Goal: Task Accomplishment & Management: Manage account settings

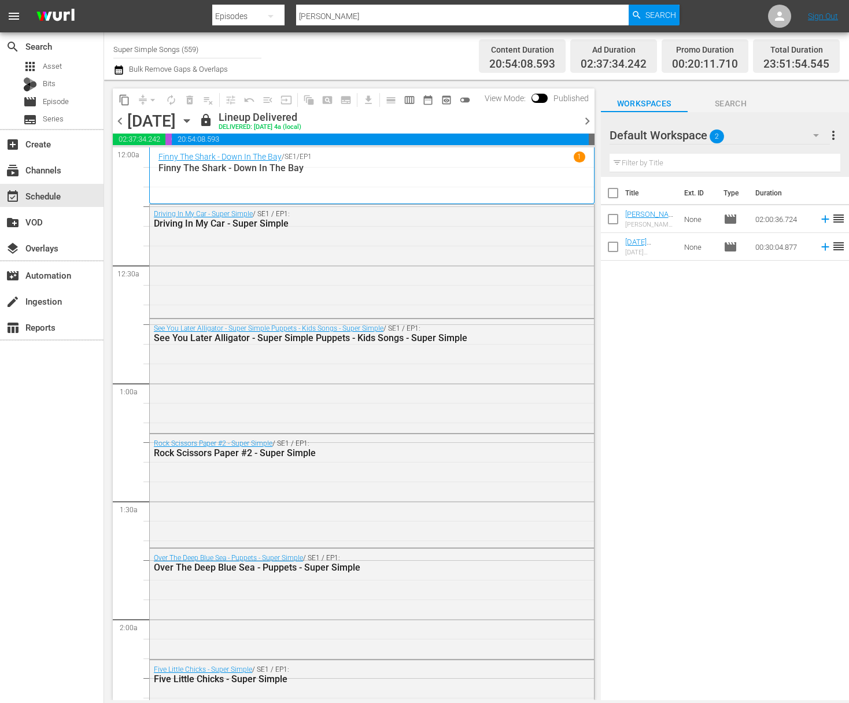
scroll to position [4456, 0]
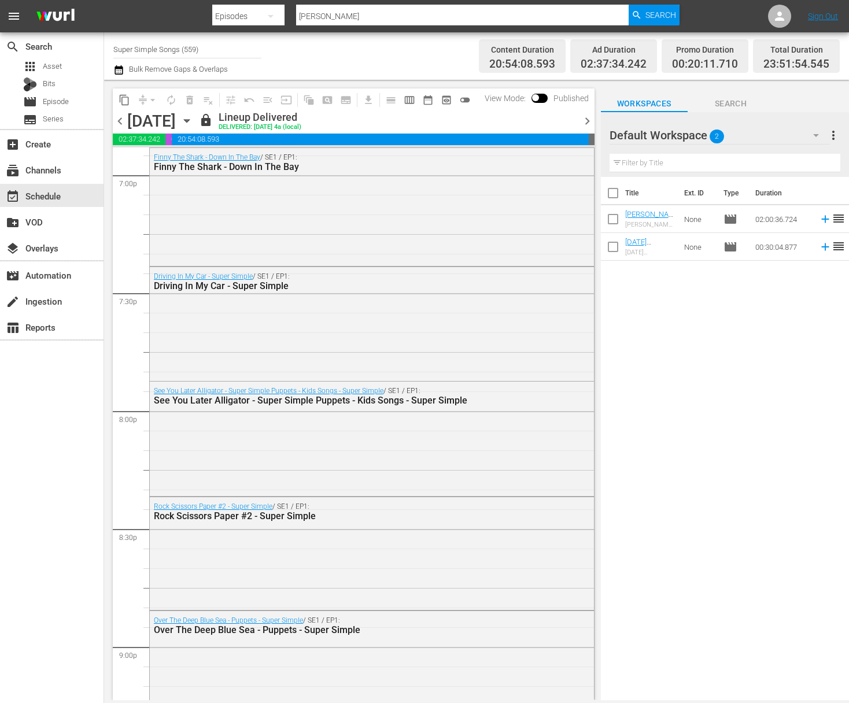
click at [193, 122] on icon "button" at bounding box center [186, 121] width 13 height 13
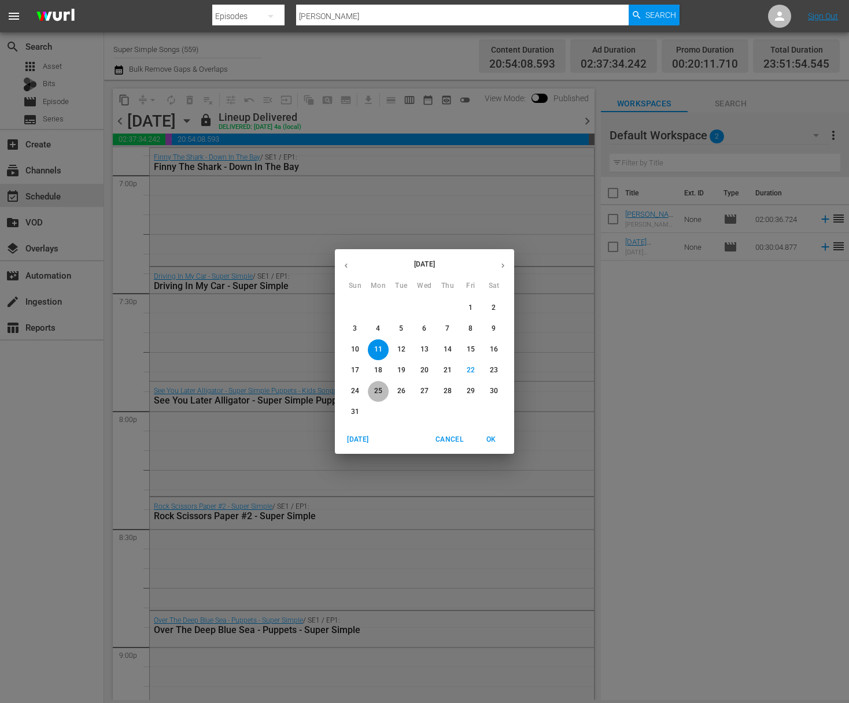
click at [376, 392] on p "25" at bounding box center [378, 391] width 8 height 10
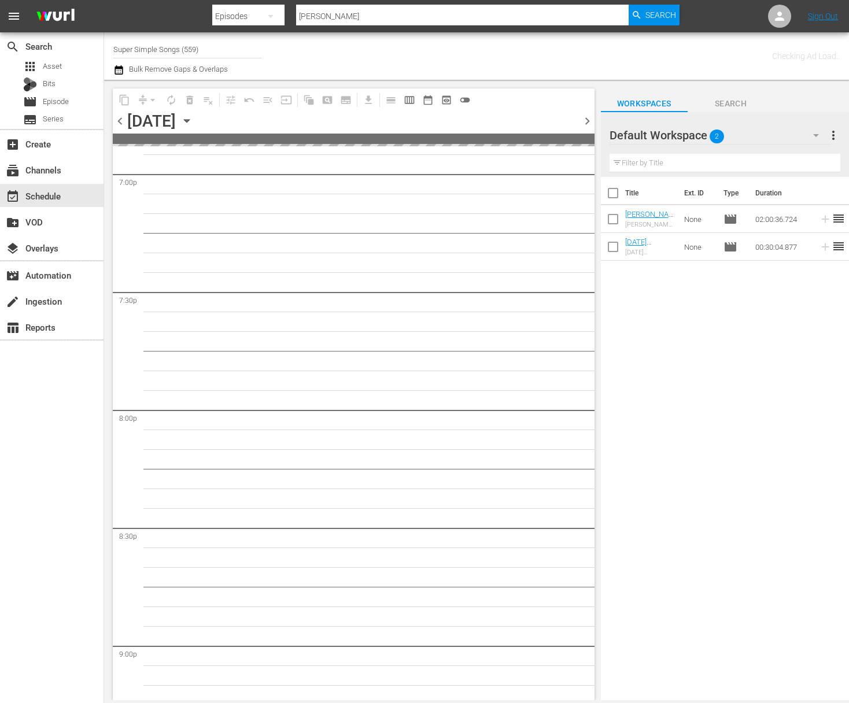
scroll to position [4916, 0]
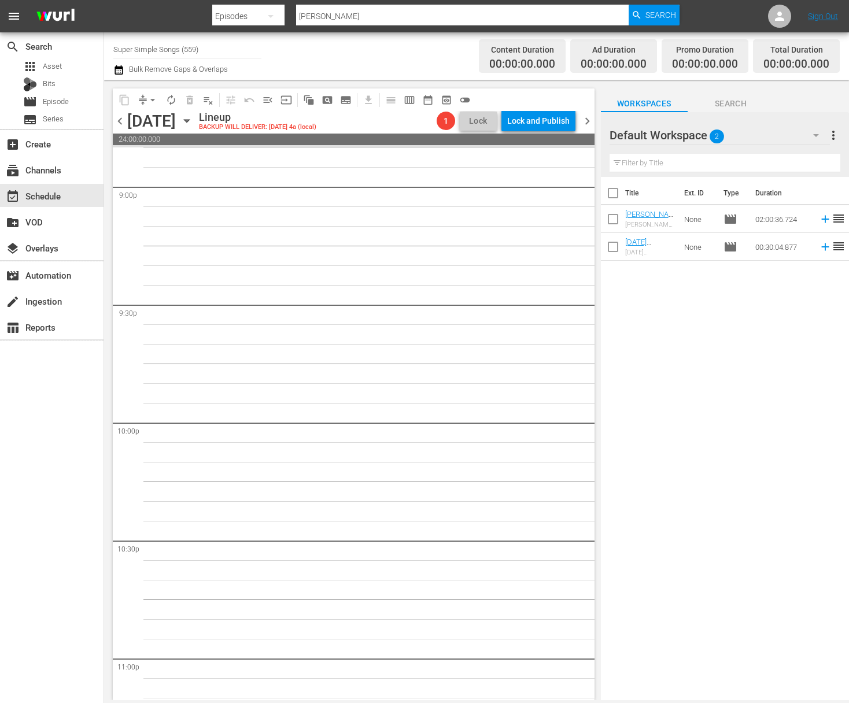
click at [193, 121] on icon "button" at bounding box center [186, 121] width 13 height 13
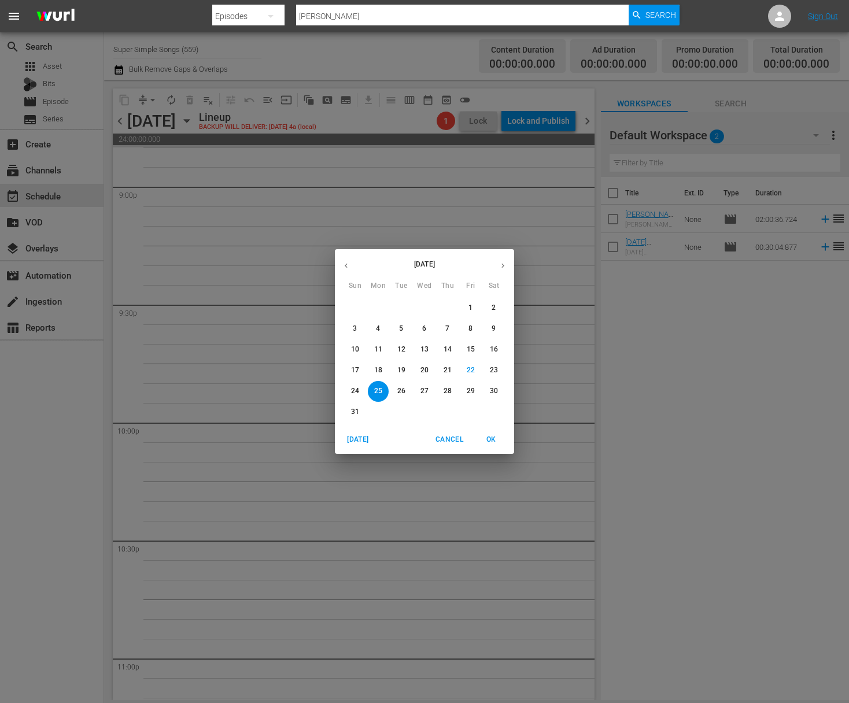
click at [375, 344] on button "11" at bounding box center [378, 350] width 21 height 21
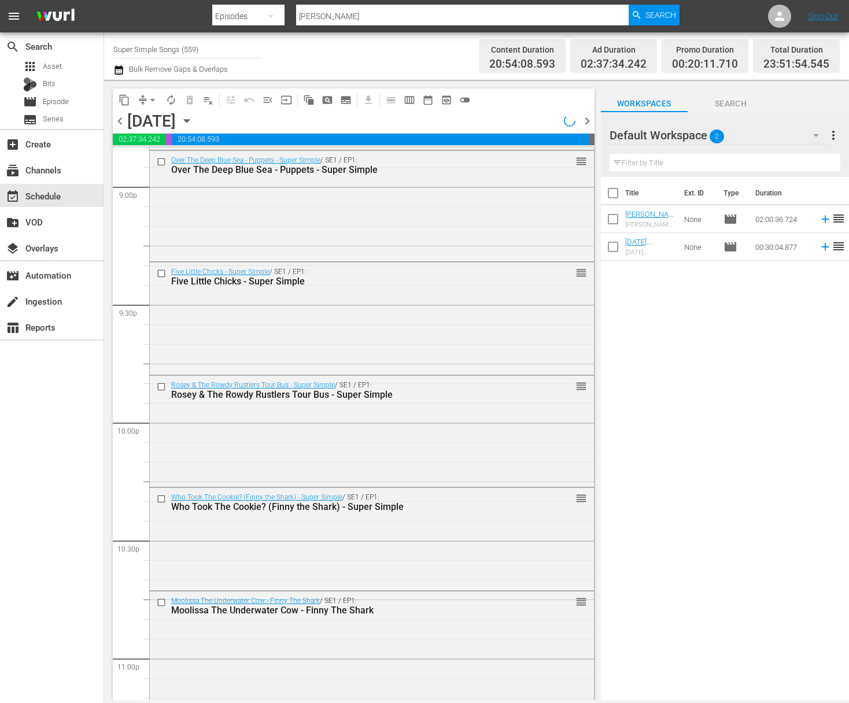
scroll to position [4456, 0]
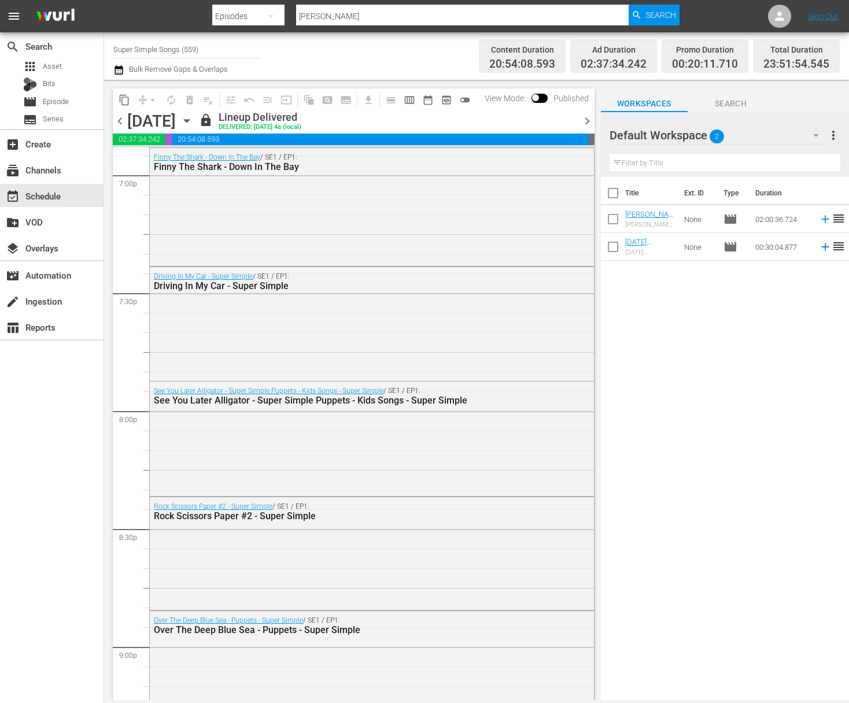
click at [131, 99] on button "content_copy" at bounding box center [124, 100] width 19 height 19
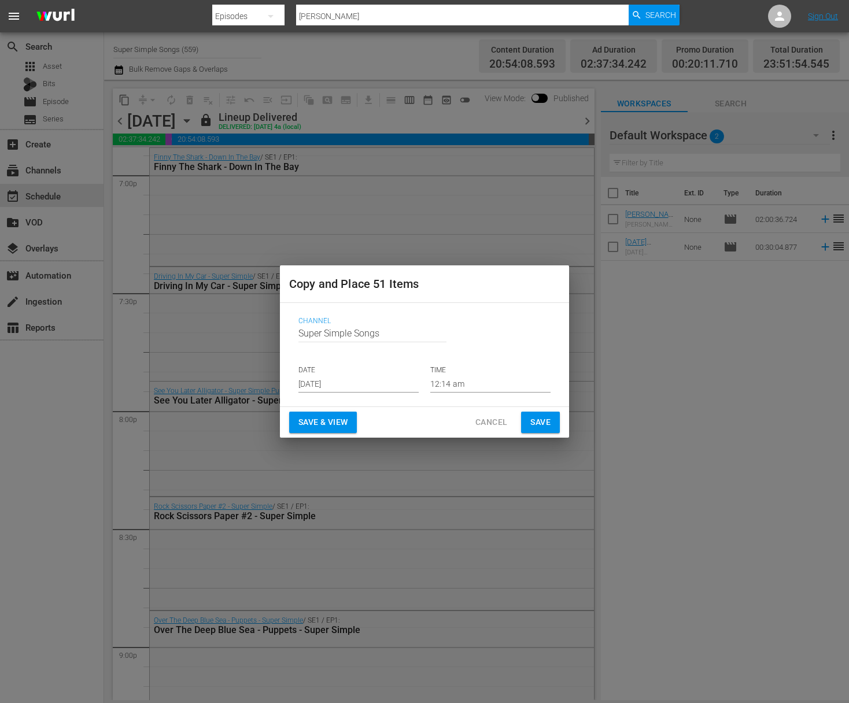
click at [365, 383] on input "Aug 24th 2025" at bounding box center [358, 383] width 120 height 17
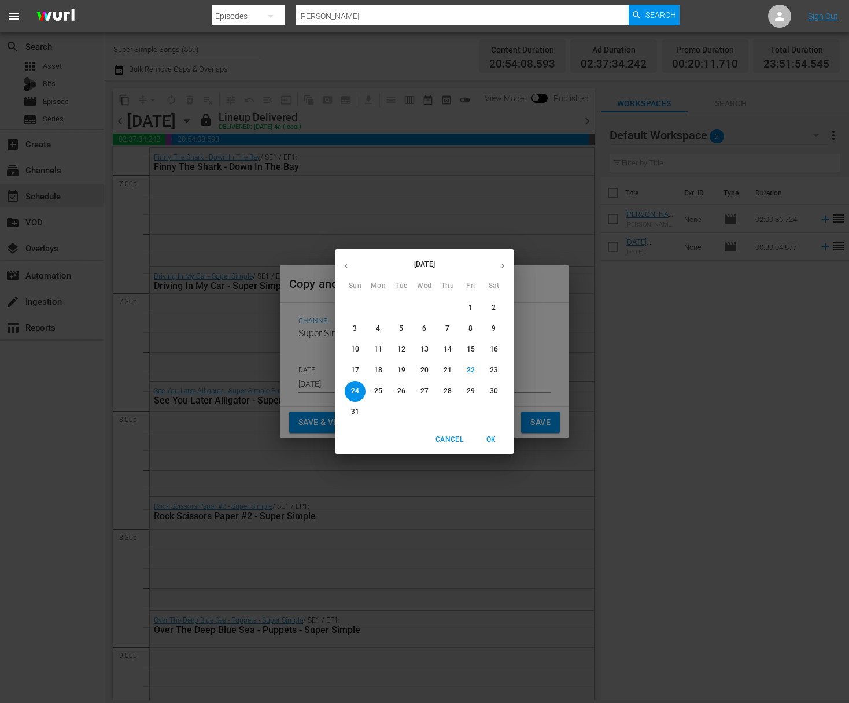
click at [379, 389] on p "25" at bounding box center [378, 391] width 8 height 10
type input "Aug 25th 2025"
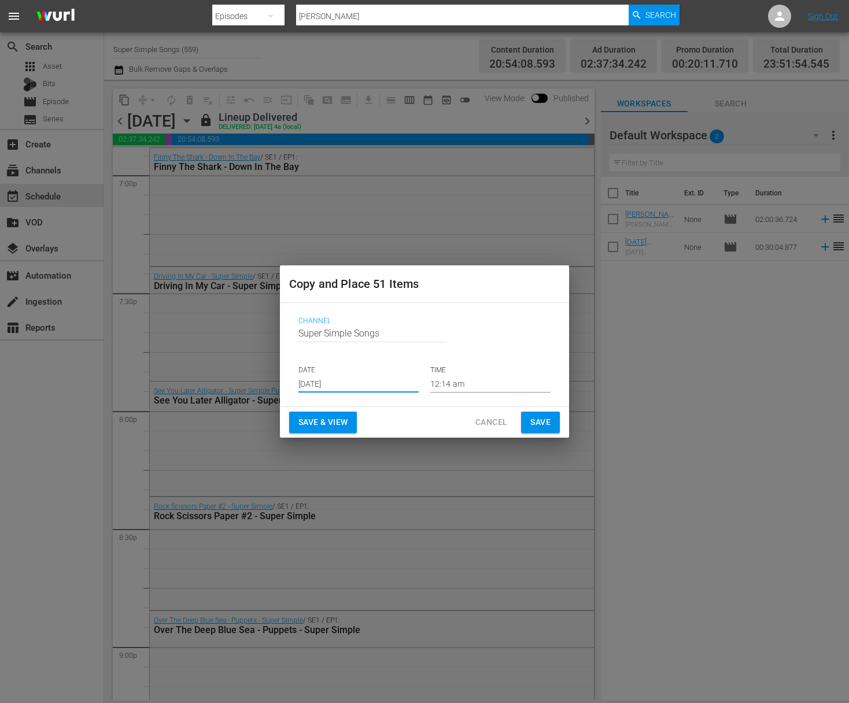
click at [538, 415] on span "Save" at bounding box center [540, 422] width 20 height 14
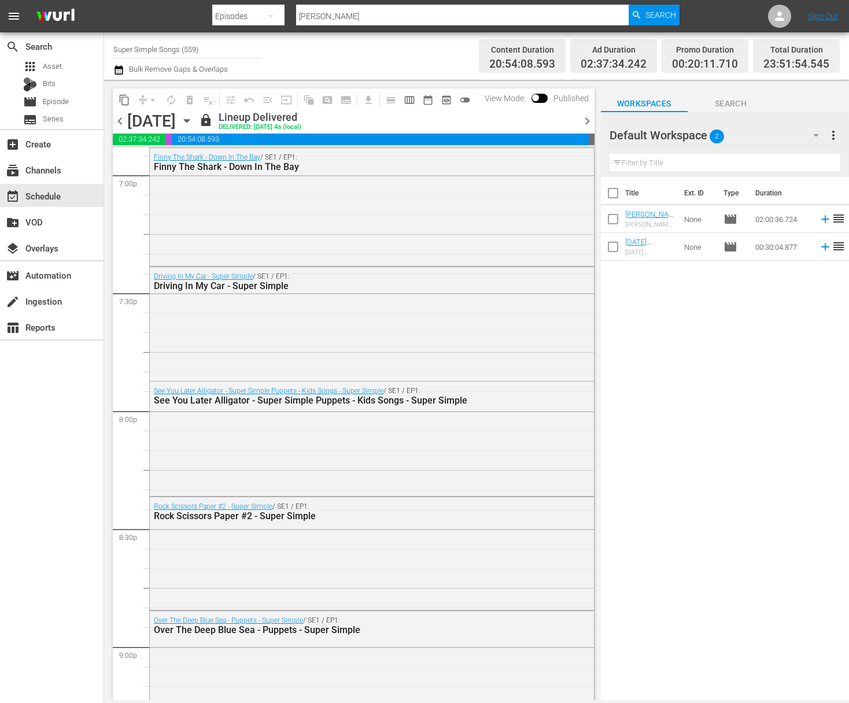
click at [193, 121] on div "August 11th" at bounding box center [184, 121] width 17 height 0
click at [189, 121] on icon "button" at bounding box center [186, 121] width 5 height 3
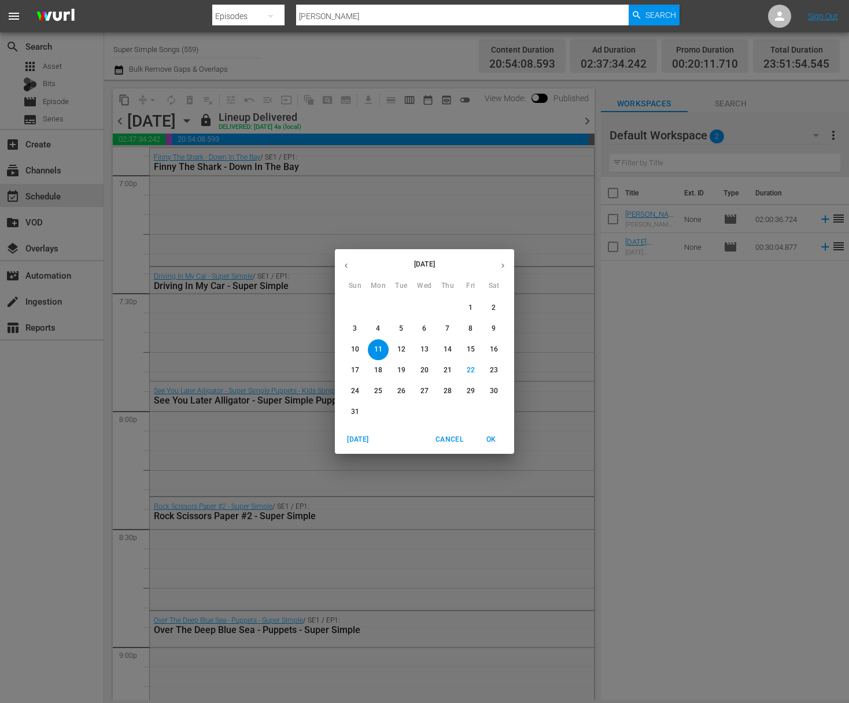
click at [401, 346] on p "12" at bounding box center [401, 350] width 8 height 10
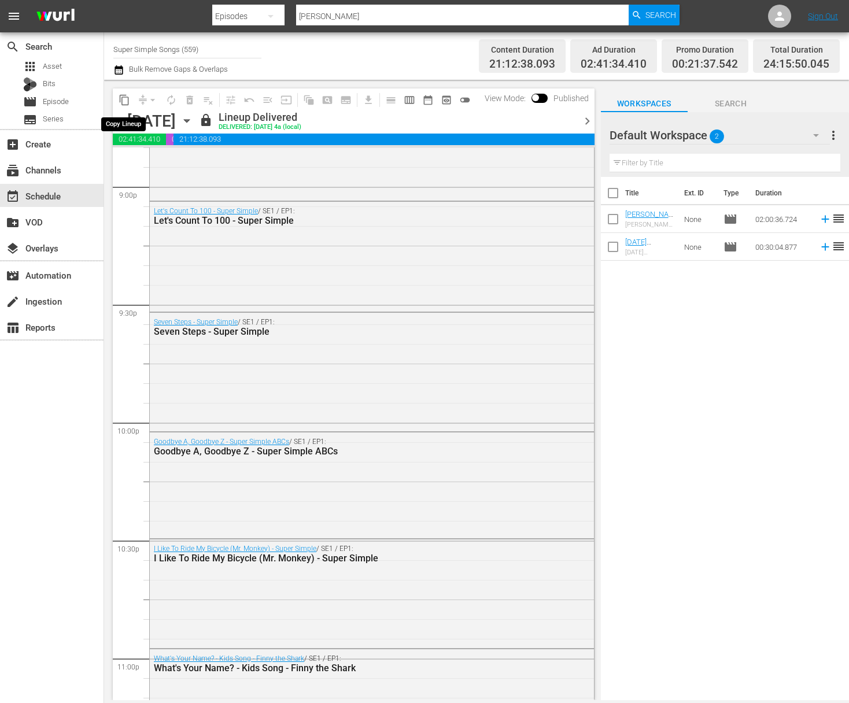
scroll to position [4326, 0]
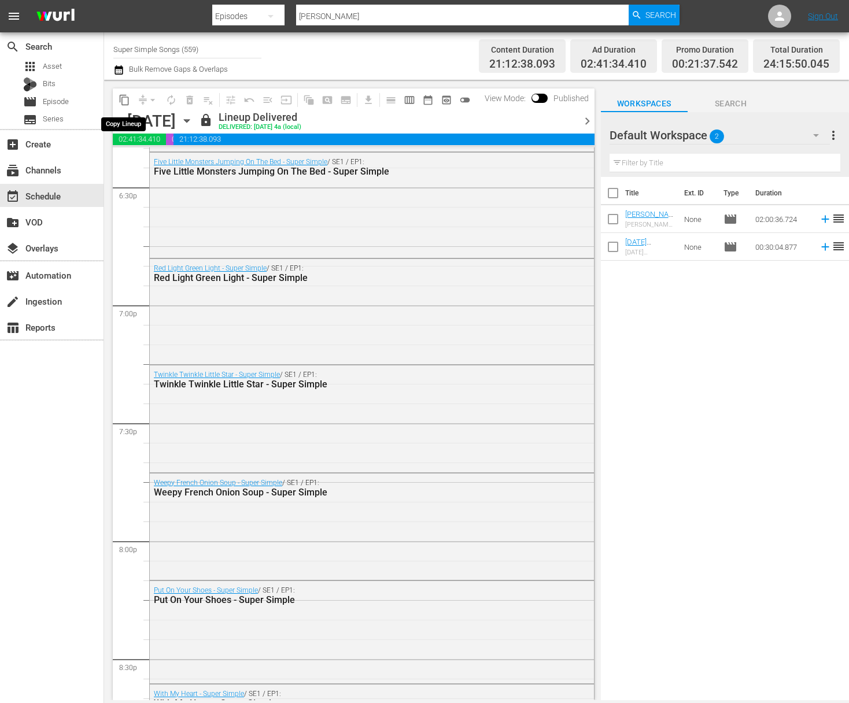
click at [125, 99] on span "content_copy" at bounding box center [125, 100] width 12 height 12
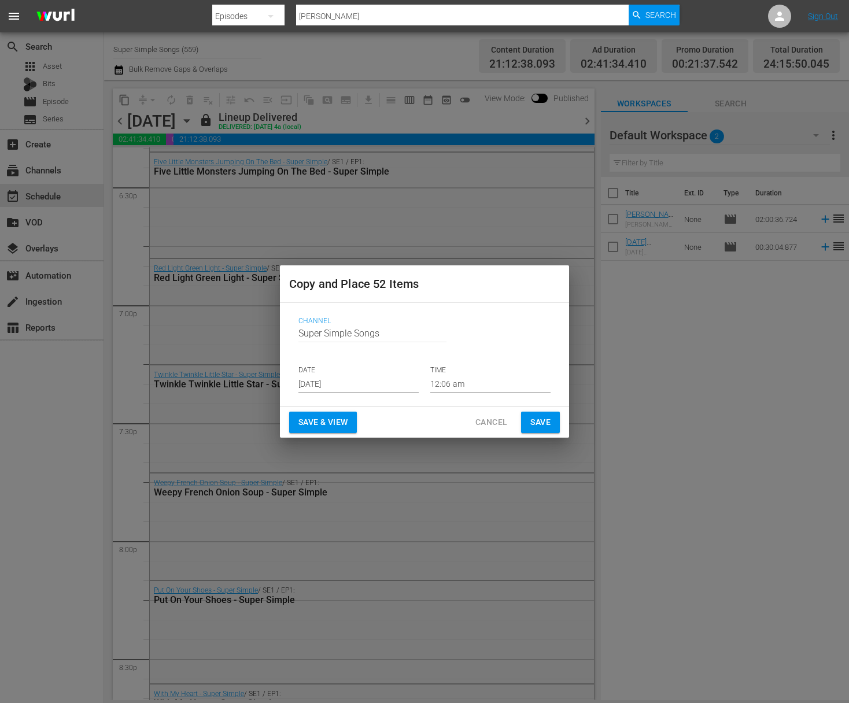
click at [356, 379] on input "Aug 24th 2025" at bounding box center [358, 383] width 120 height 17
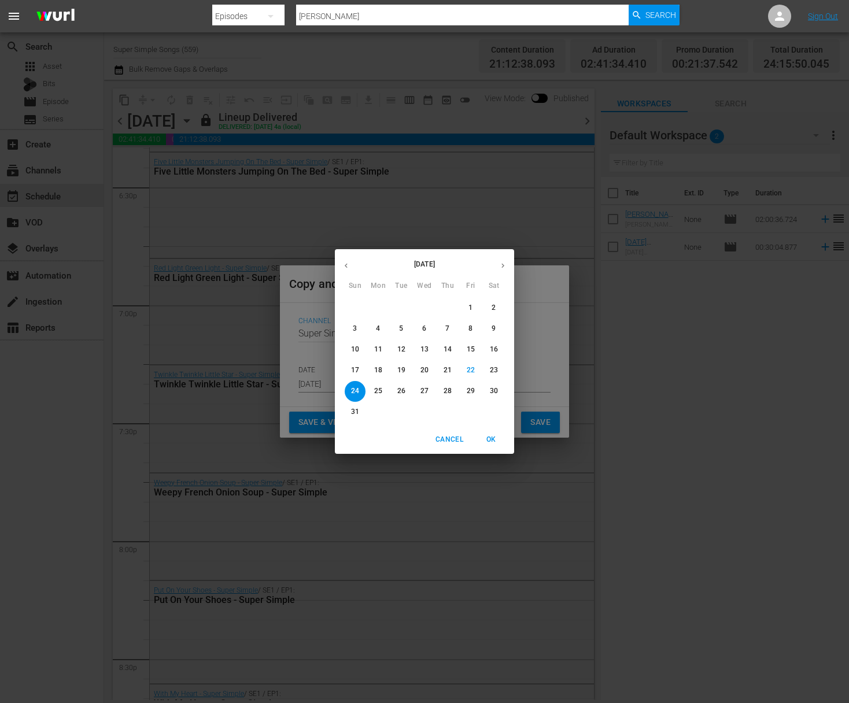
click at [406, 392] on span "26" at bounding box center [401, 391] width 21 height 10
type input "Aug 26th 2025"
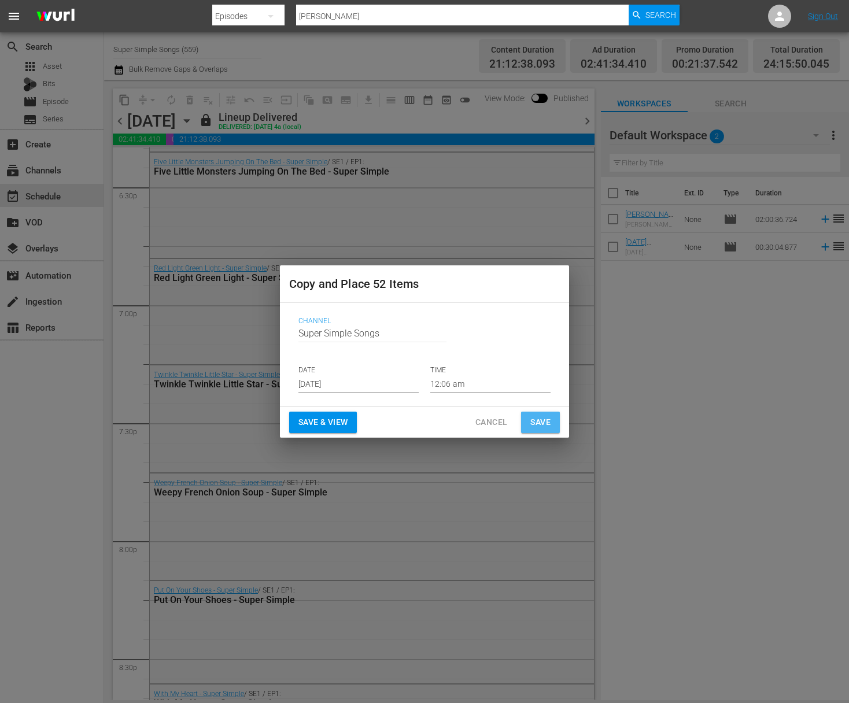
click at [534, 418] on span "Save" at bounding box center [540, 422] width 20 height 14
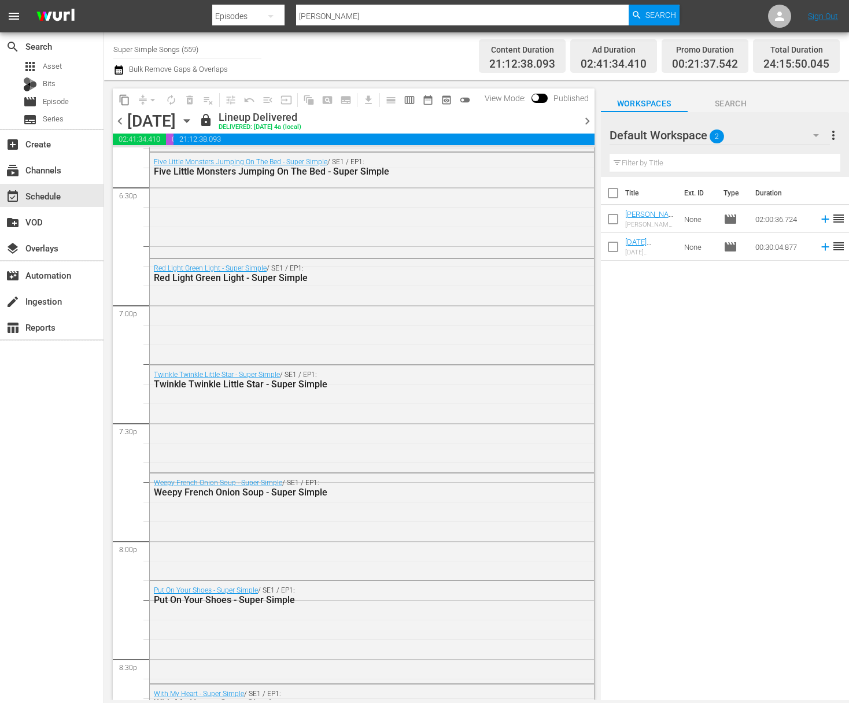
click at [189, 120] on icon "button" at bounding box center [186, 121] width 5 height 3
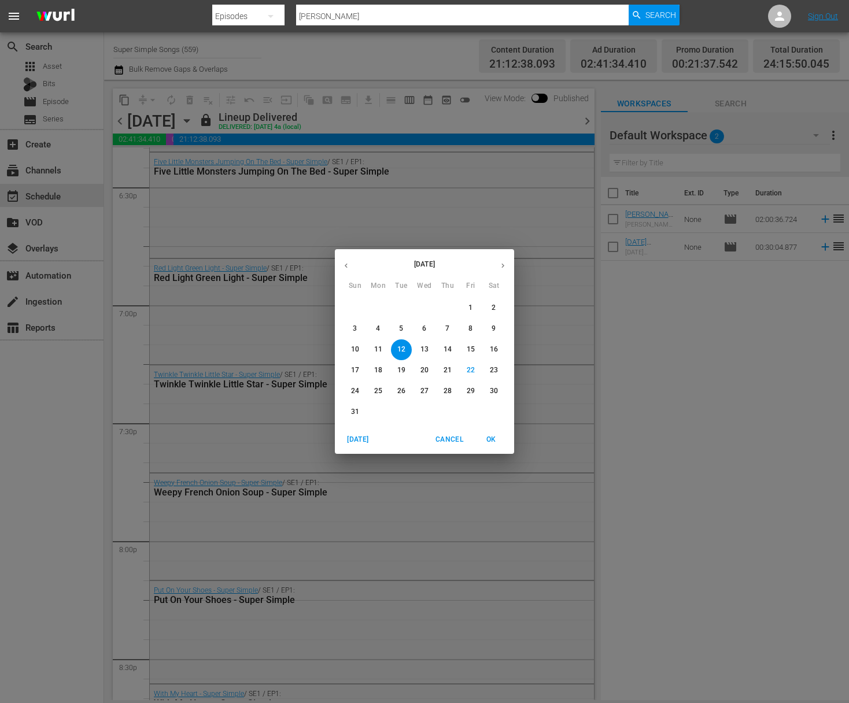
click at [427, 352] on p "13" at bounding box center [424, 350] width 8 height 10
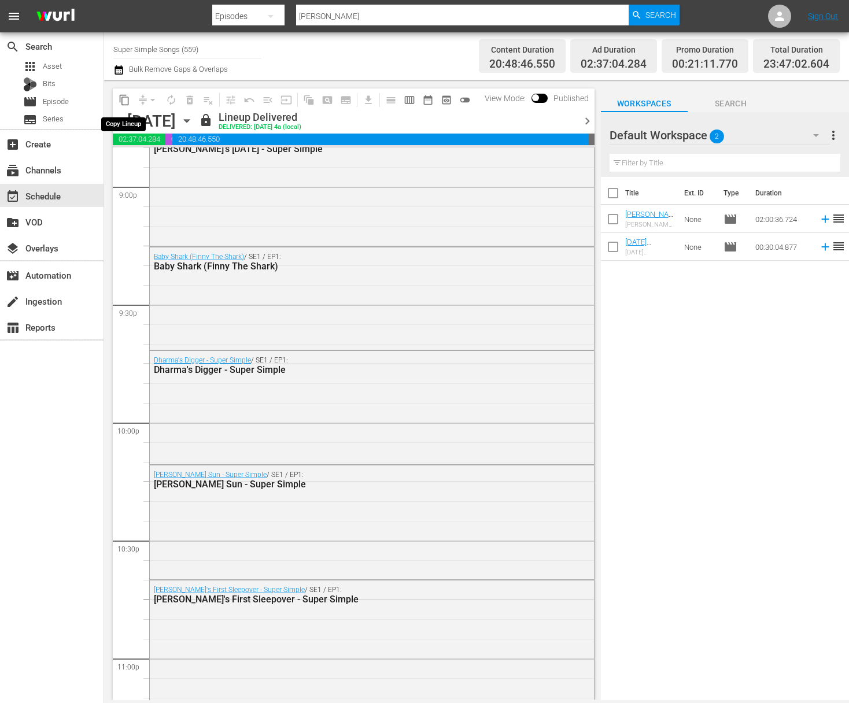
scroll to position [4497, 0]
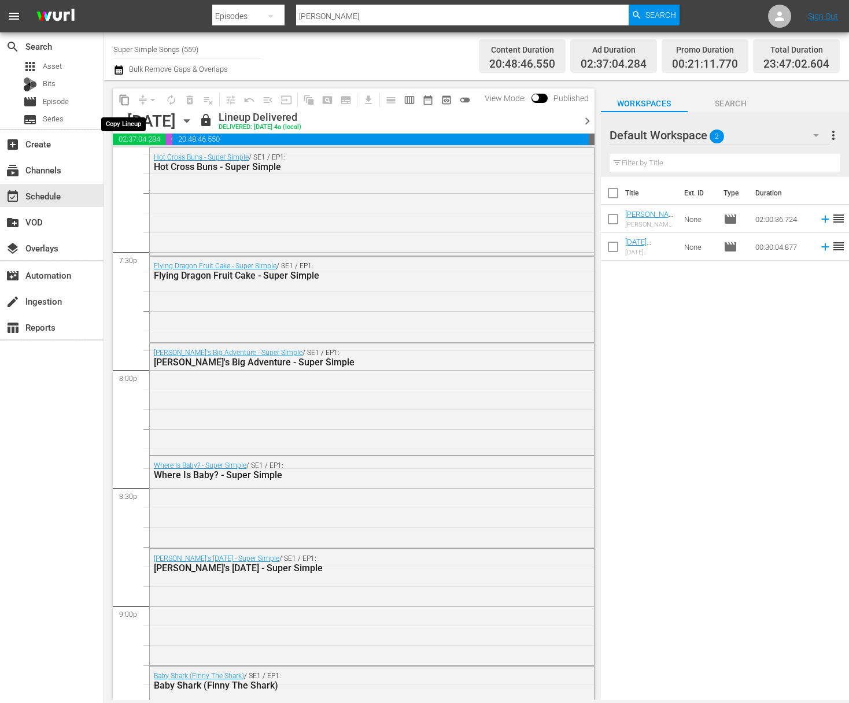
click at [123, 100] on span "content_copy" at bounding box center [125, 100] width 12 height 12
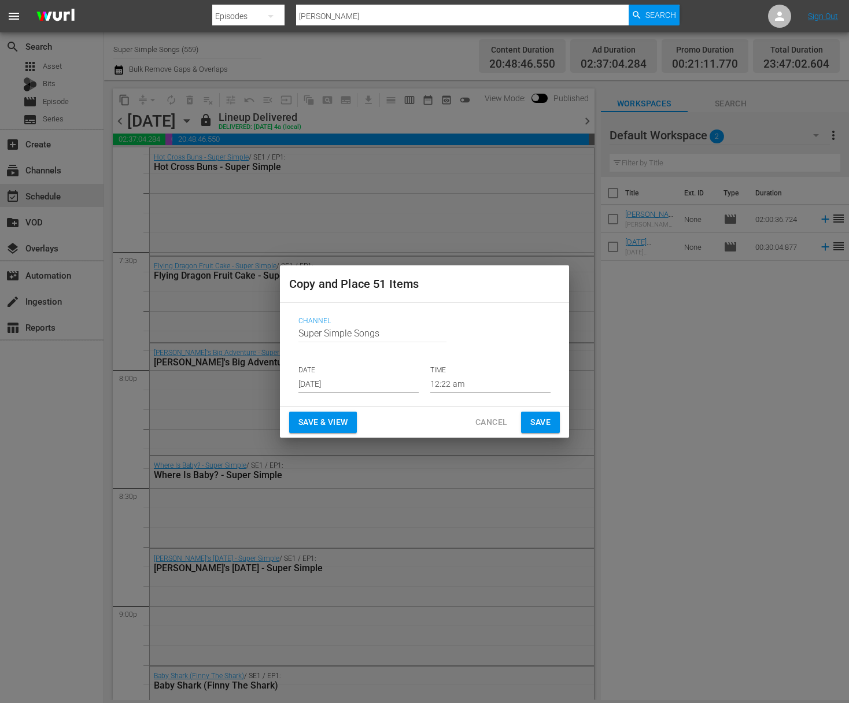
click at [366, 388] on input "Aug 24th 2025" at bounding box center [358, 383] width 120 height 17
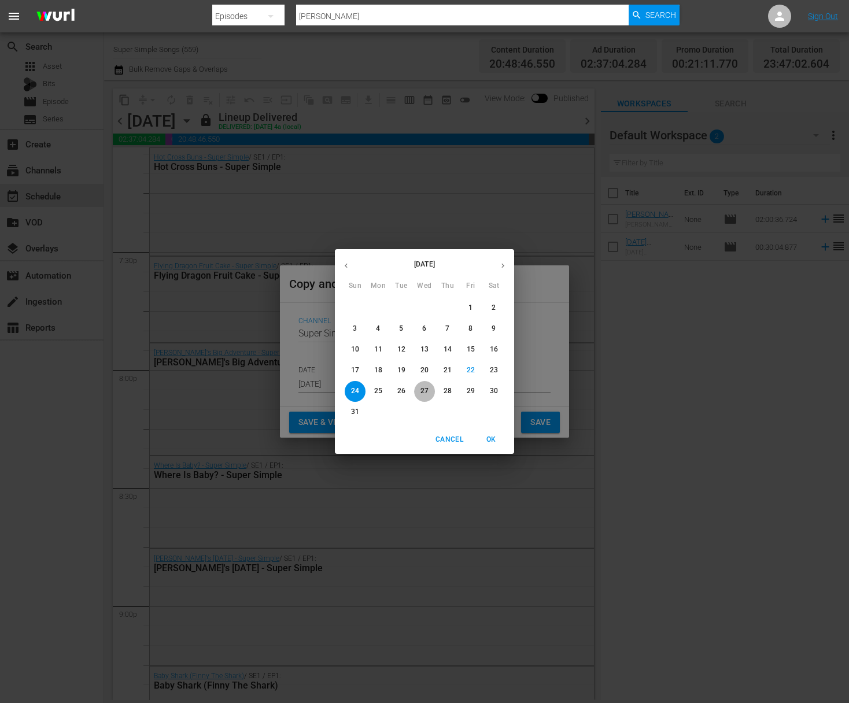
click at [425, 394] on p "27" at bounding box center [424, 391] width 8 height 10
type input "Aug 27th 2025"
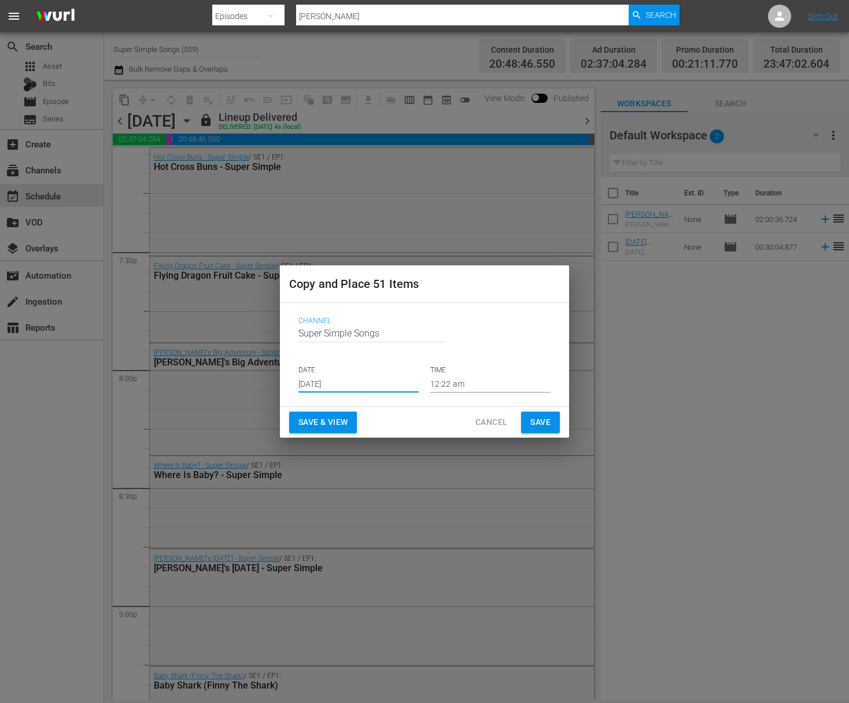
click at [540, 420] on span "Save" at bounding box center [540, 422] width 20 height 14
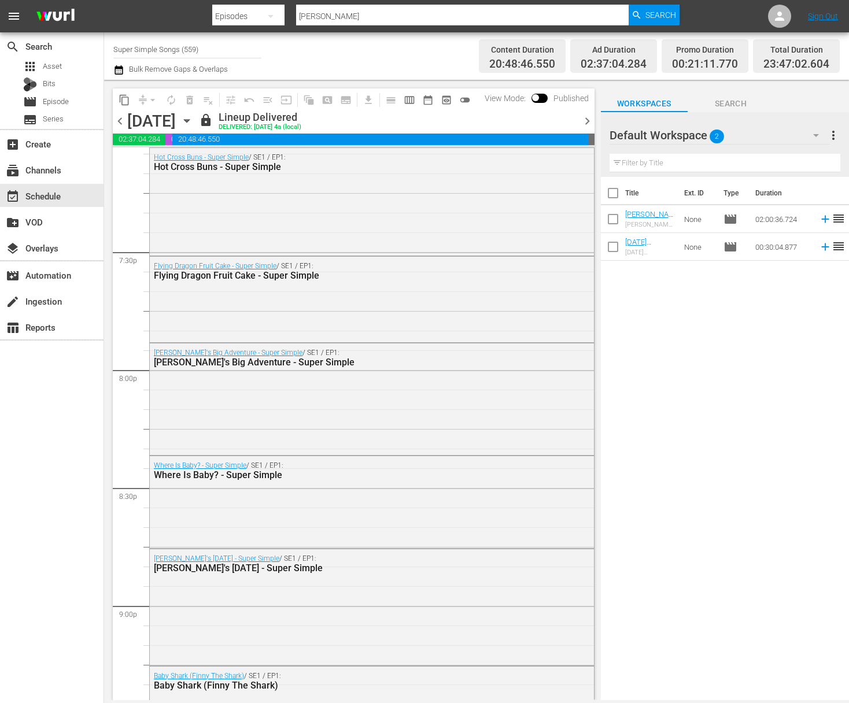
click at [193, 117] on icon "button" at bounding box center [186, 121] width 13 height 13
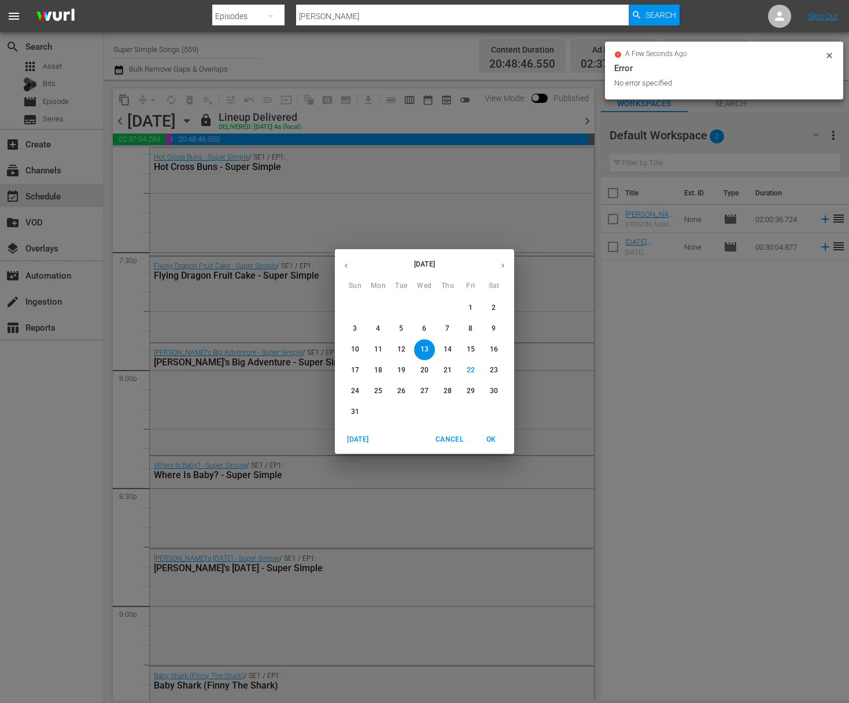
click at [445, 349] on p "14" at bounding box center [448, 350] width 8 height 10
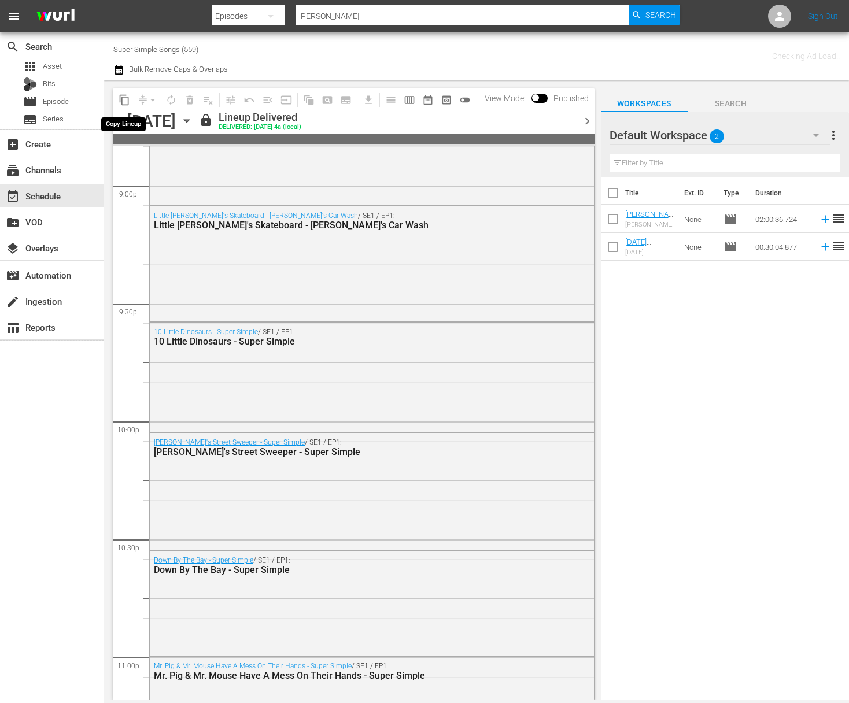
scroll to position [4601, 0]
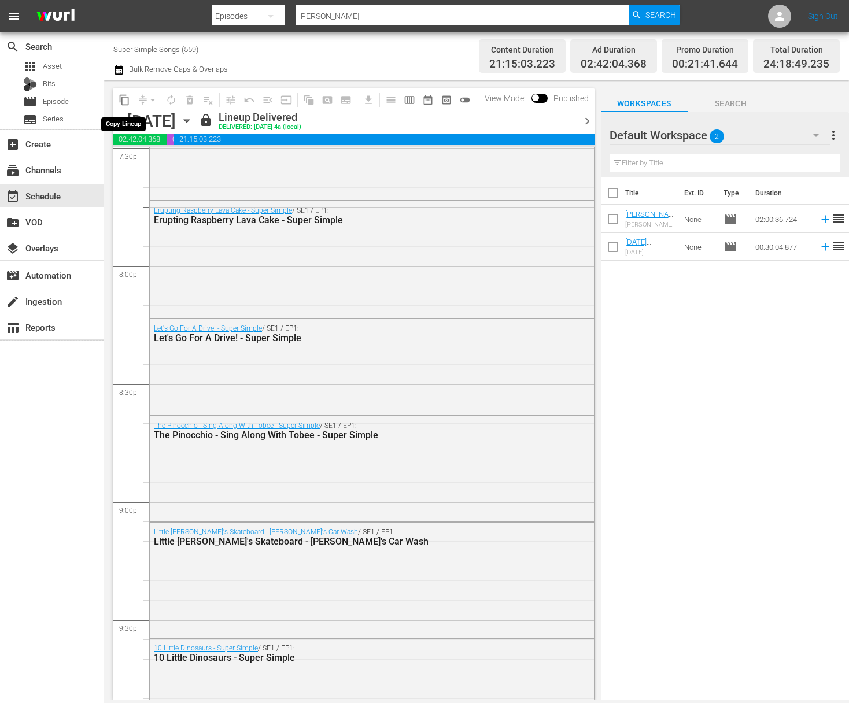
click at [124, 100] on span "content_copy" at bounding box center [125, 100] width 12 height 12
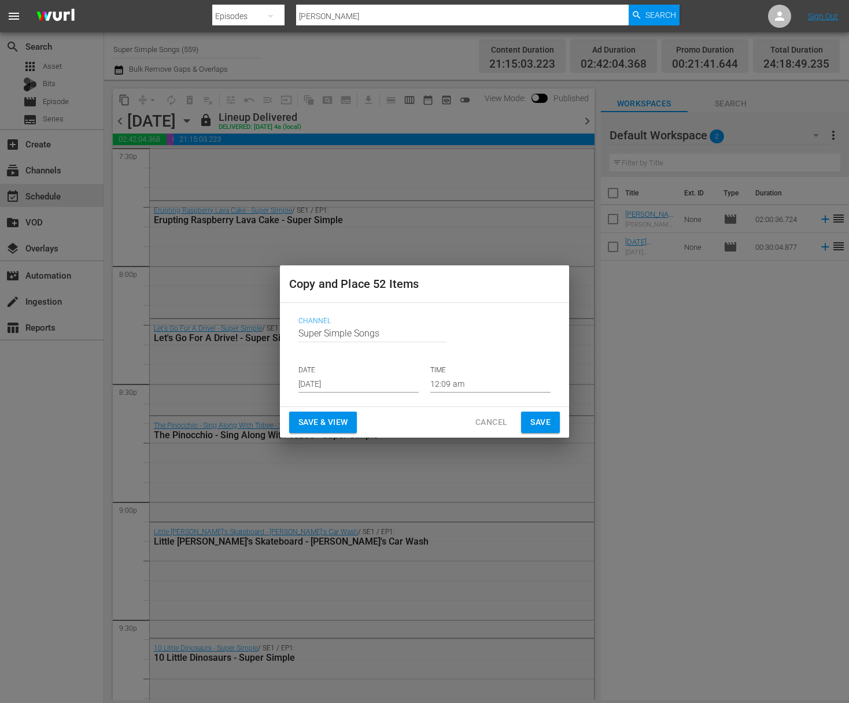
click at [359, 382] on input "Aug 24th 2025" at bounding box center [358, 383] width 120 height 17
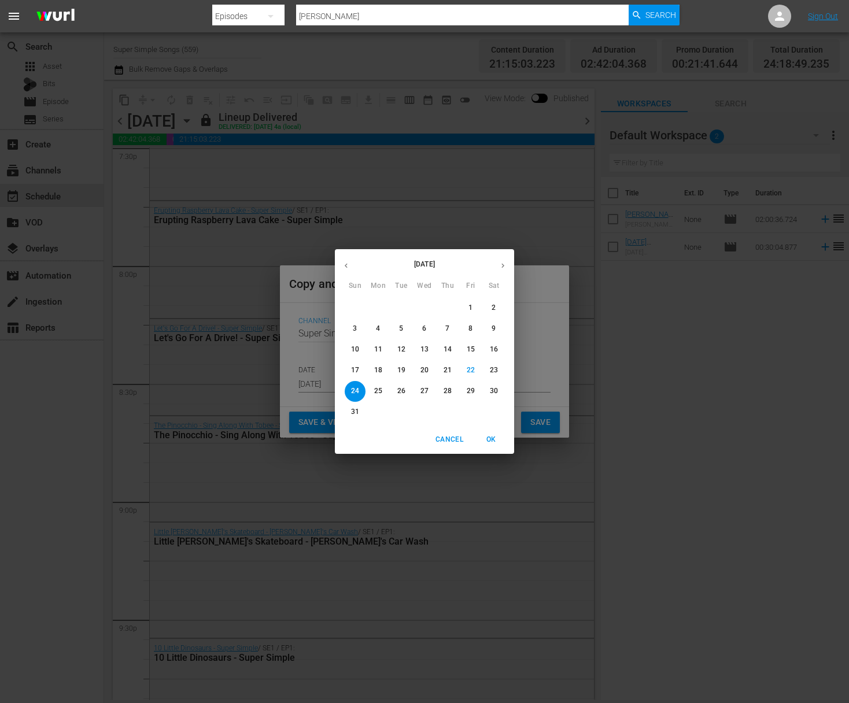
click at [452, 392] on span "28" at bounding box center [447, 391] width 21 height 10
type input "Aug 28th 2025"
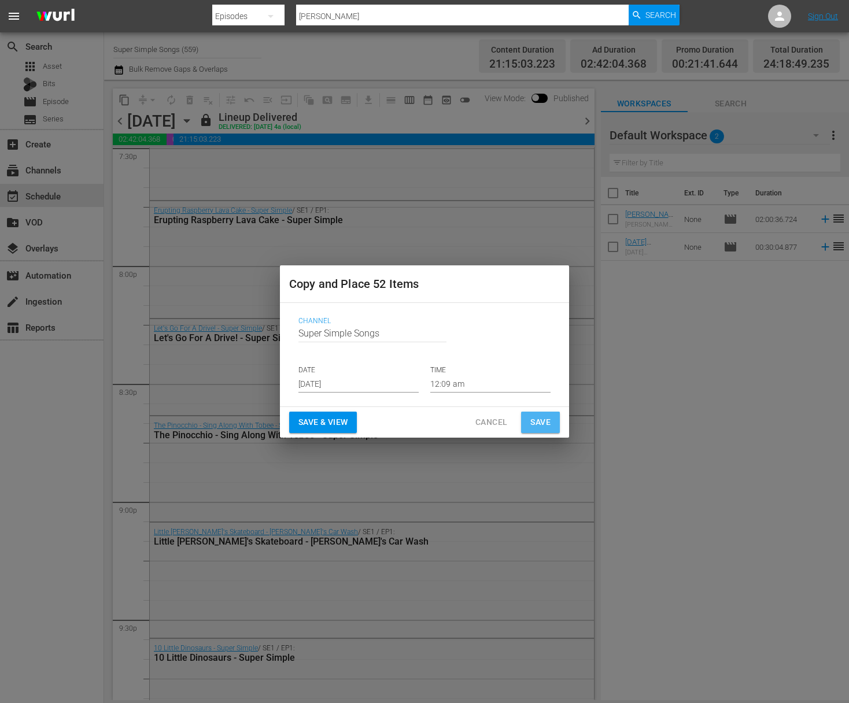
click at [538, 419] on span "Save" at bounding box center [540, 422] width 20 height 14
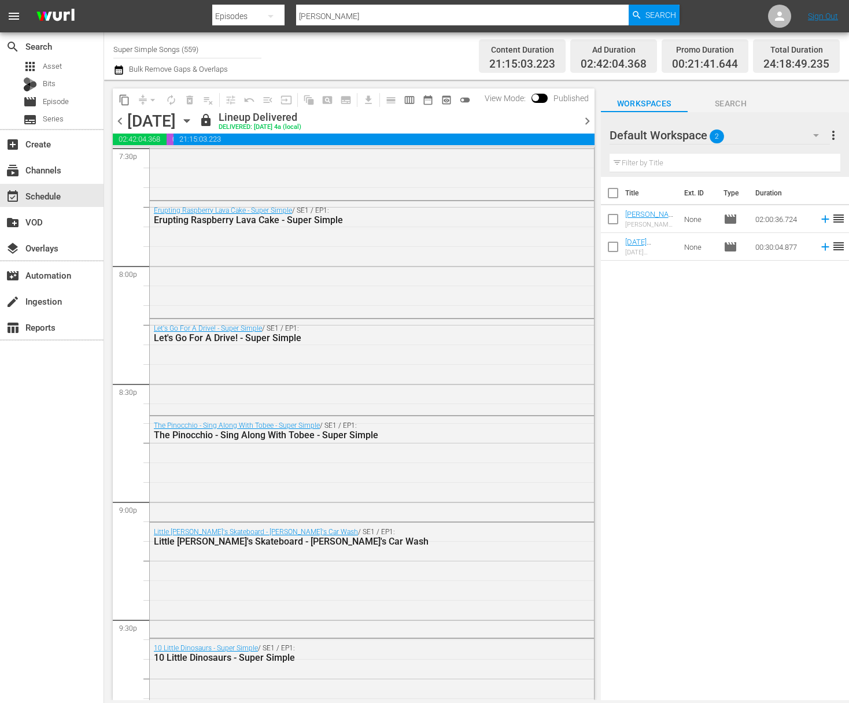
click at [189, 120] on icon "button" at bounding box center [186, 121] width 5 height 3
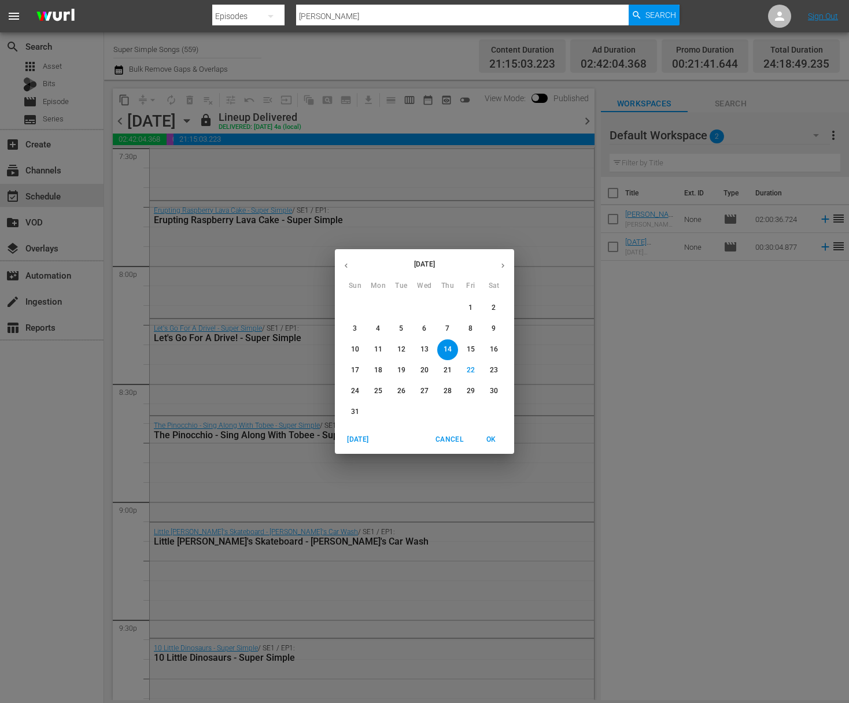
click at [470, 345] on p "15" at bounding box center [471, 350] width 8 height 10
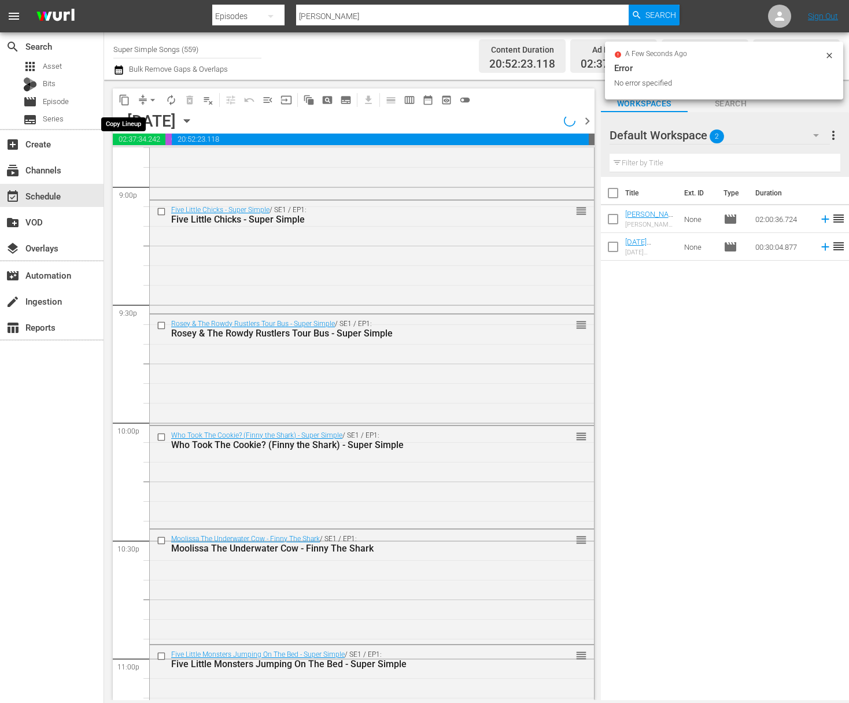
scroll to position [4365, 0]
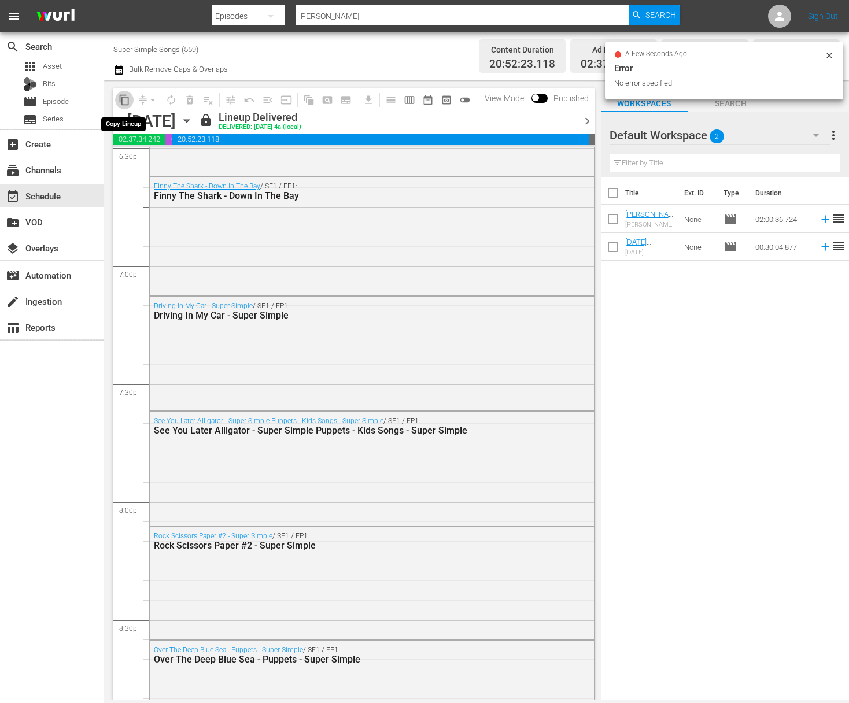
click at [124, 100] on span "content_copy" at bounding box center [125, 100] width 12 height 12
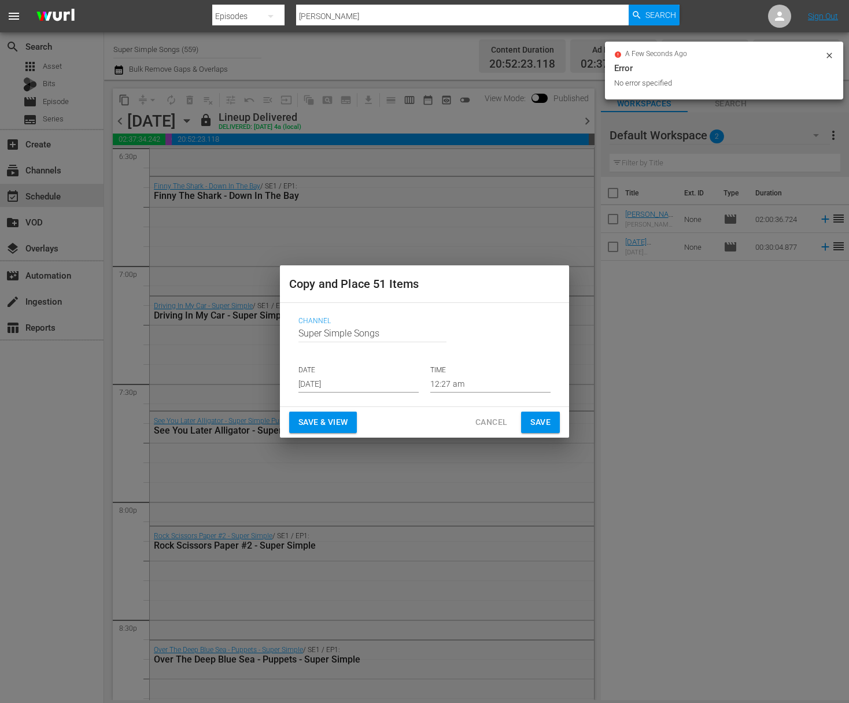
click at [366, 383] on input "[DATE]" at bounding box center [358, 383] width 120 height 17
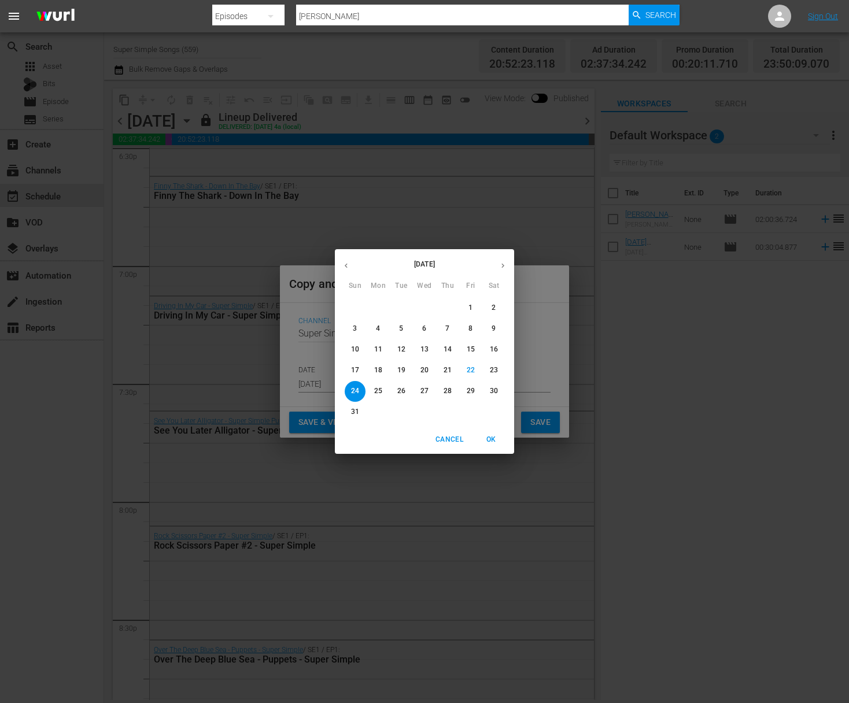
click at [475, 388] on span "29" at bounding box center [470, 391] width 21 height 10
type input "[DATE]"
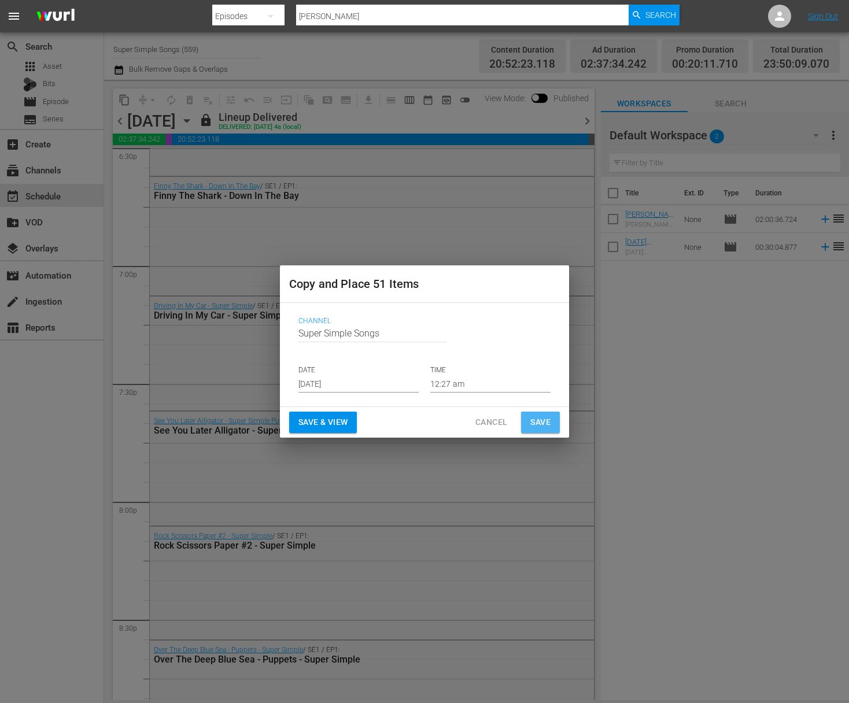
click at [550, 417] on span "Save" at bounding box center [540, 422] width 20 height 14
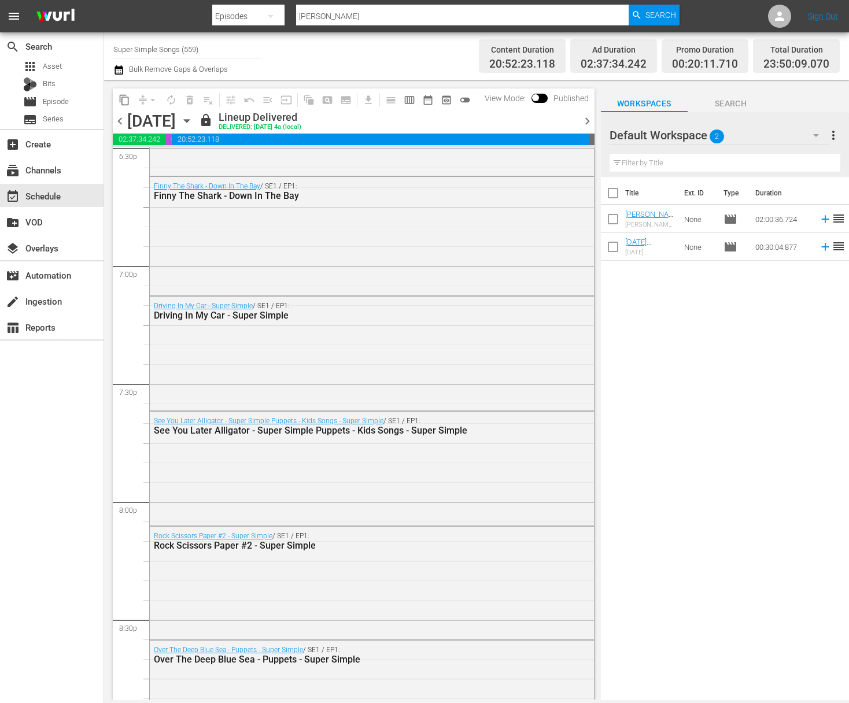
click at [193, 119] on icon "button" at bounding box center [186, 121] width 13 height 13
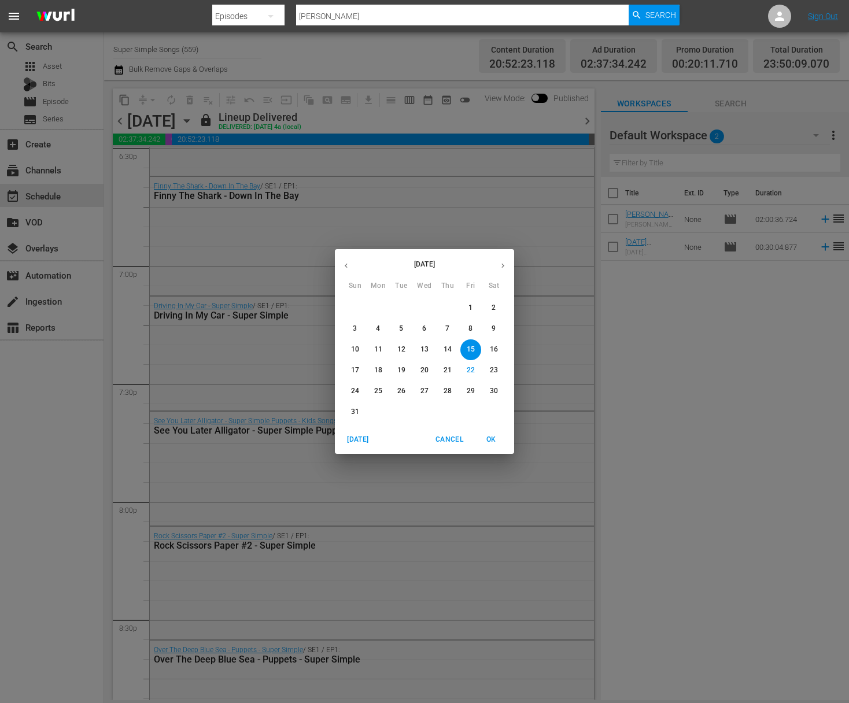
click at [500, 351] on span "16" at bounding box center [494, 350] width 21 height 10
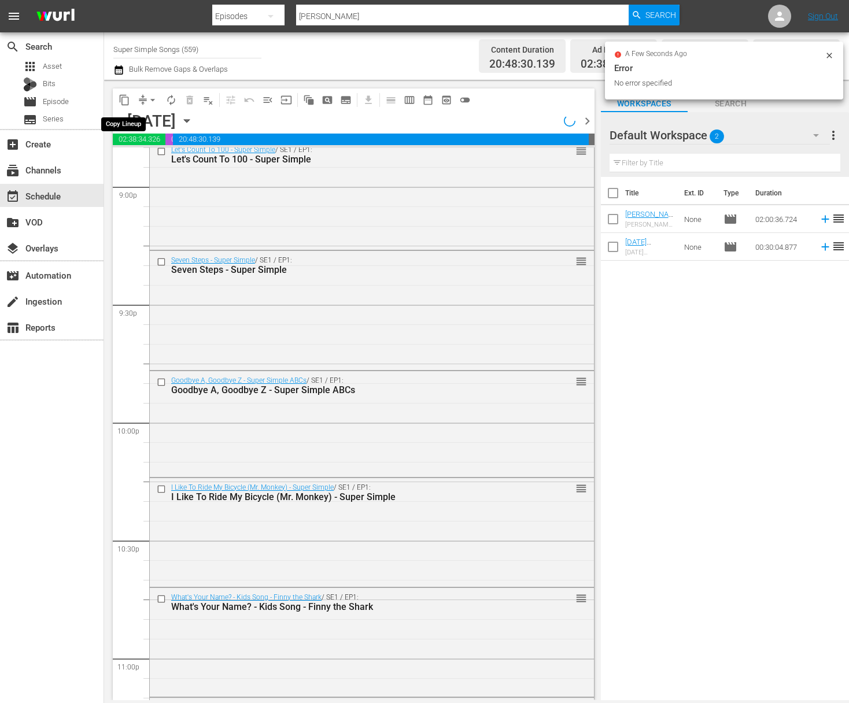
scroll to position [4424, 0]
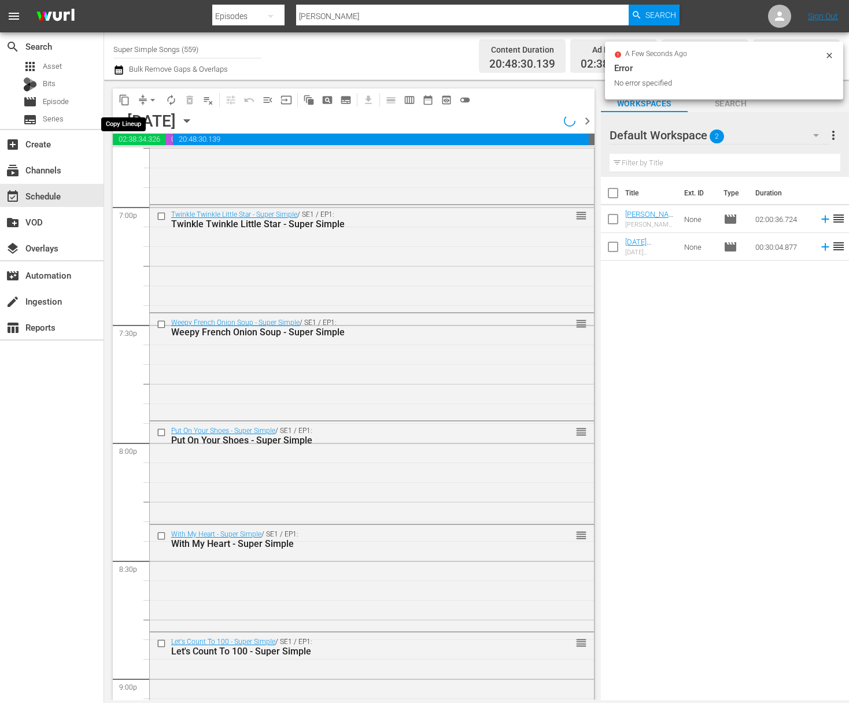
click at [126, 101] on span "content_copy" at bounding box center [125, 100] width 12 height 12
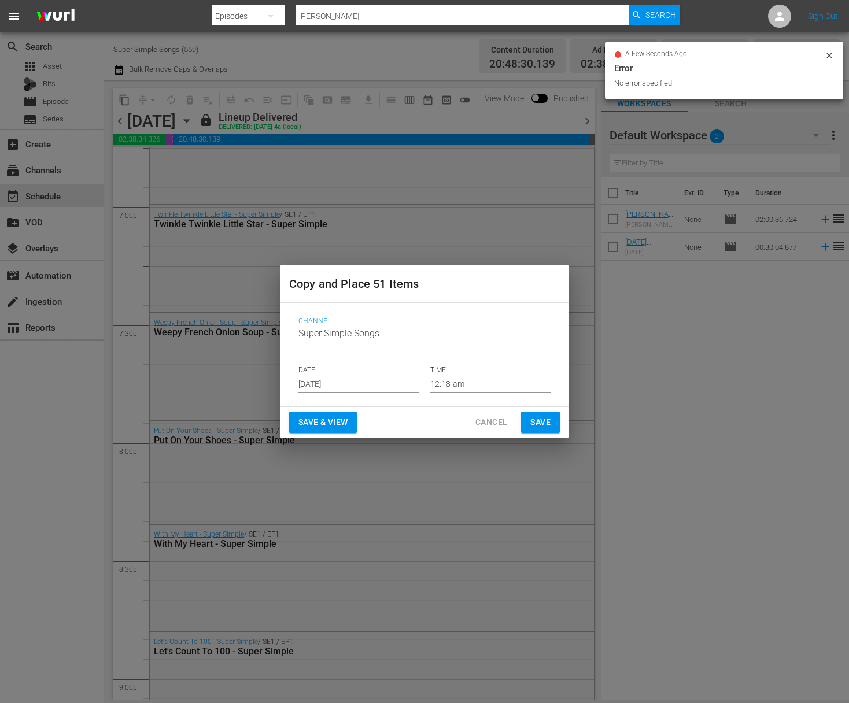
click at [396, 382] on input "[DATE]" at bounding box center [358, 383] width 120 height 17
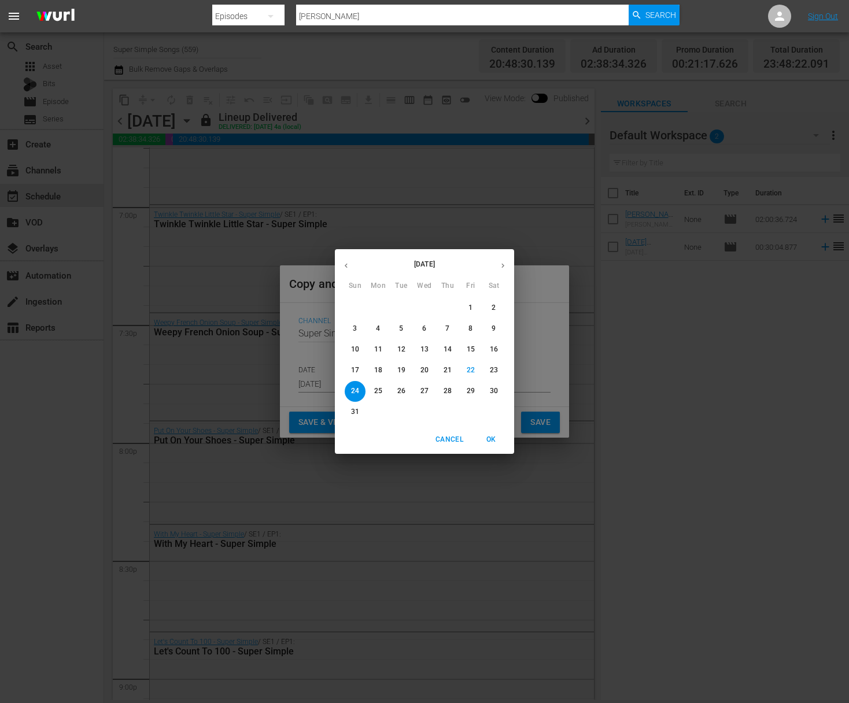
click at [492, 392] on p "30" at bounding box center [494, 391] width 8 height 10
type input "[DATE]"
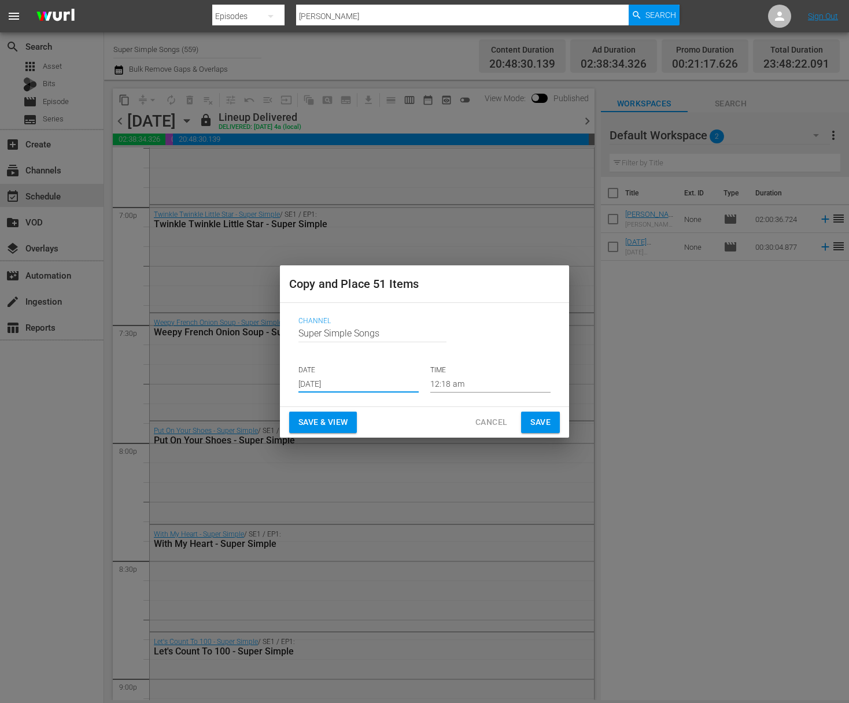
click at [543, 427] on span "Save" at bounding box center [540, 422] width 20 height 14
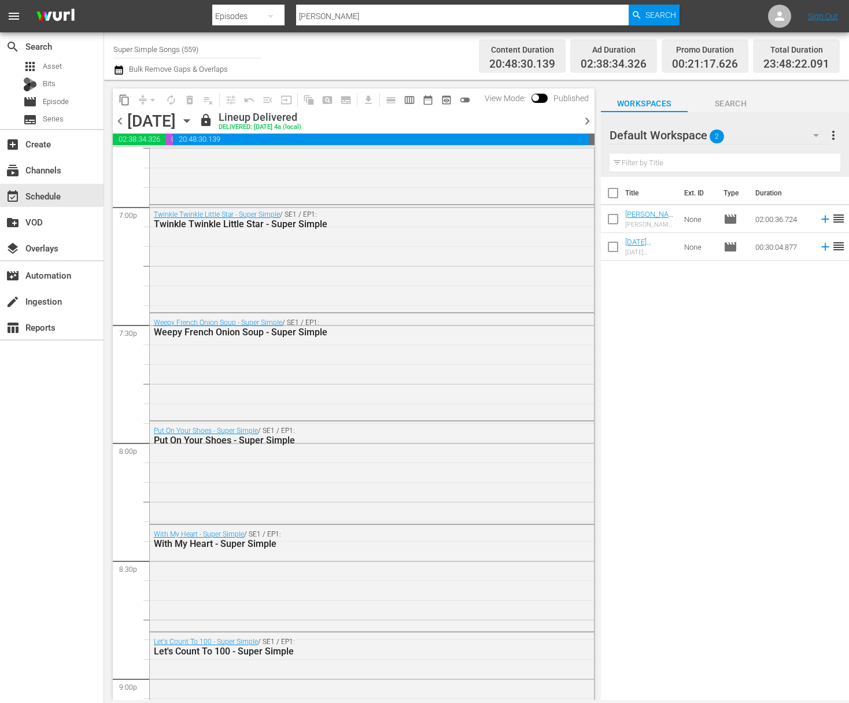
click at [196, 120] on div "Saturday, August 16th August 16th" at bounding box center [161, 121] width 69 height 19
click at [189, 121] on icon "button" at bounding box center [186, 121] width 5 height 3
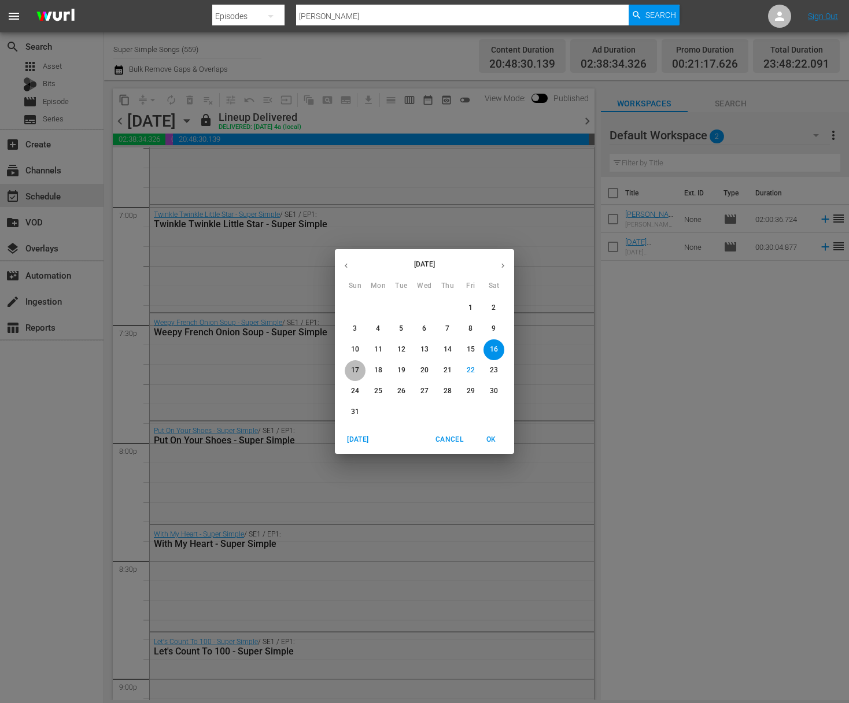
click at [359, 368] on p "17" at bounding box center [355, 371] width 8 height 10
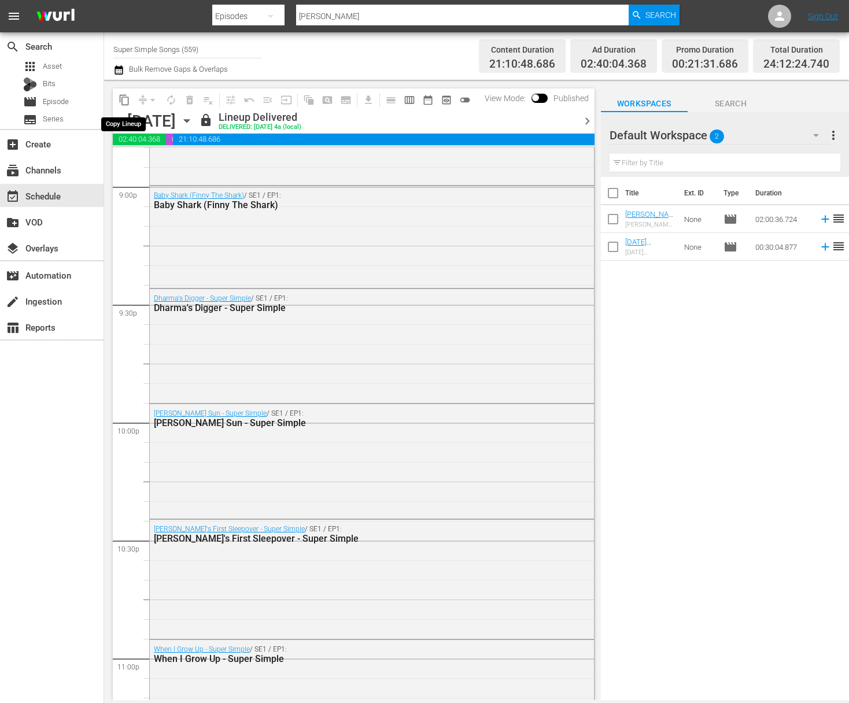
scroll to position [4483, 0]
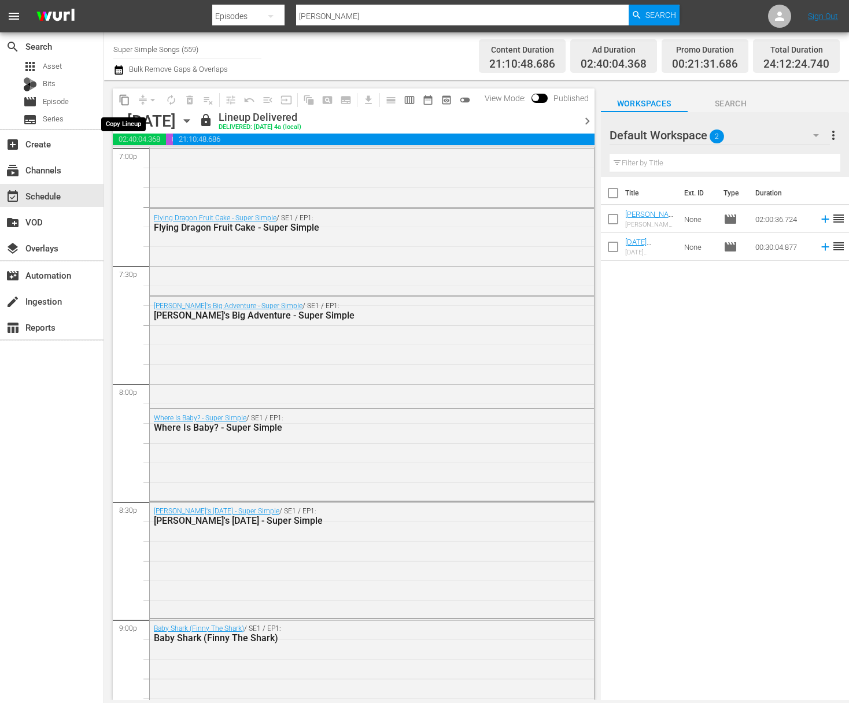
click at [125, 101] on span "content_copy" at bounding box center [125, 100] width 12 height 12
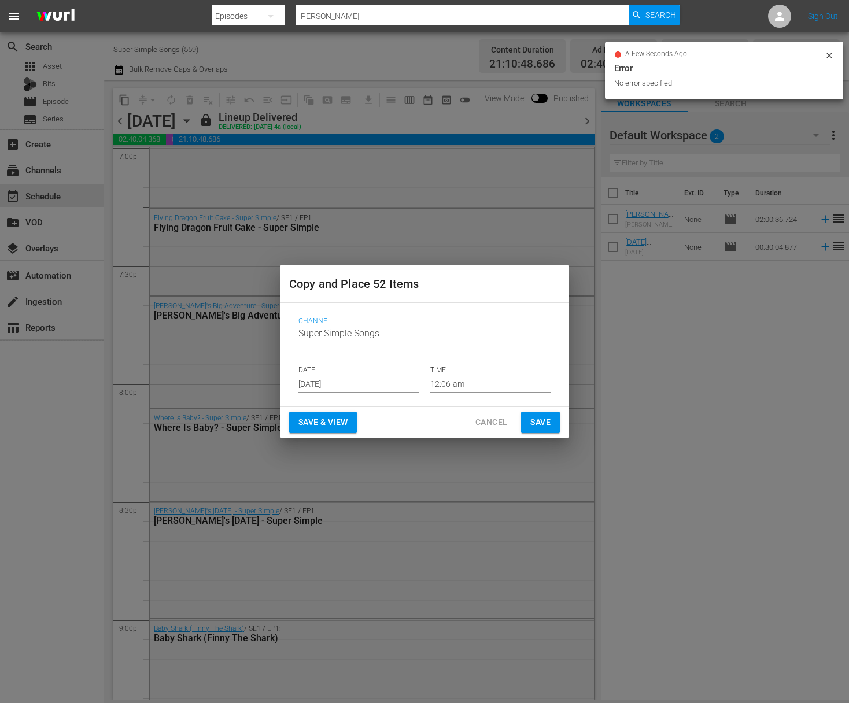
click at [350, 383] on input "[DATE]" at bounding box center [358, 383] width 120 height 17
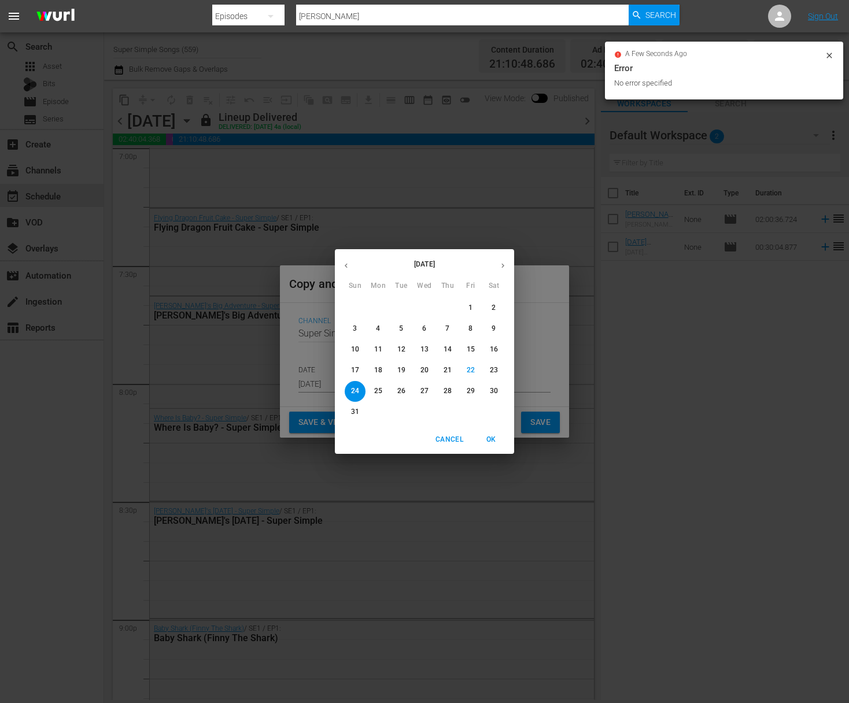
click at [358, 409] on p "31" at bounding box center [355, 412] width 8 height 10
type input "[DATE]"
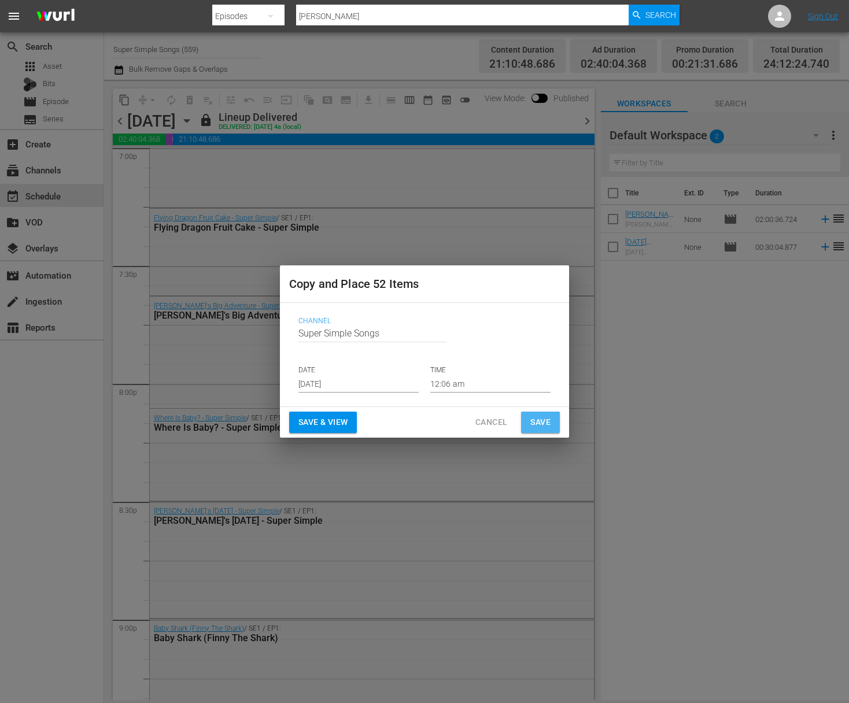
click at [543, 419] on span "Save" at bounding box center [540, 422] width 20 height 14
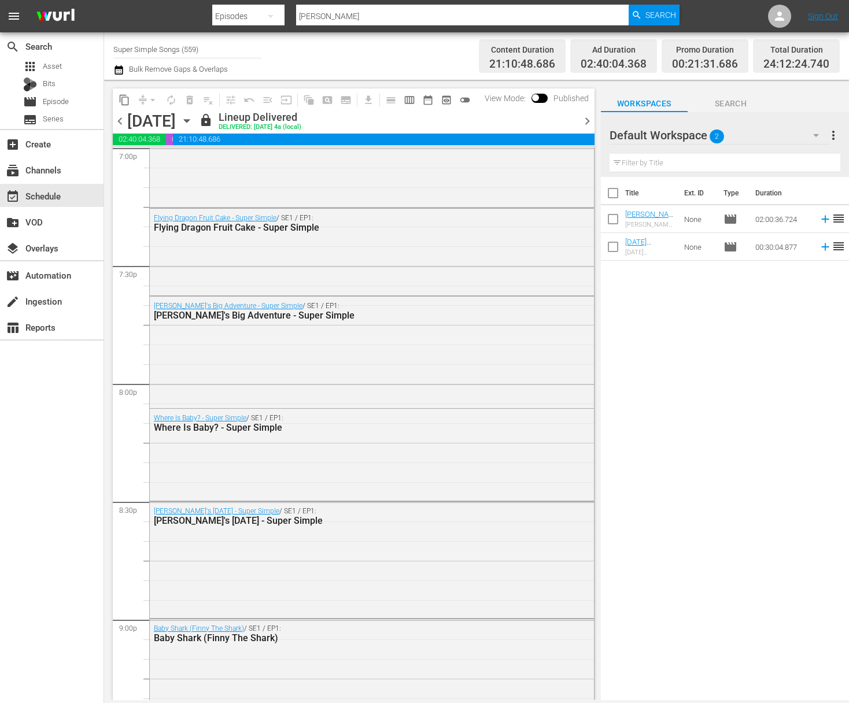
click at [189, 120] on icon "button" at bounding box center [186, 121] width 5 height 3
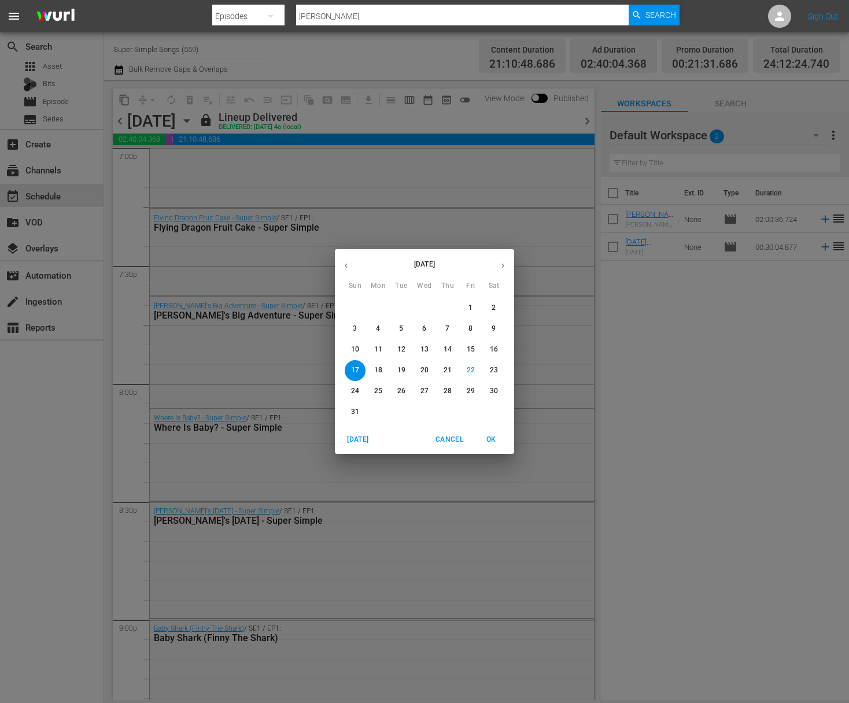
click at [375, 393] on p "25" at bounding box center [378, 391] width 8 height 10
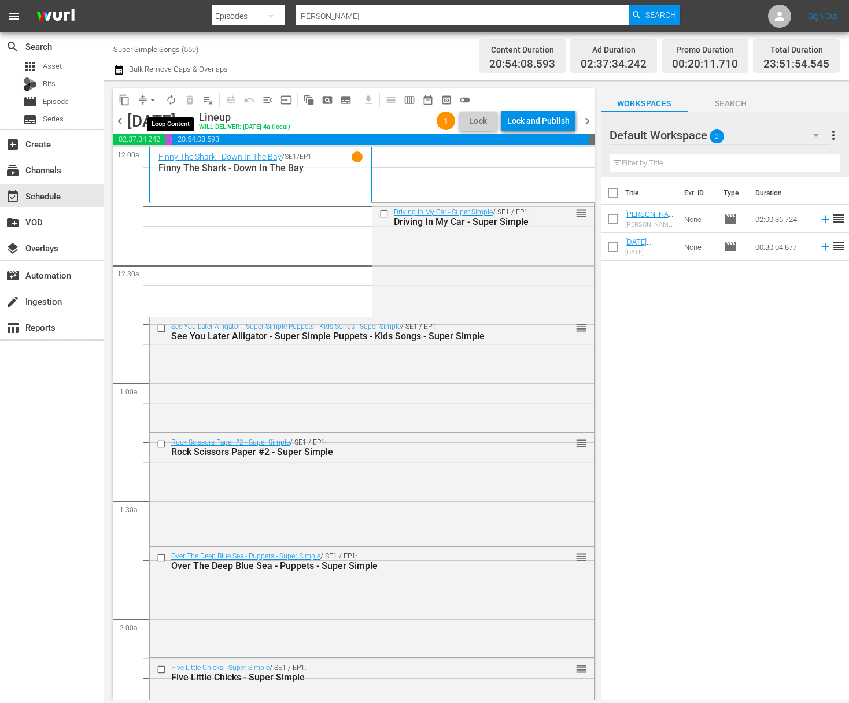
click at [154, 98] on span "arrow_drop_down" at bounding box center [153, 100] width 12 height 12
click at [166, 154] on li "Align to End of Previous Day" at bounding box center [153, 161] width 121 height 19
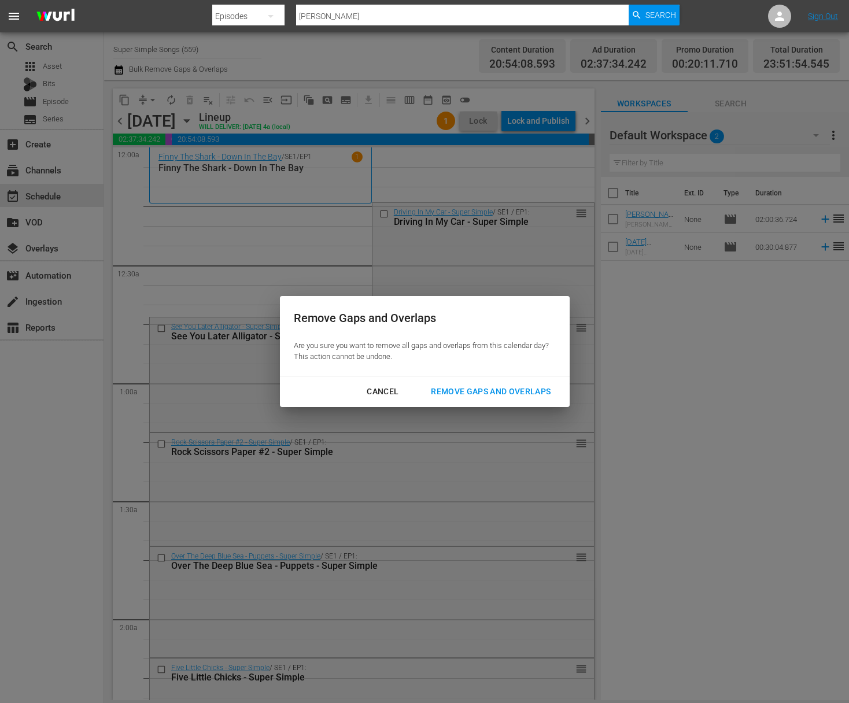
click at [449, 383] on button "Remove Gaps and Overlaps" at bounding box center [490, 391] width 147 height 21
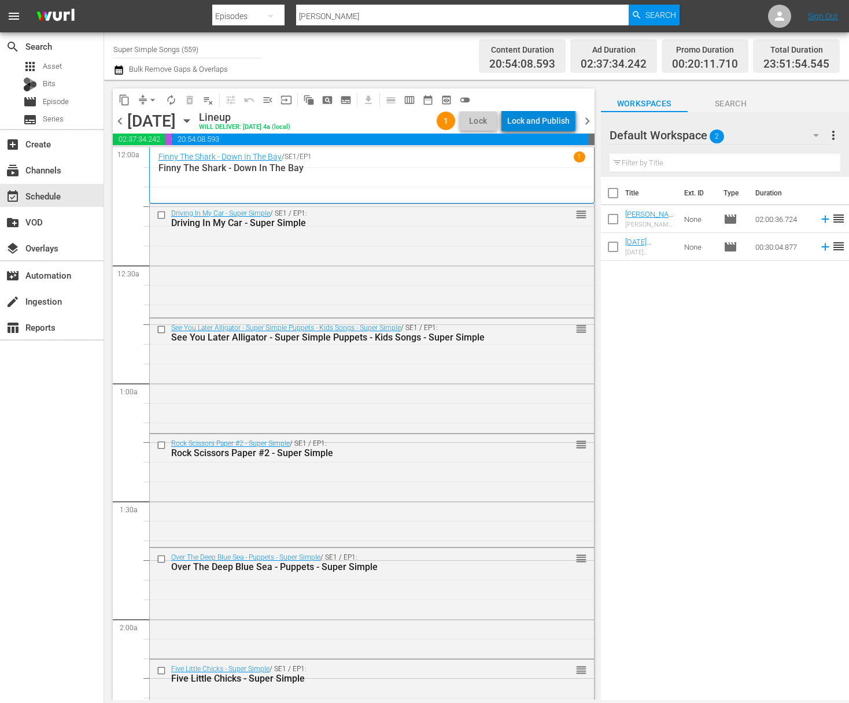
click at [544, 121] on div "Lock and Publish" at bounding box center [538, 120] width 62 height 21
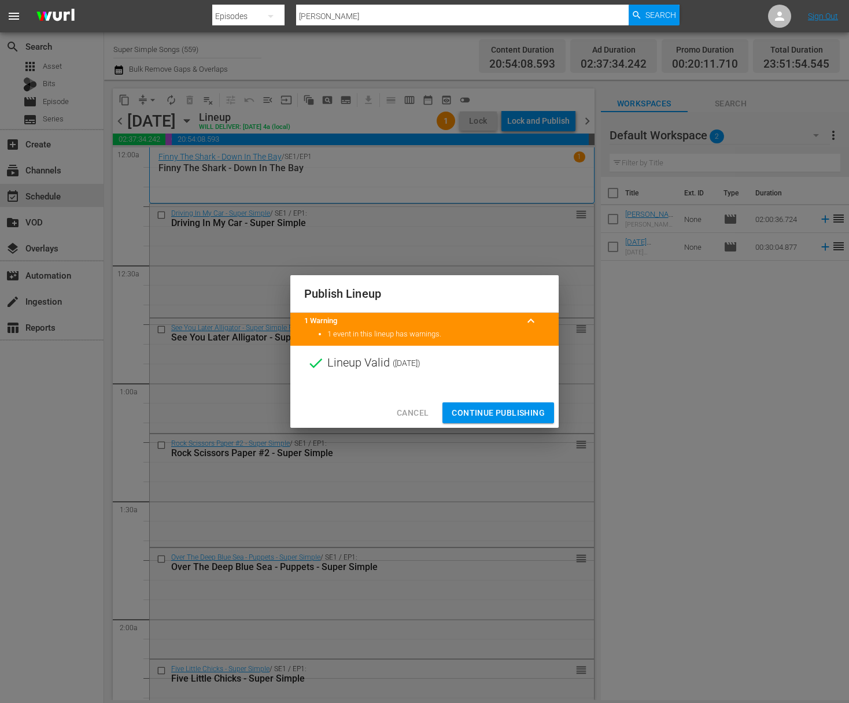
click at [506, 415] on span "Continue Publishing" at bounding box center [498, 413] width 93 height 14
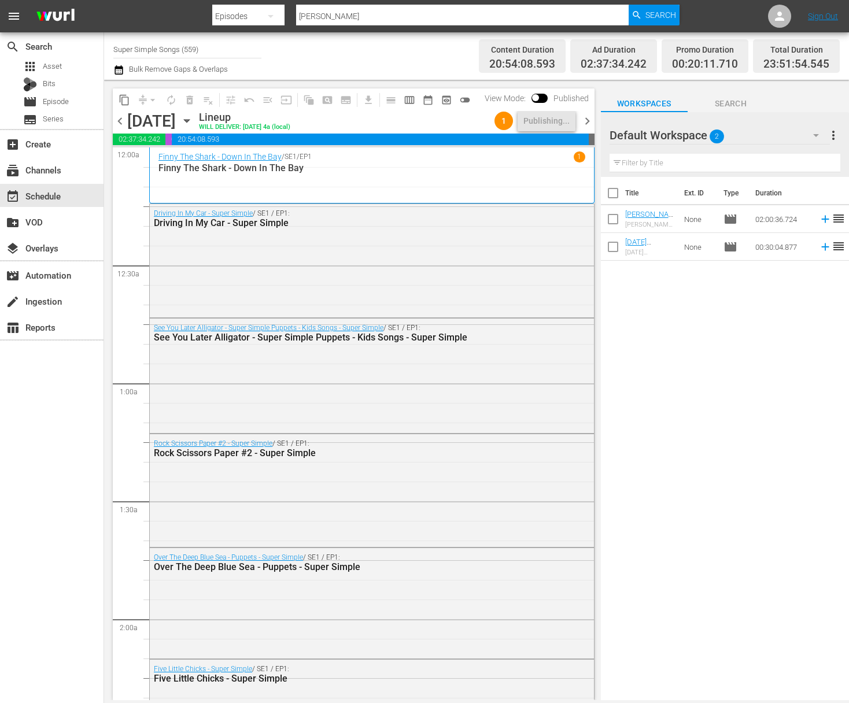
click at [193, 118] on icon "button" at bounding box center [186, 121] width 13 height 13
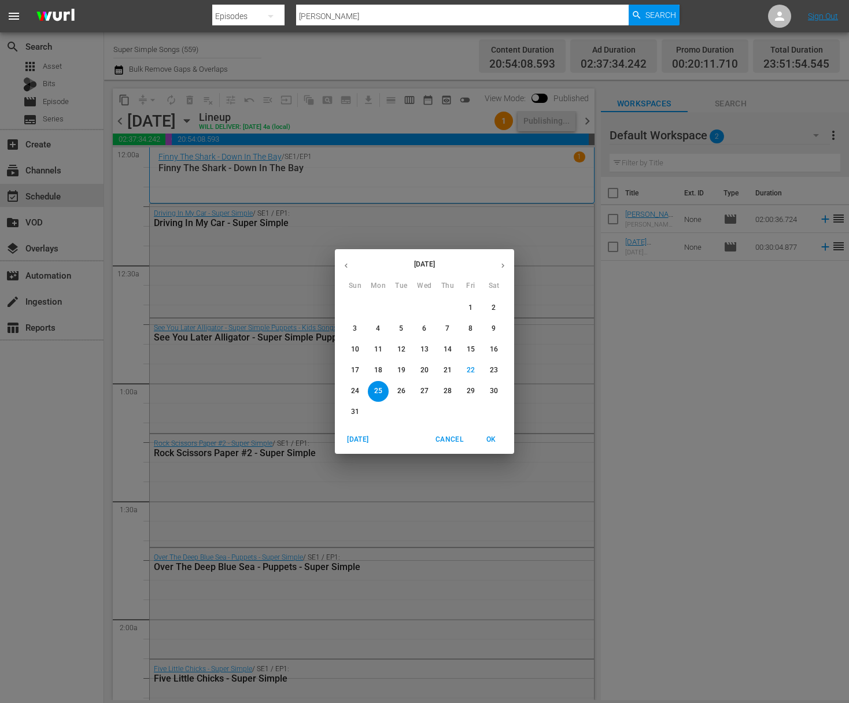
click at [400, 389] on p "26" at bounding box center [401, 391] width 8 height 10
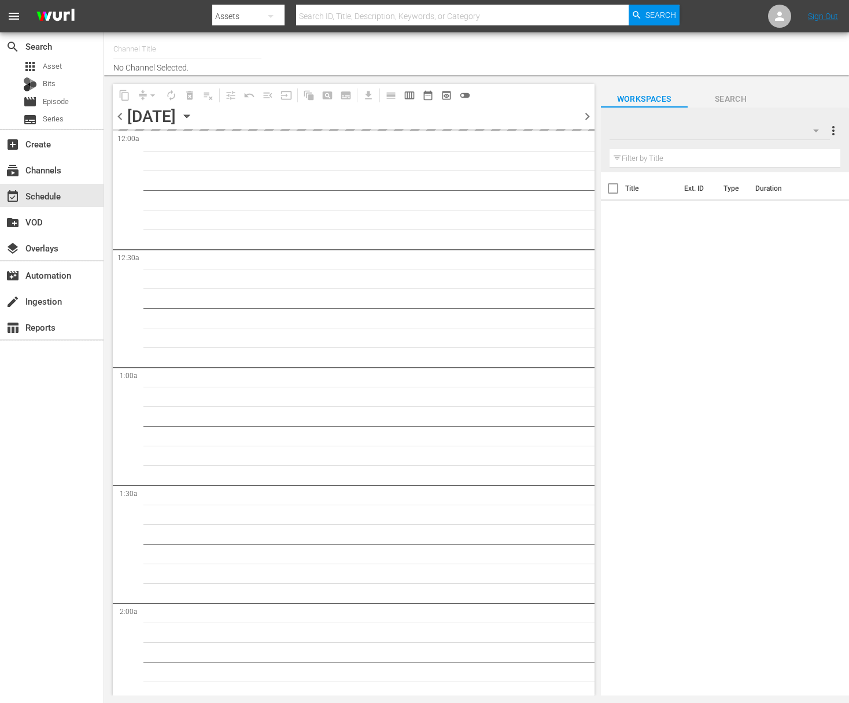
type input "Super Simple Songs (559)"
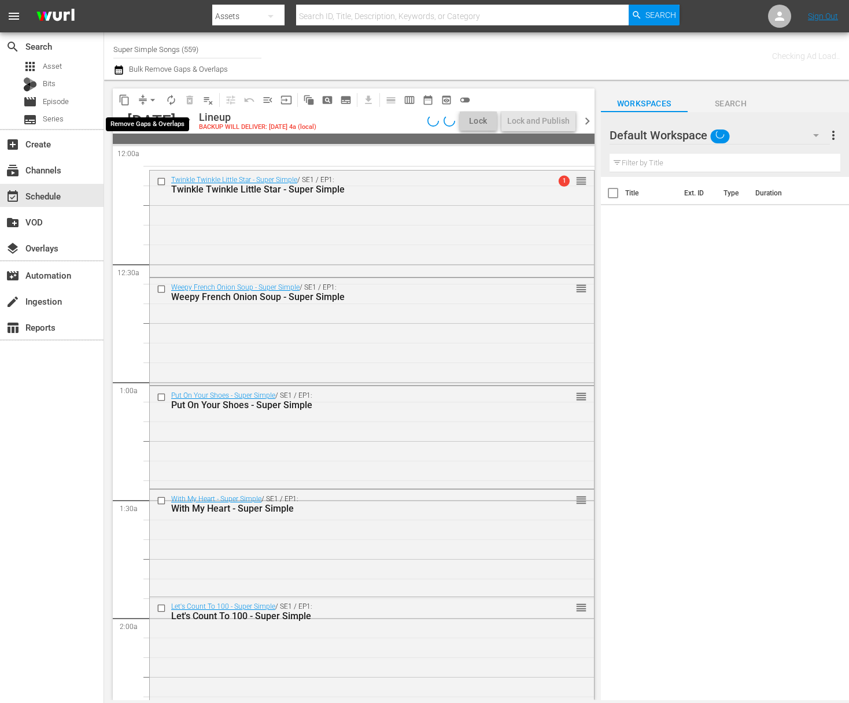
click at [154, 98] on span "arrow_drop_down" at bounding box center [153, 100] width 12 height 12
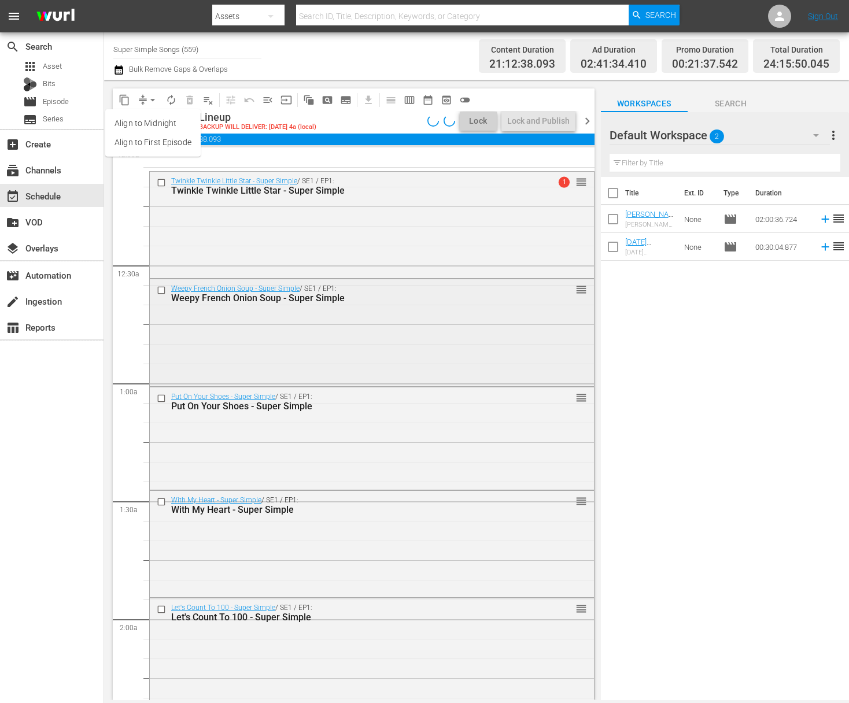
click at [274, 327] on div "Weepy French Onion Soup - Super Simple / SE1 / EP1: Weepy French Onion Soup - S…" at bounding box center [372, 331] width 444 height 105
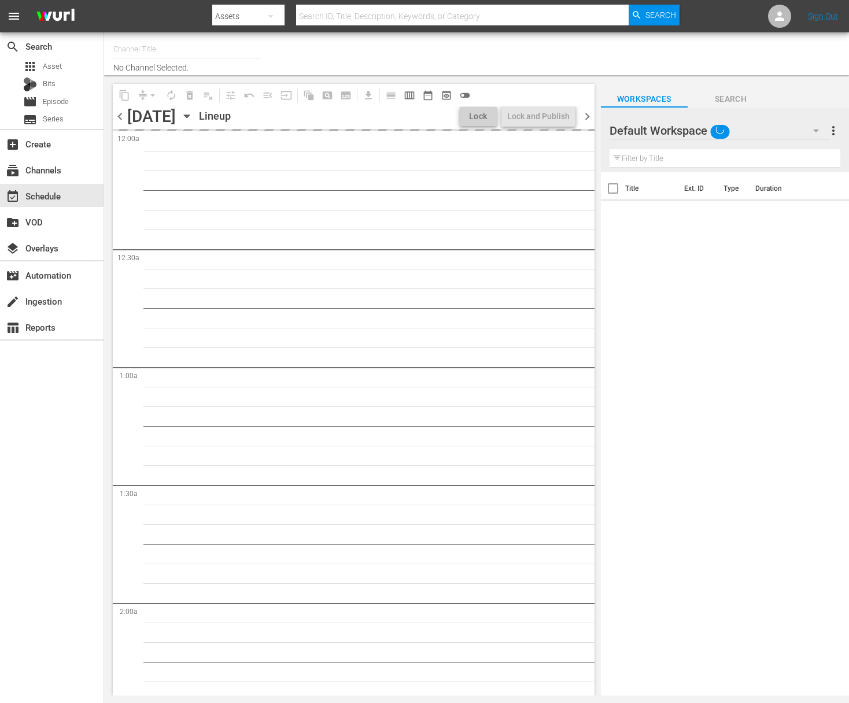
type input "Super Simple Songs (559)"
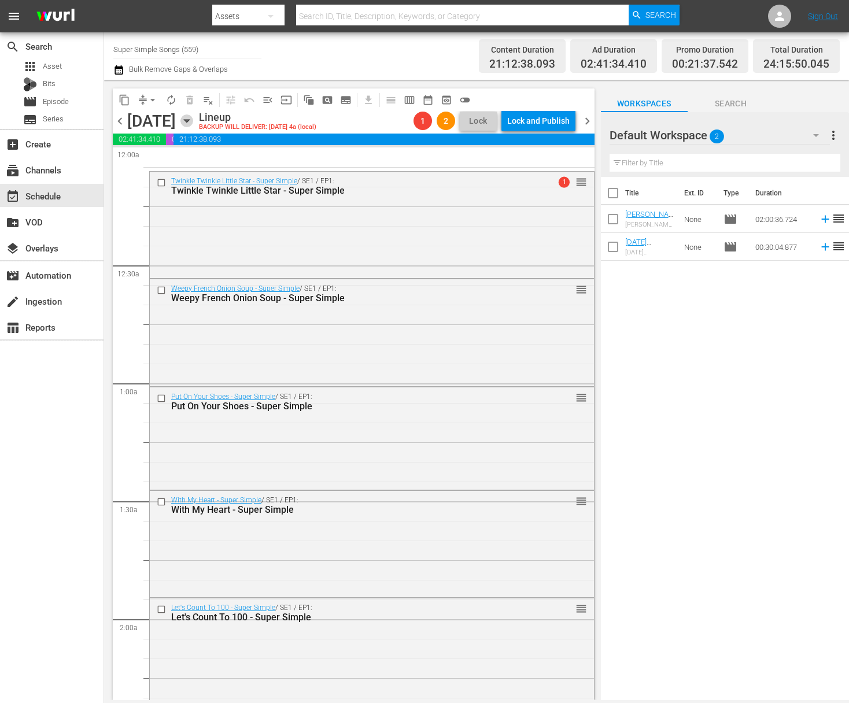
click at [193, 119] on icon "button" at bounding box center [186, 121] width 13 height 13
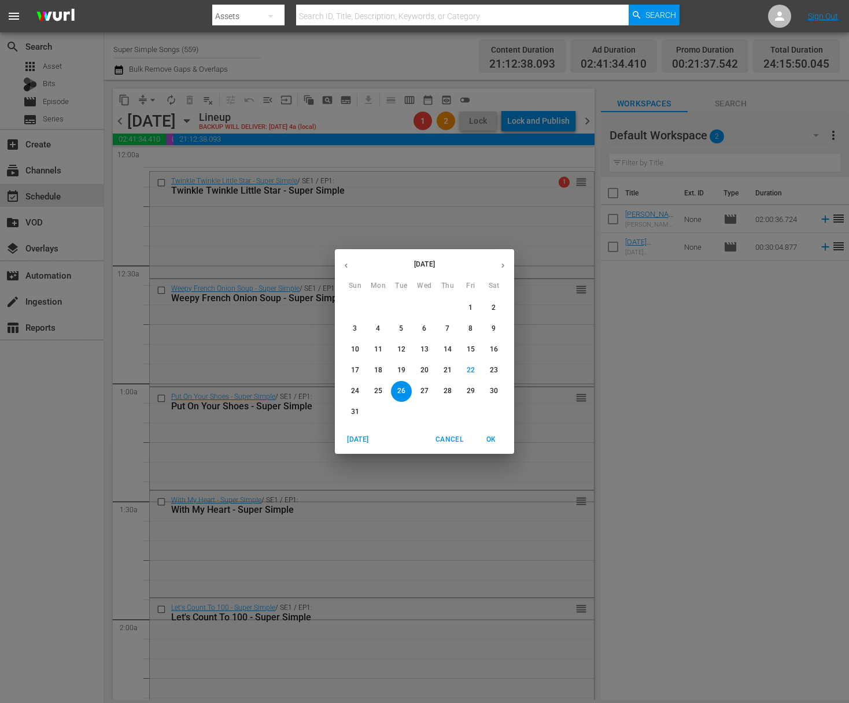
click at [374, 391] on p "25" at bounding box center [378, 391] width 8 height 10
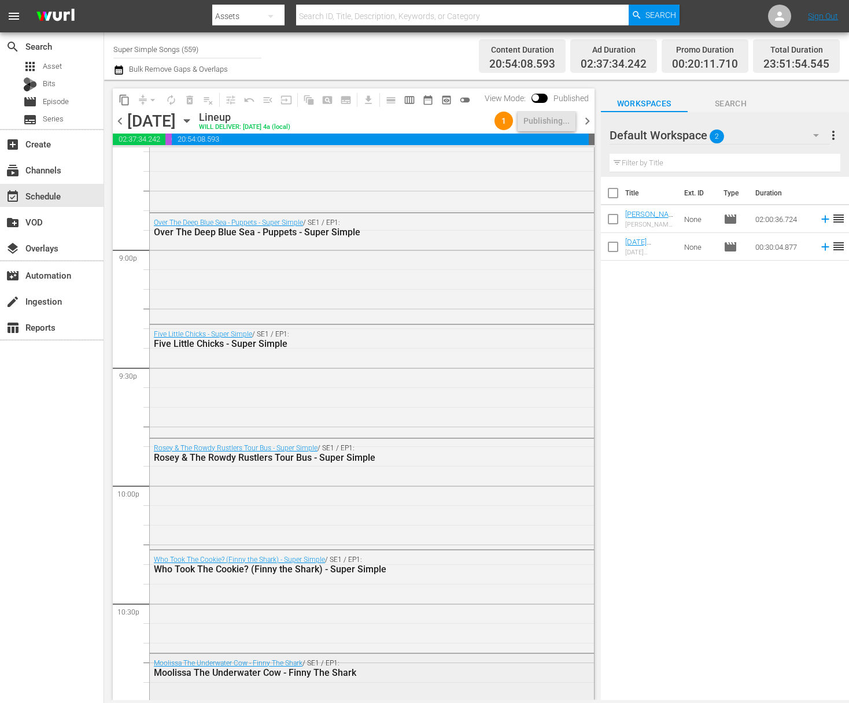
scroll to position [5134, 0]
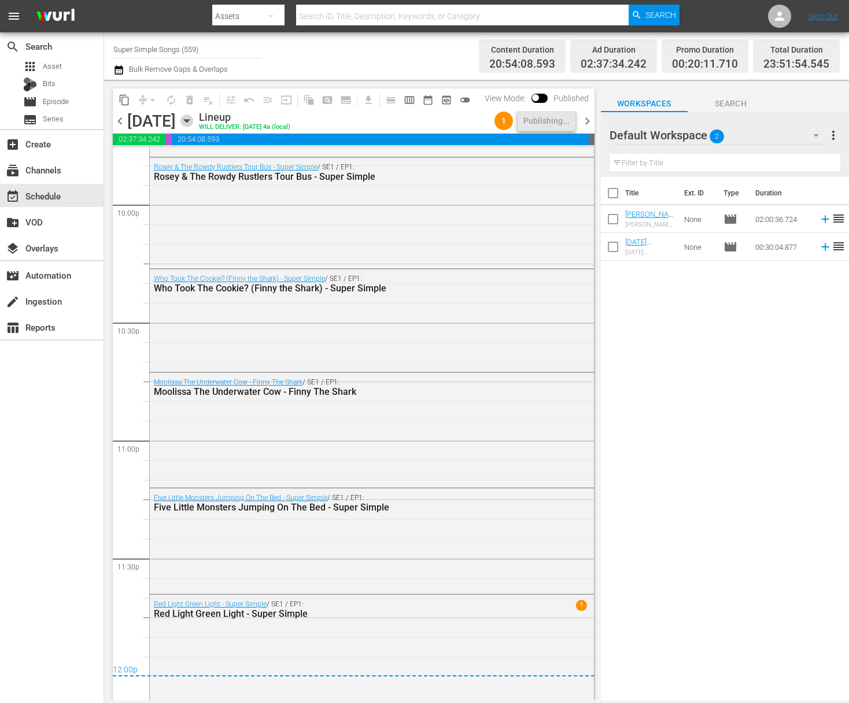
click at [193, 124] on icon "button" at bounding box center [186, 121] width 13 height 13
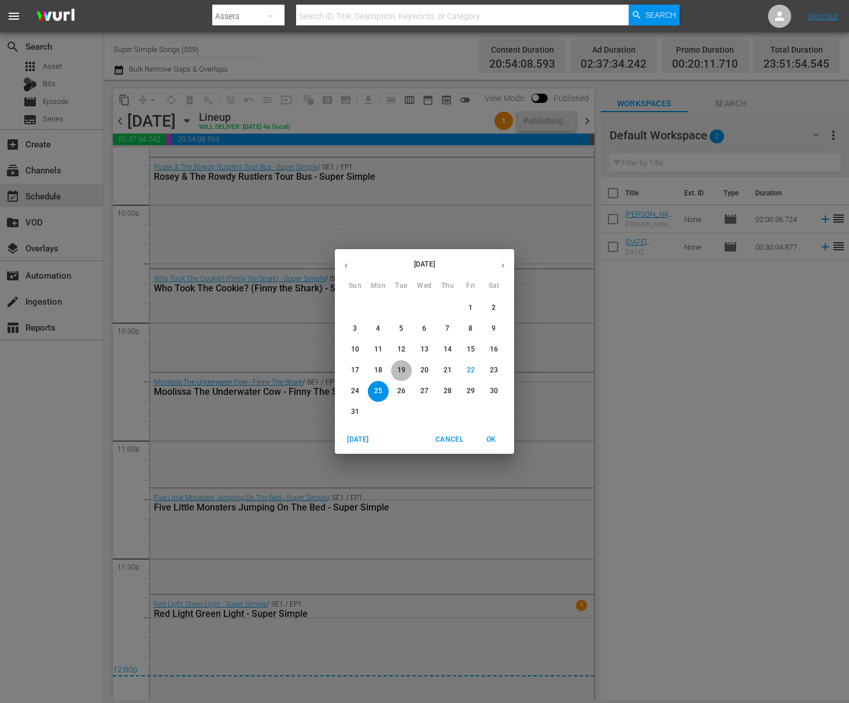
click at [404, 376] on button "19" at bounding box center [401, 370] width 21 height 21
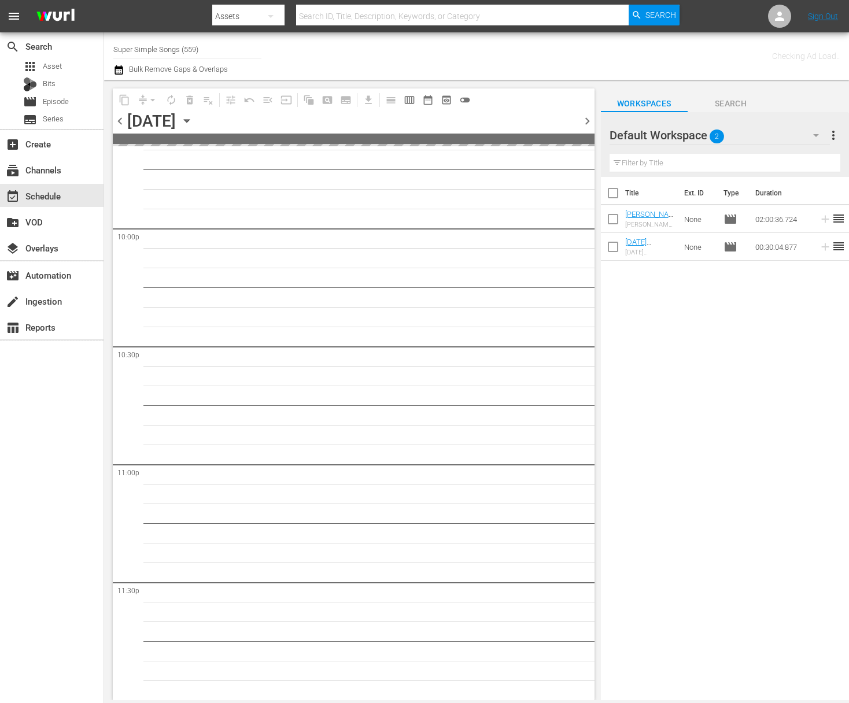
scroll to position [5110, 0]
click at [193, 117] on icon "button" at bounding box center [186, 121] width 13 height 13
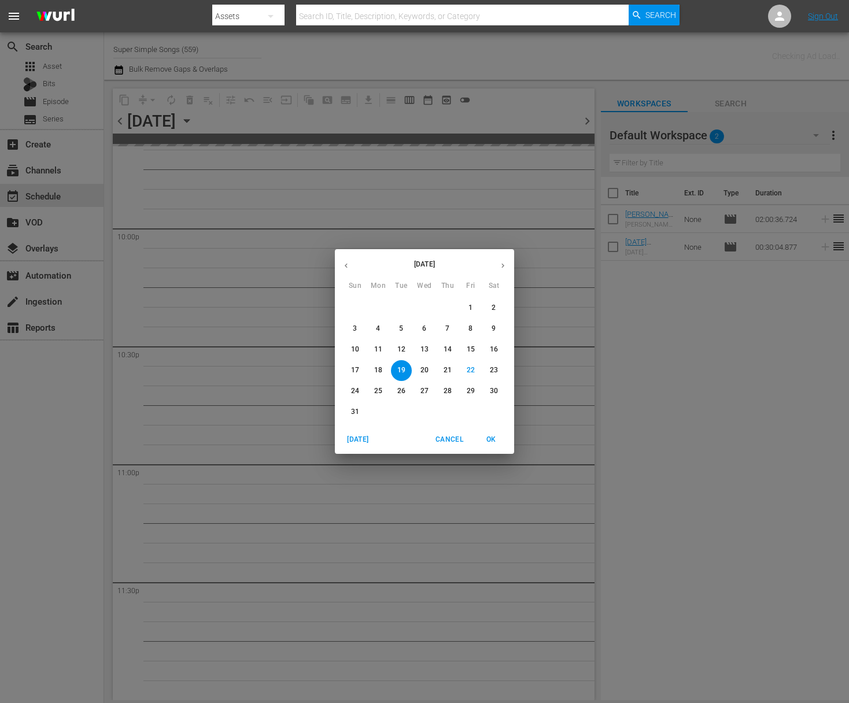
click at [406, 387] on span "26" at bounding box center [401, 391] width 21 height 10
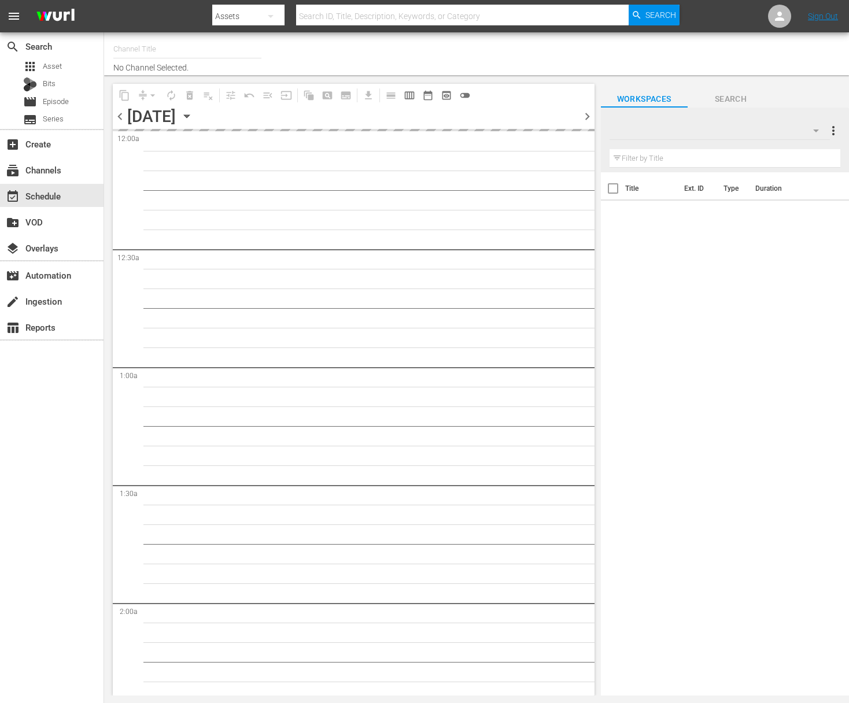
type input "Super Simple Songs (559)"
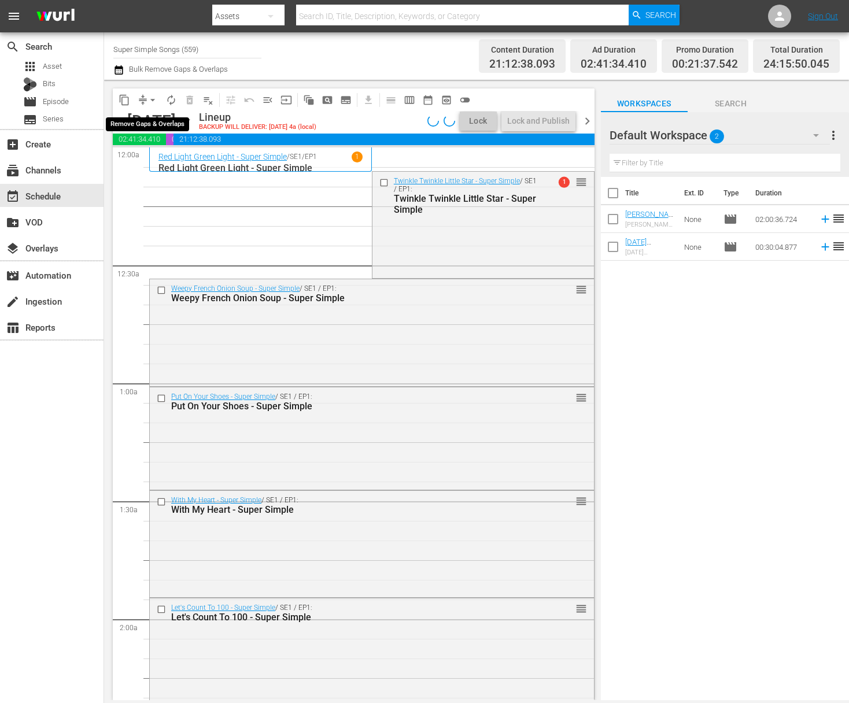
click at [143, 97] on button "arrow_drop_down" at bounding box center [152, 100] width 19 height 19
click at [168, 167] on li "Align to End of Previous Day" at bounding box center [153, 161] width 121 height 19
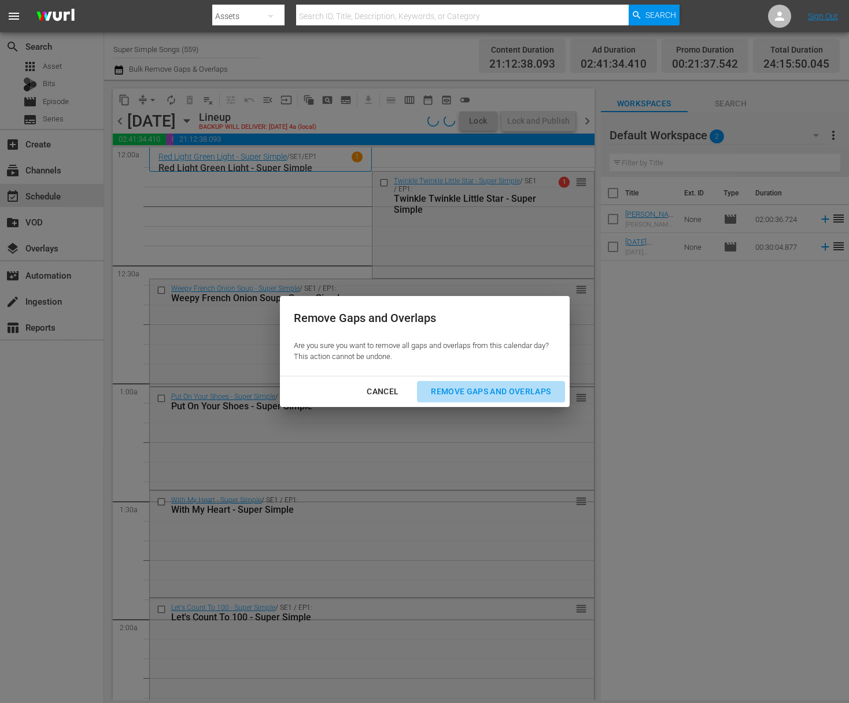
click at [473, 396] on div "Remove Gaps and Overlaps" at bounding box center [491, 392] width 138 height 14
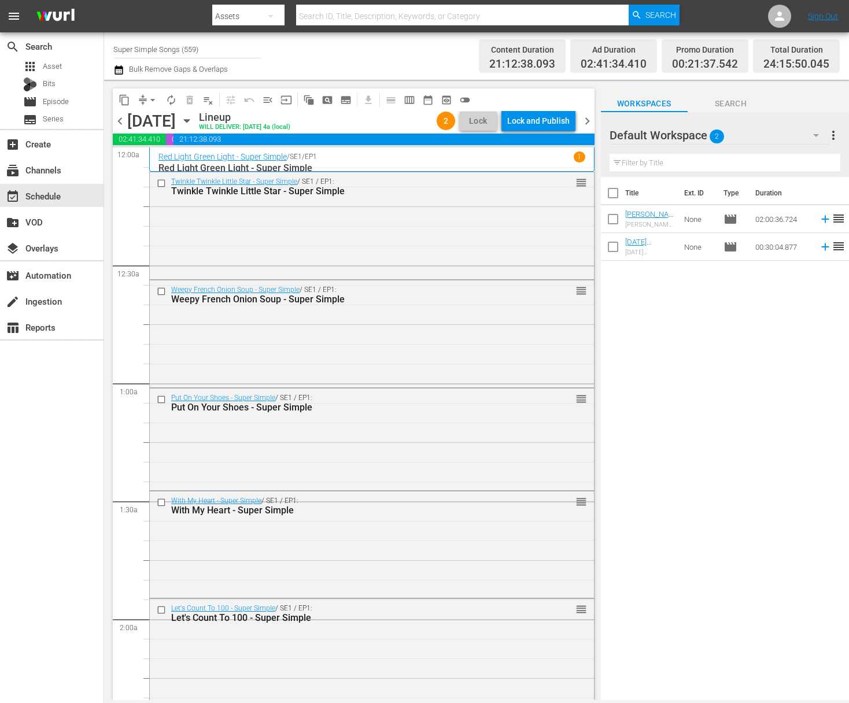
click at [542, 122] on div "Lock and Publish" at bounding box center [538, 120] width 62 height 21
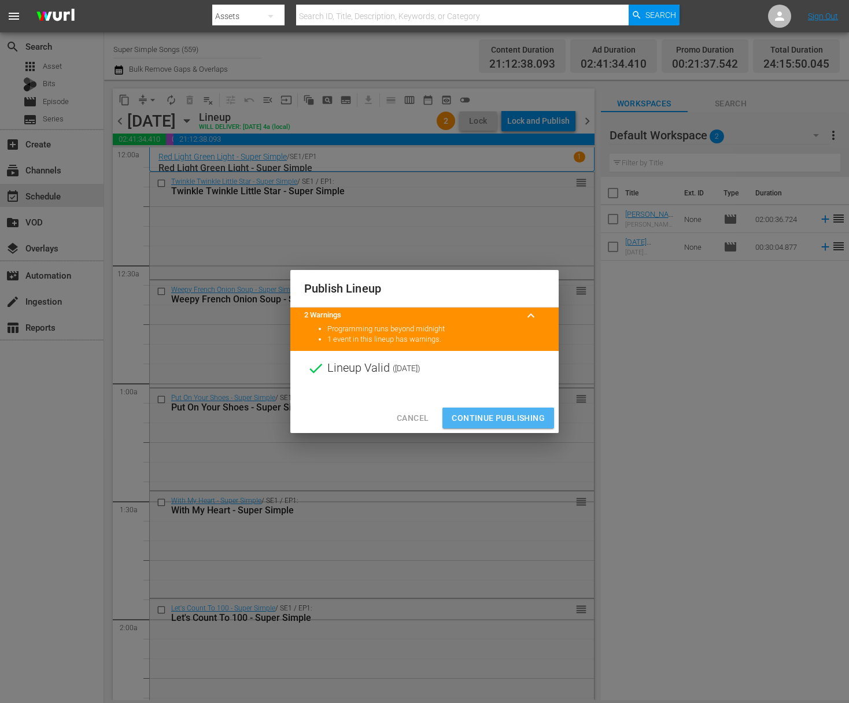
click at [499, 413] on span "Continue Publishing" at bounding box center [498, 418] width 93 height 14
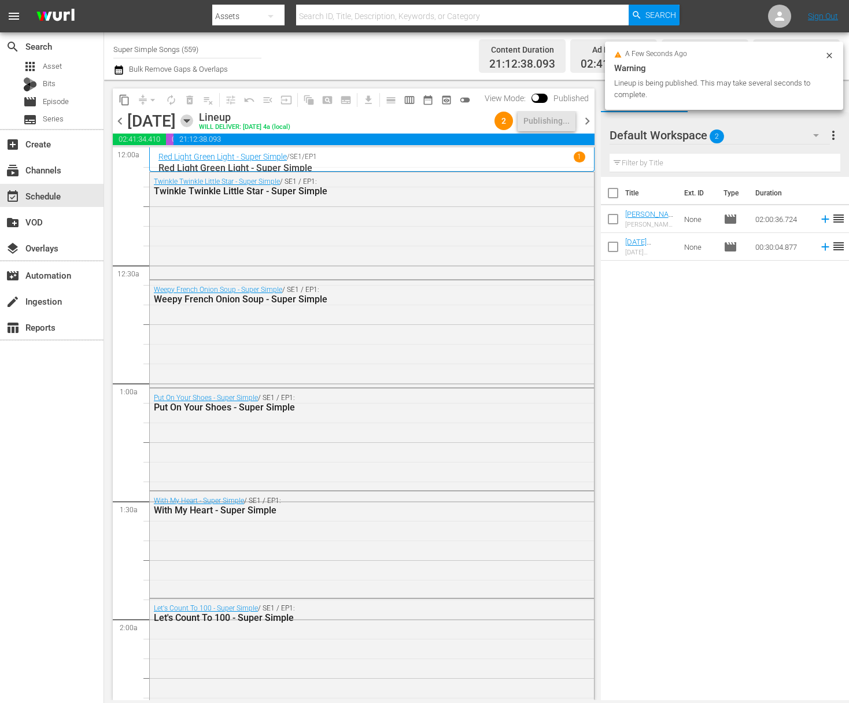
click at [189, 121] on icon "button" at bounding box center [186, 121] width 5 height 3
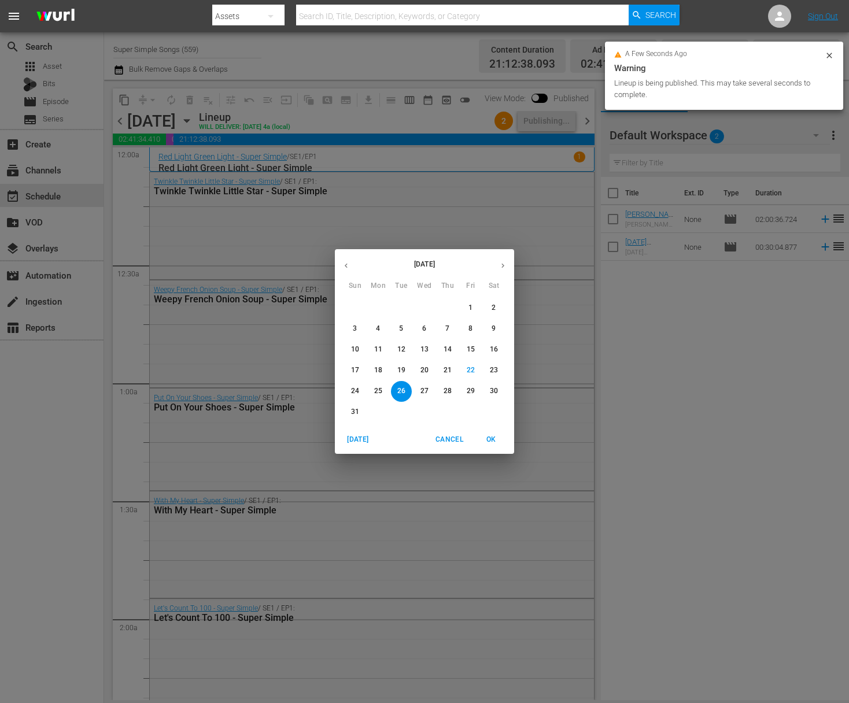
click at [428, 391] on p "27" at bounding box center [424, 391] width 8 height 10
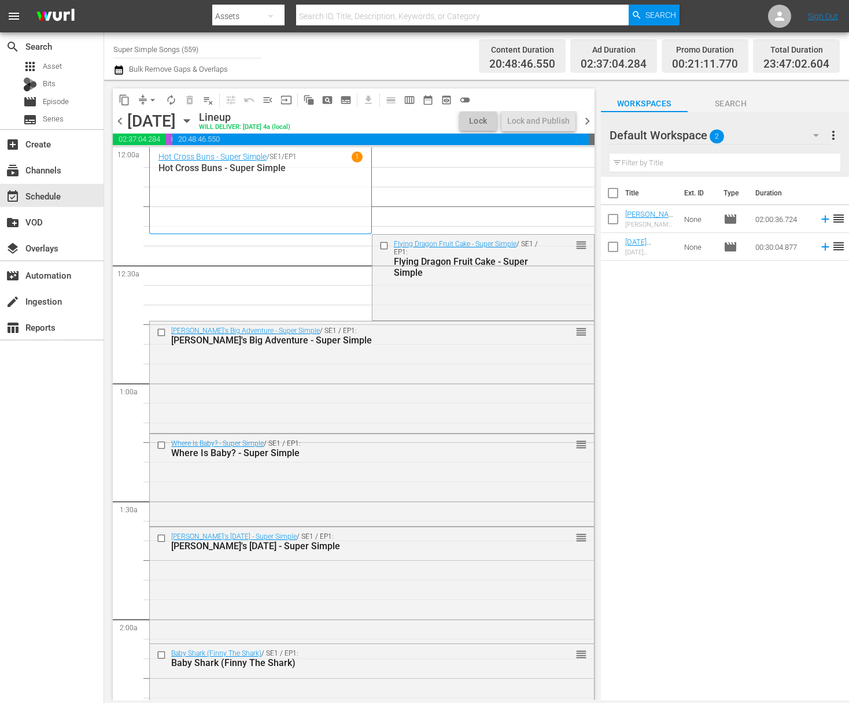
click at [147, 91] on div "arrow_drop_down" at bounding box center [152, 100] width 19 height 19
click at [148, 94] on span "arrow_drop_down" at bounding box center [153, 100] width 12 height 12
click at [157, 163] on li "Align to End of Previous Day" at bounding box center [153, 161] width 121 height 19
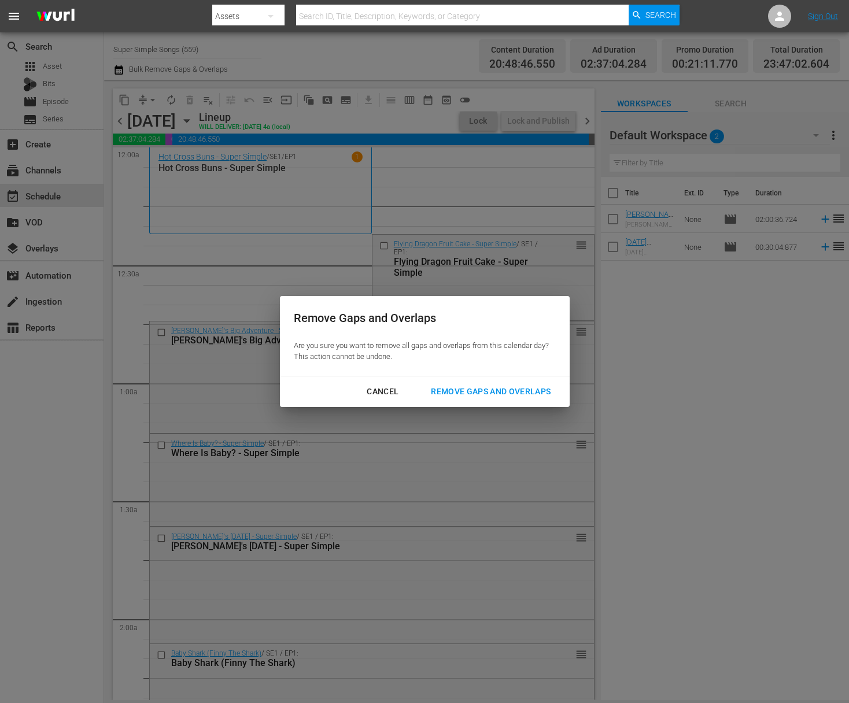
click at [472, 396] on div "Remove Gaps and Overlaps" at bounding box center [491, 392] width 138 height 14
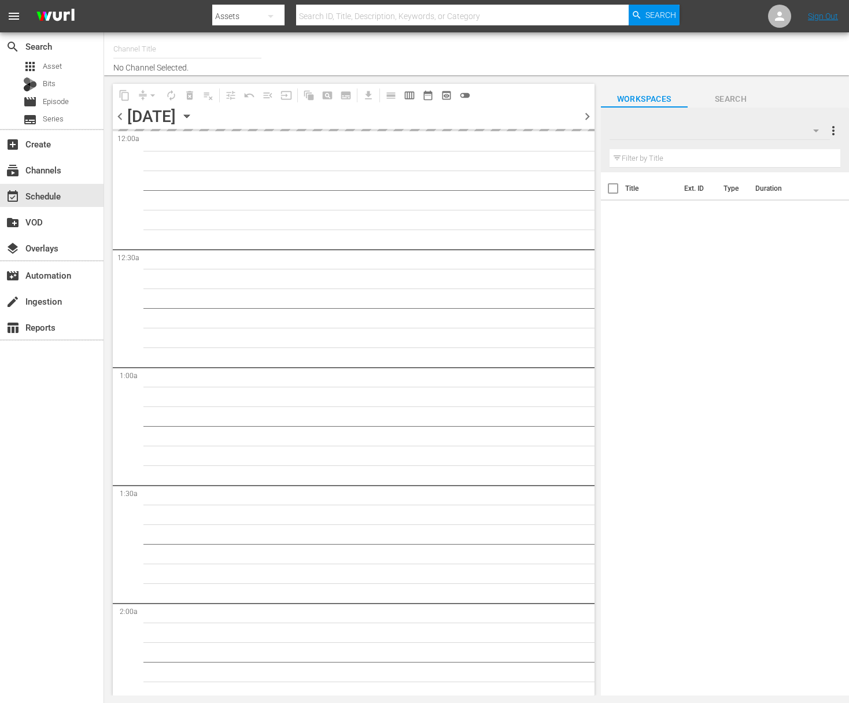
type input "Super Simple Songs (559)"
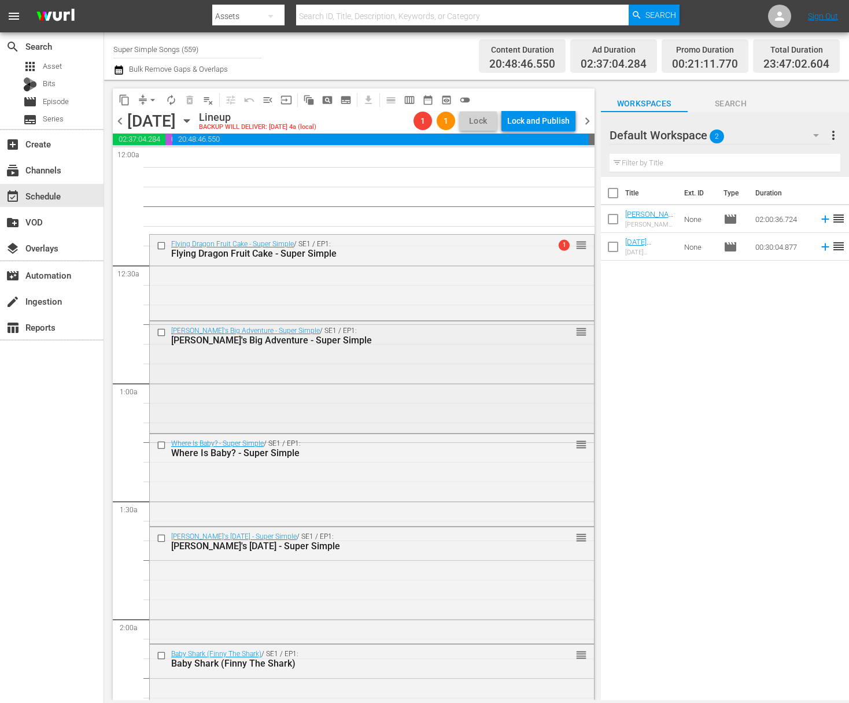
click at [315, 363] on div "Carl's Big Adventure - Super Simple / SE1 / EP1: Carl's Big Adventure - Super S…" at bounding box center [372, 376] width 444 height 109
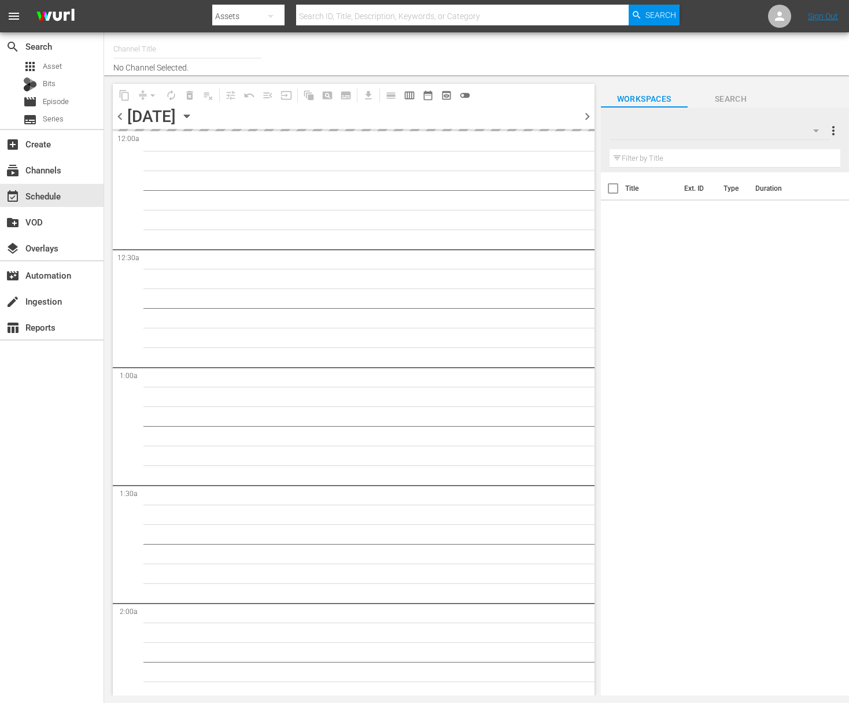
type input "Super Simple Songs (559)"
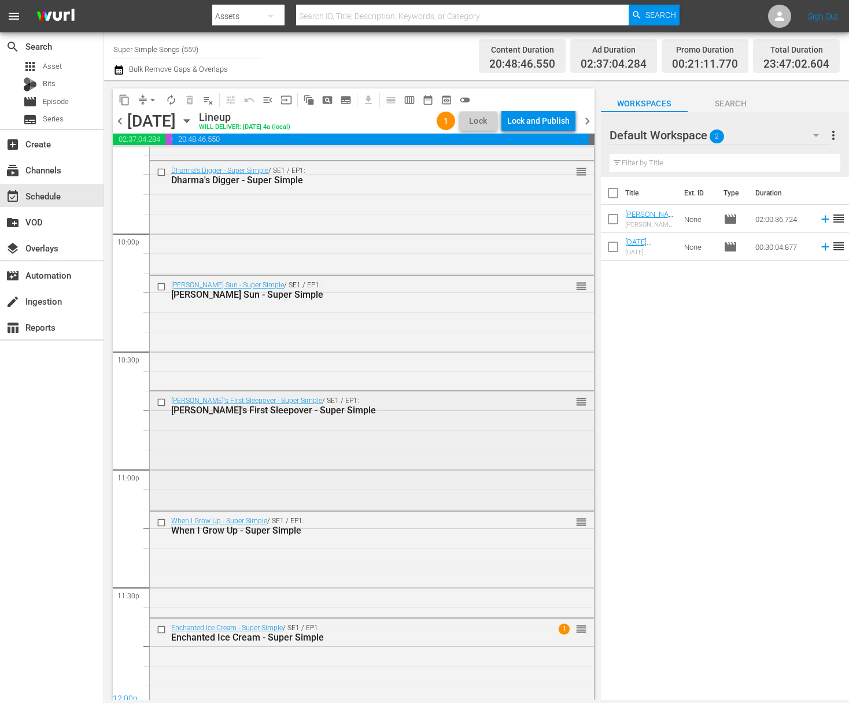
scroll to position [5146, 0]
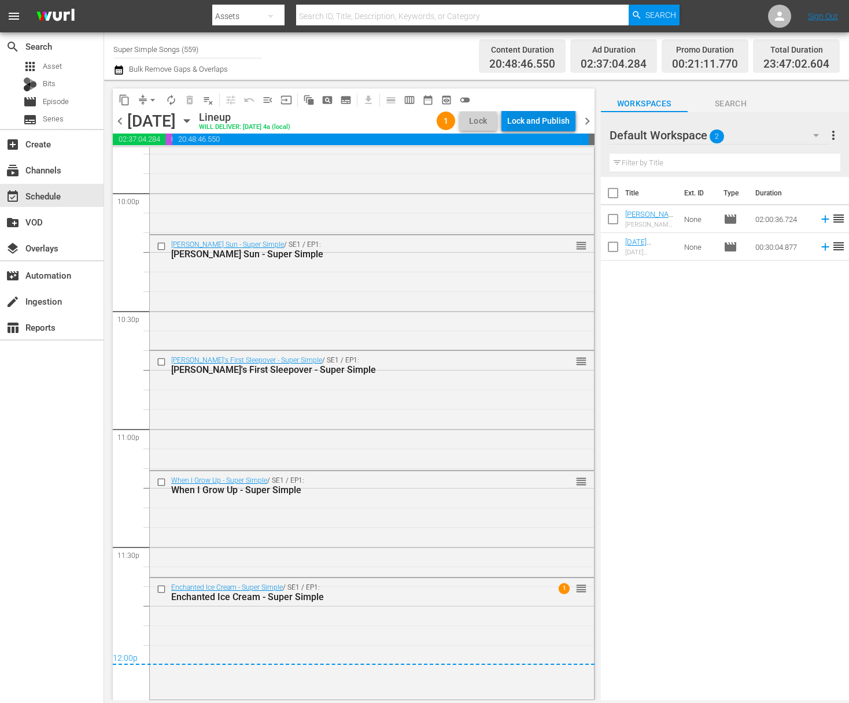
click at [532, 119] on div "Lock and Publish" at bounding box center [538, 120] width 62 height 21
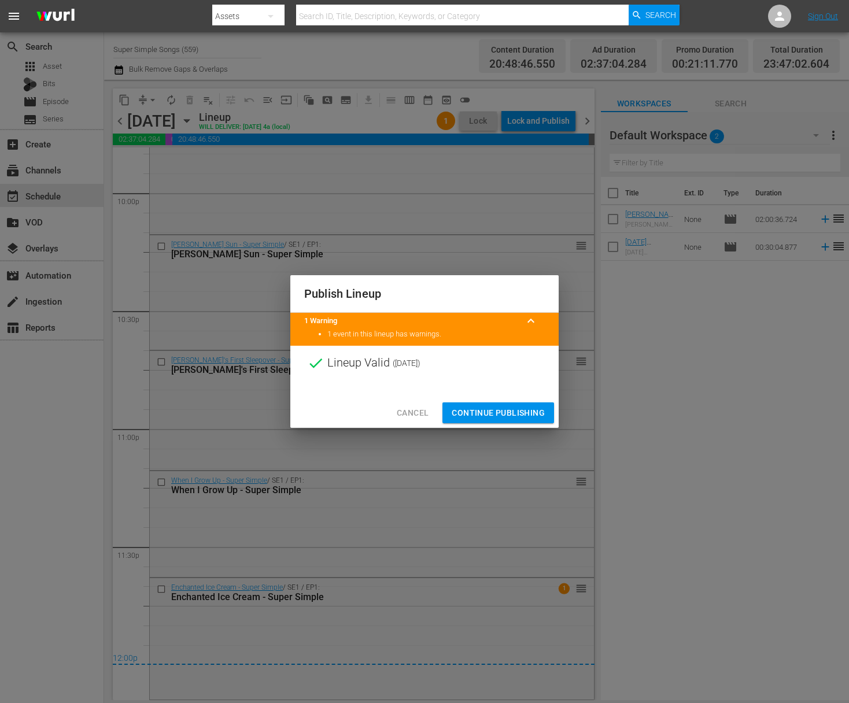
click at [501, 412] on span "Continue Publishing" at bounding box center [498, 413] width 93 height 14
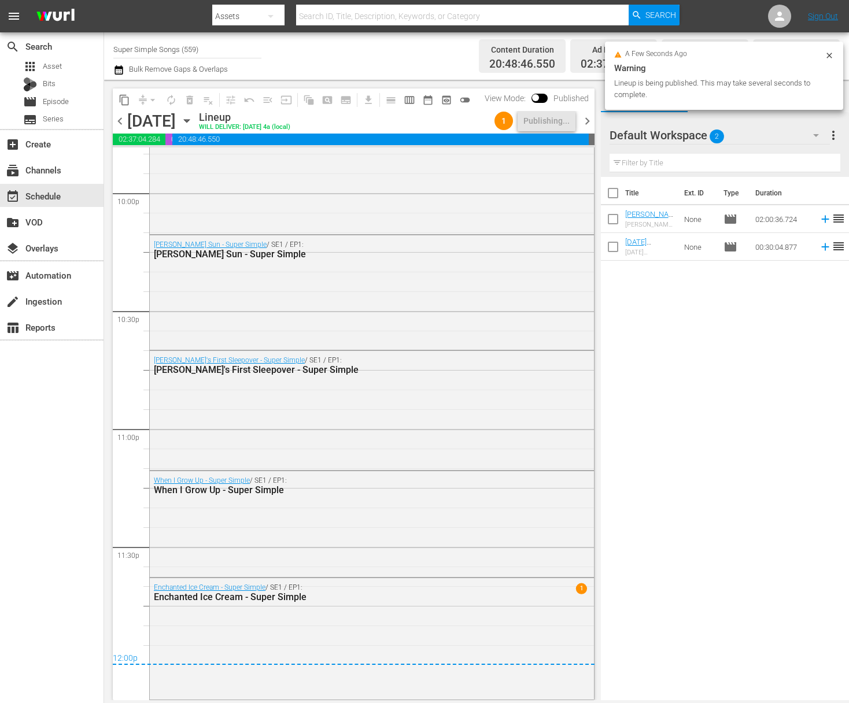
click at [193, 118] on icon "button" at bounding box center [186, 121] width 13 height 13
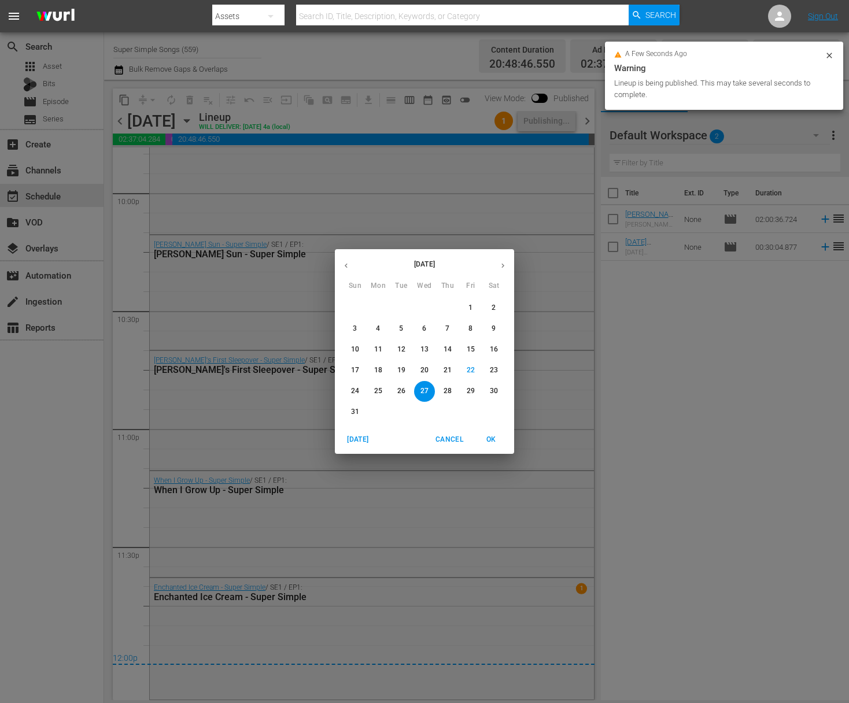
click at [453, 392] on span "28" at bounding box center [447, 391] width 21 height 10
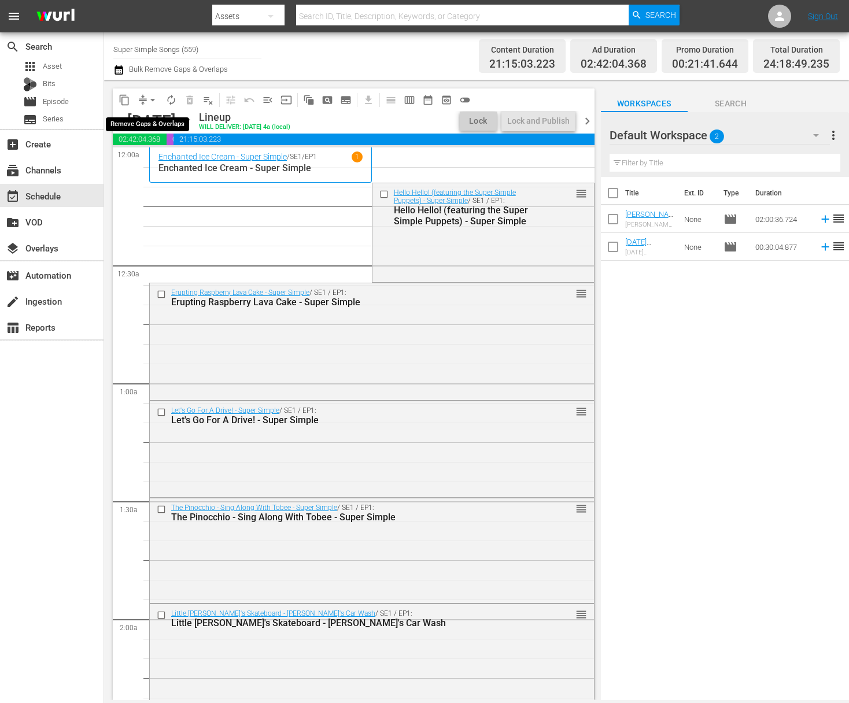
click at [154, 98] on span "arrow_drop_down" at bounding box center [153, 100] width 12 height 12
click at [151, 159] on li "Align to End of Previous Day" at bounding box center [153, 161] width 121 height 19
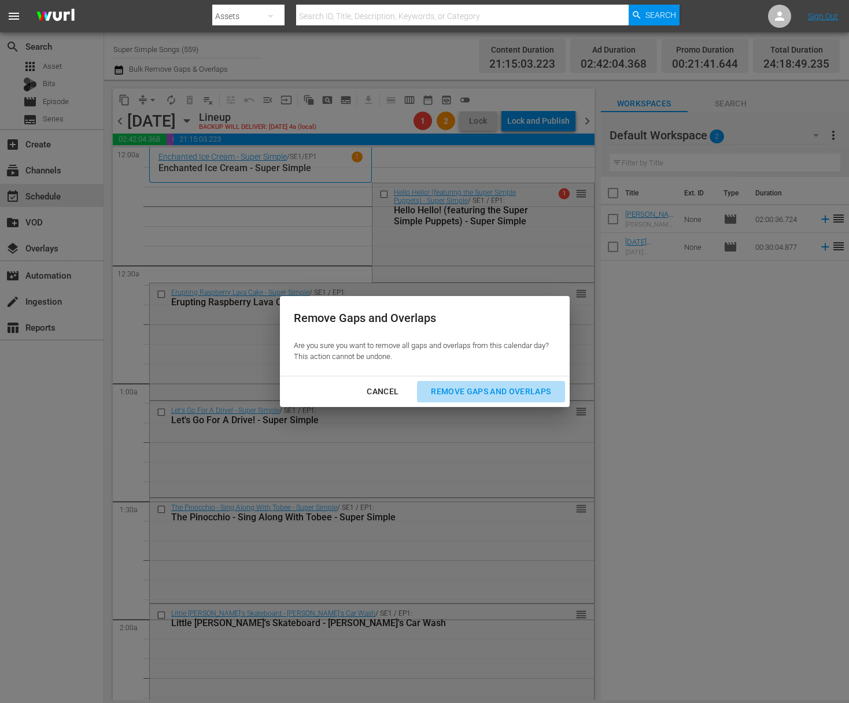
click at [463, 393] on div "Remove Gaps and Overlaps" at bounding box center [491, 392] width 138 height 14
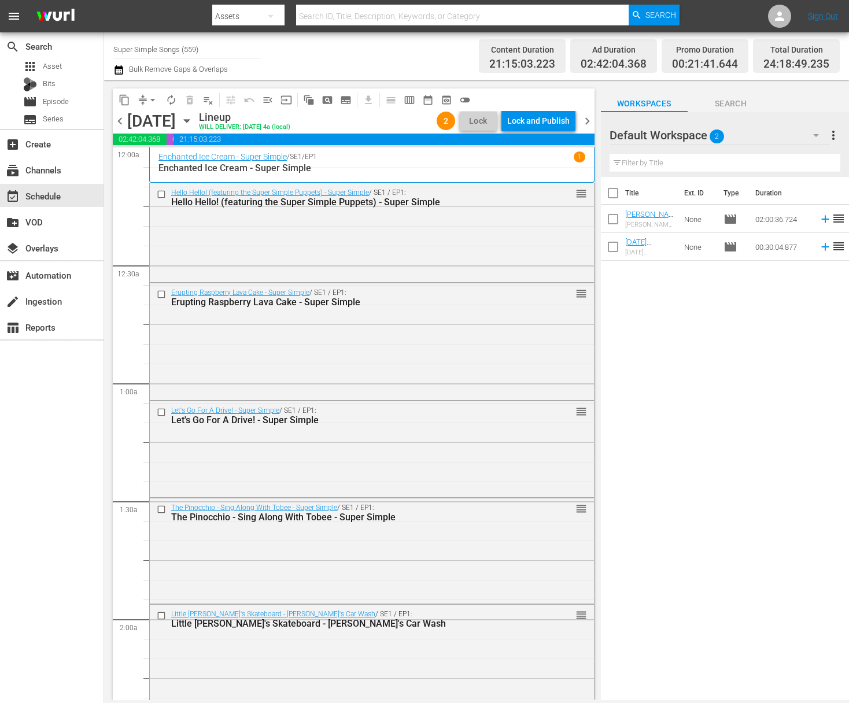
click at [540, 123] on div "Lock and Publish" at bounding box center [538, 120] width 62 height 21
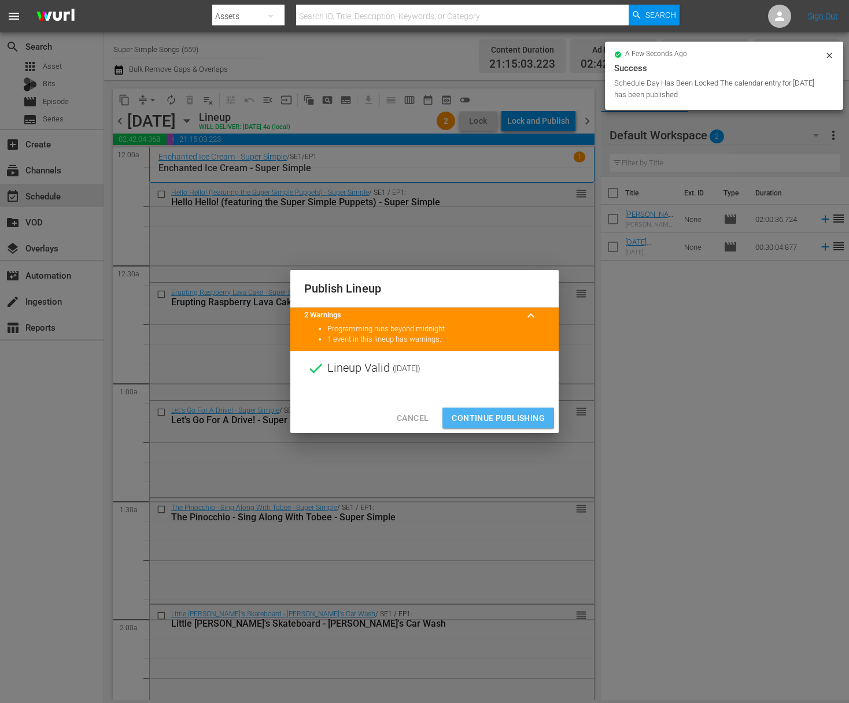
click at [500, 413] on span "Continue Publishing" at bounding box center [498, 418] width 93 height 14
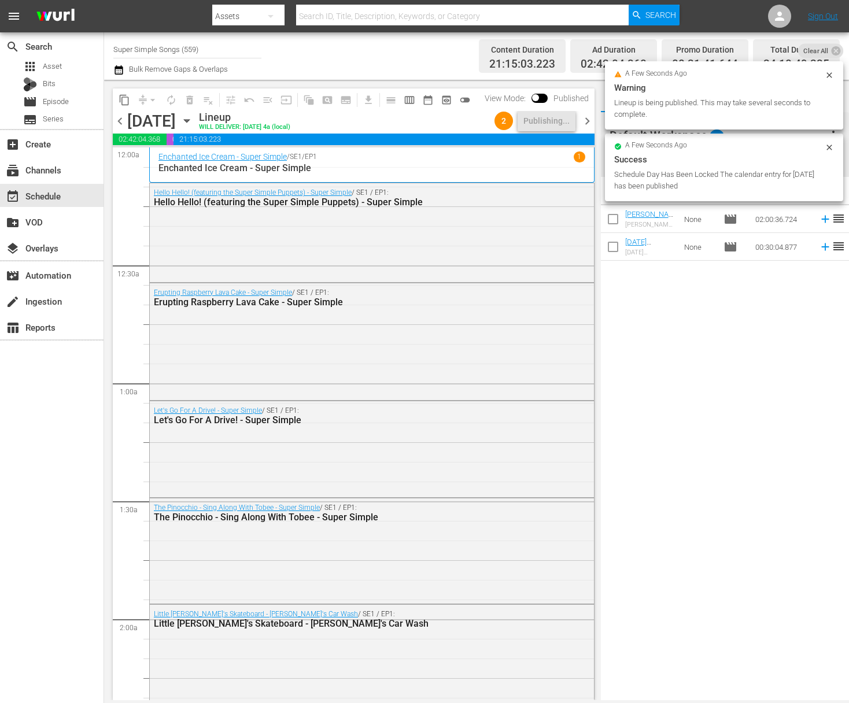
click at [193, 122] on icon "button" at bounding box center [186, 121] width 13 height 13
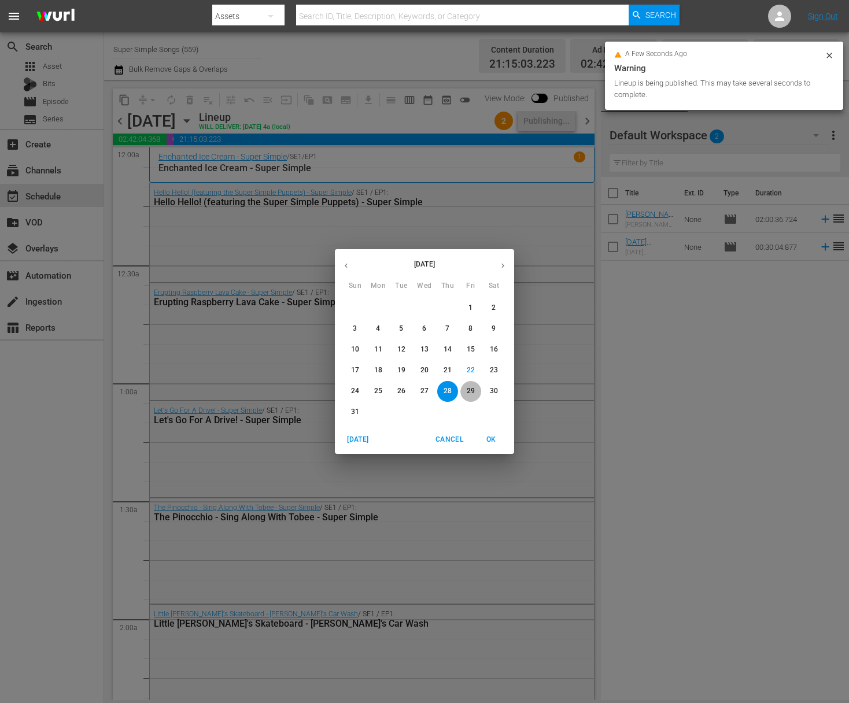
click at [474, 393] on p "29" at bounding box center [471, 391] width 8 height 10
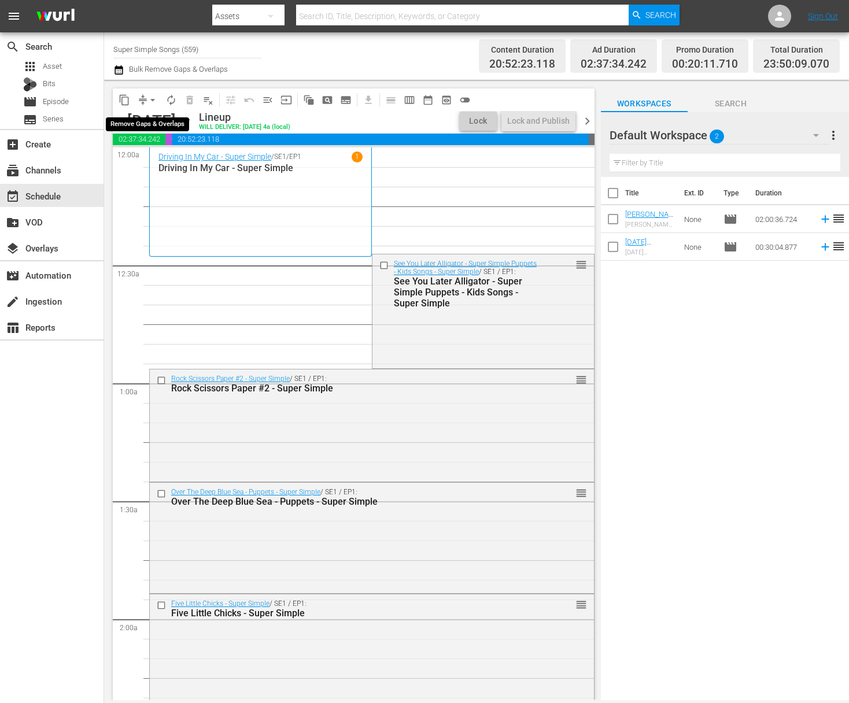
click at [154, 102] on span "arrow_drop_down" at bounding box center [153, 100] width 12 height 12
click at [158, 160] on li "Align to End of Previous Day" at bounding box center [153, 161] width 121 height 19
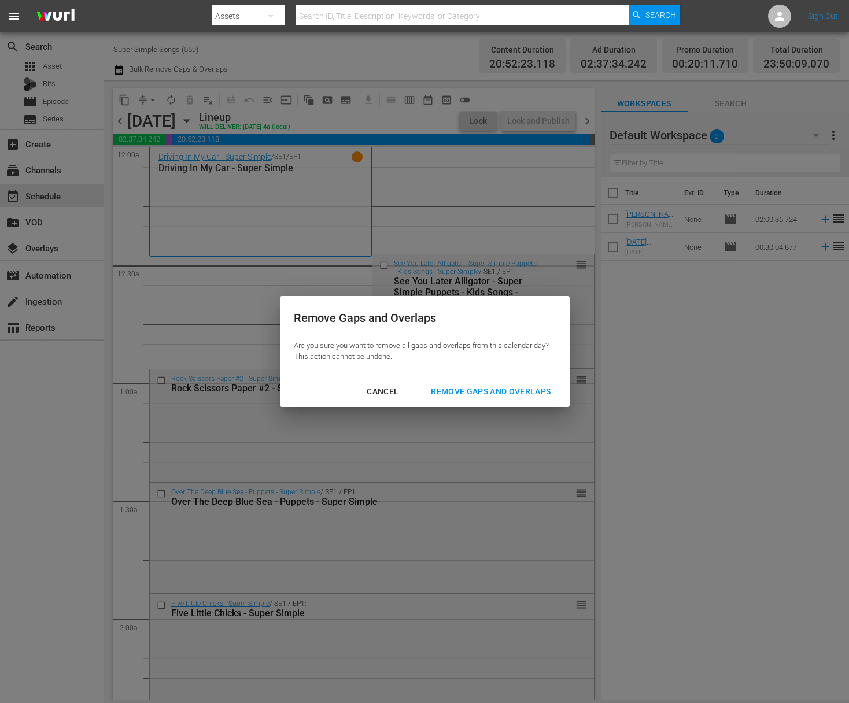
click at [524, 396] on div "Remove Gaps and Overlaps" at bounding box center [491, 392] width 138 height 14
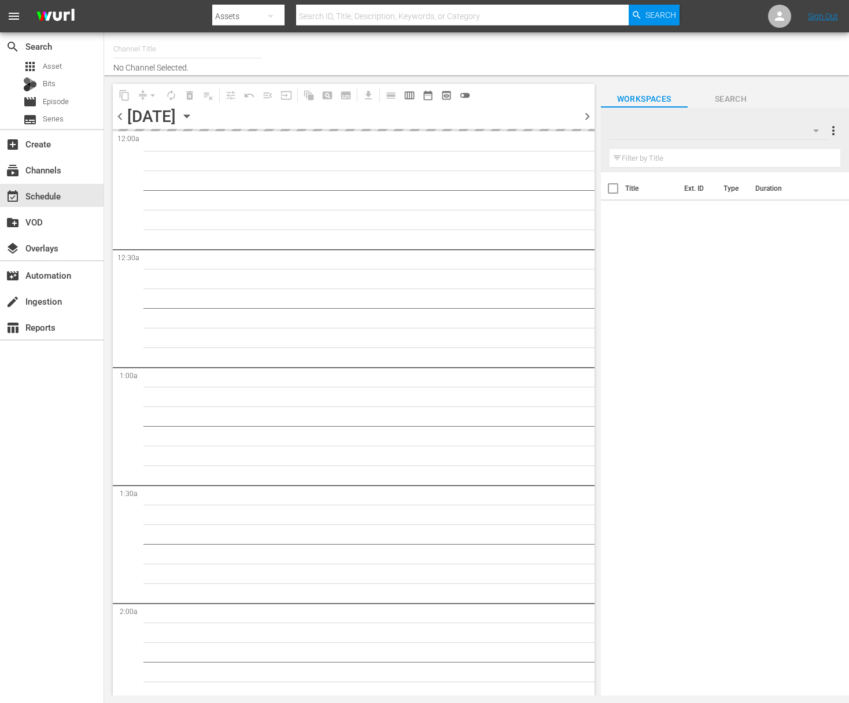
type input "Super Simple Songs (559)"
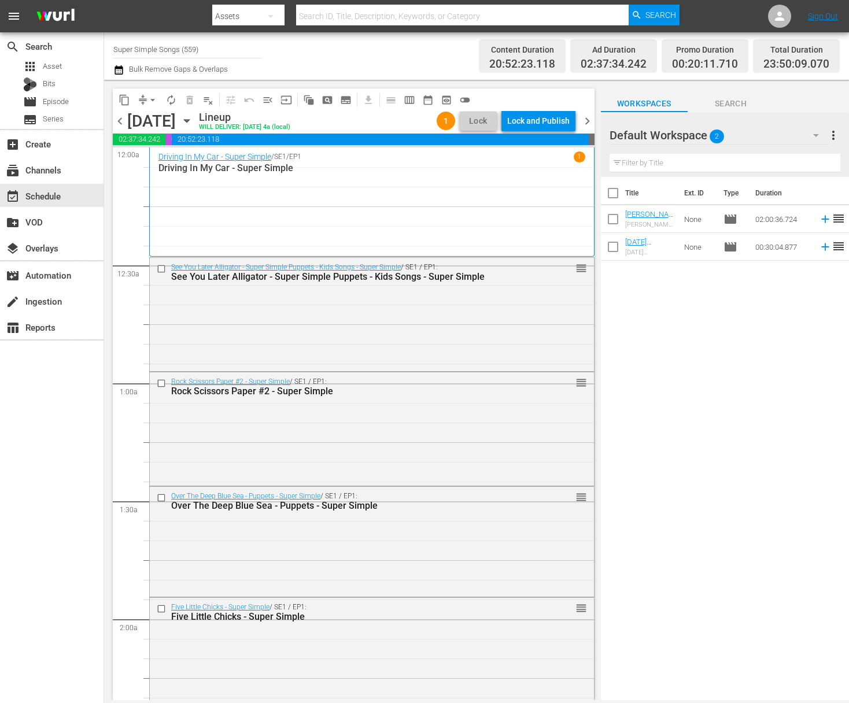
click at [540, 123] on div "Lock and Publish" at bounding box center [538, 120] width 62 height 21
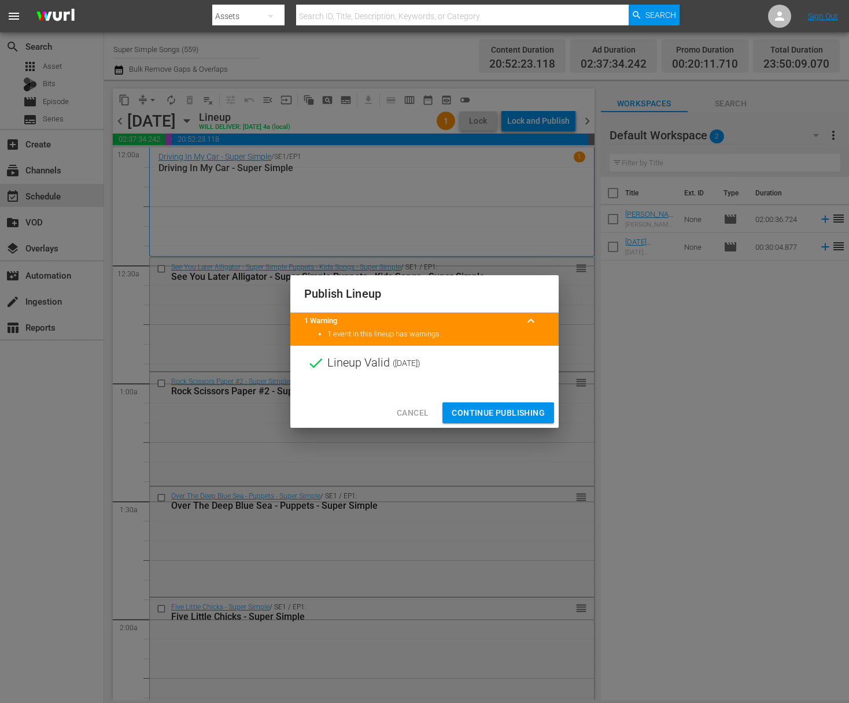
click at [502, 415] on span "Continue Publishing" at bounding box center [498, 413] width 93 height 14
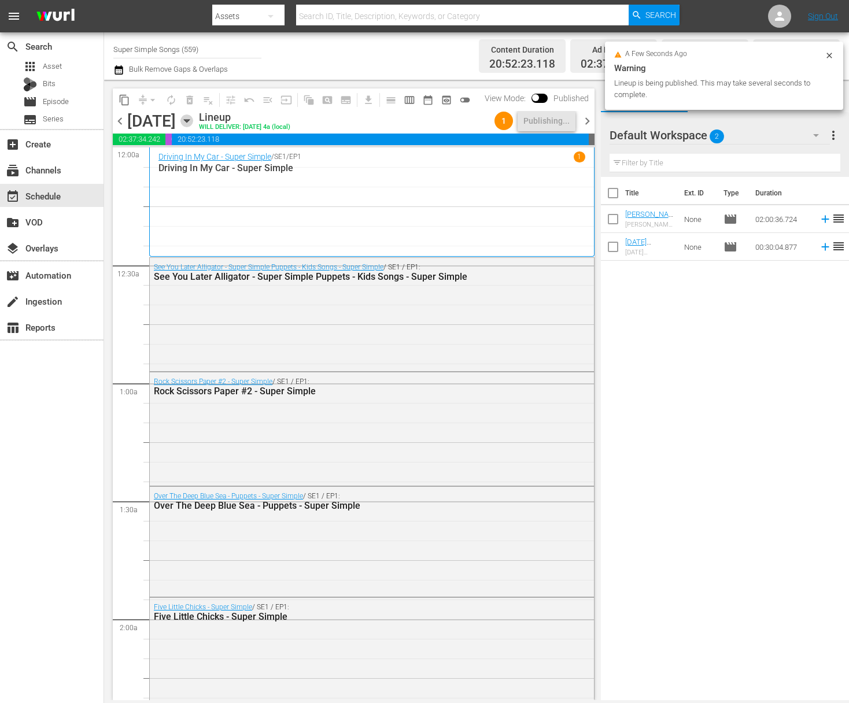
click at [193, 119] on icon "button" at bounding box center [186, 121] width 13 height 13
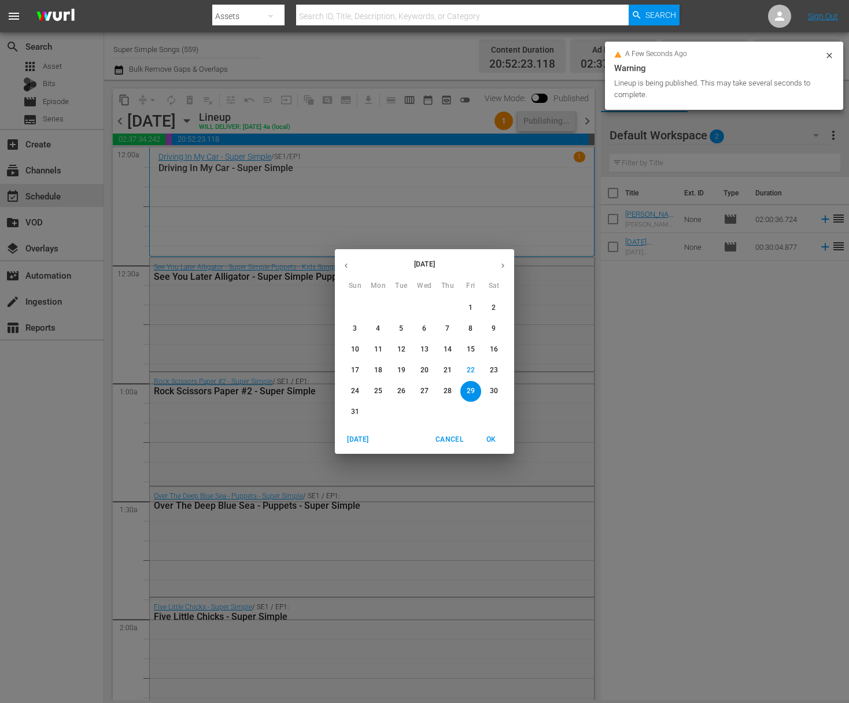
click at [490, 390] on p "30" at bounding box center [494, 391] width 8 height 10
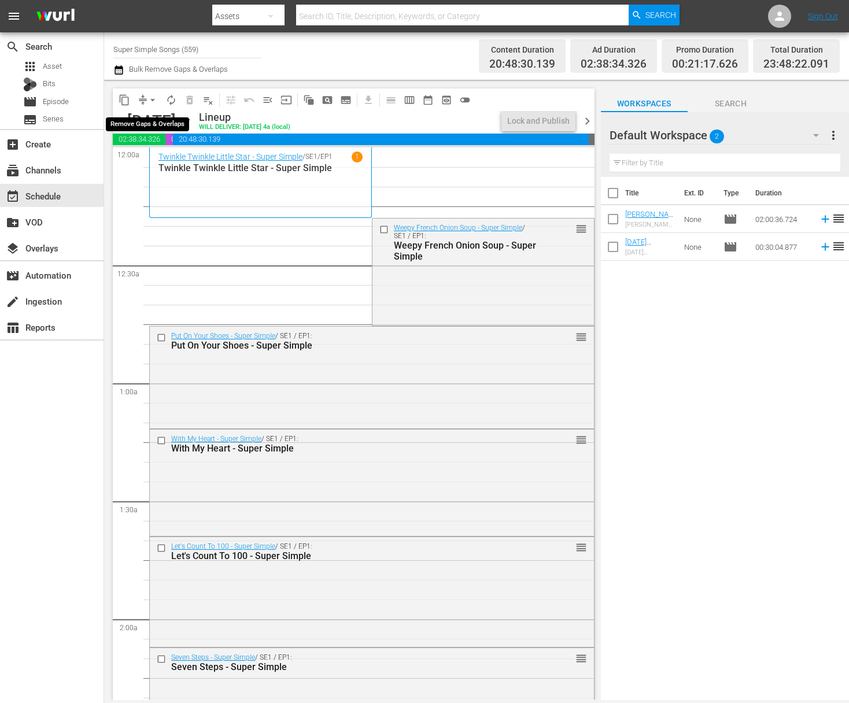
click at [153, 98] on span "arrow_drop_down" at bounding box center [153, 100] width 12 height 12
click at [154, 161] on li "Align to End of Previous Day" at bounding box center [153, 161] width 121 height 19
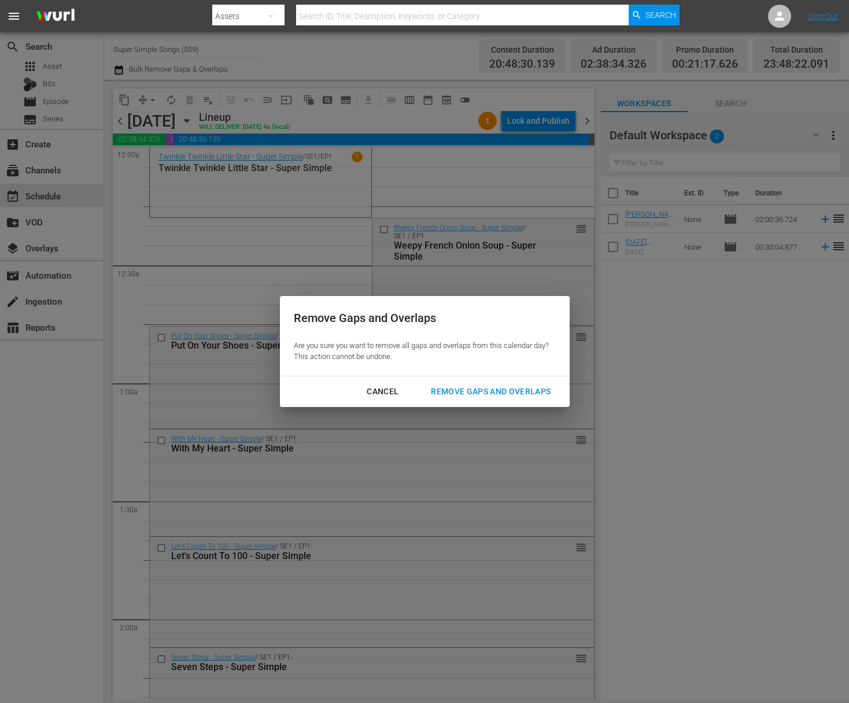
click at [516, 389] on div "Remove Gaps and Overlaps" at bounding box center [491, 392] width 138 height 14
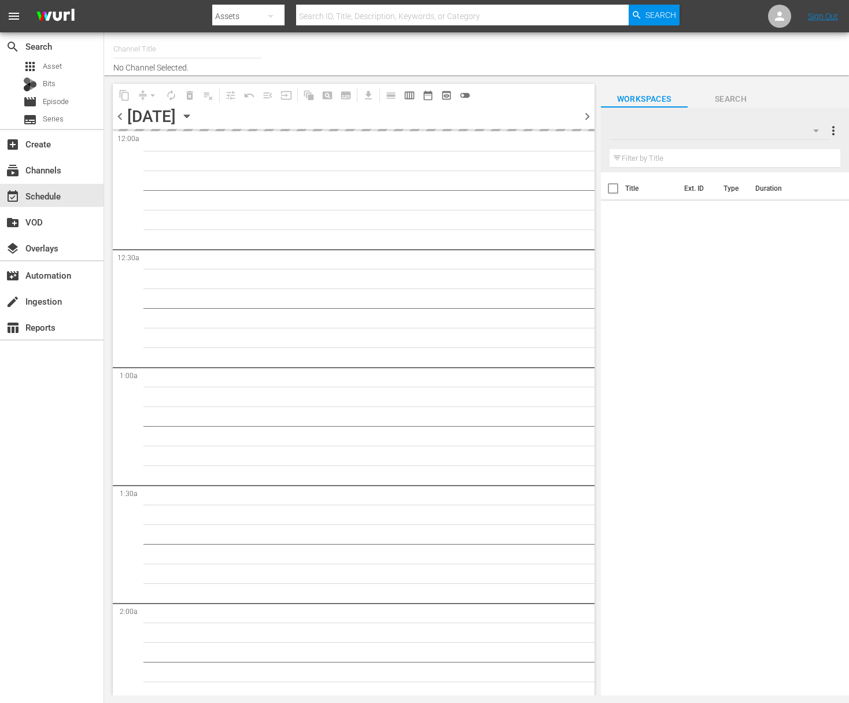
type input "Super Simple Songs (559)"
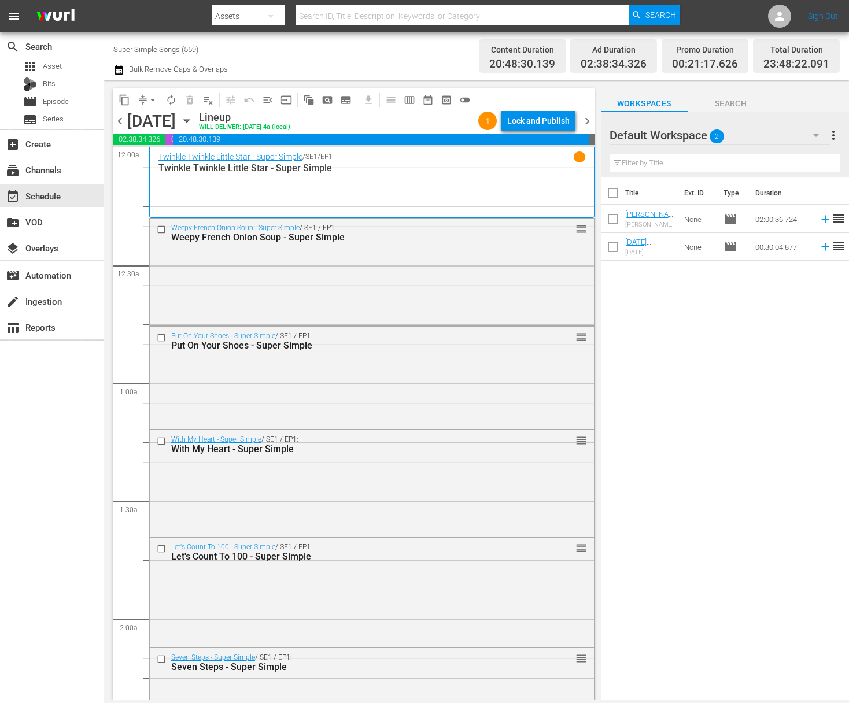
click at [544, 123] on div "Lock and Publish" at bounding box center [538, 120] width 62 height 21
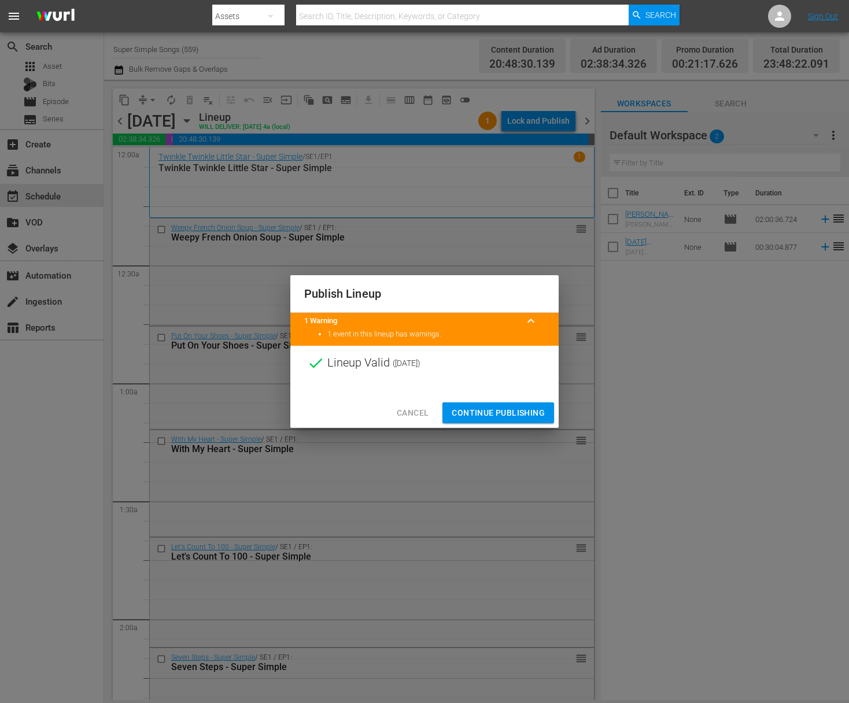
click at [504, 415] on span "Continue Publishing" at bounding box center [498, 413] width 93 height 14
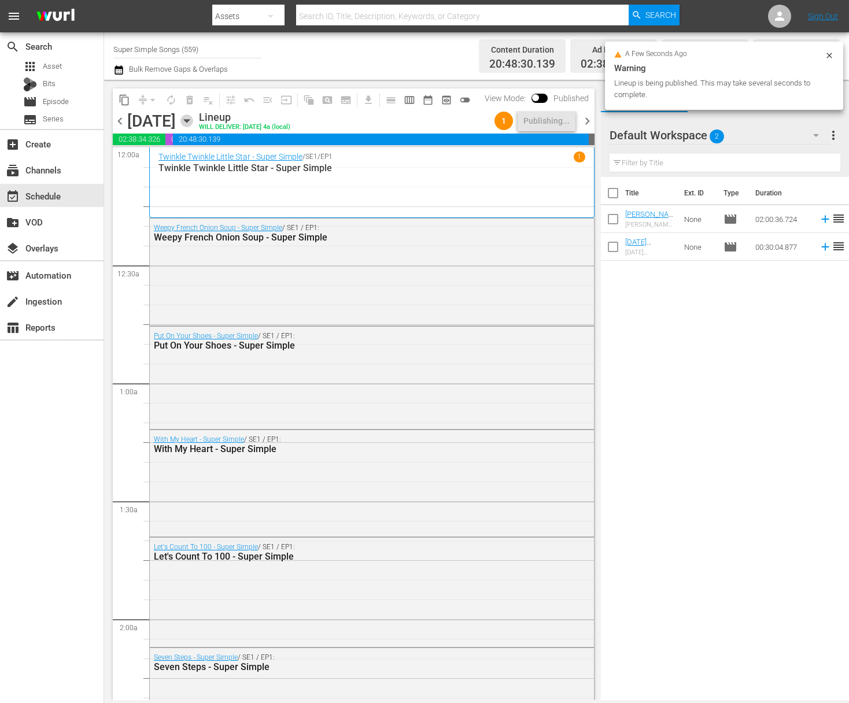
click at [193, 124] on icon "button" at bounding box center [186, 121] width 13 height 13
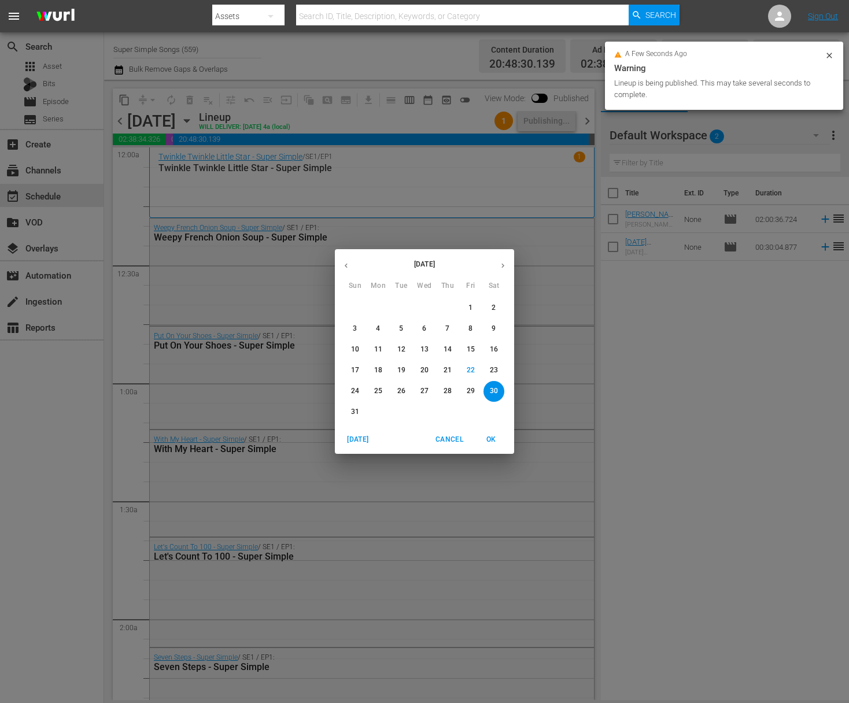
click at [357, 412] on p "31" at bounding box center [355, 412] width 8 height 10
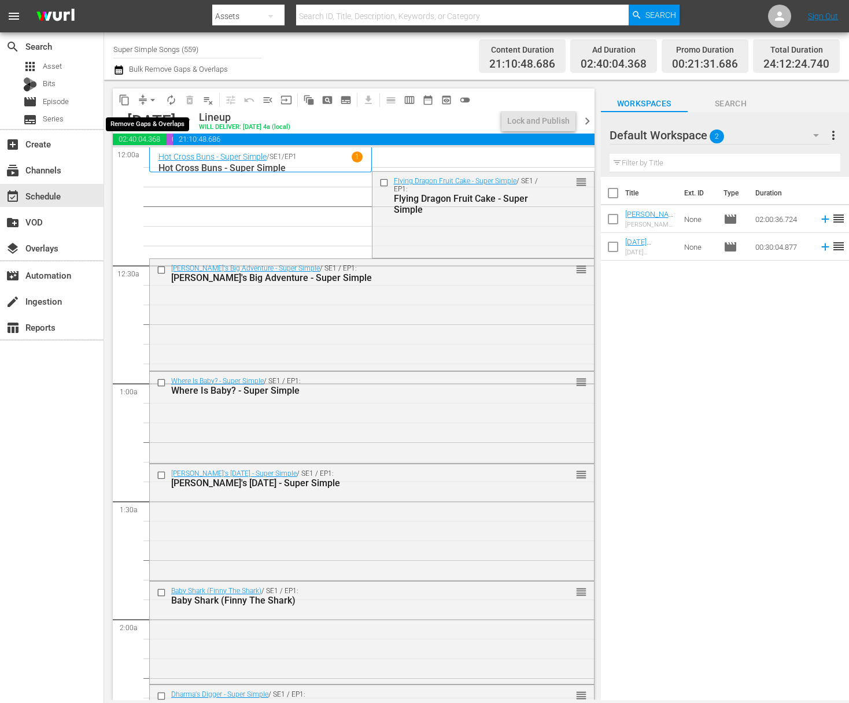
click at [156, 101] on span "arrow_drop_down" at bounding box center [153, 100] width 12 height 12
click at [154, 165] on li "Align to End of Previous Day" at bounding box center [153, 161] width 121 height 19
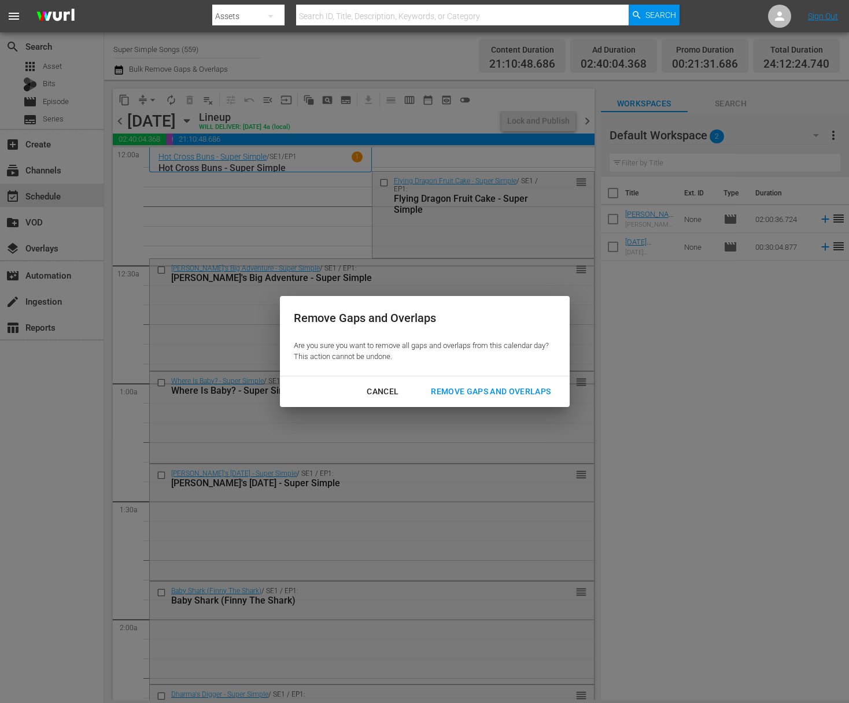
click at [494, 393] on div "Remove Gaps and Overlaps" at bounding box center [491, 392] width 138 height 14
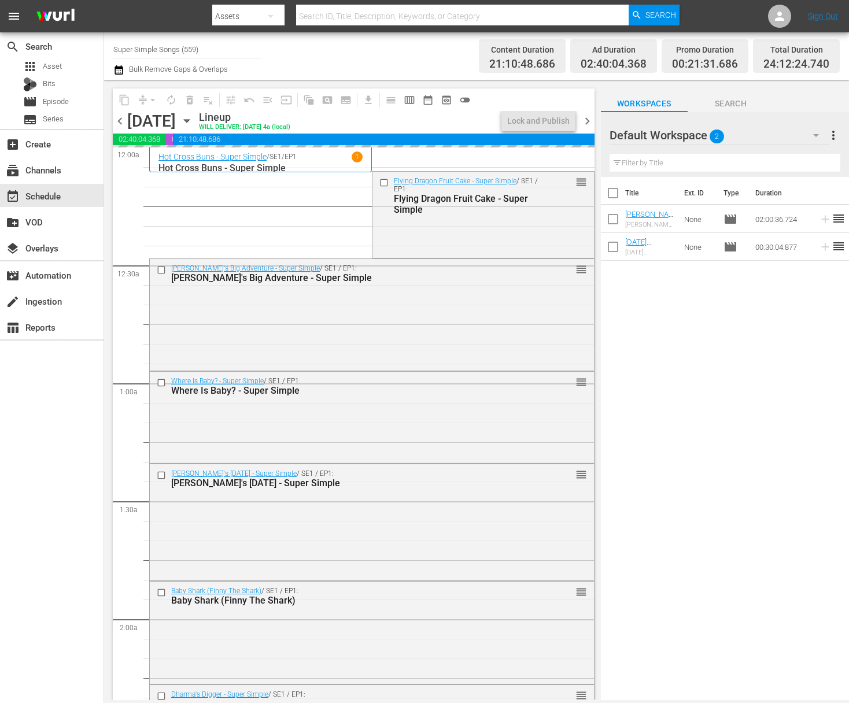
click at [835, 130] on span "more_vert" at bounding box center [834, 135] width 14 height 14
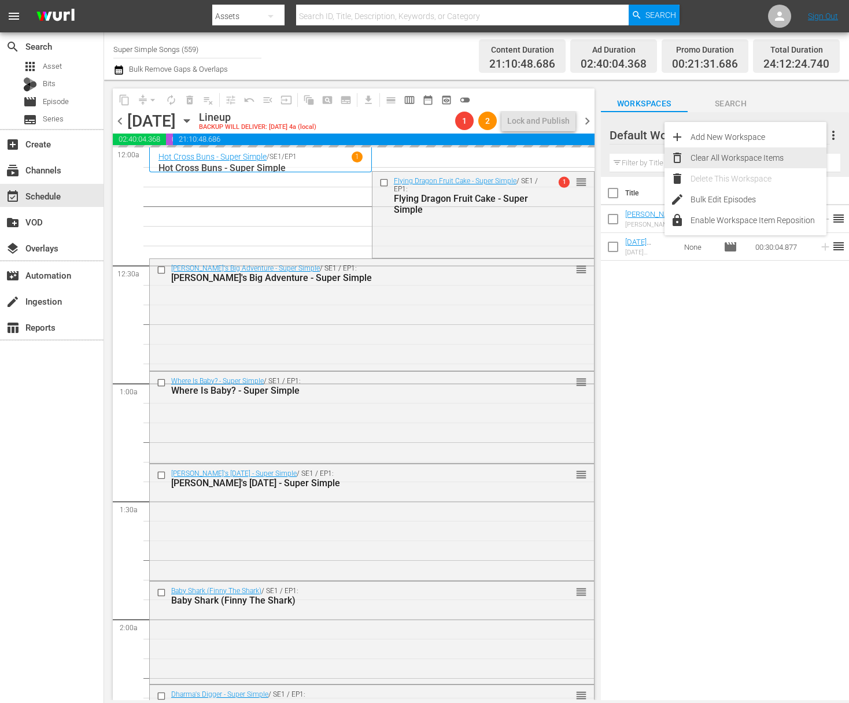
click at [733, 157] on div "Clear All Workspace Items" at bounding box center [759, 157] width 136 height 21
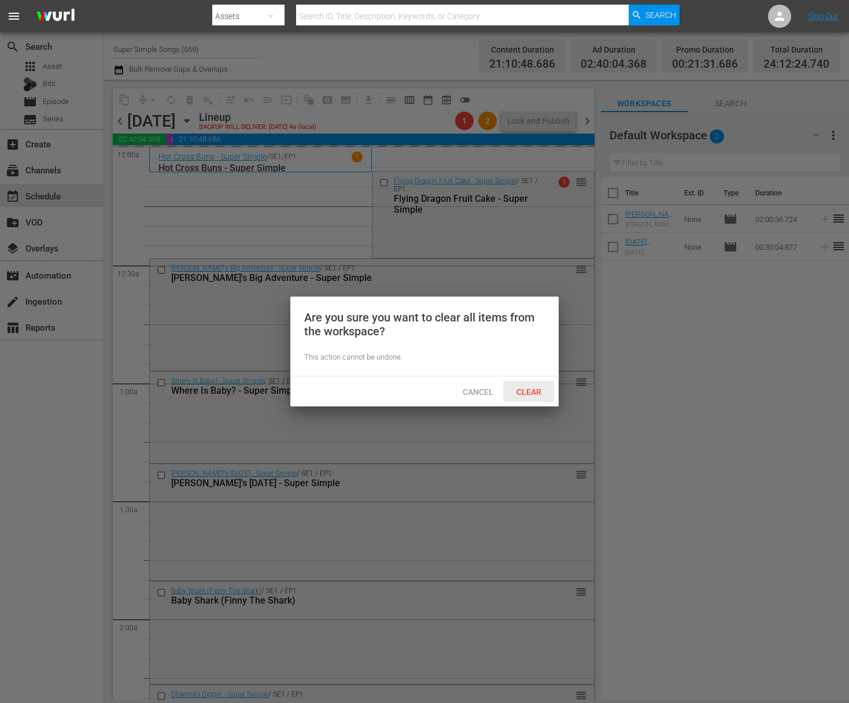
click at [539, 385] on div "Clear" at bounding box center [528, 391] width 51 height 21
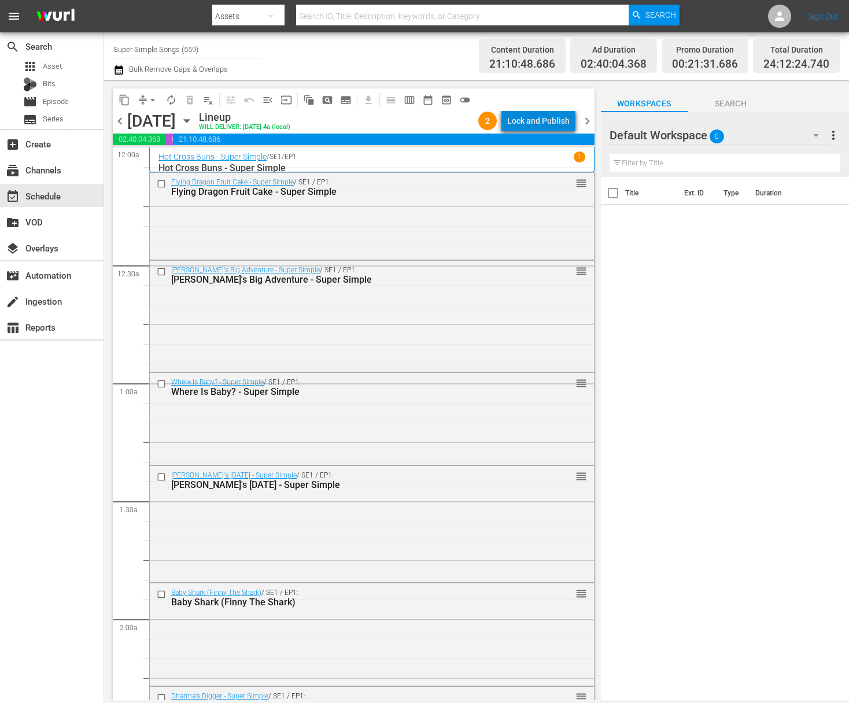
click at [544, 122] on div "Lock and Publish" at bounding box center [538, 120] width 62 height 21
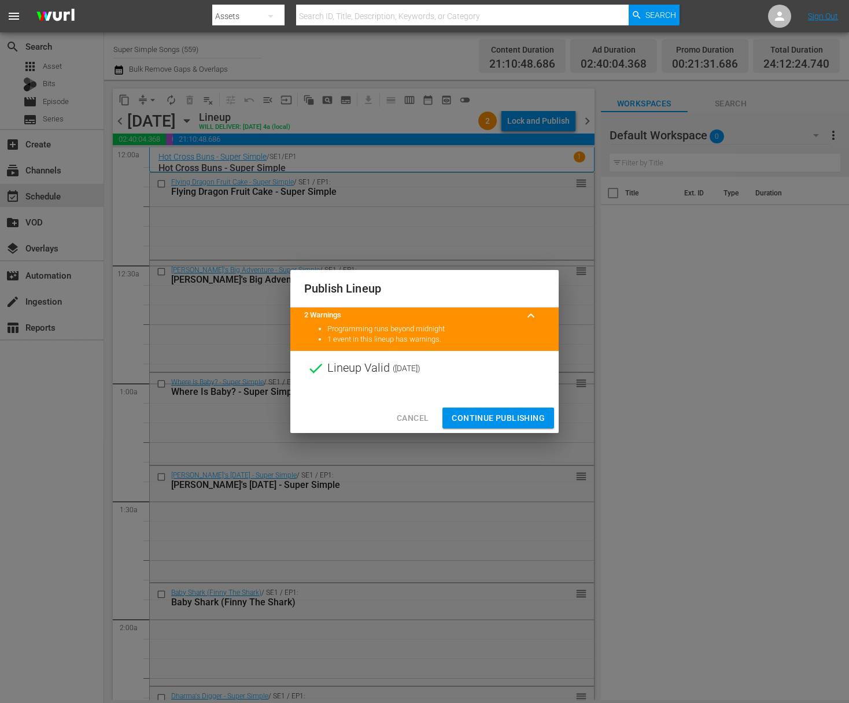
click at [504, 412] on span "Continue Publishing" at bounding box center [498, 418] width 93 height 14
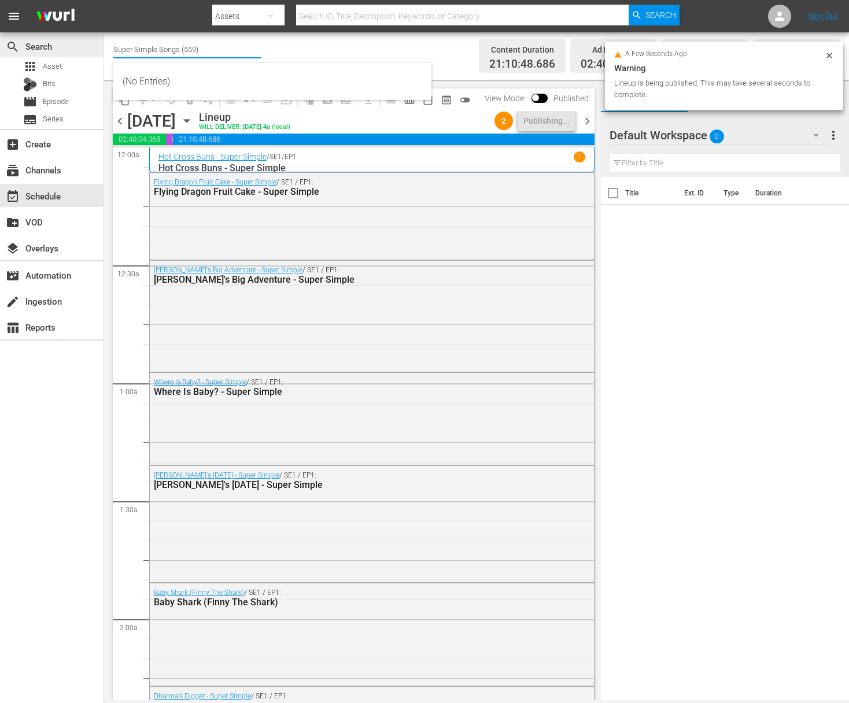
drag, startPoint x: 205, startPoint y: 53, endPoint x: 91, endPoint y: 44, distance: 113.7
click at [104, 0] on div "search Search apps Asset Bits movie Episode subtitles Series add_box Create sub…" at bounding box center [476, 0] width 745 height 0
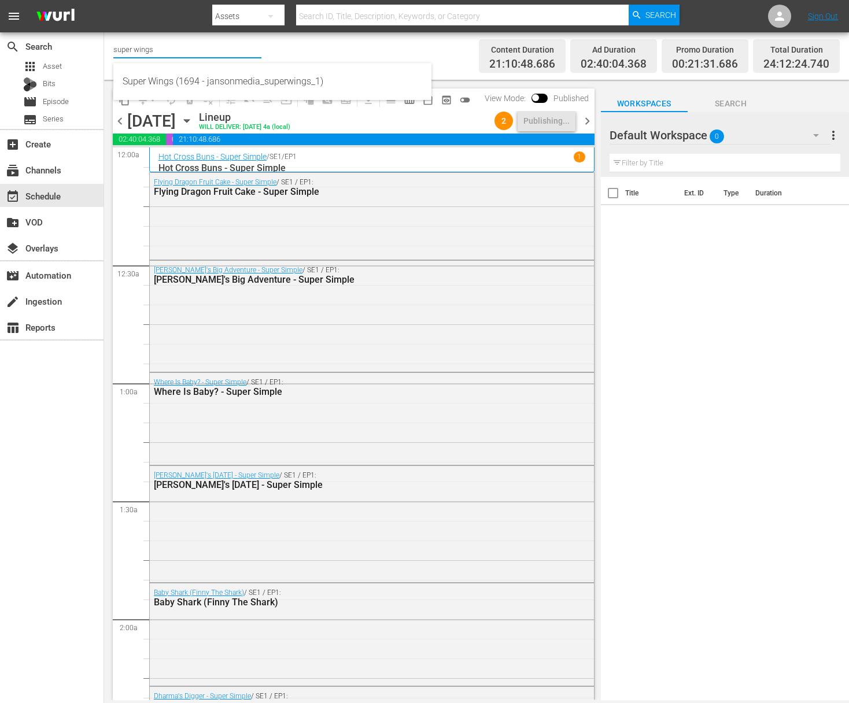
type input "Super Wings (1694 - jansonmedia_superwings_1)"
click at [154, 85] on div "content_copy compress arrow_drop_down autorenew_outlined delete_forever_outline…" at bounding box center [350, 390] width 493 height 621
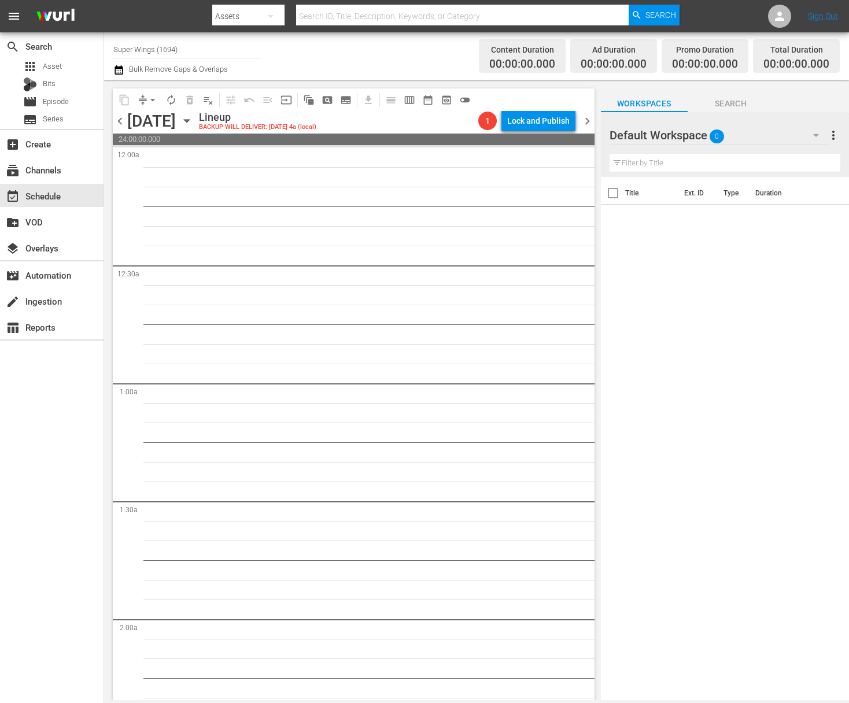
click at [193, 118] on icon "button" at bounding box center [186, 121] width 13 height 13
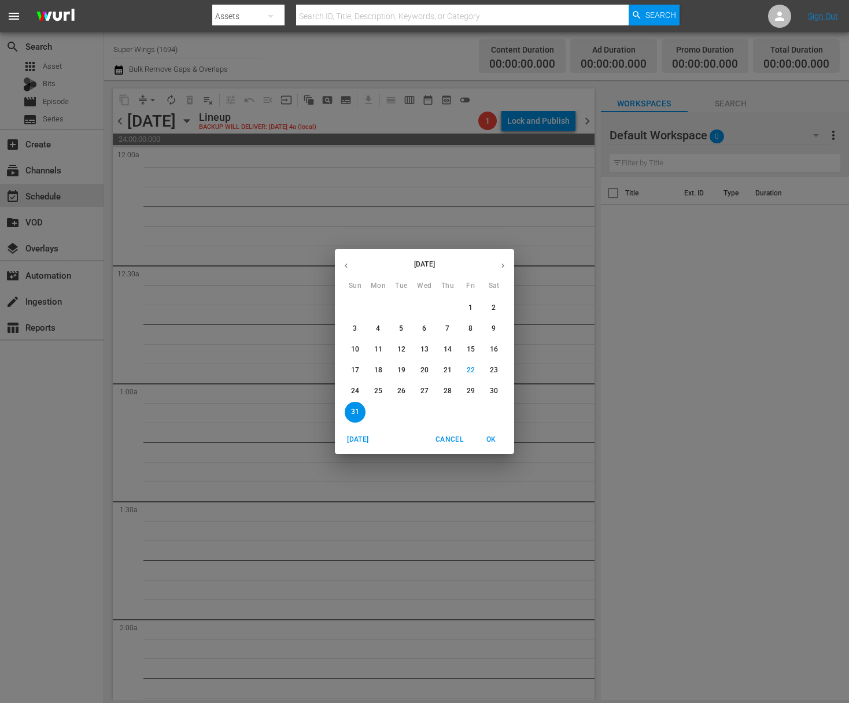
click at [382, 392] on p "25" at bounding box center [378, 391] width 8 height 10
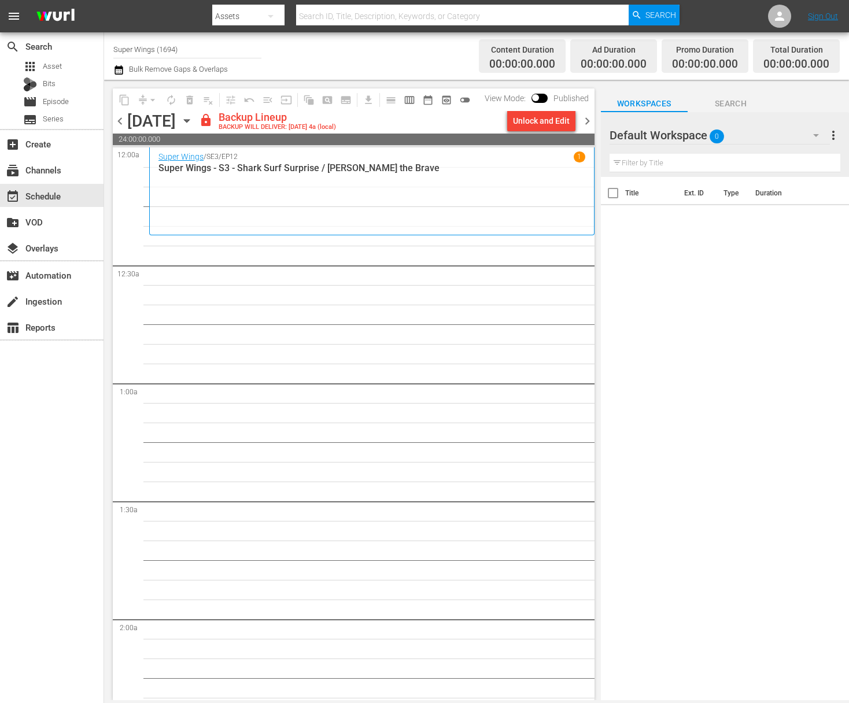
click at [543, 121] on div "Unlock and Edit" at bounding box center [541, 120] width 57 height 21
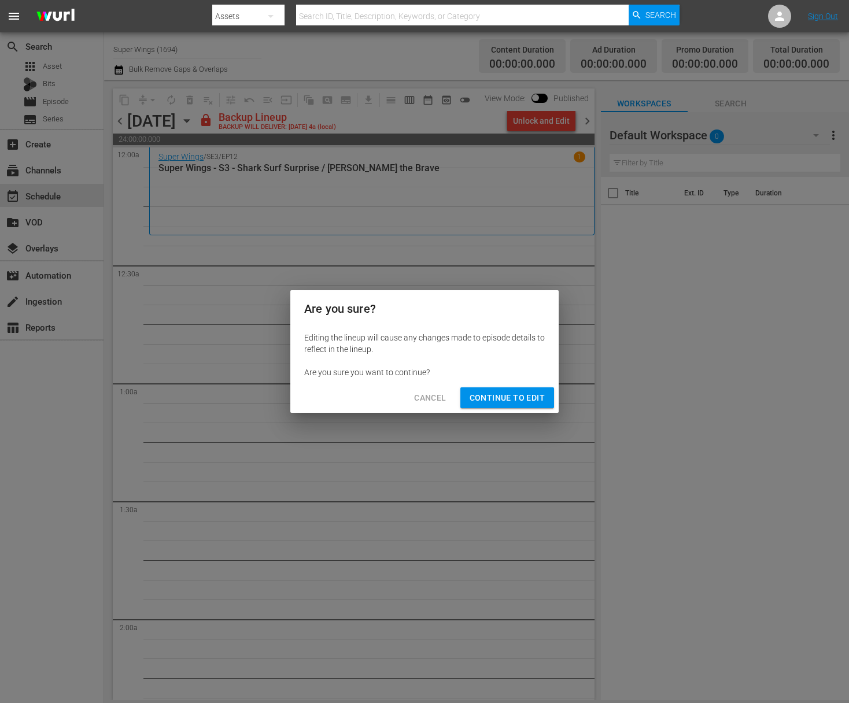
click at [484, 394] on span "Continue to Edit" at bounding box center [507, 398] width 75 height 14
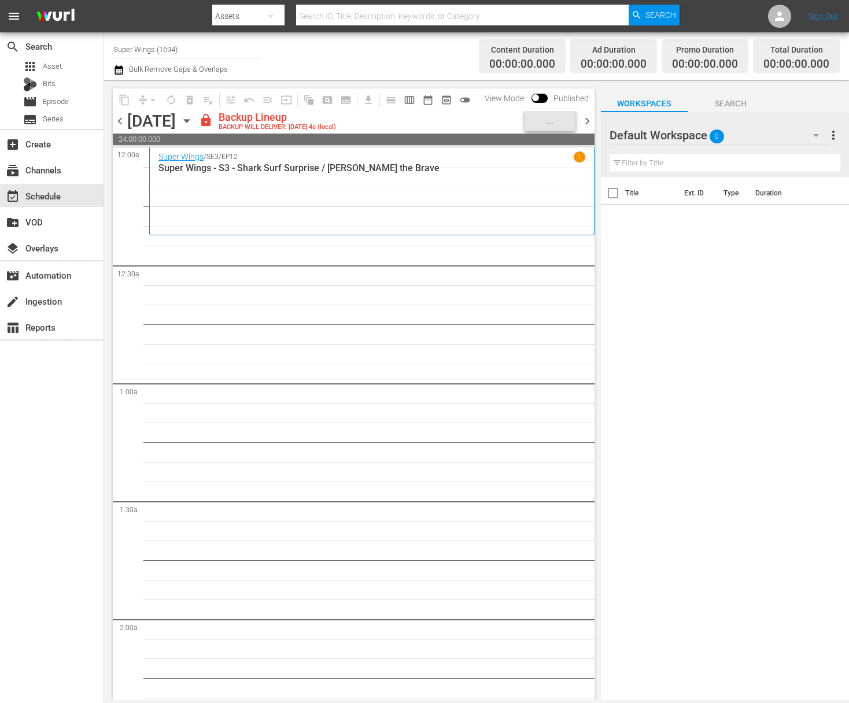
click at [193, 123] on icon "button" at bounding box center [186, 121] width 13 height 13
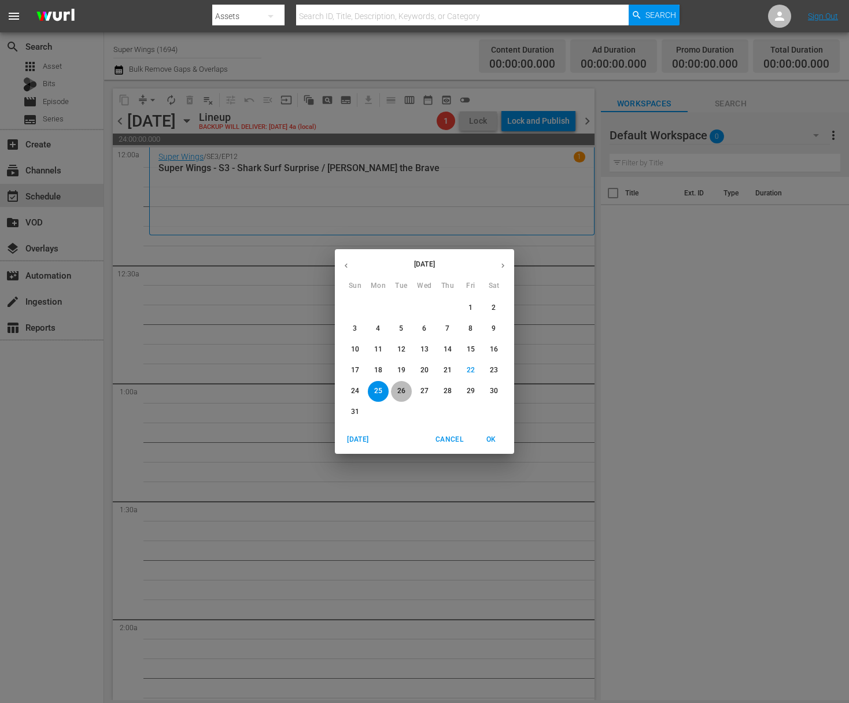
click at [405, 396] on p "26" at bounding box center [401, 391] width 8 height 10
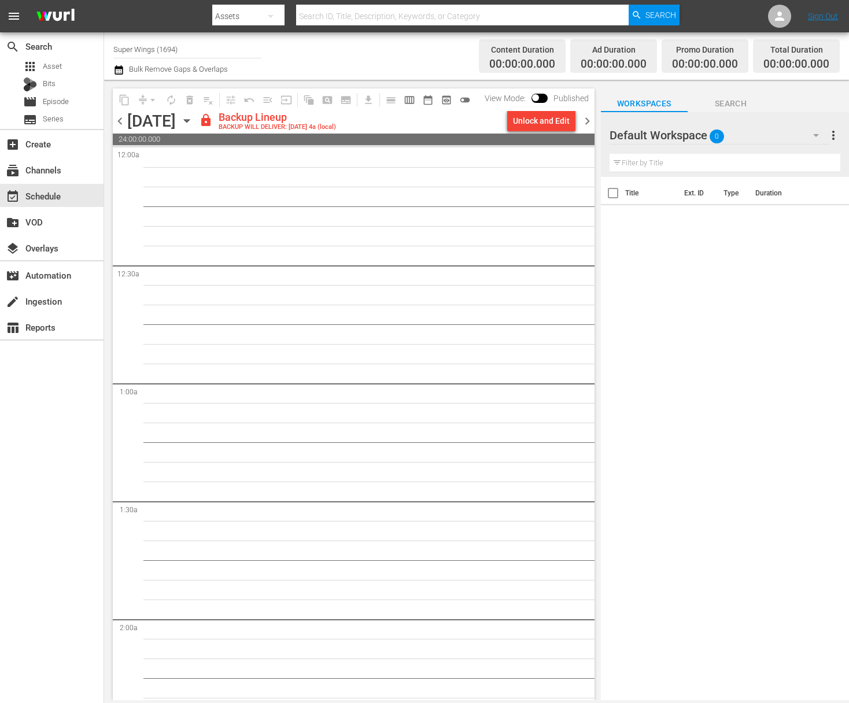
click at [553, 120] on div "Unlock and Edit" at bounding box center [541, 120] width 57 height 21
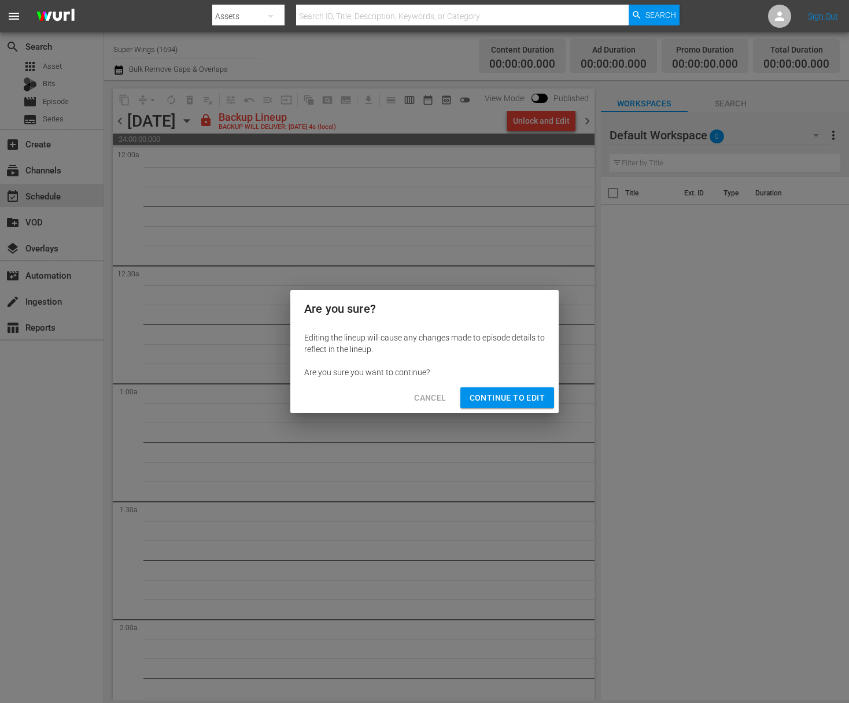
click at [482, 390] on button "Continue to Edit" at bounding box center [507, 398] width 94 height 21
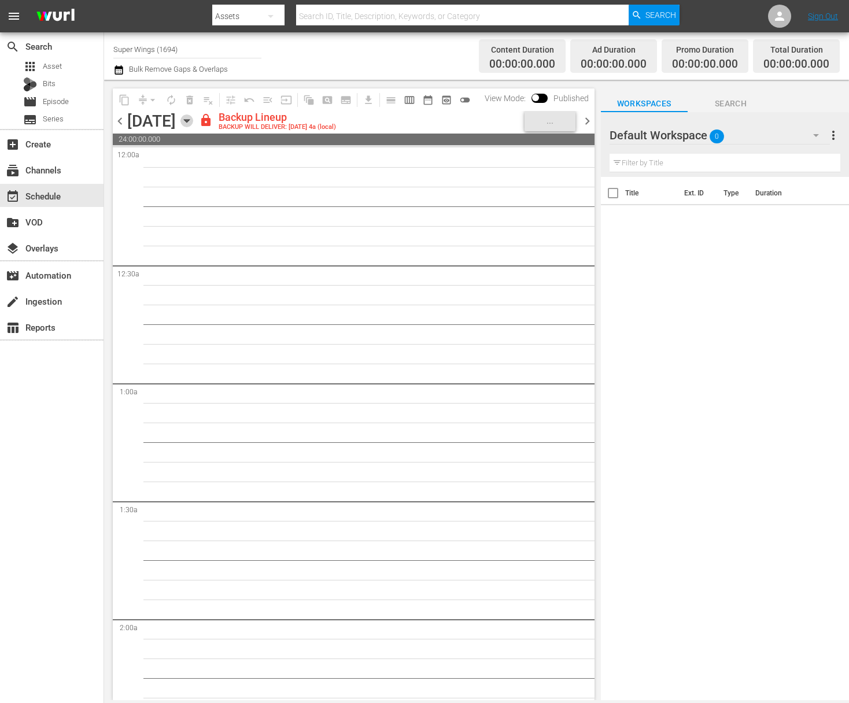
click at [193, 119] on icon "button" at bounding box center [186, 121] width 13 height 13
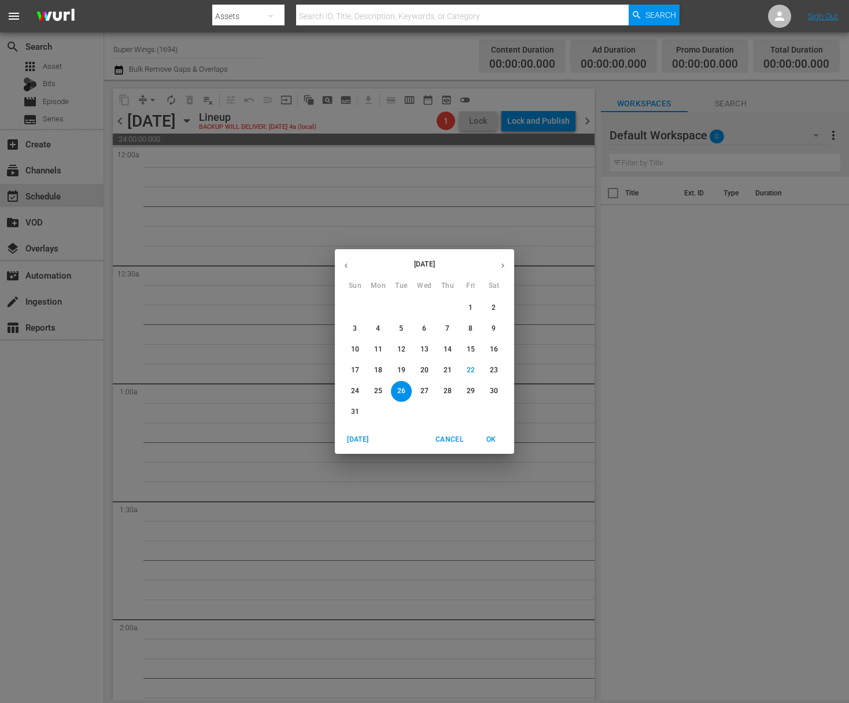
click at [423, 390] on p "27" at bounding box center [424, 391] width 8 height 10
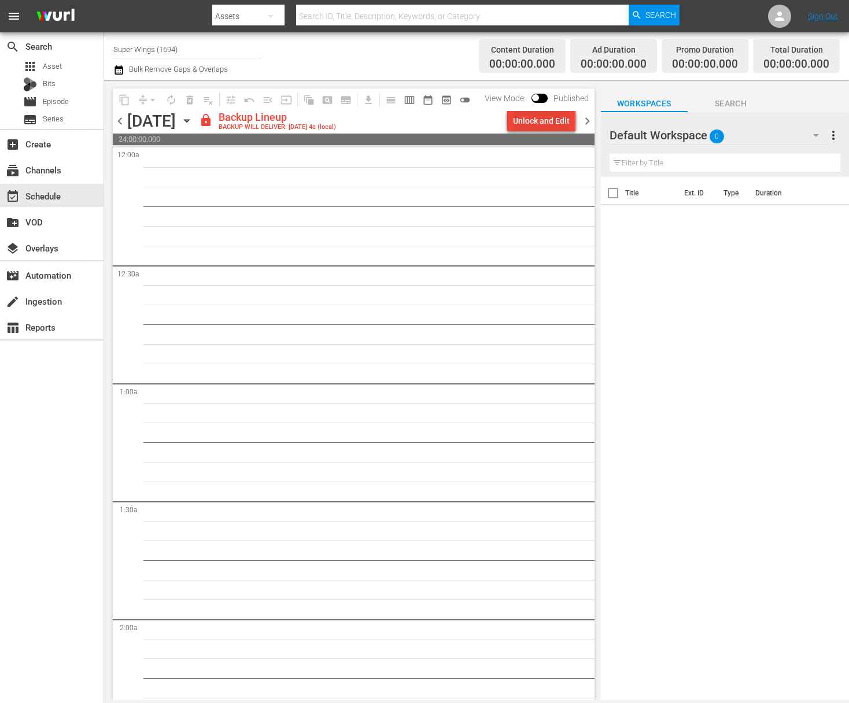
click at [540, 127] on div "Unlock and Edit" at bounding box center [541, 120] width 57 height 21
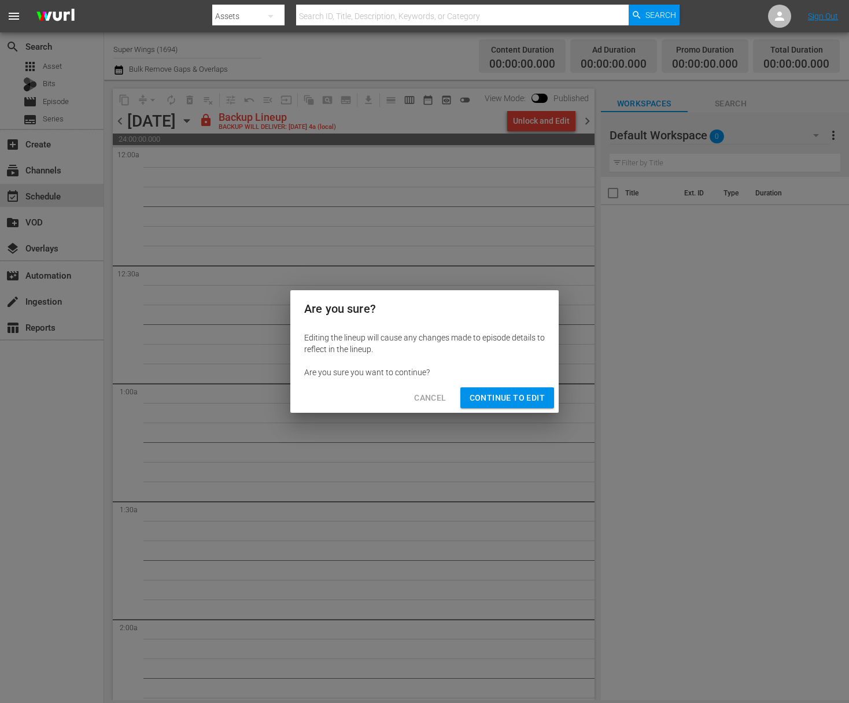
click at [511, 394] on span "Continue to Edit" at bounding box center [507, 398] width 75 height 14
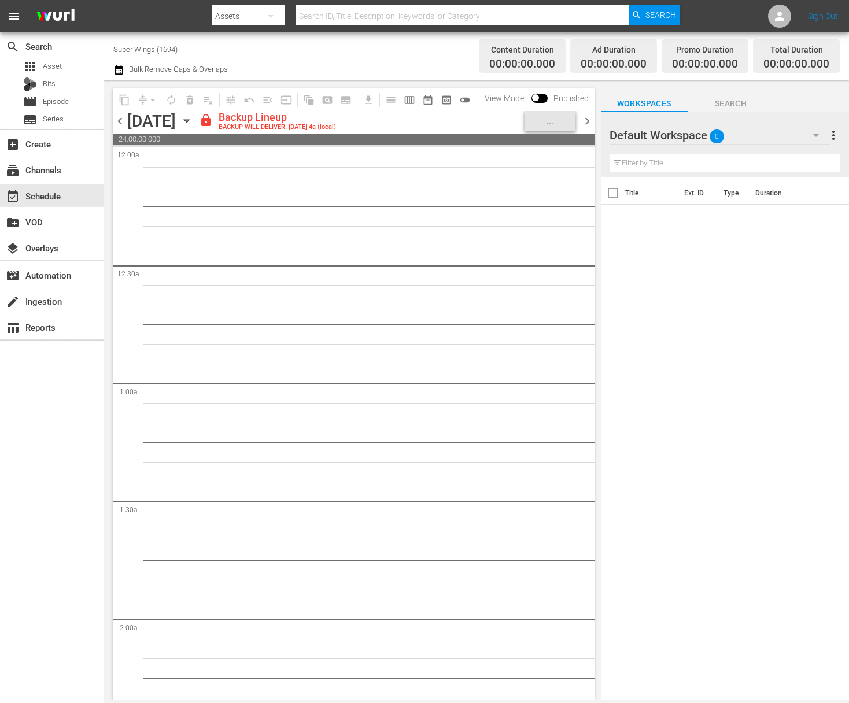
click at [193, 116] on icon "button" at bounding box center [186, 121] width 13 height 13
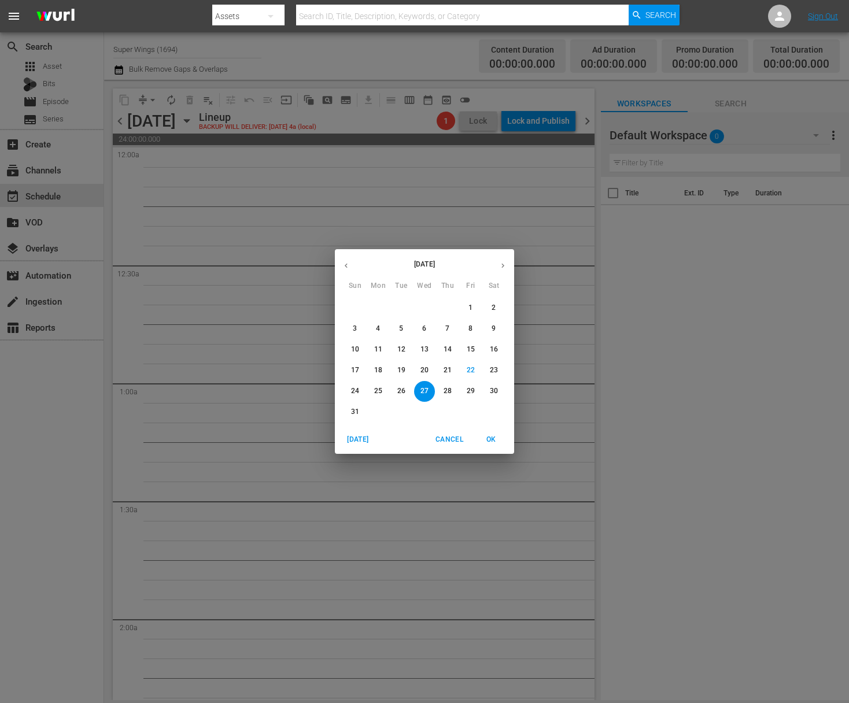
click at [448, 391] on p "28" at bounding box center [448, 391] width 8 height 10
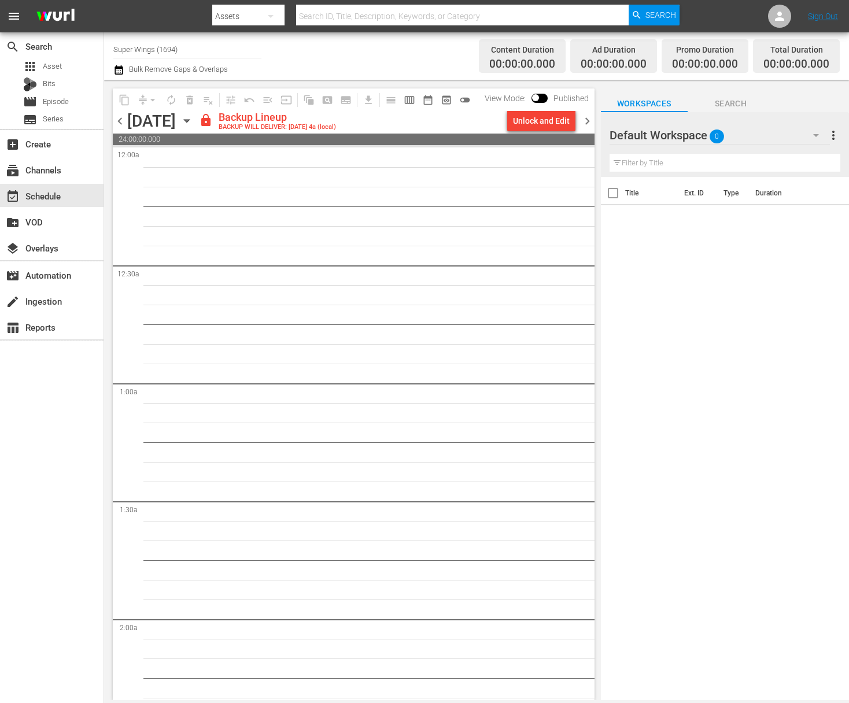
click at [546, 123] on div "Unlock and Edit" at bounding box center [541, 120] width 57 height 21
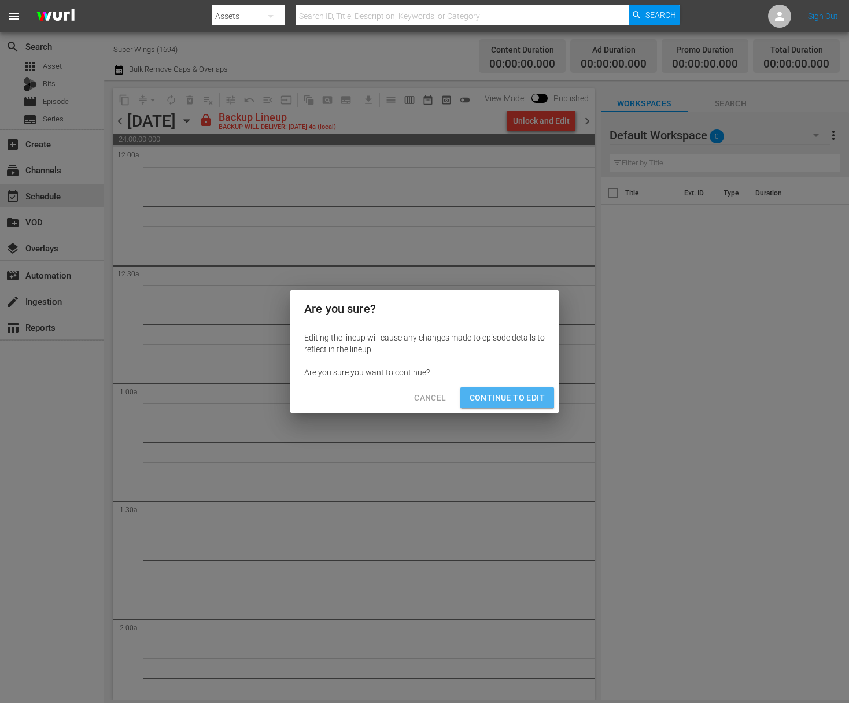
click at [519, 399] on span "Continue to Edit" at bounding box center [507, 398] width 75 height 14
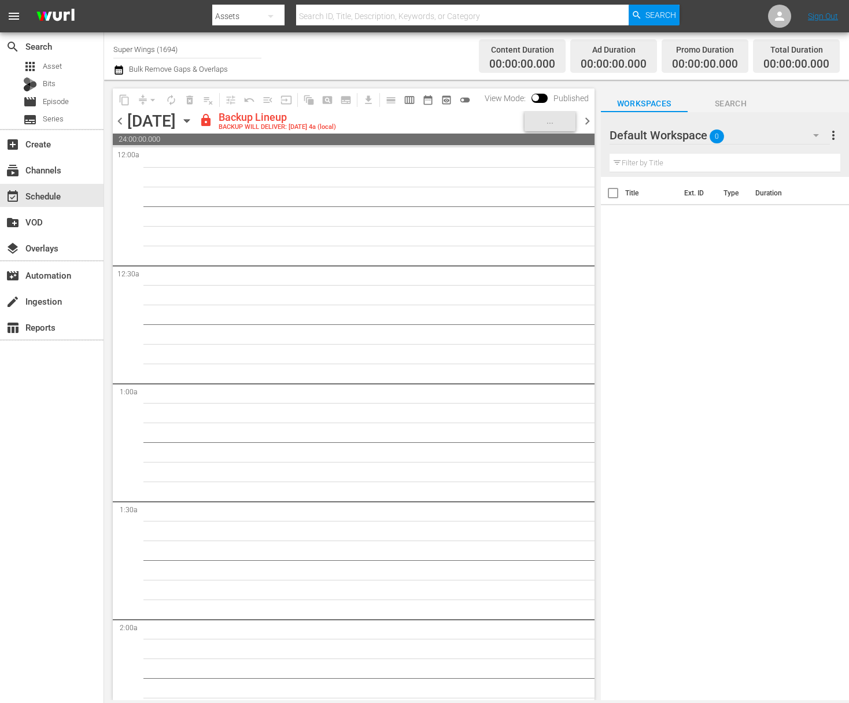
click at [189, 120] on icon "button" at bounding box center [186, 121] width 5 height 3
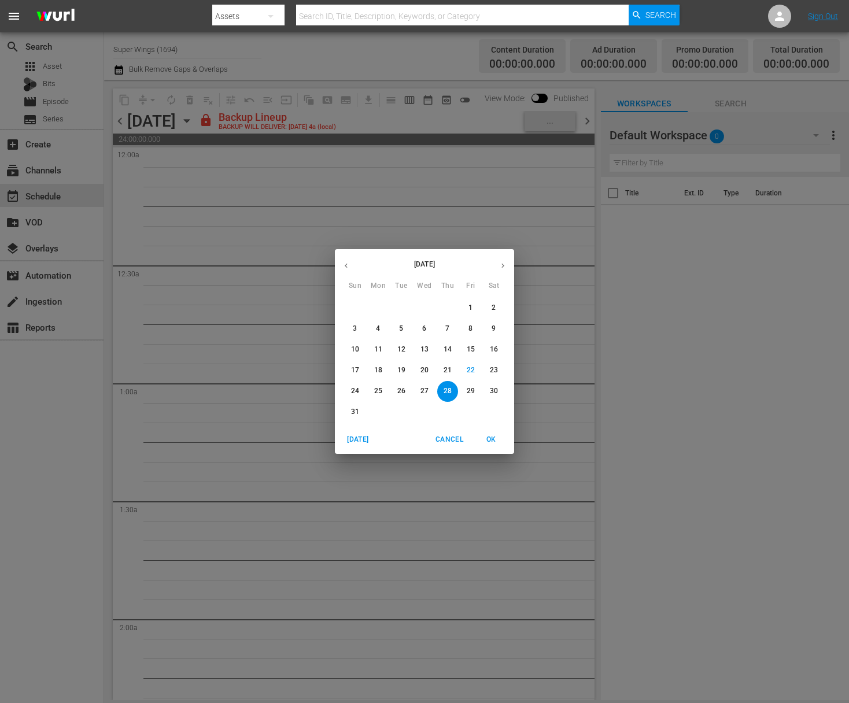
click at [473, 390] on p "29" at bounding box center [471, 391] width 8 height 10
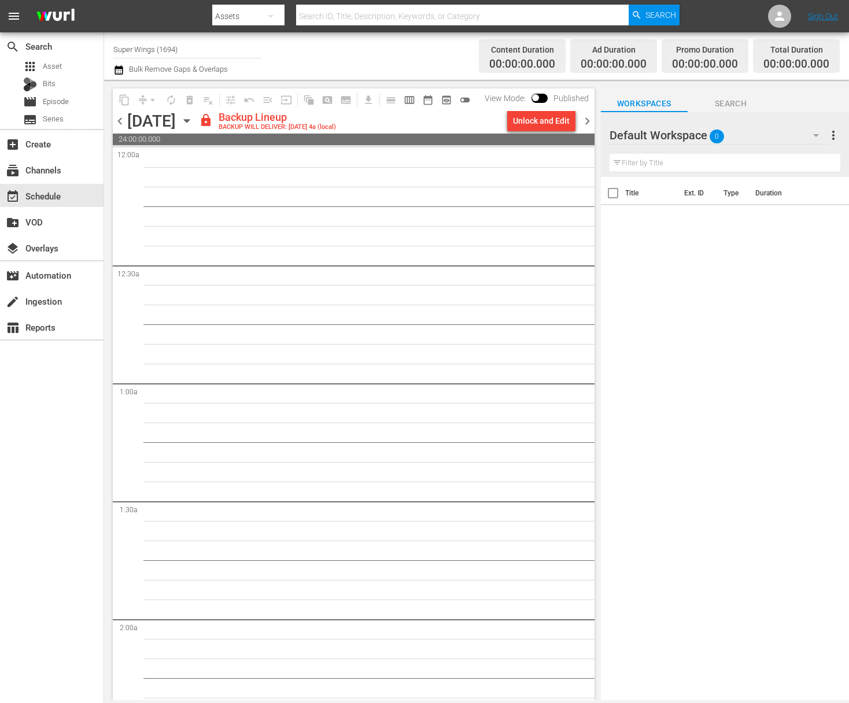
click at [547, 121] on div "Unlock and Edit" at bounding box center [541, 120] width 57 height 21
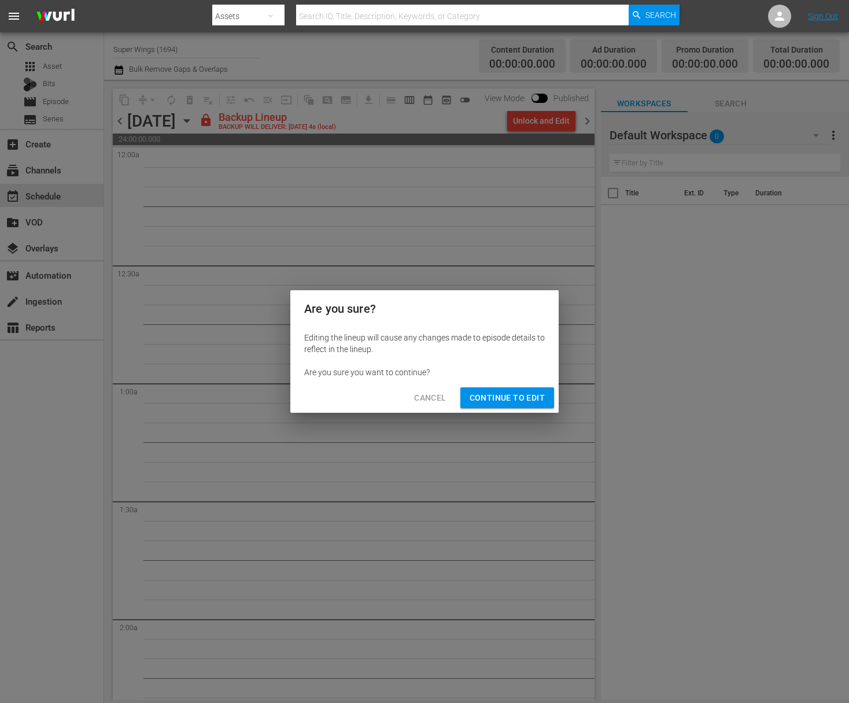
click at [489, 385] on div "Cancel Continue to Edit" at bounding box center [424, 398] width 268 height 31
click at [491, 397] on span "Continue to Edit" at bounding box center [507, 398] width 75 height 14
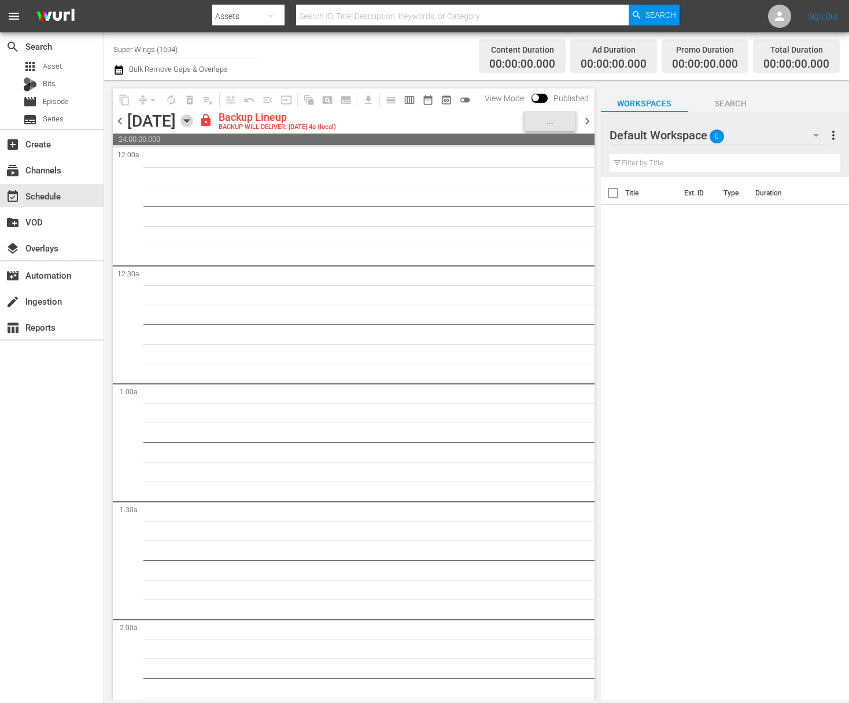
click at [193, 115] on icon "button" at bounding box center [186, 121] width 13 height 13
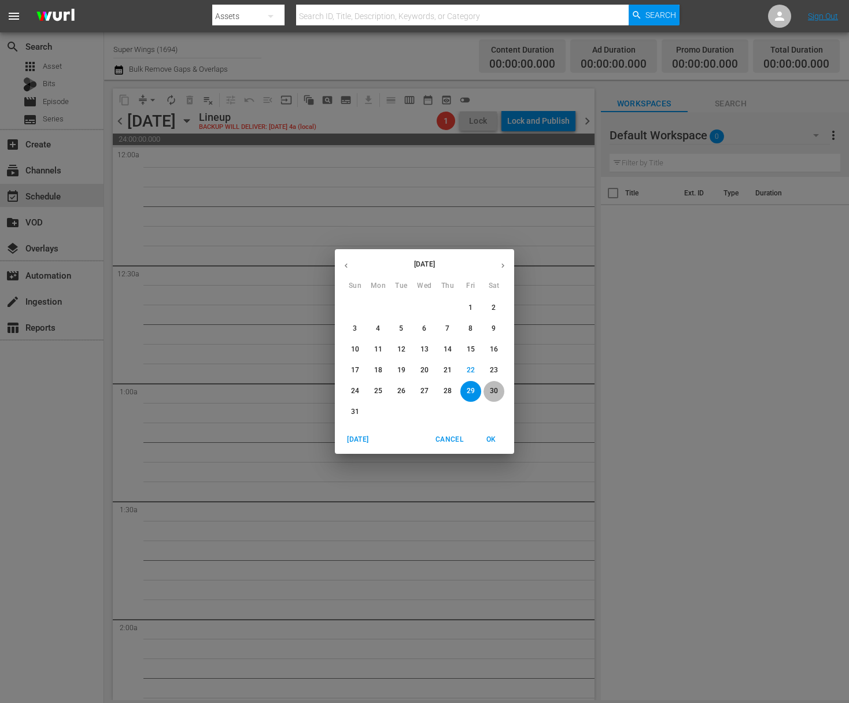
click at [500, 395] on span "30" at bounding box center [494, 391] width 21 height 10
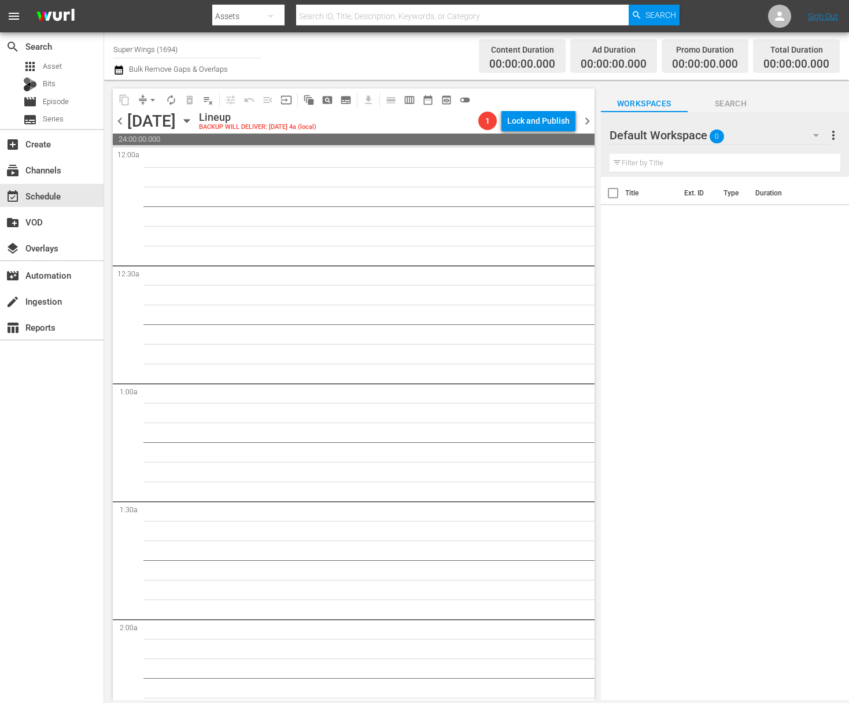
click at [193, 120] on icon "button" at bounding box center [186, 121] width 13 height 13
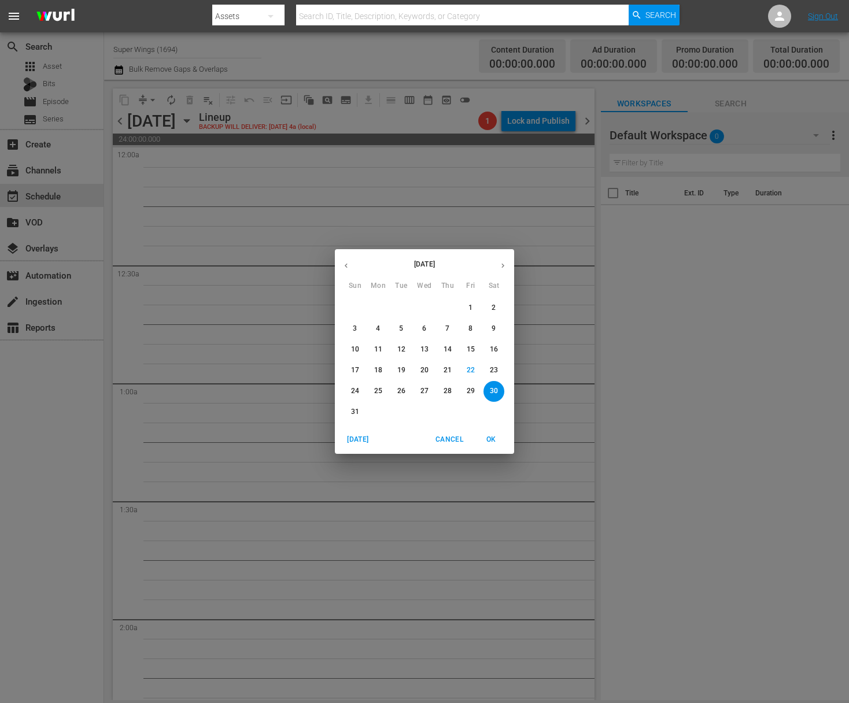
click at [375, 371] on p "18" at bounding box center [378, 371] width 8 height 10
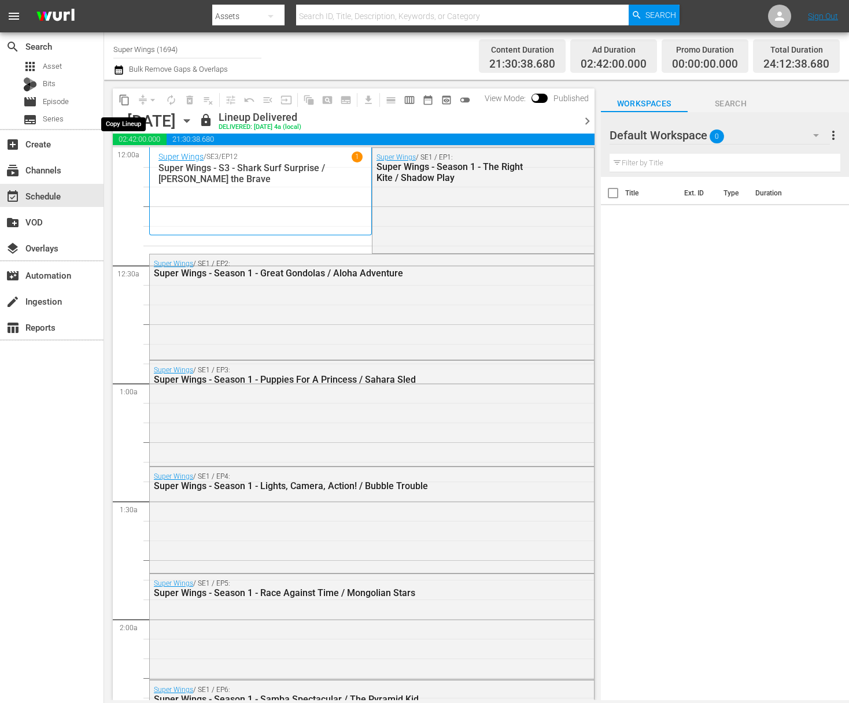
click at [126, 97] on span "content_copy" at bounding box center [125, 100] width 12 height 12
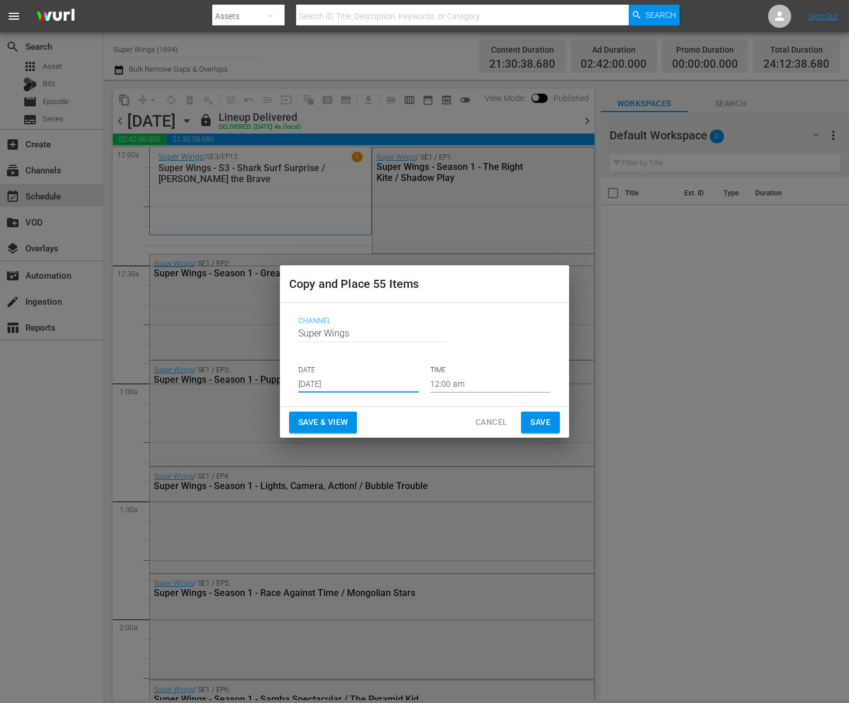
click at [358, 384] on input "Aug 24th 2025" at bounding box center [358, 383] width 120 height 17
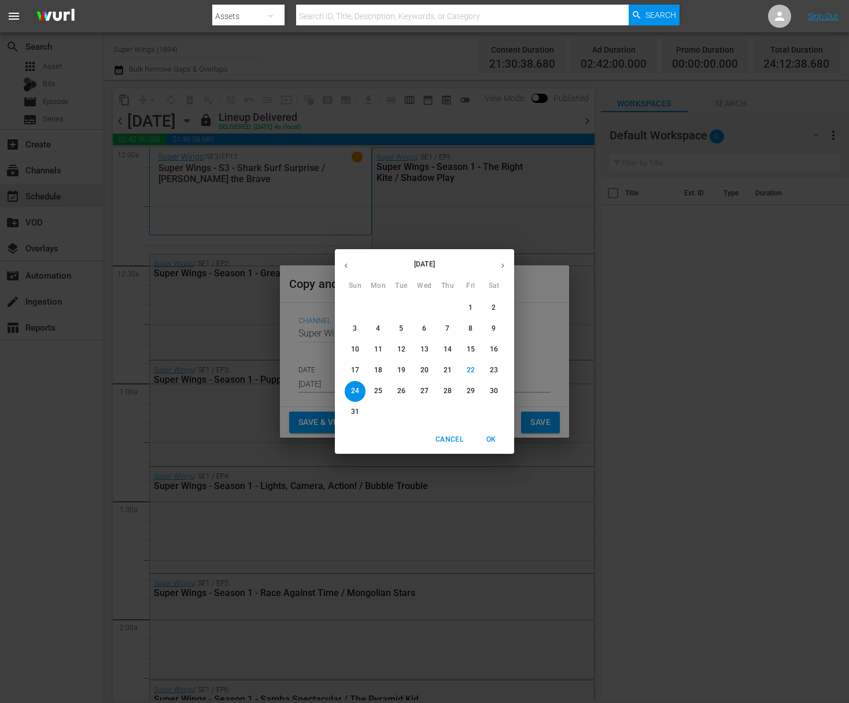
click at [378, 390] on p "25" at bounding box center [378, 391] width 8 height 10
type input "Aug 25th 2025"
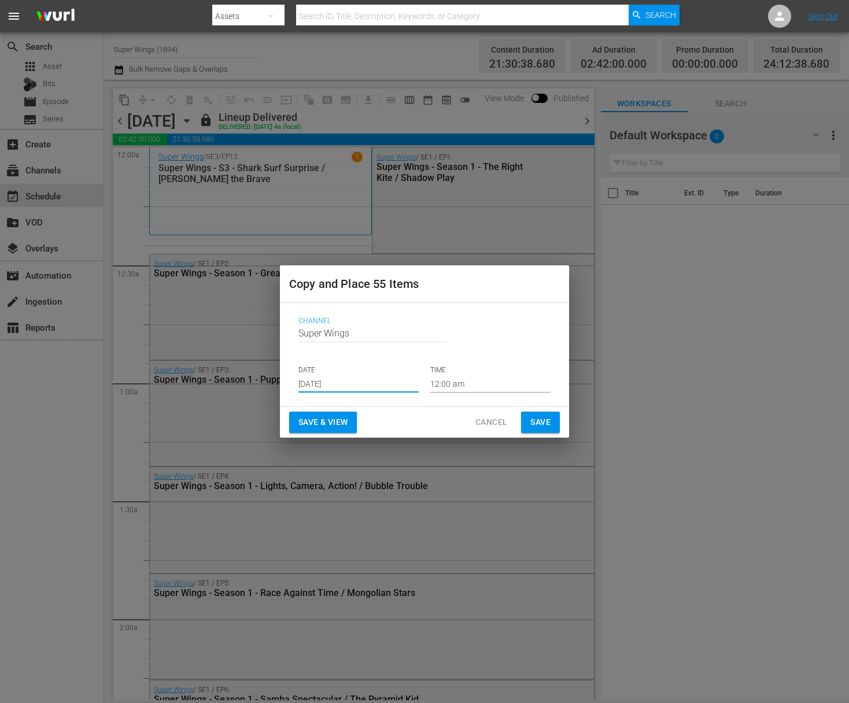
click at [541, 420] on span "Save" at bounding box center [540, 422] width 20 height 14
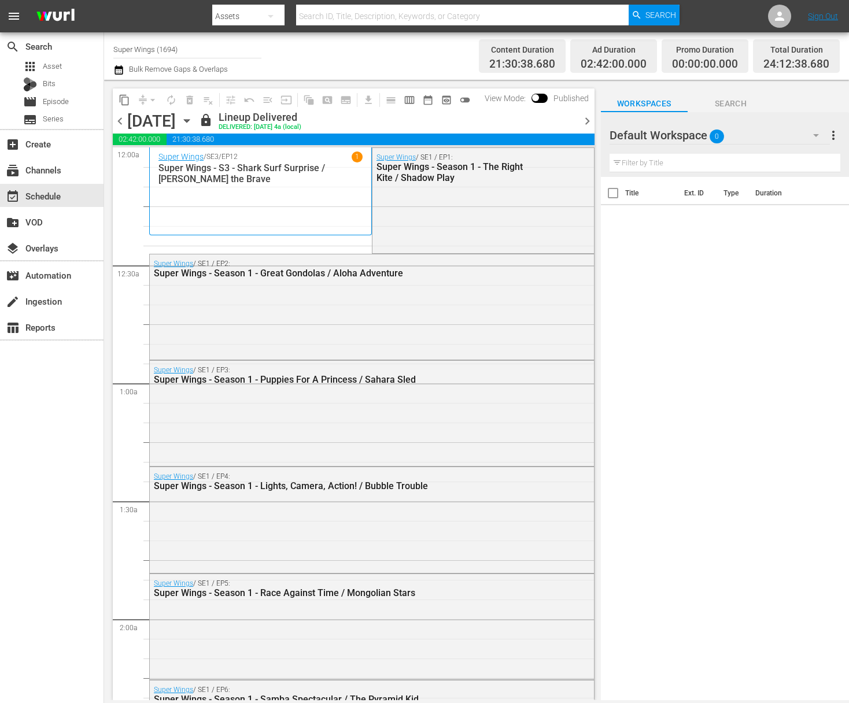
click at [193, 123] on icon "button" at bounding box center [186, 121] width 13 height 13
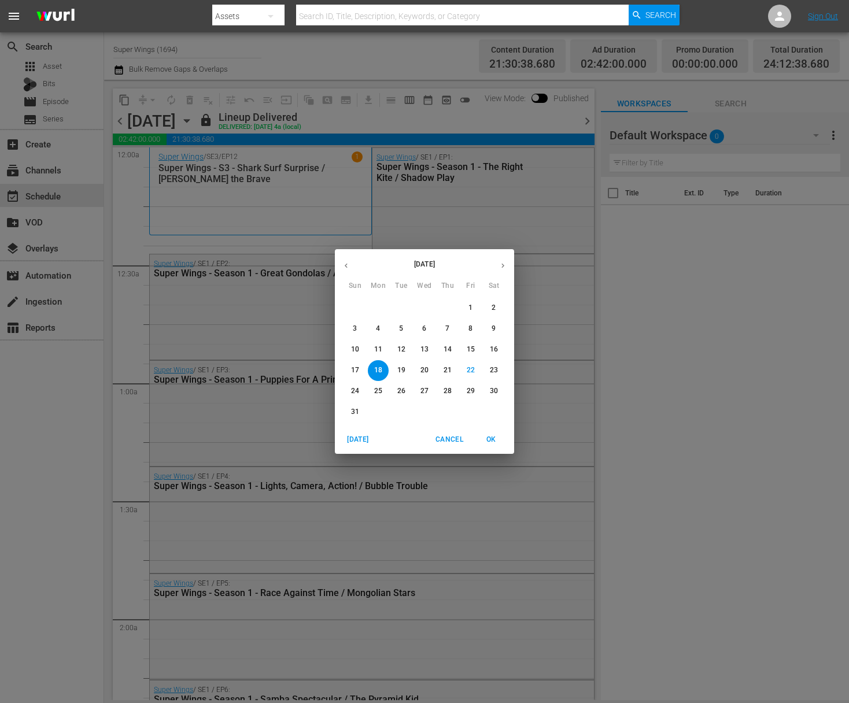
click at [400, 369] on p "19" at bounding box center [401, 371] width 8 height 10
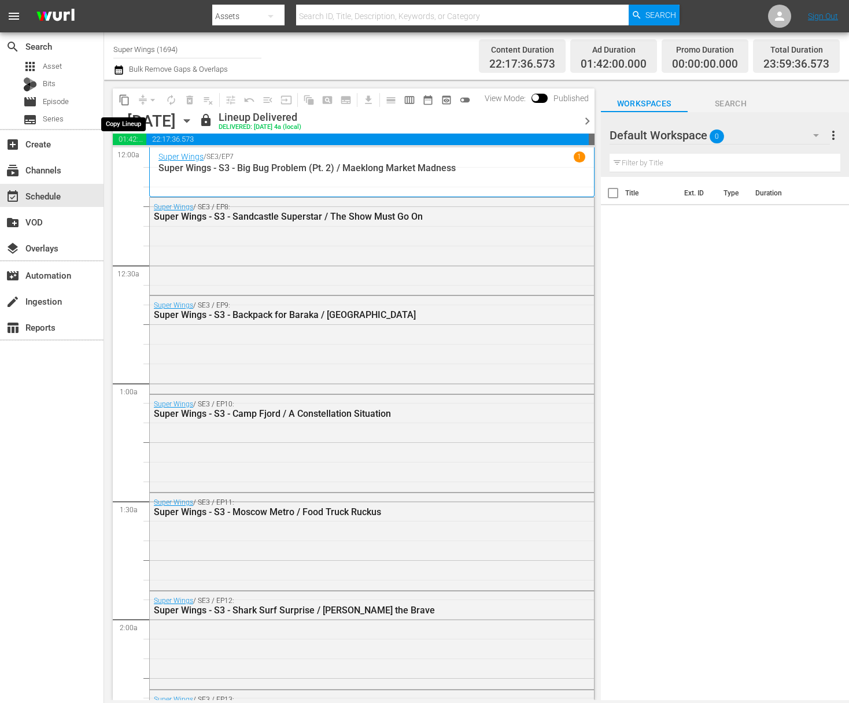
click at [124, 100] on span "content_copy" at bounding box center [125, 100] width 12 height 12
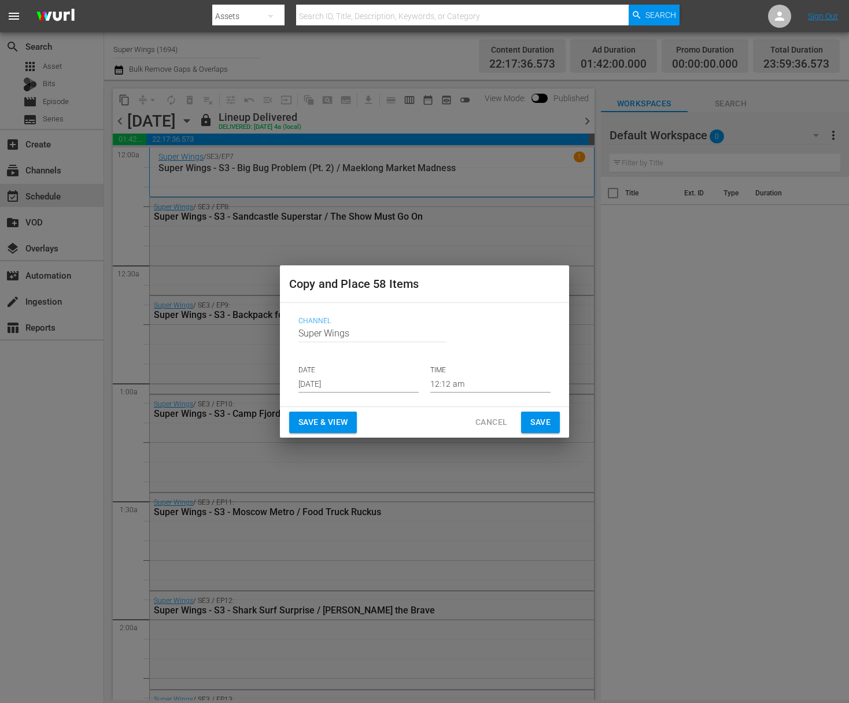
click at [361, 379] on input "Aug 24th 2025" at bounding box center [358, 383] width 120 height 17
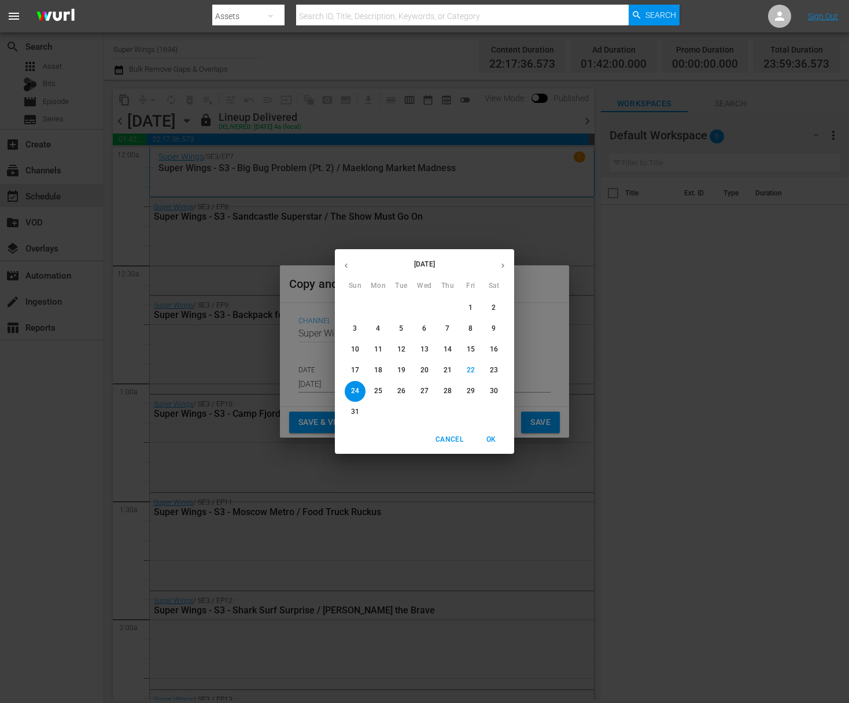
click at [402, 387] on p "26" at bounding box center [401, 391] width 8 height 10
type input "Aug 26th 2025"
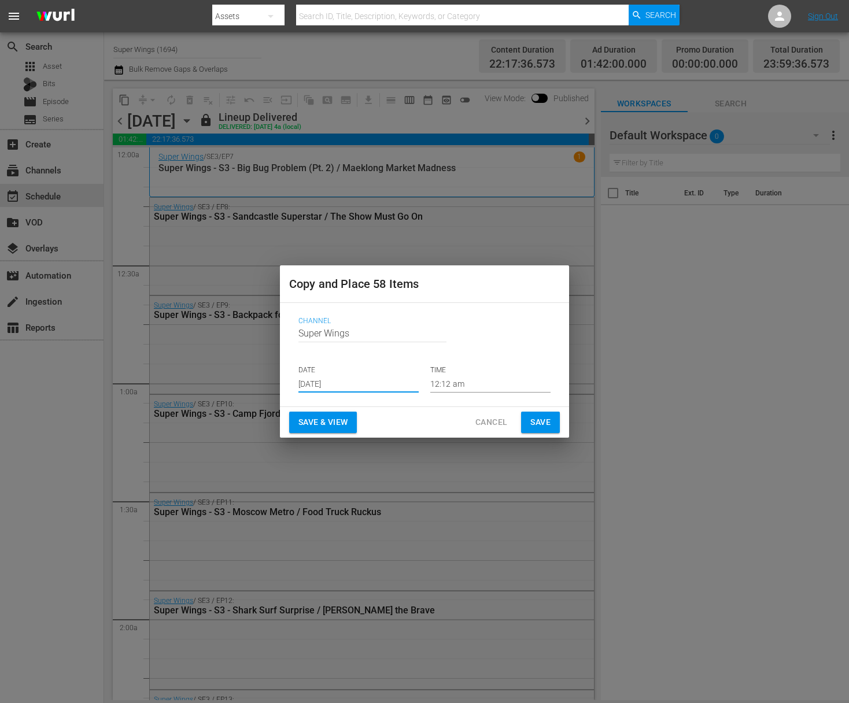
click at [551, 422] on button "Save" at bounding box center [540, 422] width 39 height 21
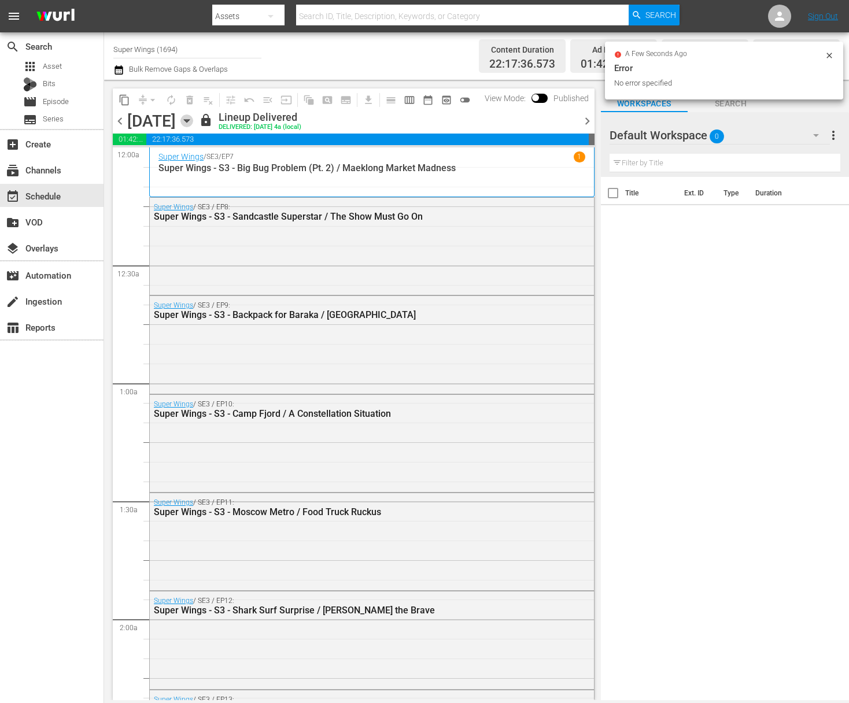
click at [193, 117] on icon "button" at bounding box center [186, 121] width 13 height 13
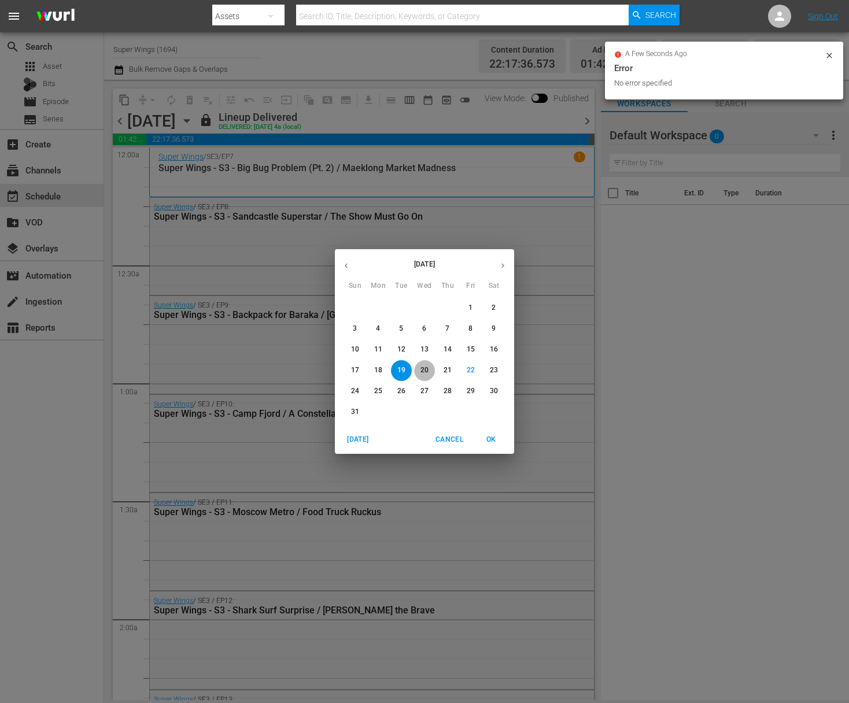
click at [426, 369] on p "20" at bounding box center [424, 371] width 8 height 10
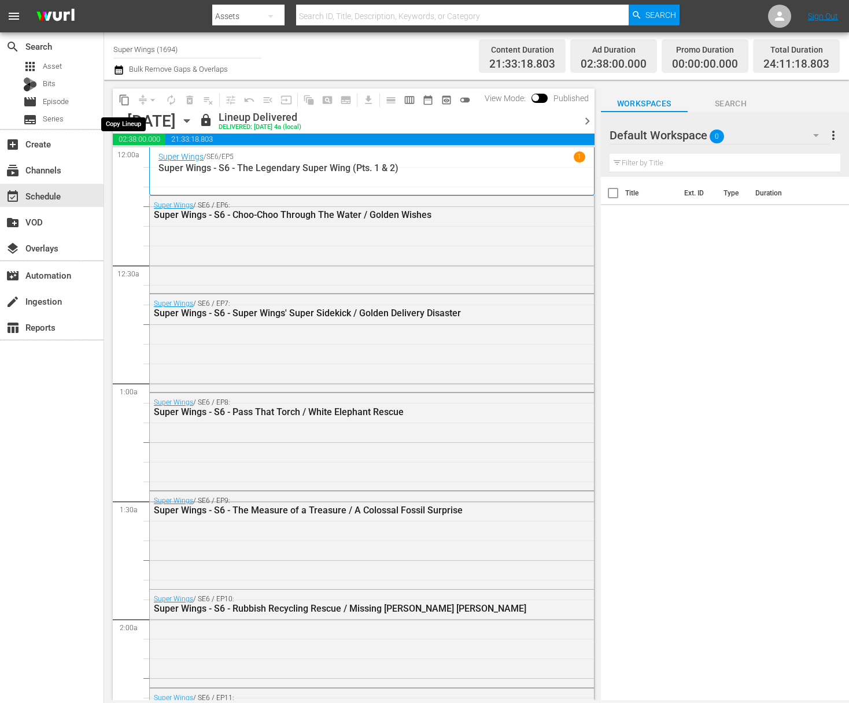
click at [126, 103] on span "content_copy" at bounding box center [125, 100] width 12 height 12
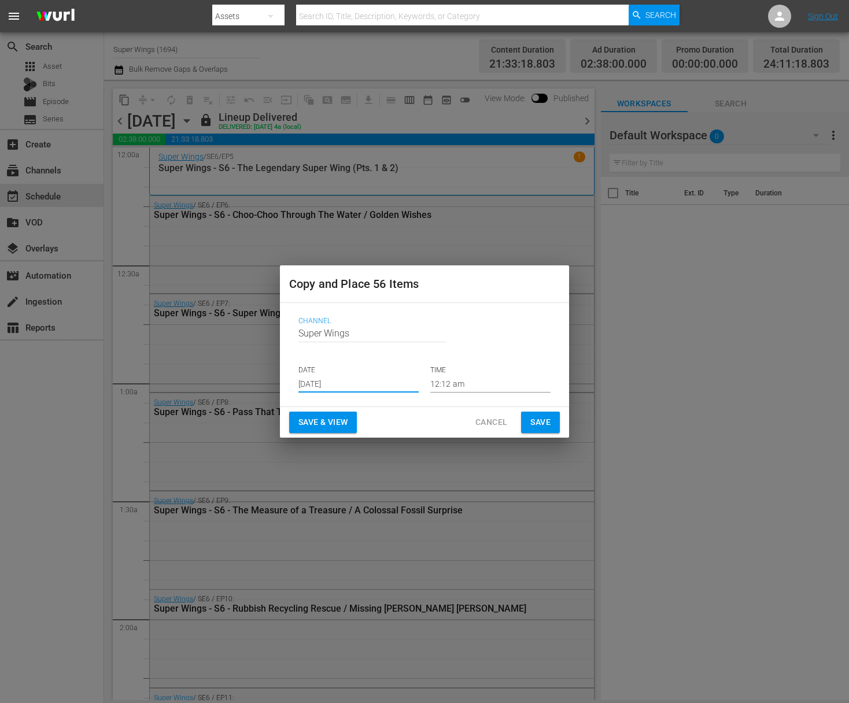
click at [360, 381] on input "Aug 24th 2025" at bounding box center [358, 383] width 120 height 17
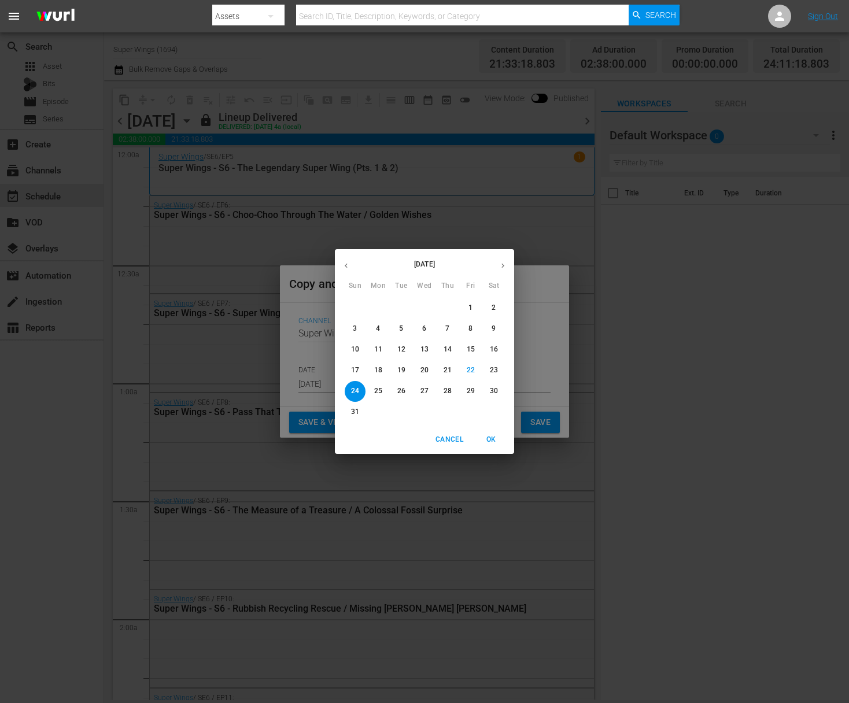
click at [427, 392] on p "27" at bounding box center [424, 391] width 8 height 10
type input "Aug 27th 2025"
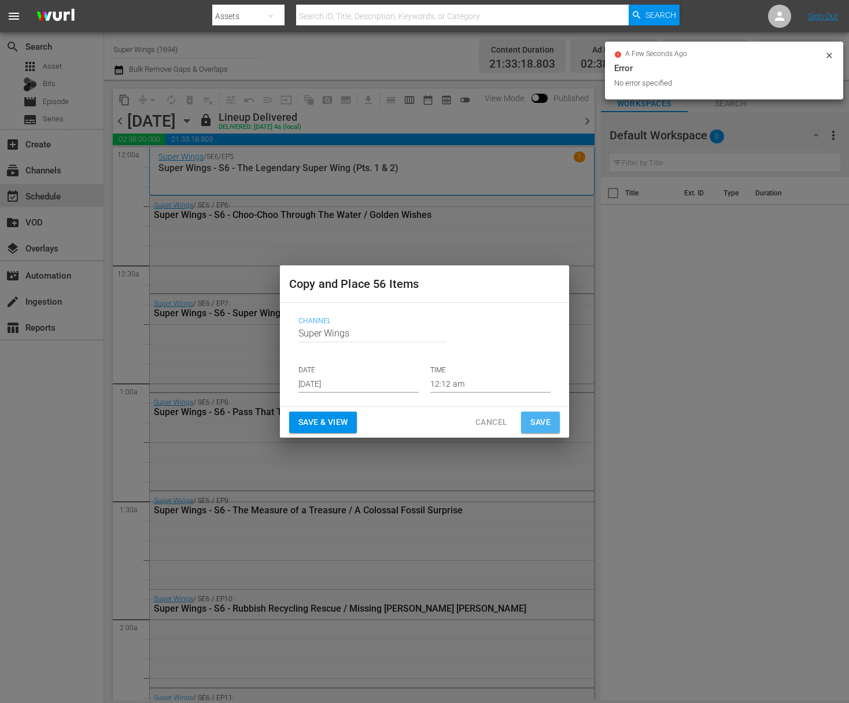
click at [547, 422] on span "Save" at bounding box center [540, 422] width 20 height 14
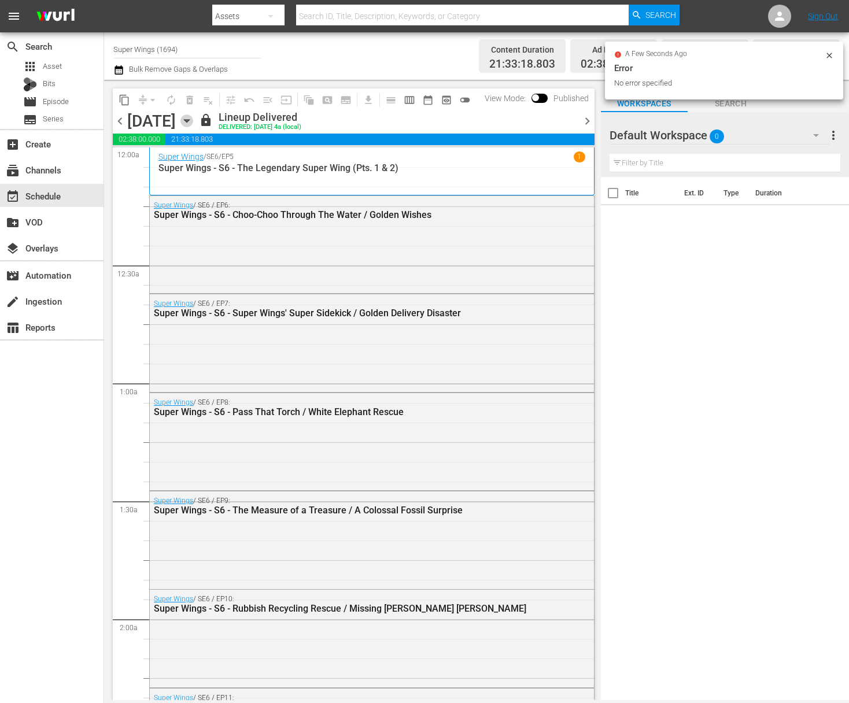
click at [193, 126] on icon "button" at bounding box center [186, 121] width 13 height 13
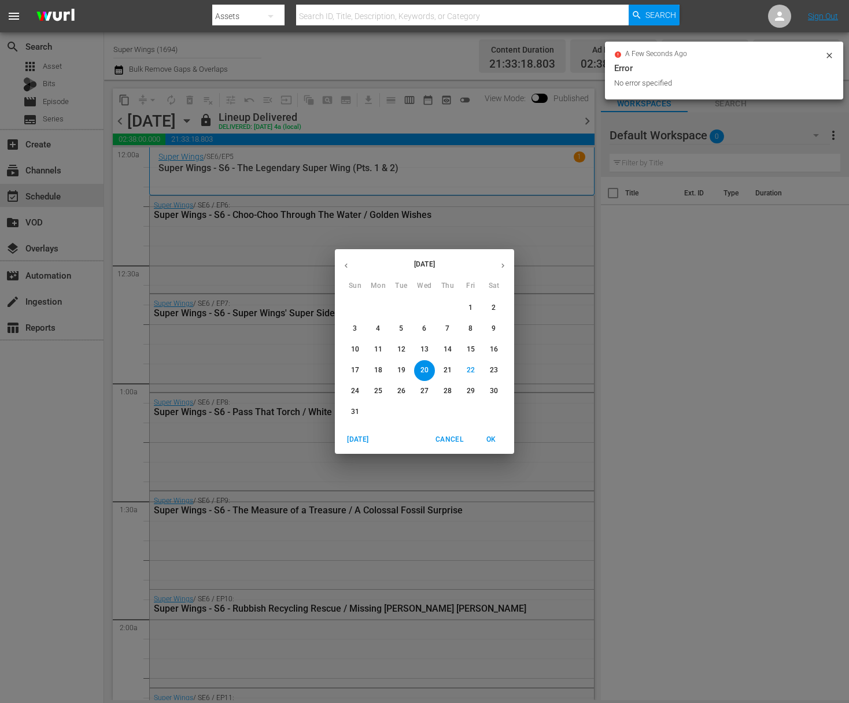
click at [448, 373] on p "21" at bounding box center [448, 371] width 8 height 10
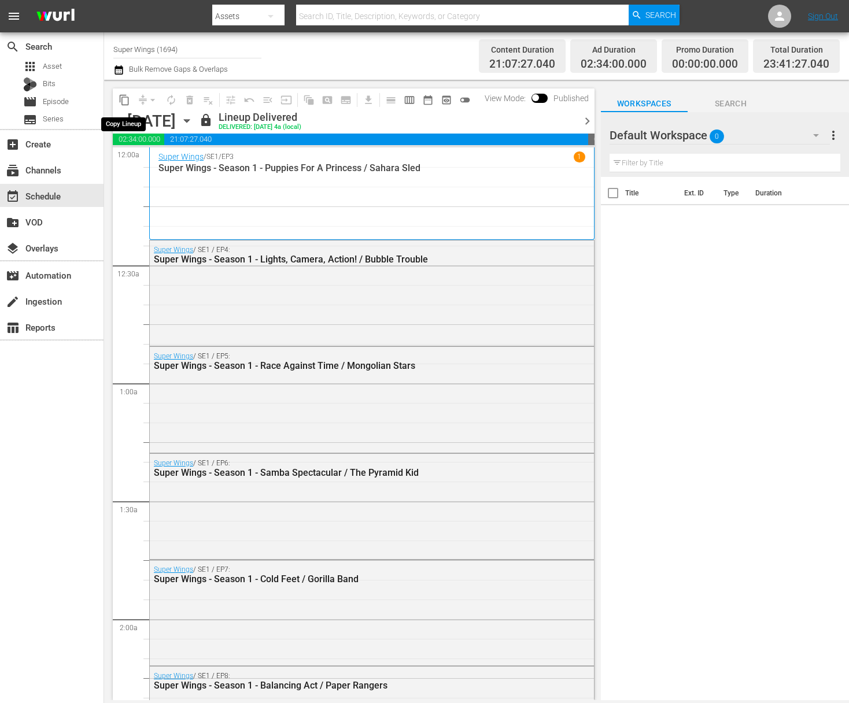
click at [126, 102] on span "content_copy" at bounding box center [125, 100] width 12 height 12
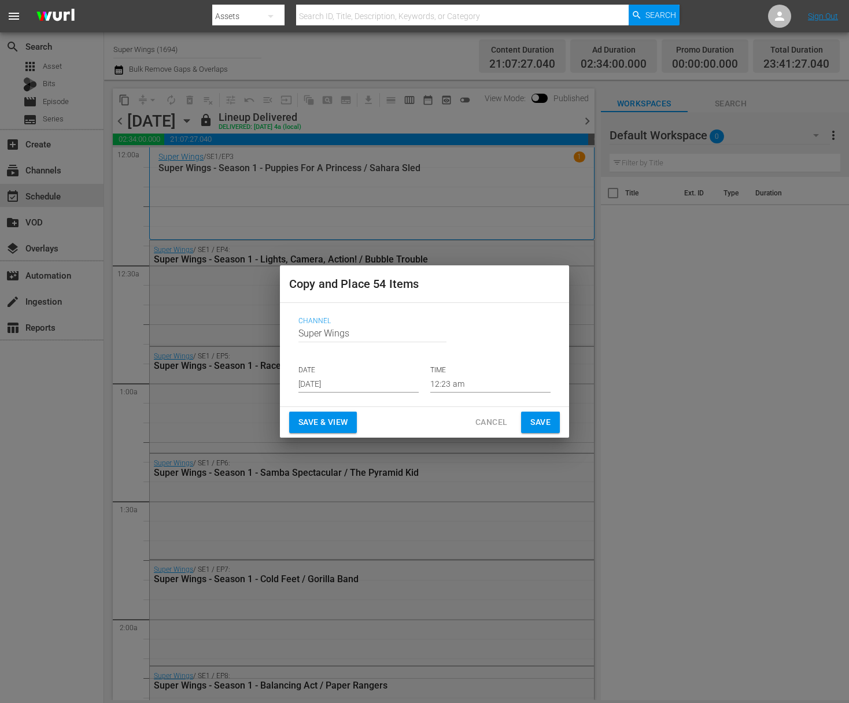
click at [369, 381] on input "Aug 24th 2025" at bounding box center [358, 383] width 120 height 17
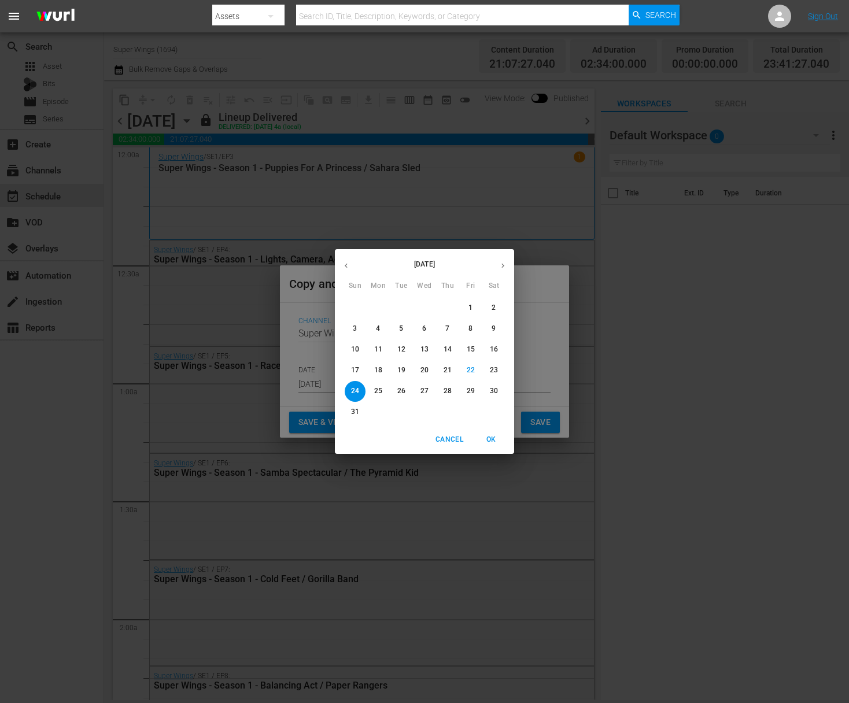
click at [447, 394] on p "28" at bounding box center [448, 391] width 8 height 10
type input "Aug 28th 2025"
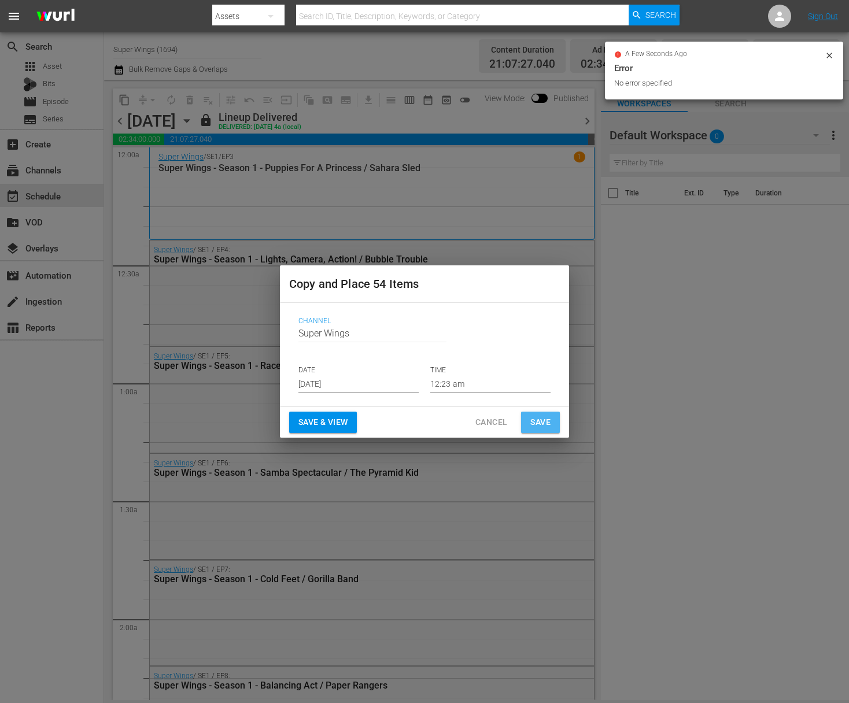
click at [543, 425] on span "Save" at bounding box center [540, 422] width 20 height 14
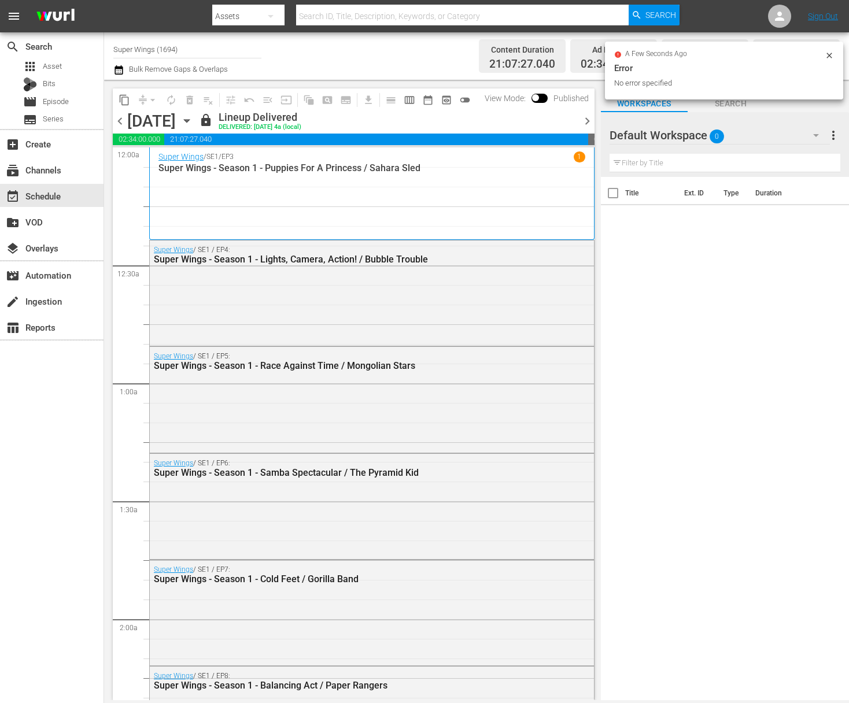
click at [193, 124] on icon "button" at bounding box center [186, 121] width 13 height 13
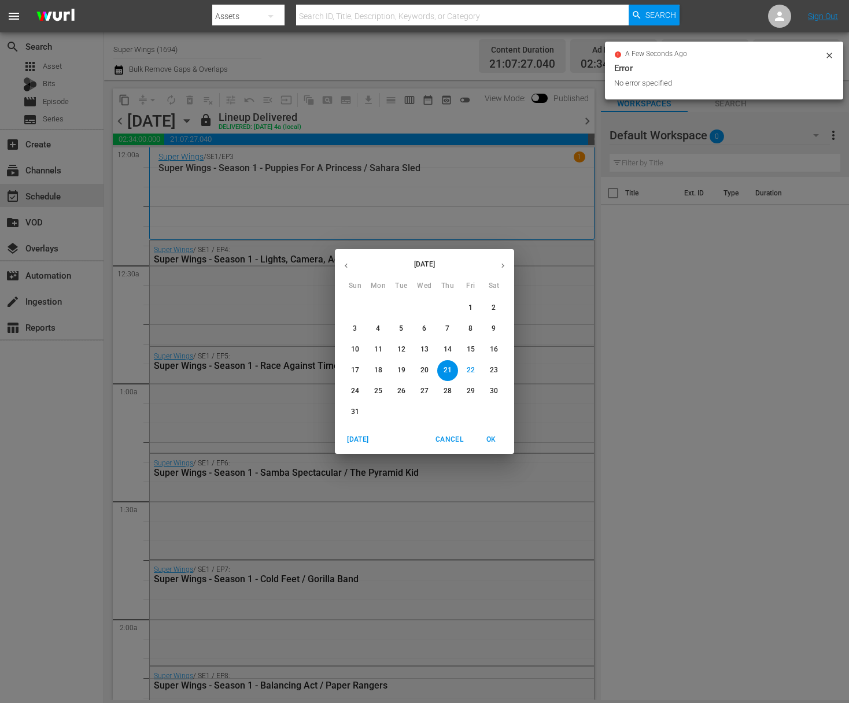
click at [472, 370] on p "22" at bounding box center [471, 371] width 8 height 10
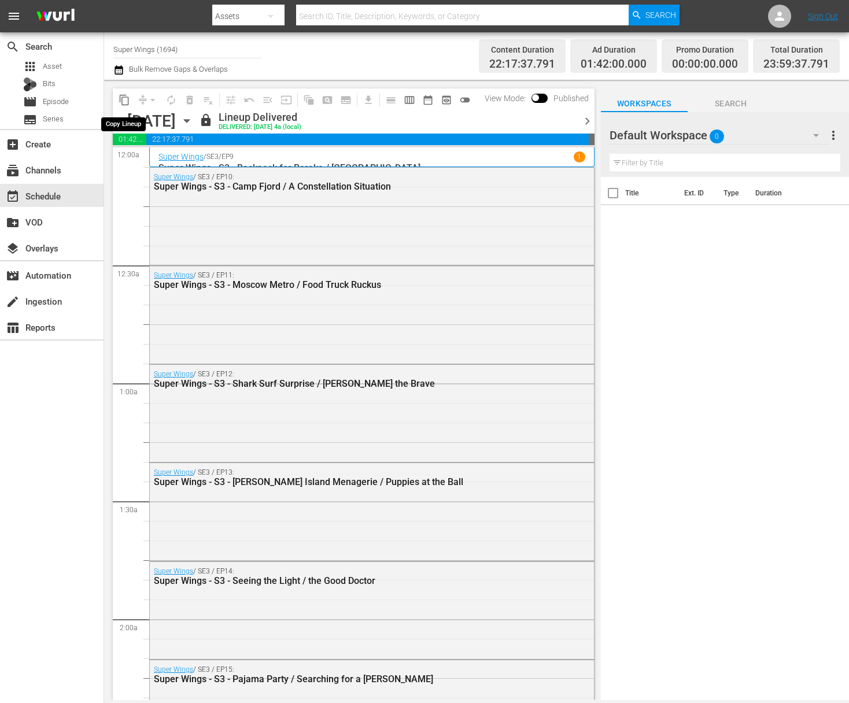
click at [126, 100] on span "content_copy" at bounding box center [125, 100] width 12 height 12
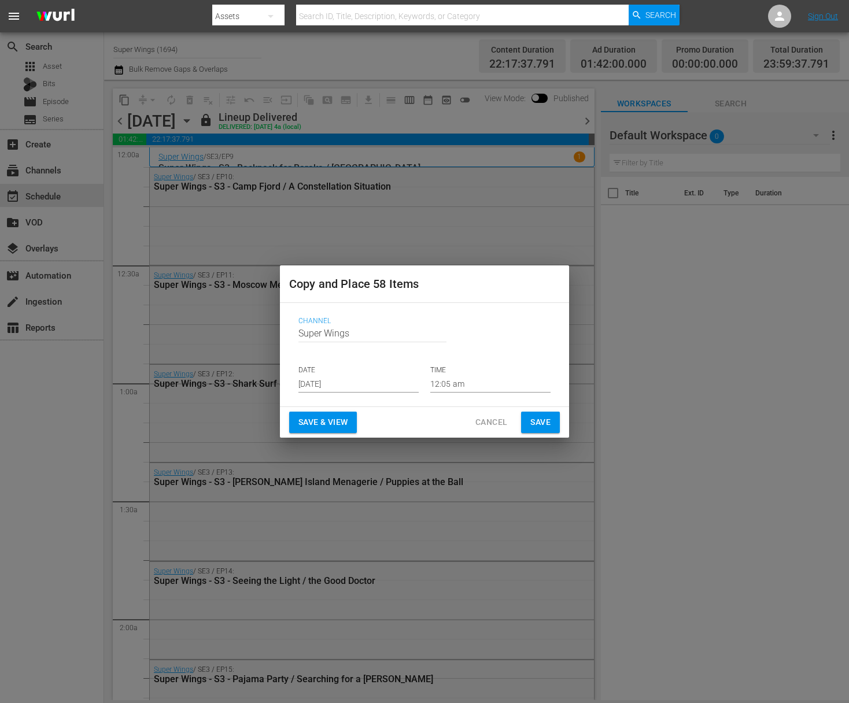
click at [372, 382] on input "Aug 24th 2025" at bounding box center [358, 383] width 120 height 17
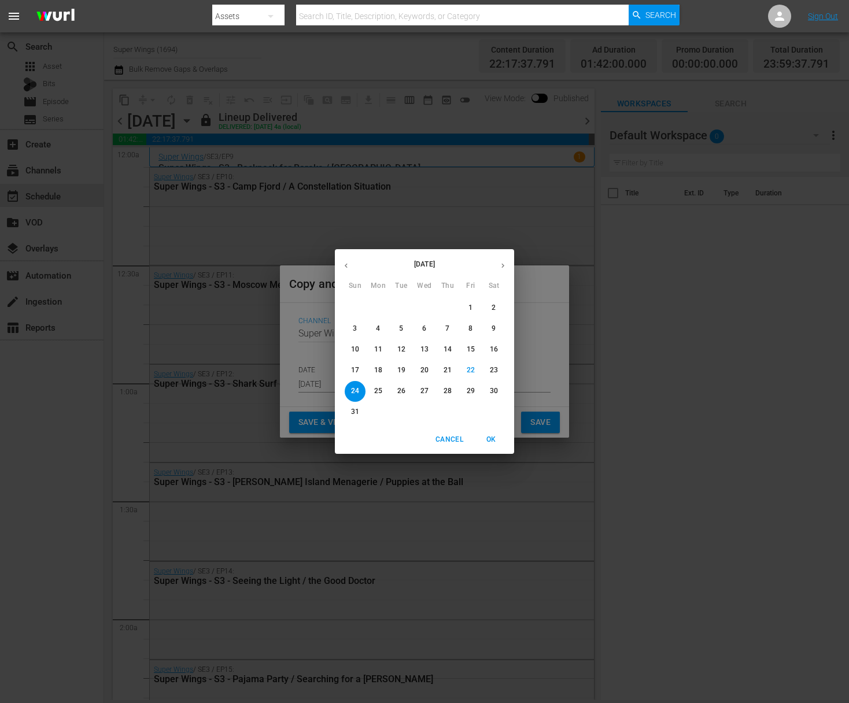
click at [472, 393] on p "29" at bounding box center [471, 391] width 8 height 10
type input "Aug 29th 2025"
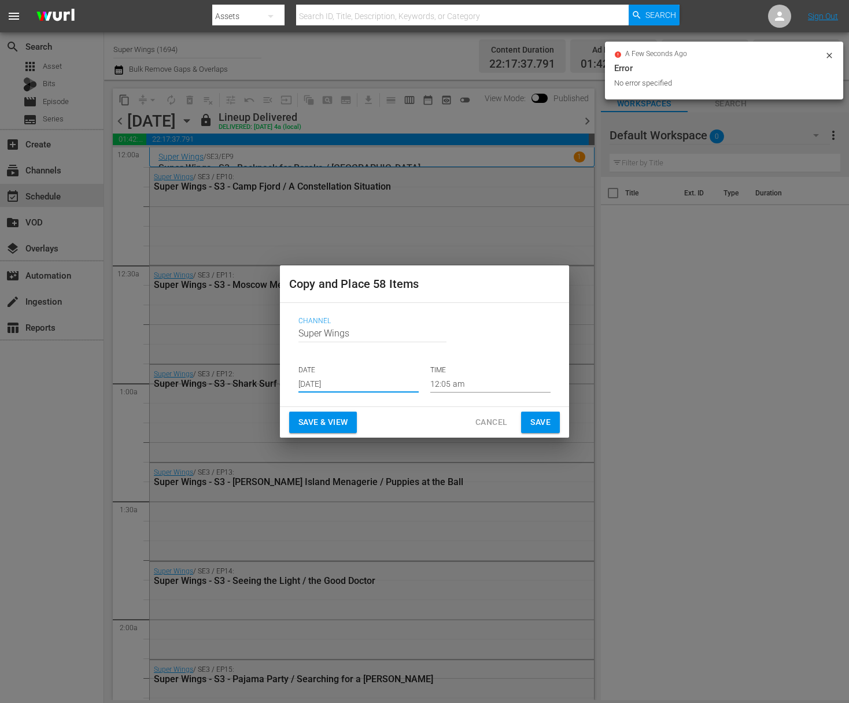
click at [542, 423] on span "Save" at bounding box center [540, 422] width 20 height 14
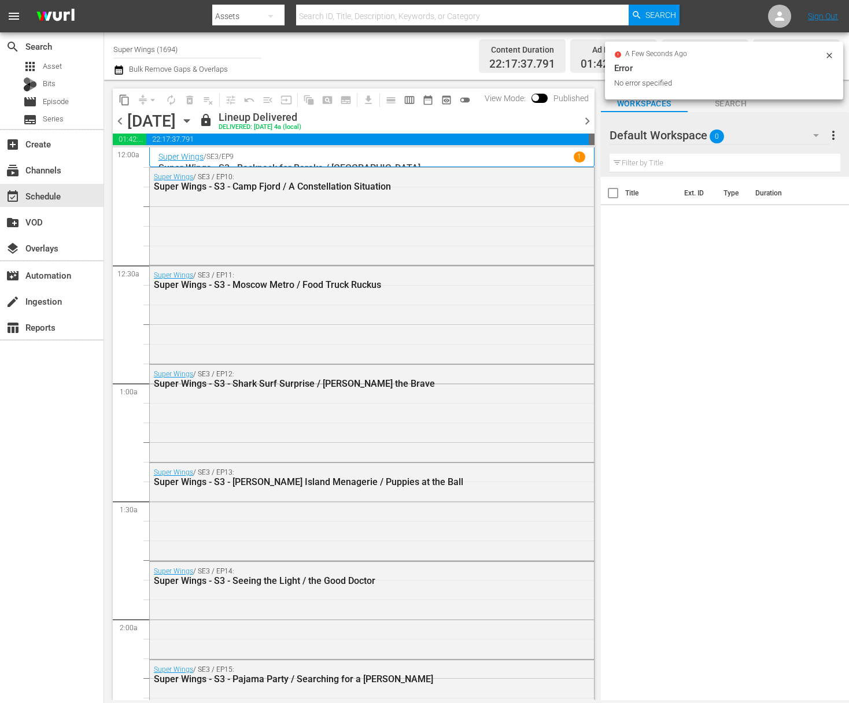
click at [189, 120] on icon "button" at bounding box center [186, 121] width 5 height 3
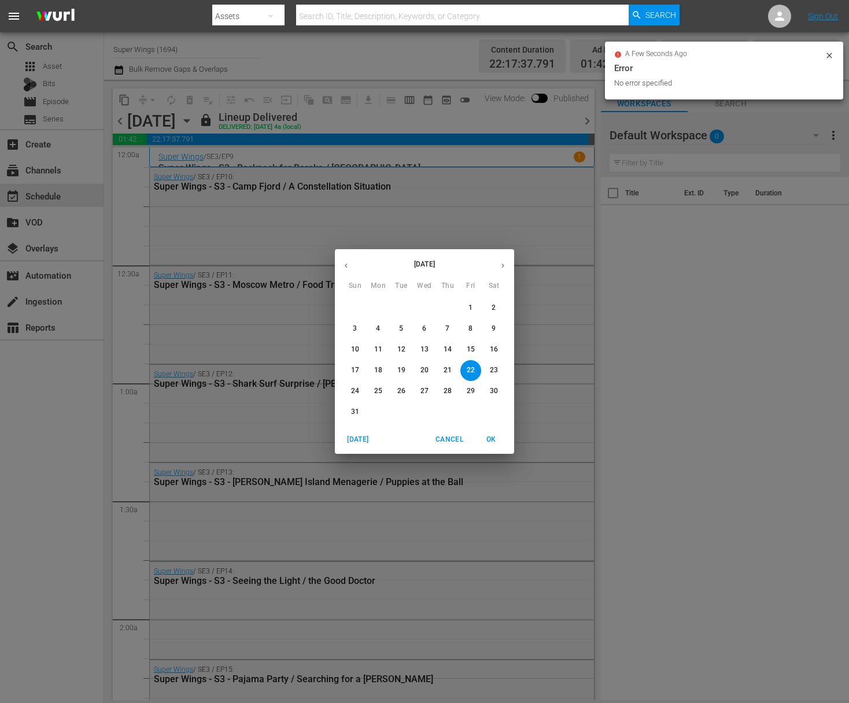
click at [492, 368] on p "23" at bounding box center [494, 371] width 8 height 10
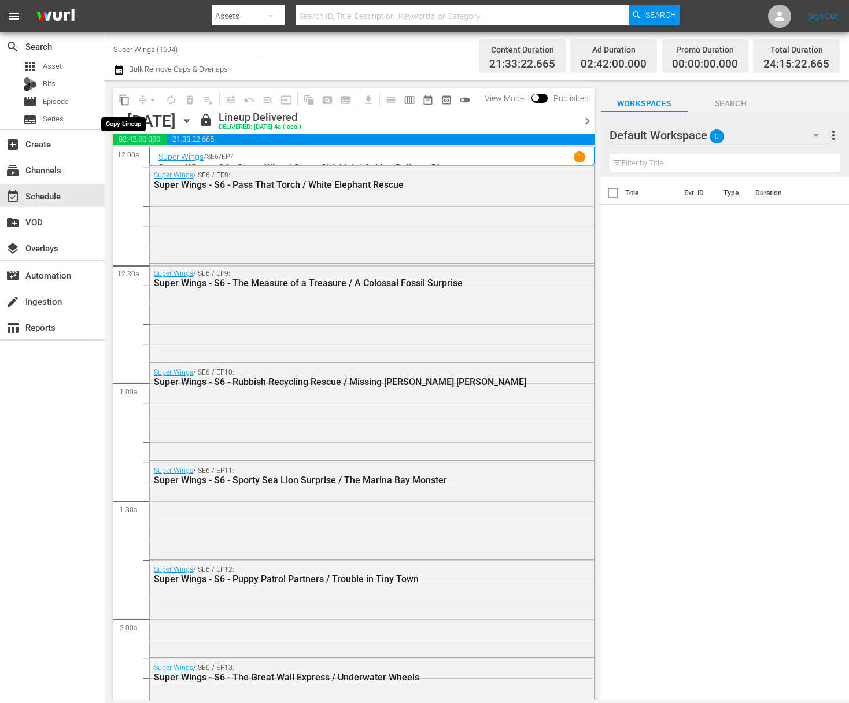
click at [125, 99] on span "content_copy" at bounding box center [125, 100] width 12 height 12
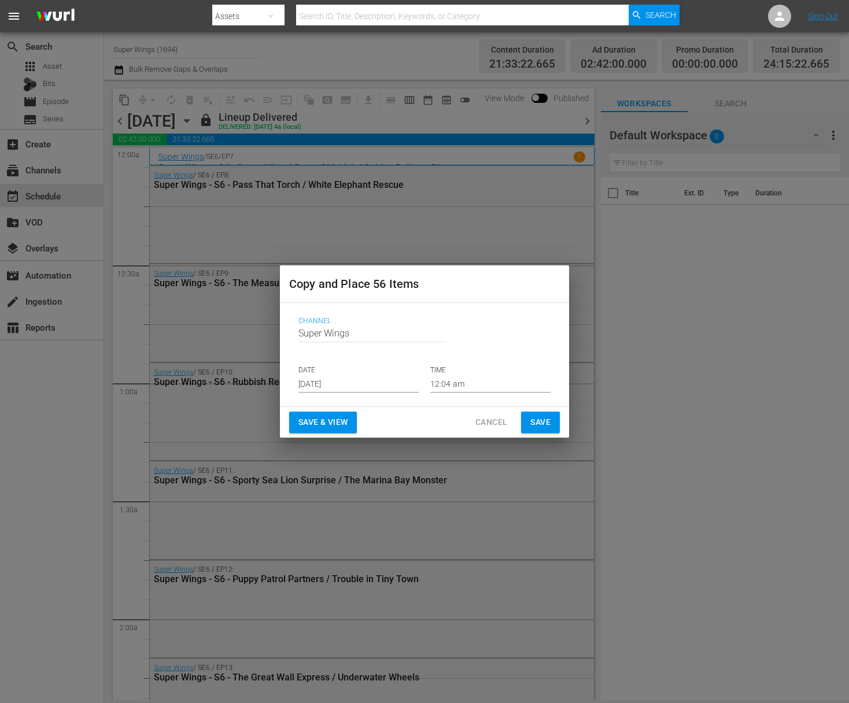
click at [362, 383] on input "Aug 24th 2025" at bounding box center [358, 383] width 120 height 17
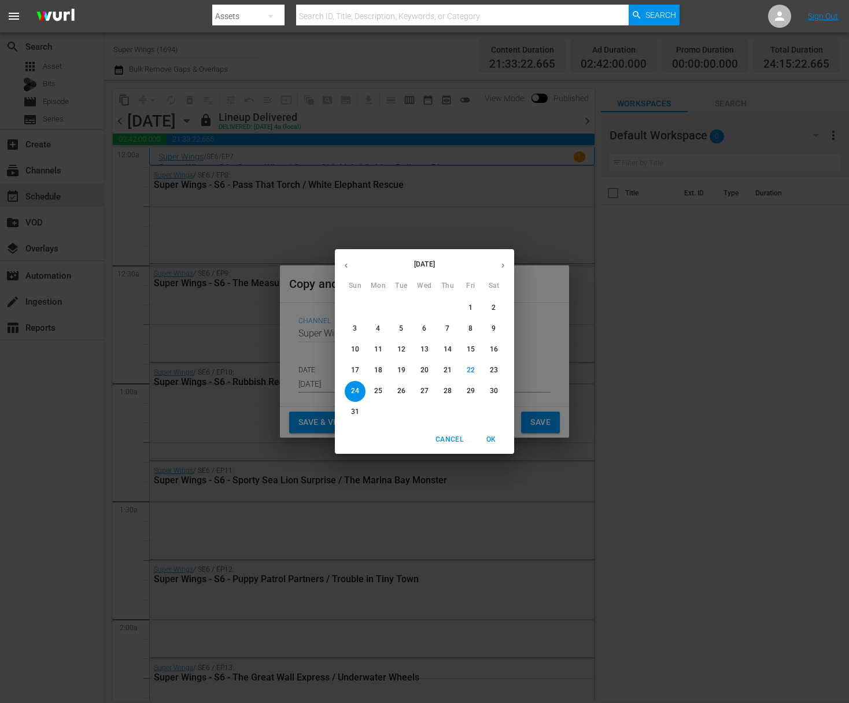
click at [495, 389] on p "30" at bounding box center [494, 391] width 8 height 10
type input "Aug 30th 2025"
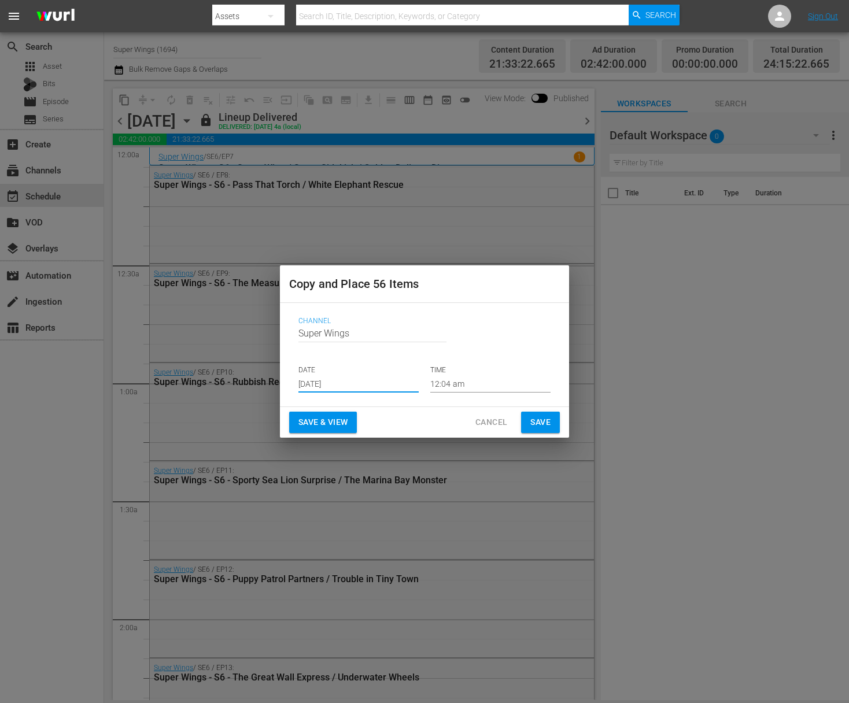
click at [553, 425] on button "Save" at bounding box center [540, 422] width 39 height 21
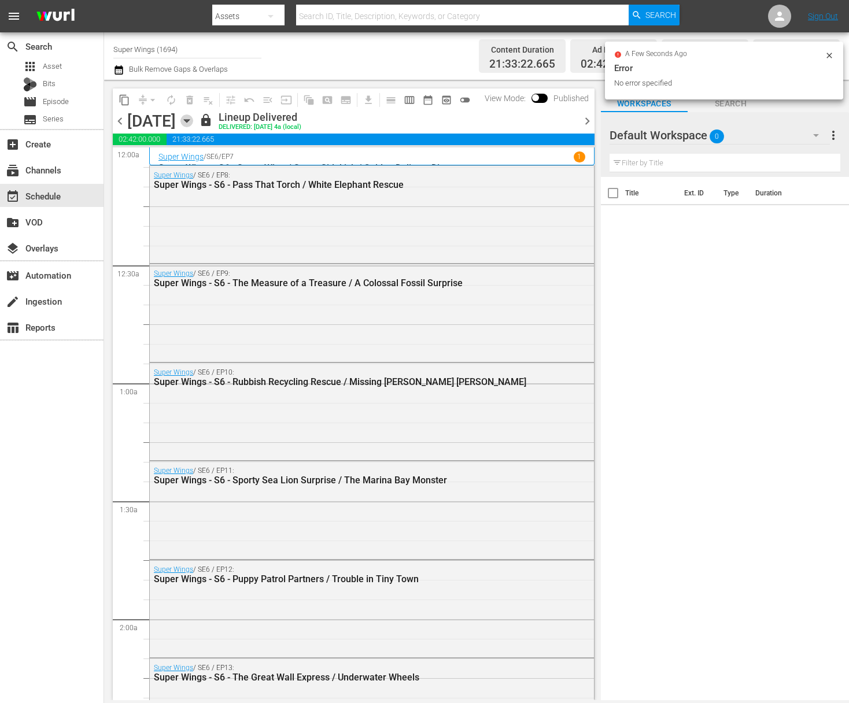
click at [193, 121] on icon "button" at bounding box center [186, 121] width 13 height 13
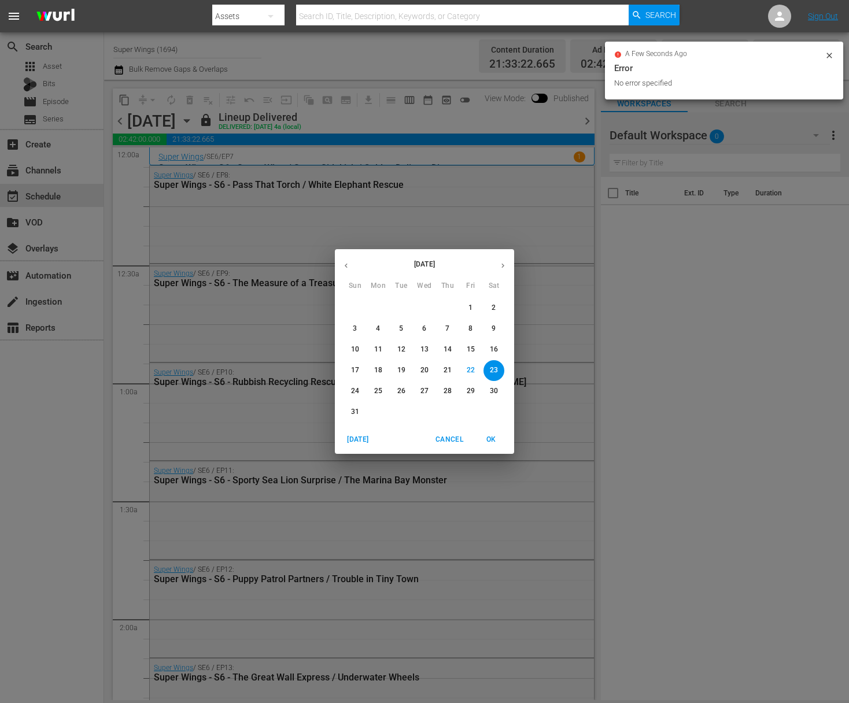
click at [364, 393] on span "24" at bounding box center [355, 391] width 21 height 10
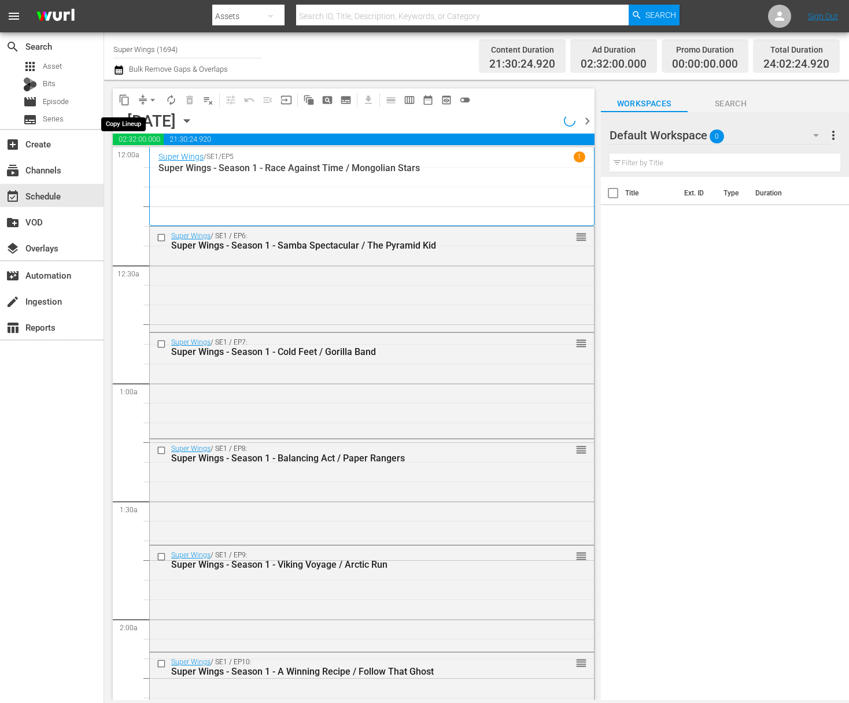
click at [126, 101] on span "content_copy" at bounding box center [125, 100] width 12 height 12
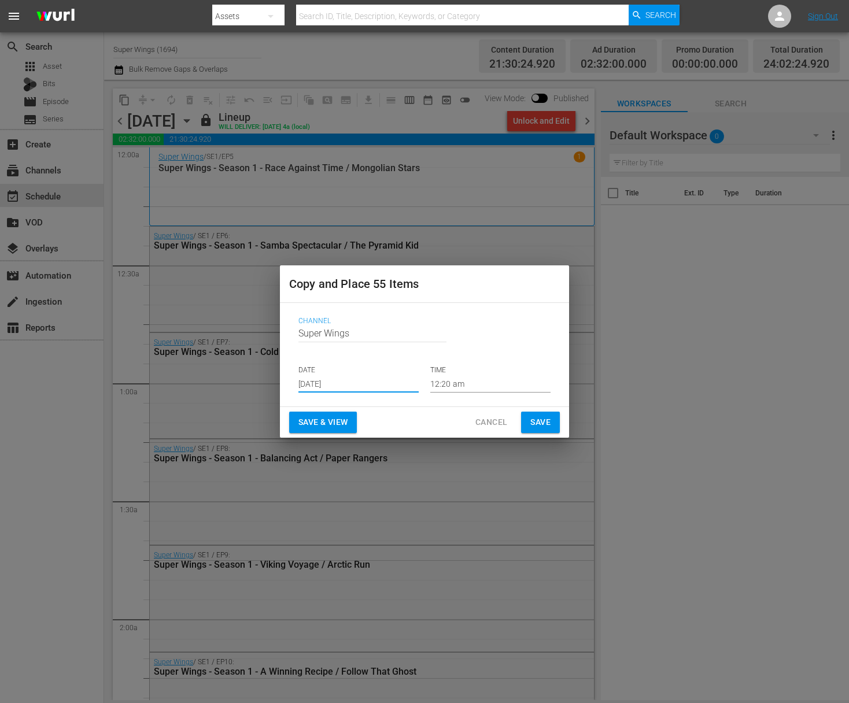
click at [356, 385] on input "Aug 24th 2025" at bounding box center [358, 383] width 120 height 17
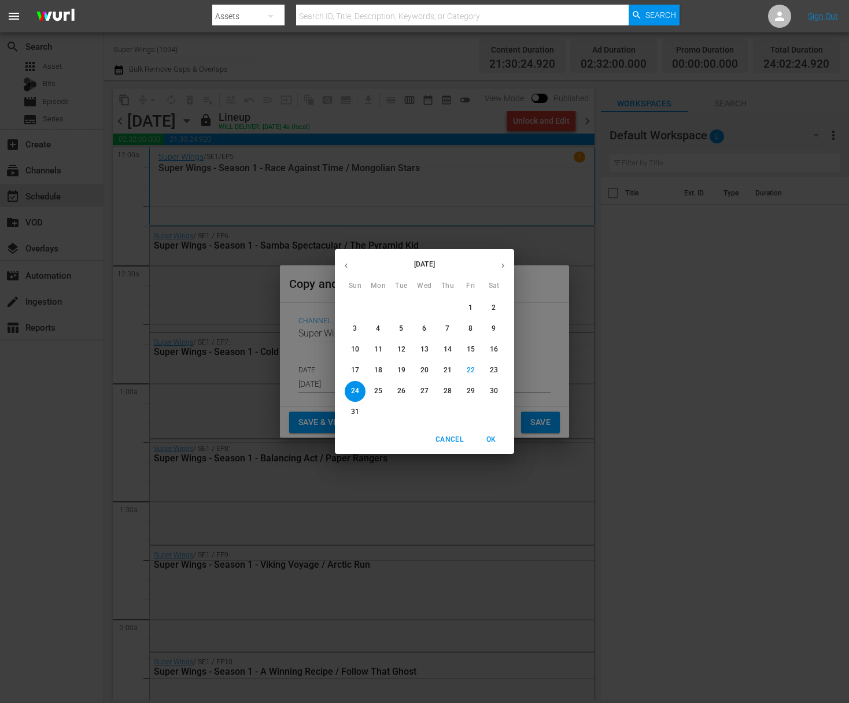
click at [352, 410] on p "31" at bounding box center [355, 412] width 8 height 10
type input "Aug 31st 2025"
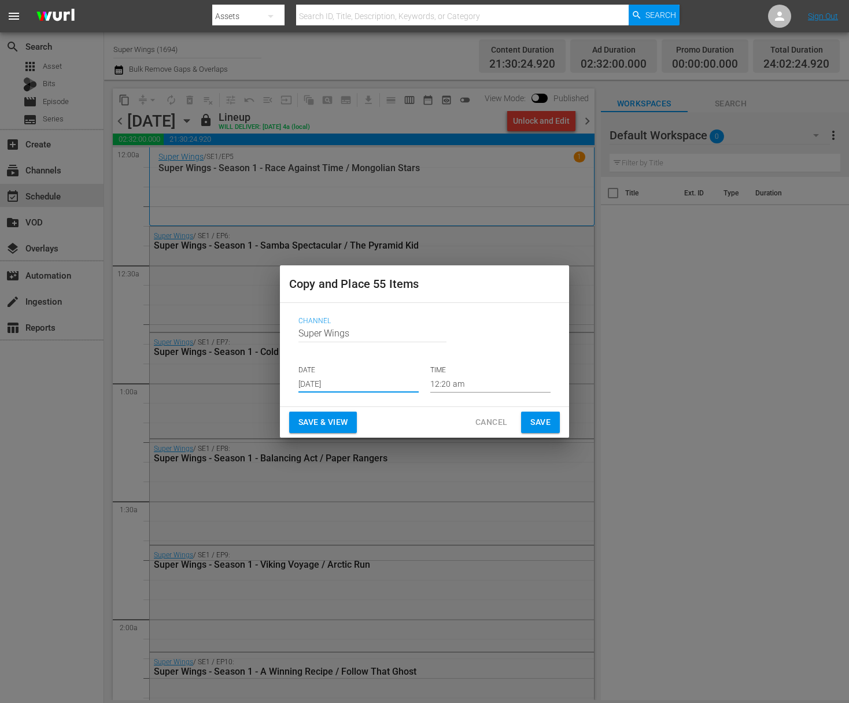
click at [532, 425] on span "Save" at bounding box center [540, 422] width 20 height 14
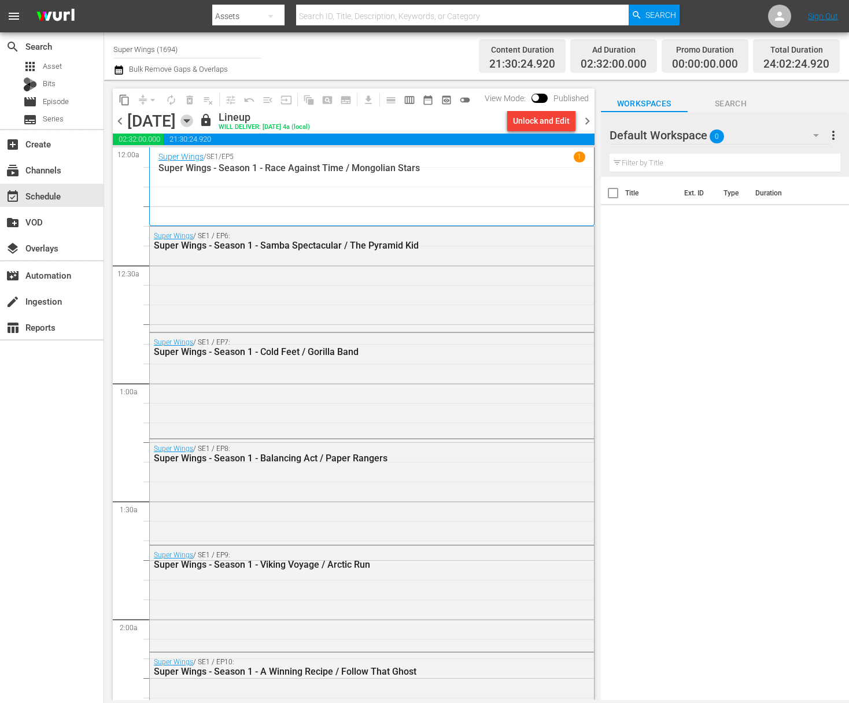
click at [193, 119] on icon "button" at bounding box center [186, 121] width 13 height 13
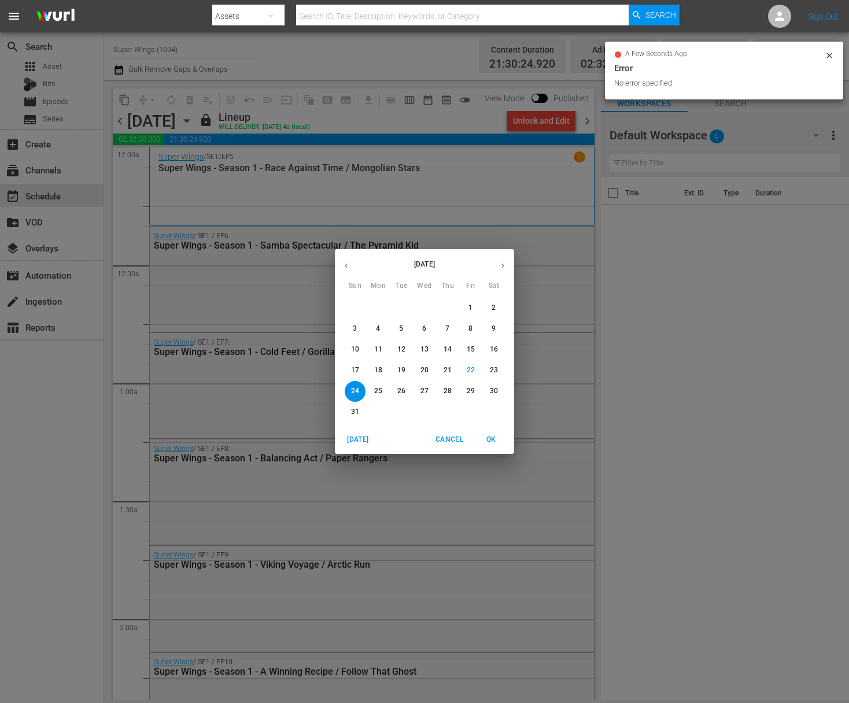
click at [385, 390] on span "25" at bounding box center [378, 391] width 21 height 10
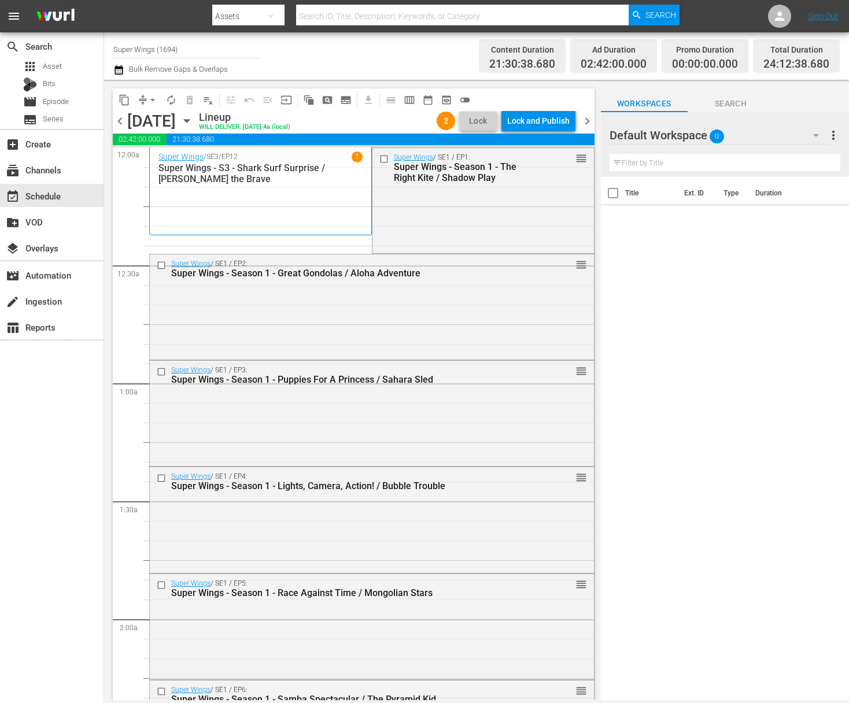
click at [544, 122] on div "Lock and Publish" at bounding box center [538, 120] width 62 height 21
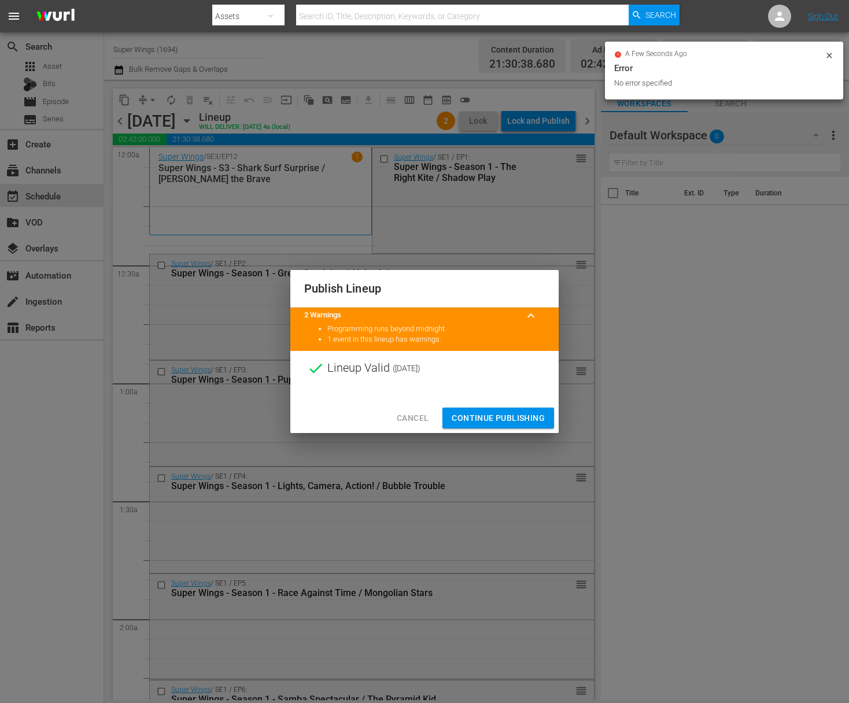
click at [503, 413] on span "Continue Publishing" at bounding box center [498, 418] width 93 height 14
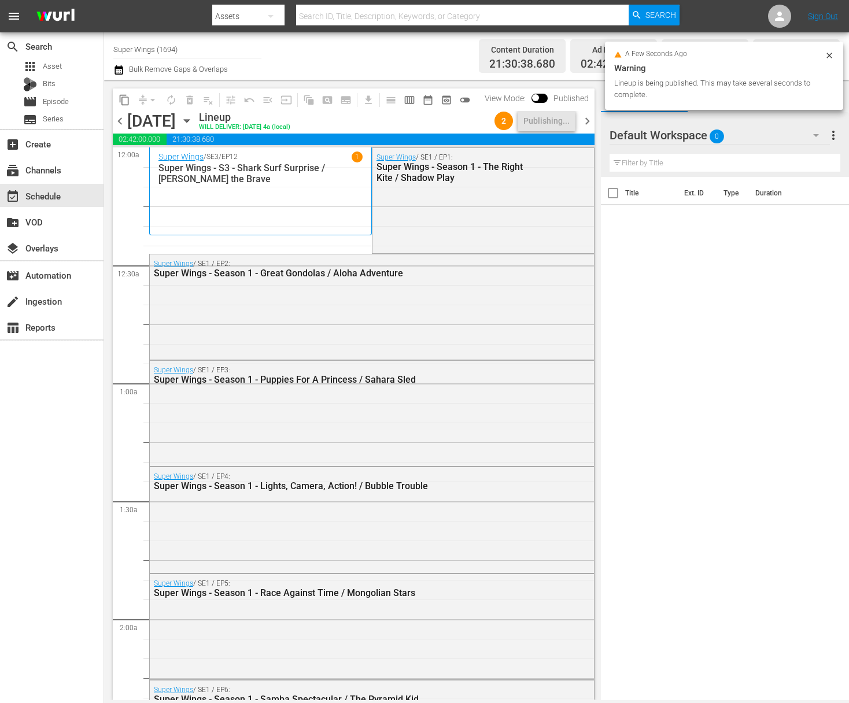
click at [193, 116] on icon "button" at bounding box center [186, 121] width 13 height 13
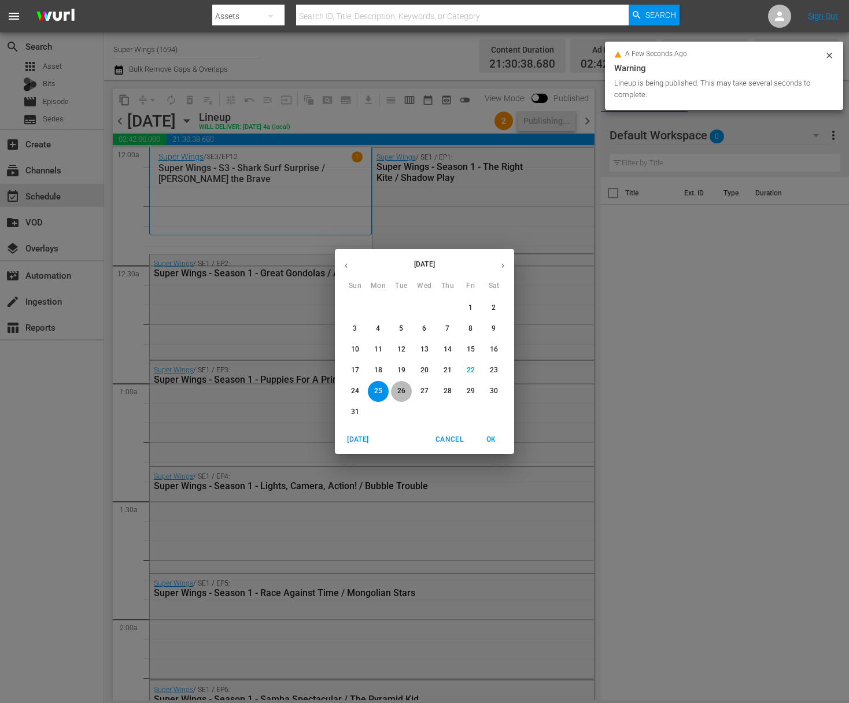
click at [401, 388] on p "26" at bounding box center [401, 391] width 8 height 10
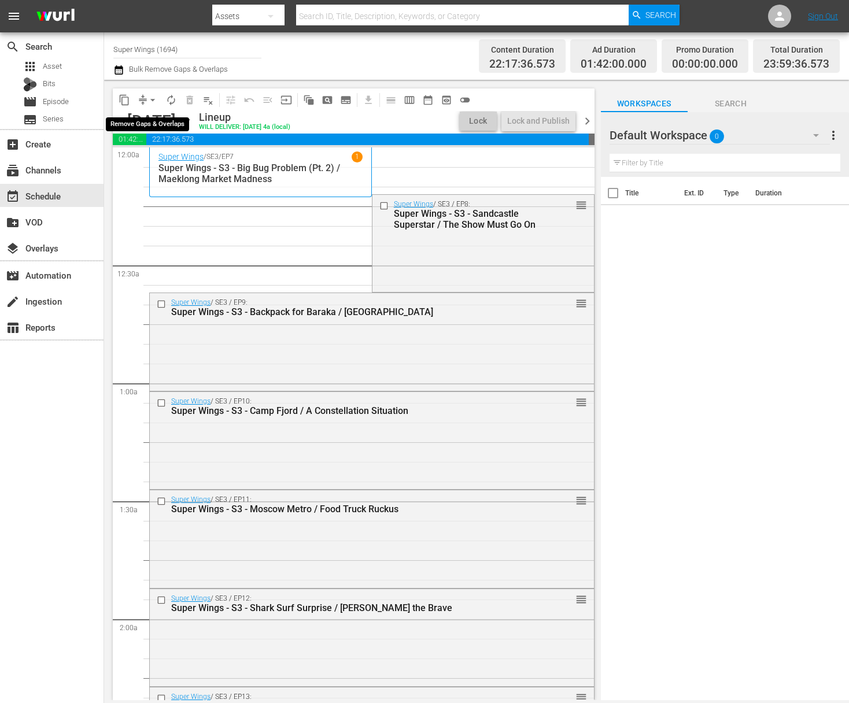
click at [156, 97] on span "arrow_drop_down" at bounding box center [153, 100] width 12 height 12
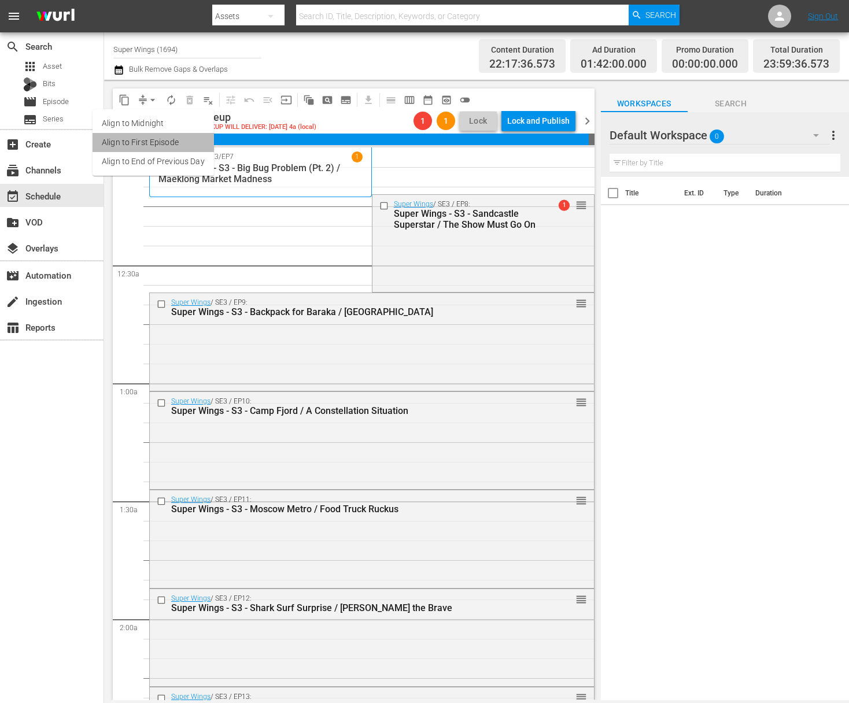
click at [157, 149] on li "Align to First Episode" at bounding box center [153, 142] width 121 height 19
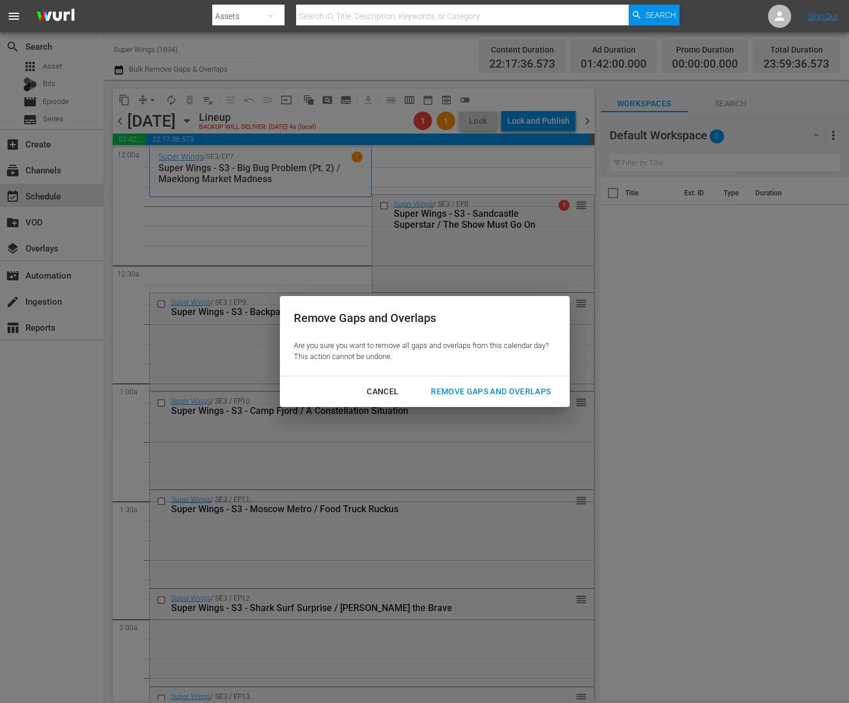
click at [386, 399] on div "Cancel" at bounding box center [382, 392] width 50 height 14
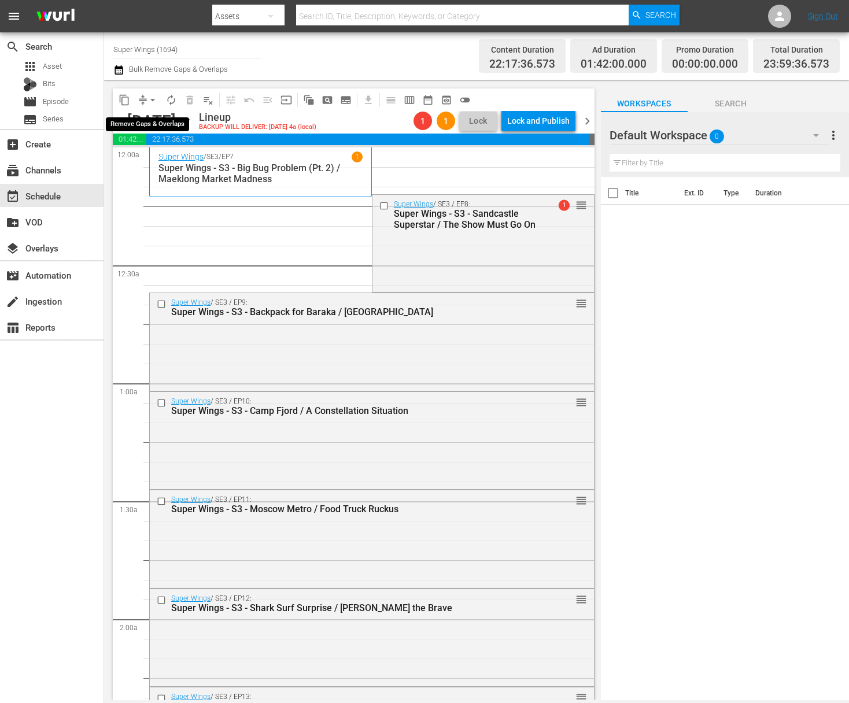
click at [150, 102] on span "arrow_drop_down" at bounding box center [153, 100] width 12 height 12
click at [182, 166] on li "Align to End of Previous Day" at bounding box center [153, 161] width 121 height 19
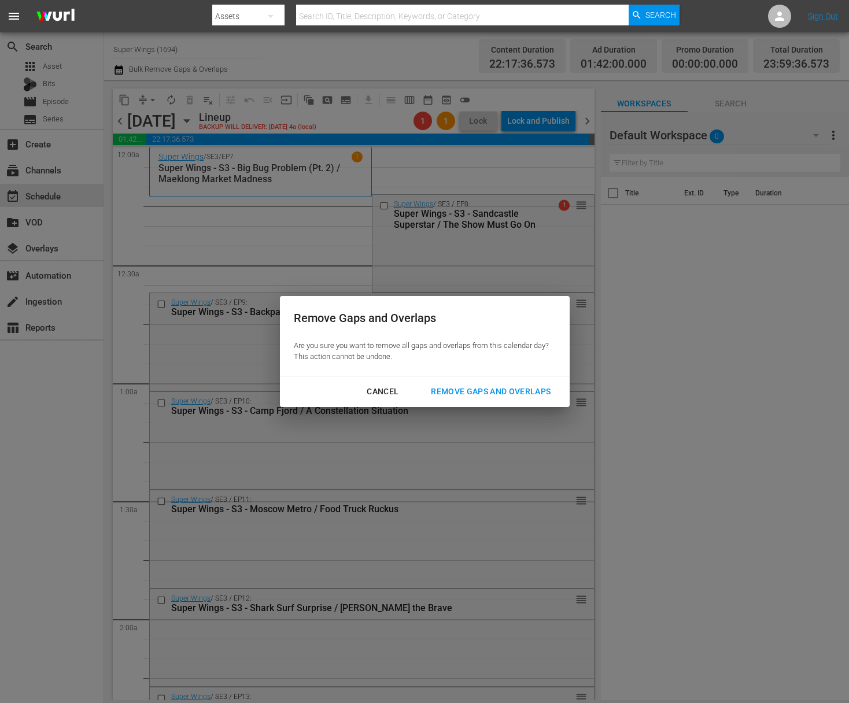
click at [479, 390] on div "Remove Gaps and Overlaps" at bounding box center [491, 392] width 138 height 14
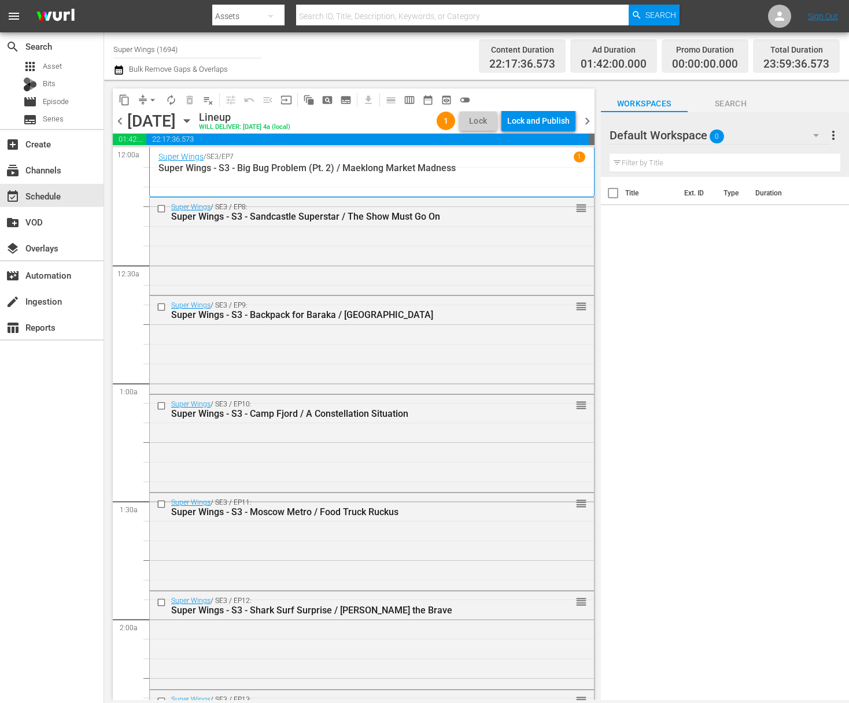
click at [543, 125] on div "Lock and Publish" at bounding box center [538, 120] width 62 height 21
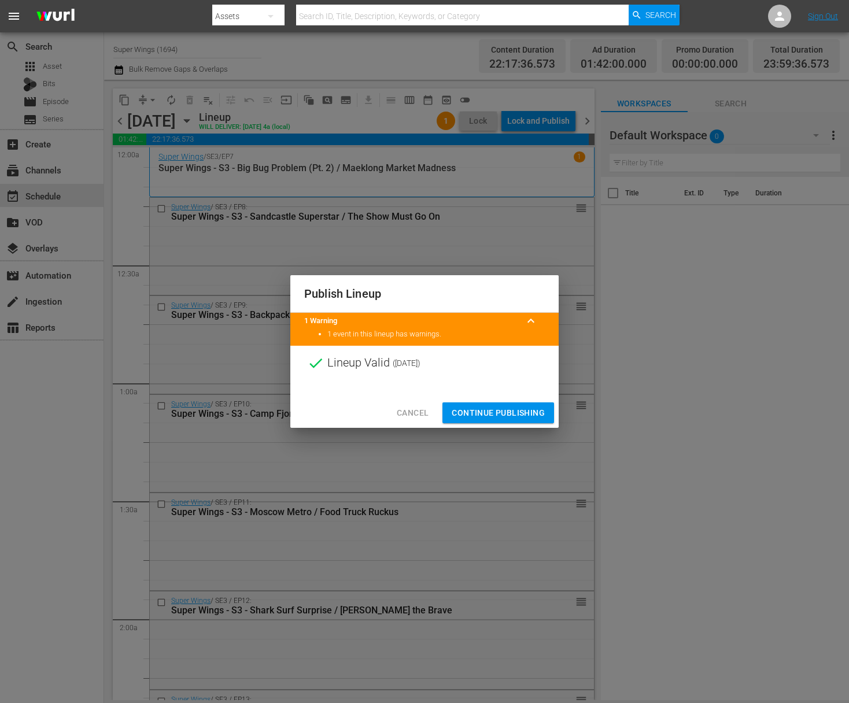
click at [500, 407] on span "Continue Publishing" at bounding box center [498, 413] width 93 height 14
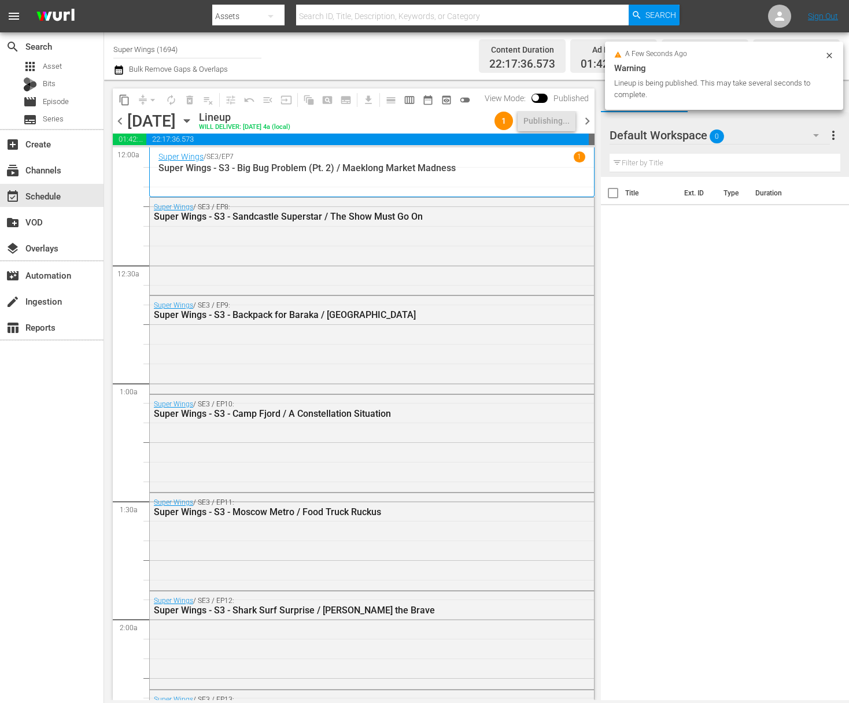
click at [193, 118] on icon "button" at bounding box center [186, 121] width 13 height 13
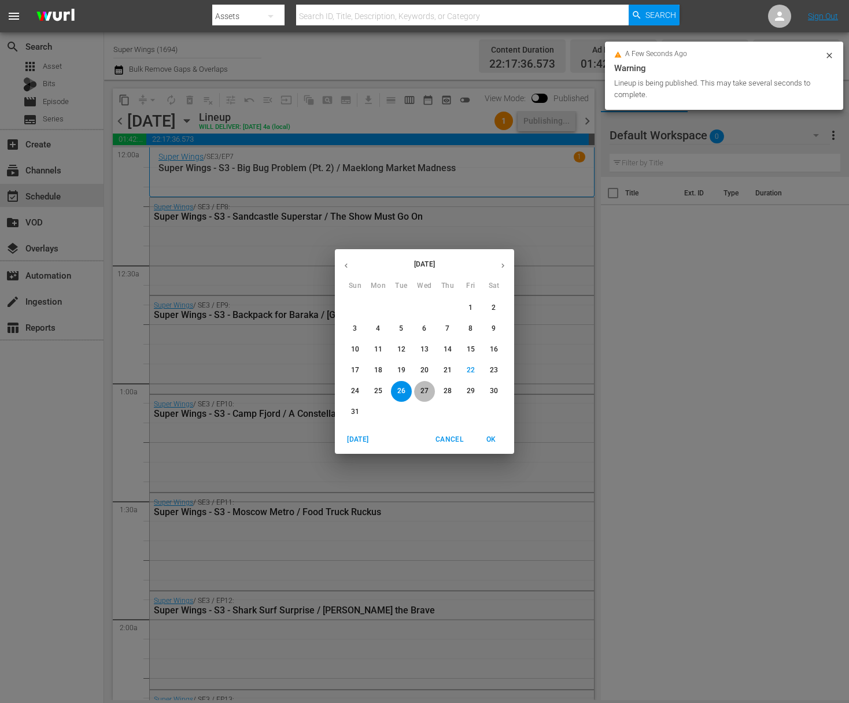
click at [427, 398] on button "27" at bounding box center [424, 391] width 21 height 21
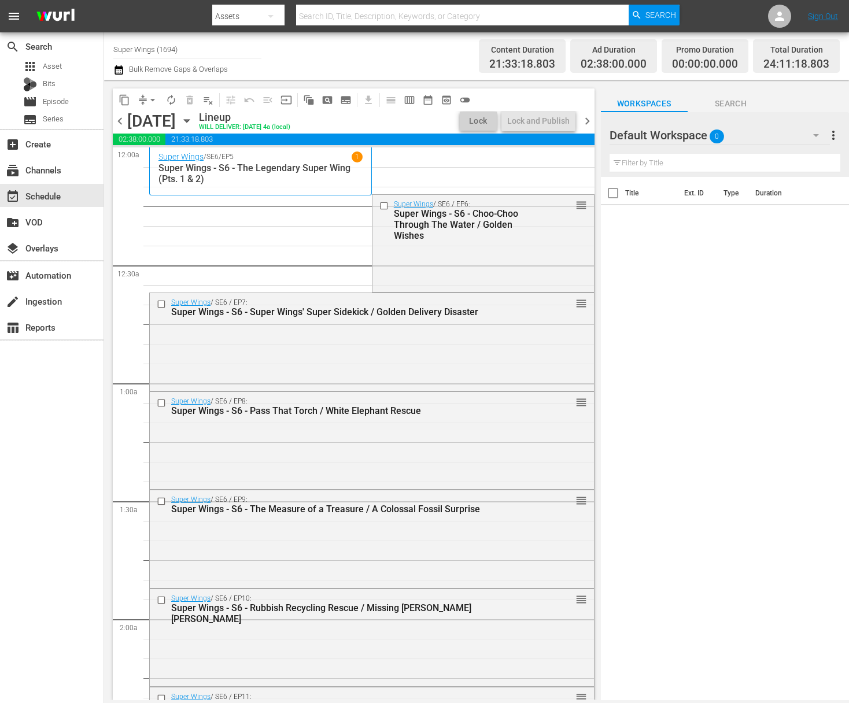
click at [143, 99] on button "arrow_drop_down" at bounding box center [152, 100] width 19 height 19
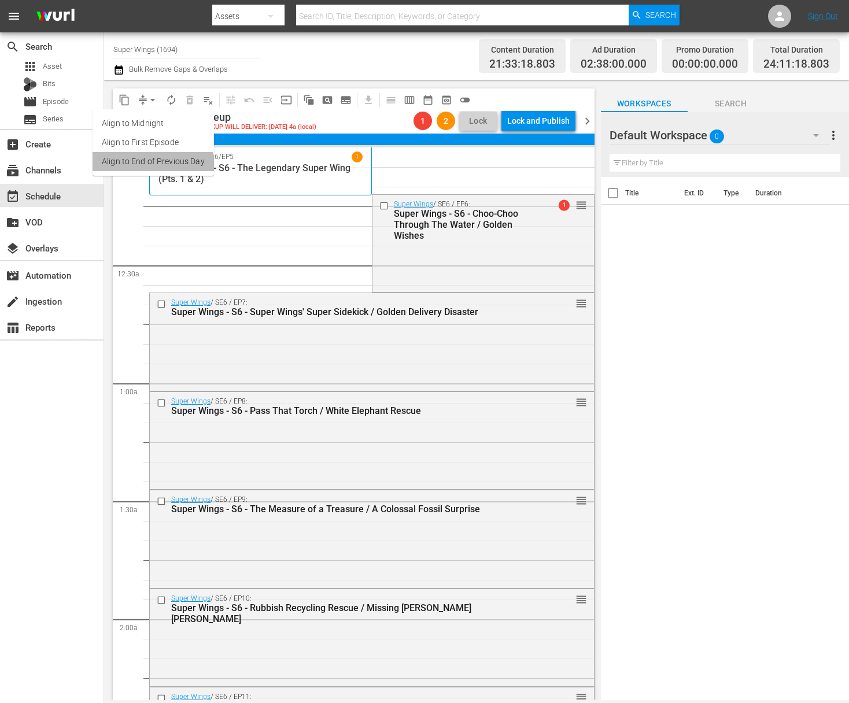
click at [152, 171] on li "Align to End of Previous Day" at bounding box center [153, 161] width 121 height 19
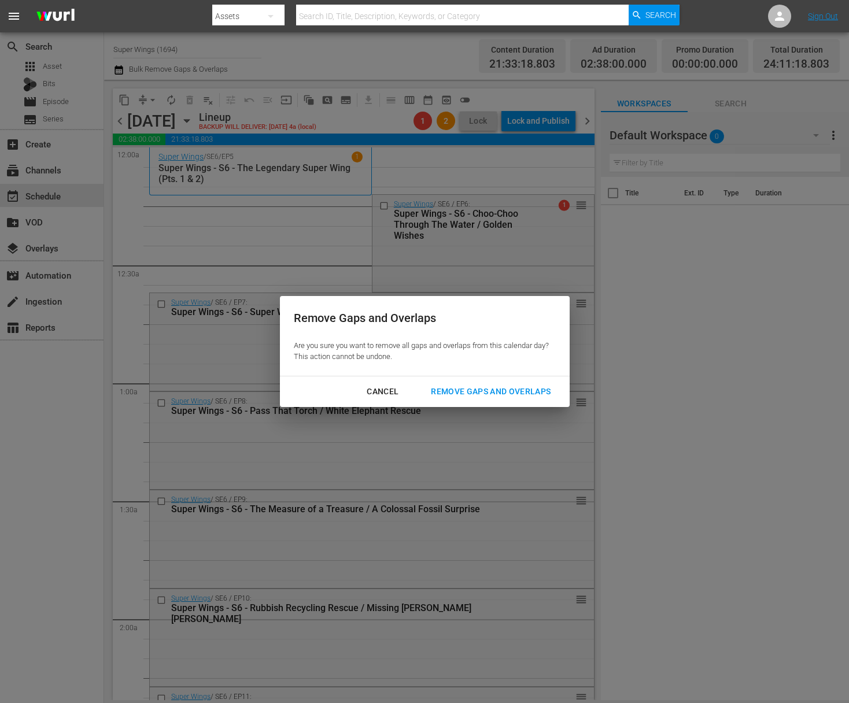
click at [503, 393] on div "Remove Gaps and Overlaps" at bounding box center [491, 392] width 138 height 14
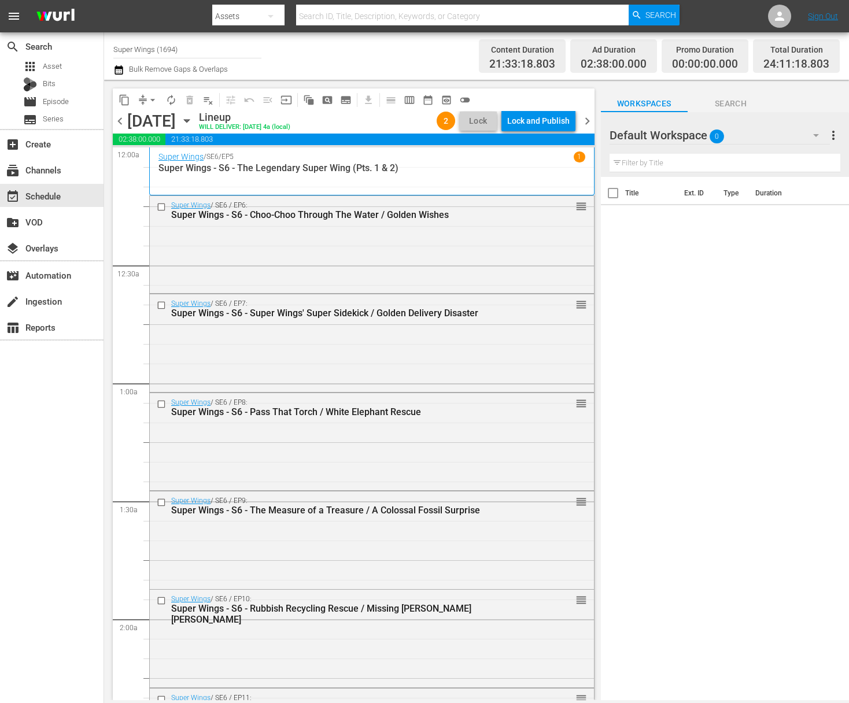
click at [538, 122] on div "Lock and Publish" at bounding box center [538, 120] width 62 height 21
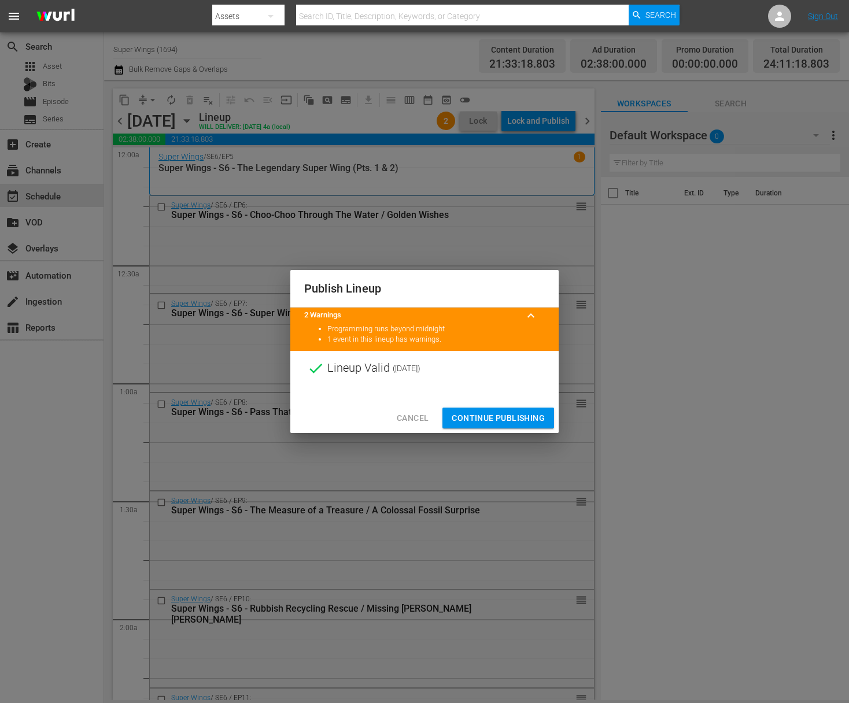
click at [504, 415] on span "Continue Publishing" at bounding box center [498, 418] width 93 height 14
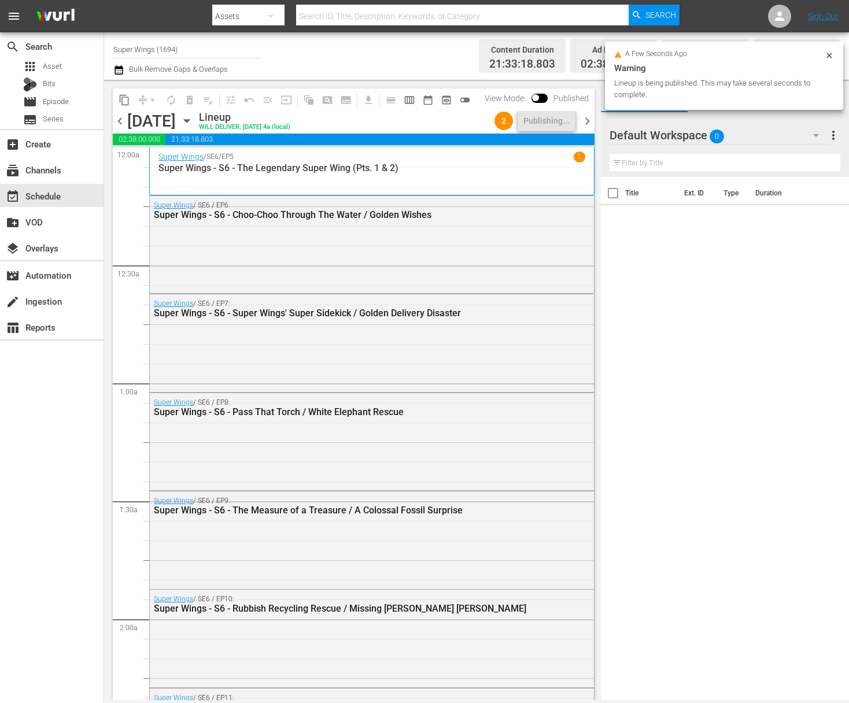
click at [189, 120] on icon "button" at bounding box center [186, 121] width 5 height 3
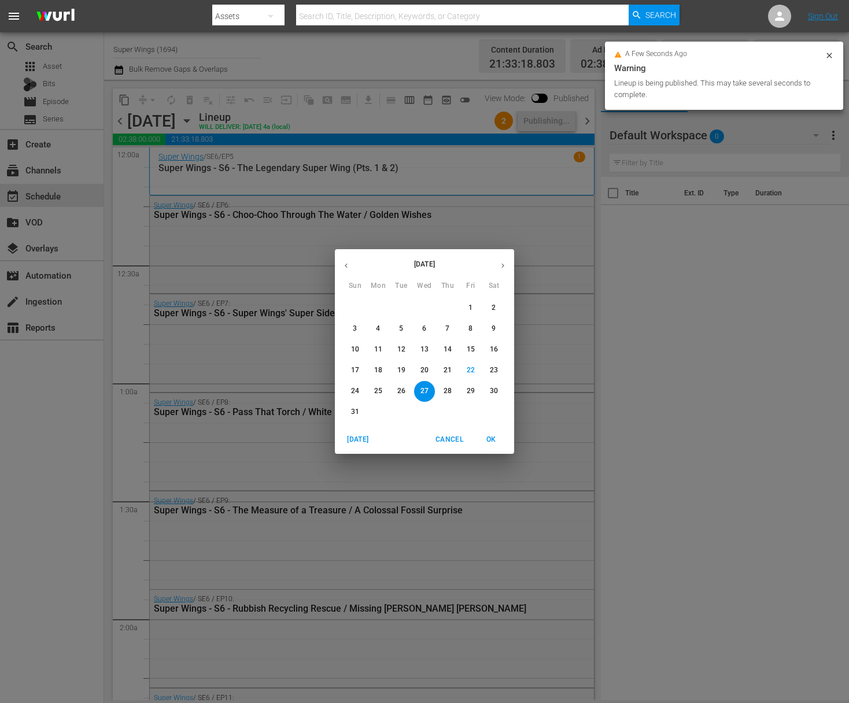
click at [446, 393] on p "28" at bounding box center [448, 391] width 8 height 10
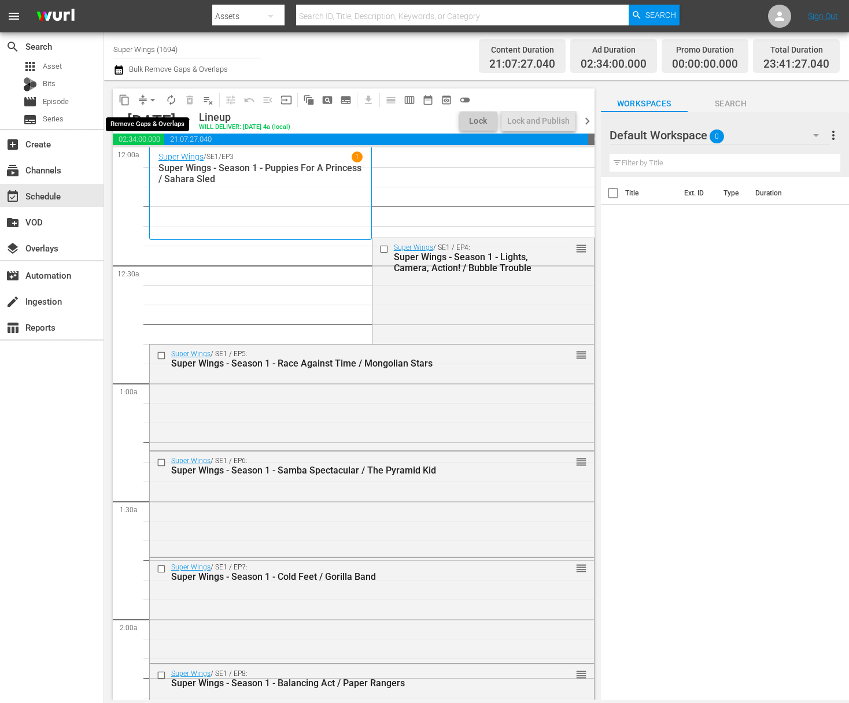
click at [148, 100] on span "arrow_drop_down" at bounding box center [153, 100] width 12 height 12
click at [146, 167] on li "Align to End of Previous Day" at bounding box center [153, 161] width 121 height 19
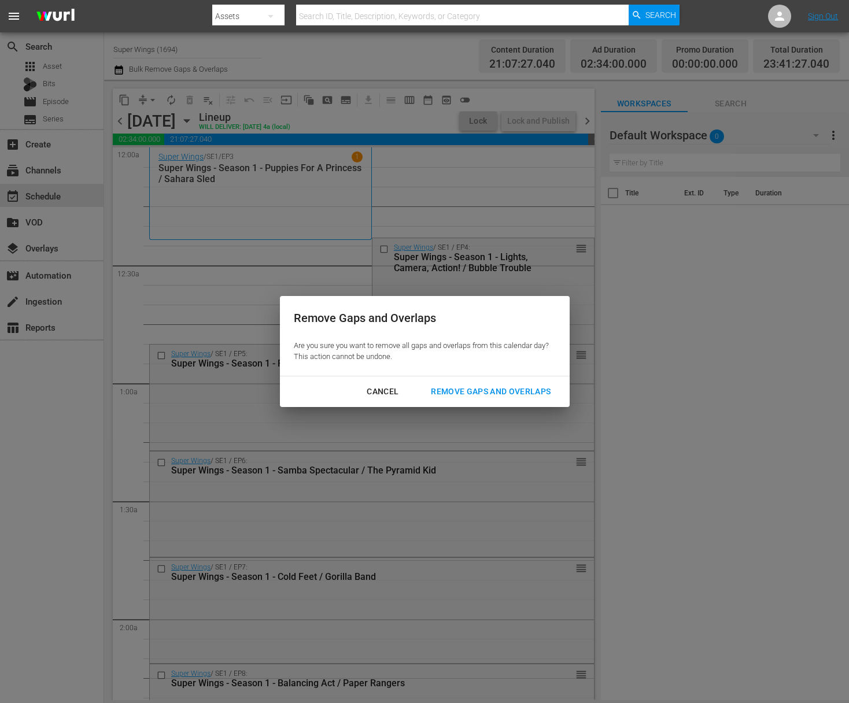
click at [482, 397] on div "Remove Gaps and Overlaps" at bounding box center [491, 392] width 138 height 14
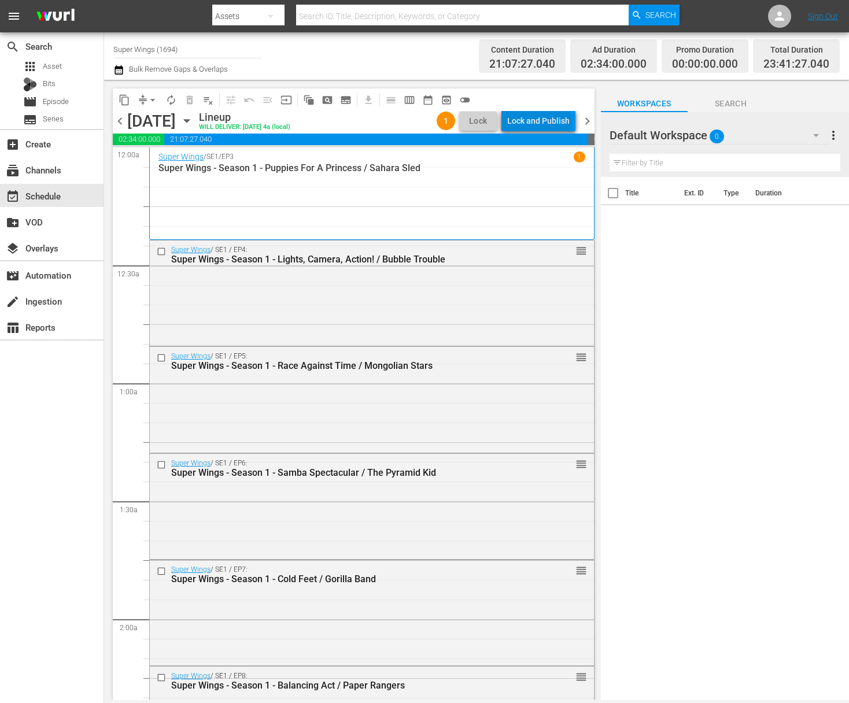
click at [542, 121] on div "Lock and Publish" at bounding box center [538, 120] width 62 height 21
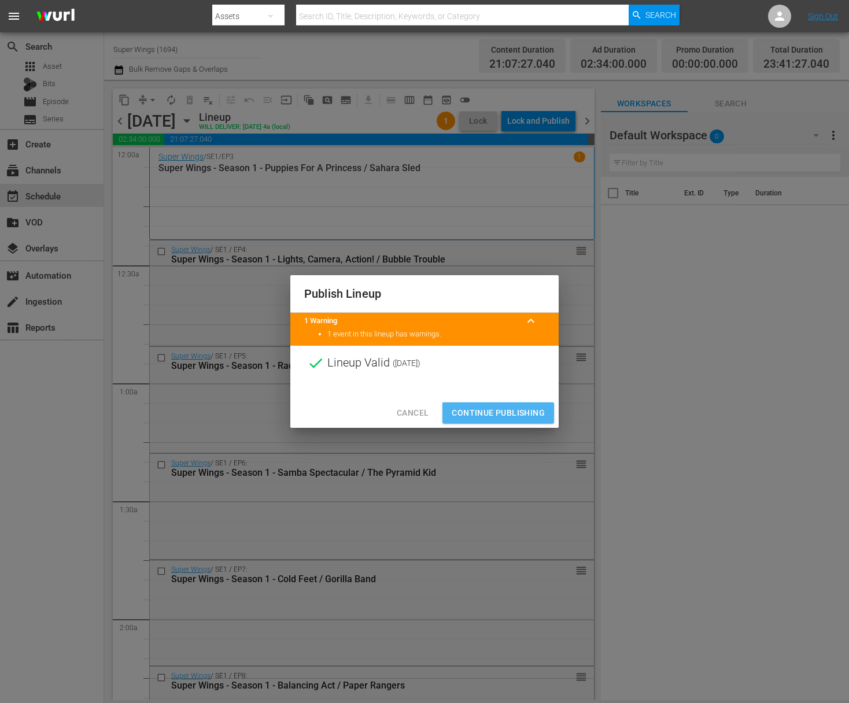
click at [504, 415] on span "Continue Publishing" at bounding box center [498, 413] width 93 height 14
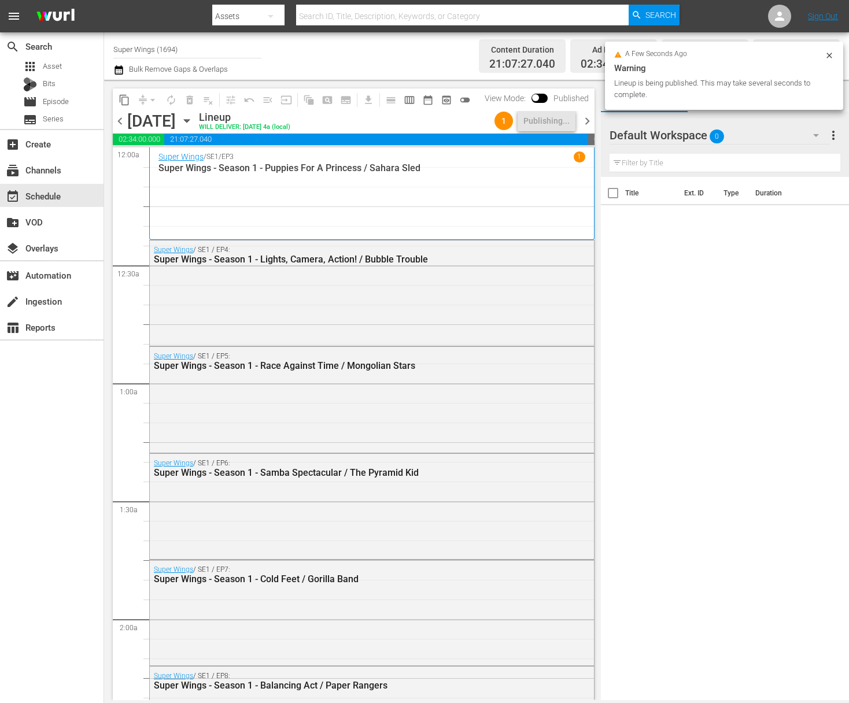
click at [193, 121] on icon "button" at bounding box center [186, 121] width 13 height 13
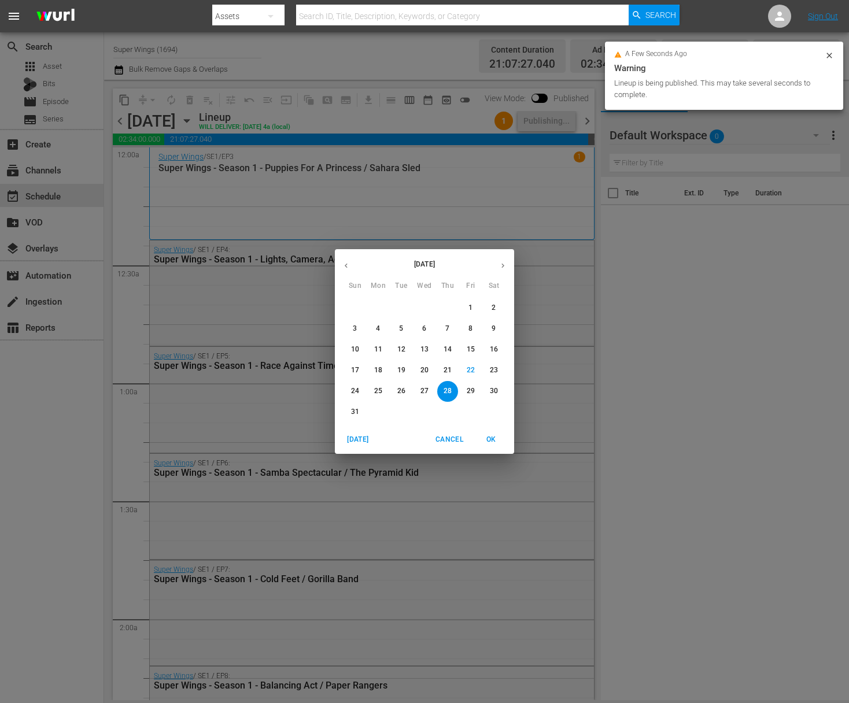
click at [469, 390] on p "29" at bounding box center [471, 391] width 8 height 10
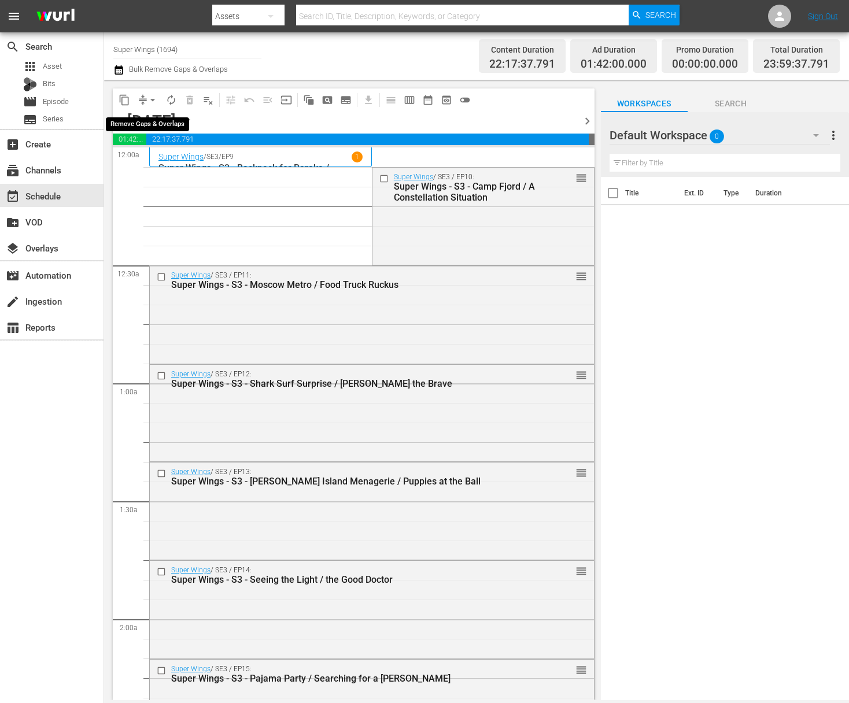
click at [153, 100] on span "arrow_drop_down" at bounding box center [153, 100] width 12 height 12
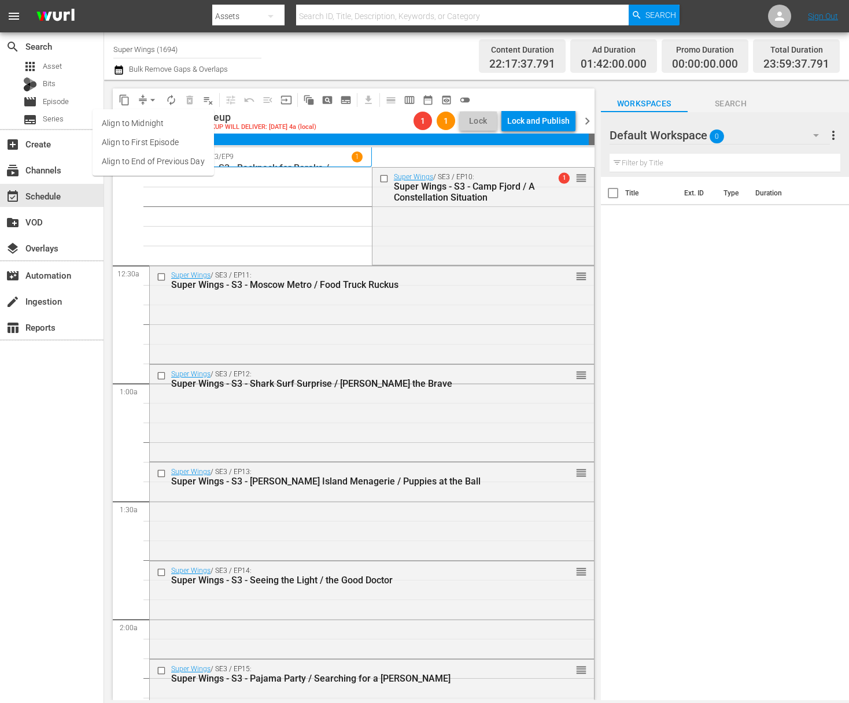
click at [161, 154] on li "Align to End of Previous Day" at bounding box center [153, 161] width 121 height 19
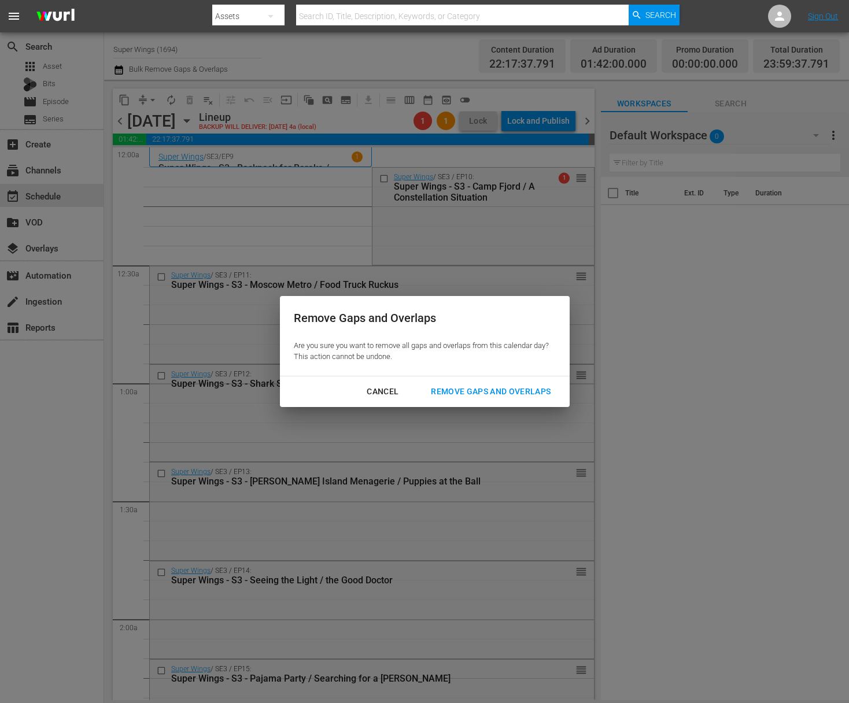
click at [501, 394] on div "Remove Gaps and Overlaps" at bounding box center [491, 392] width 138 height 14
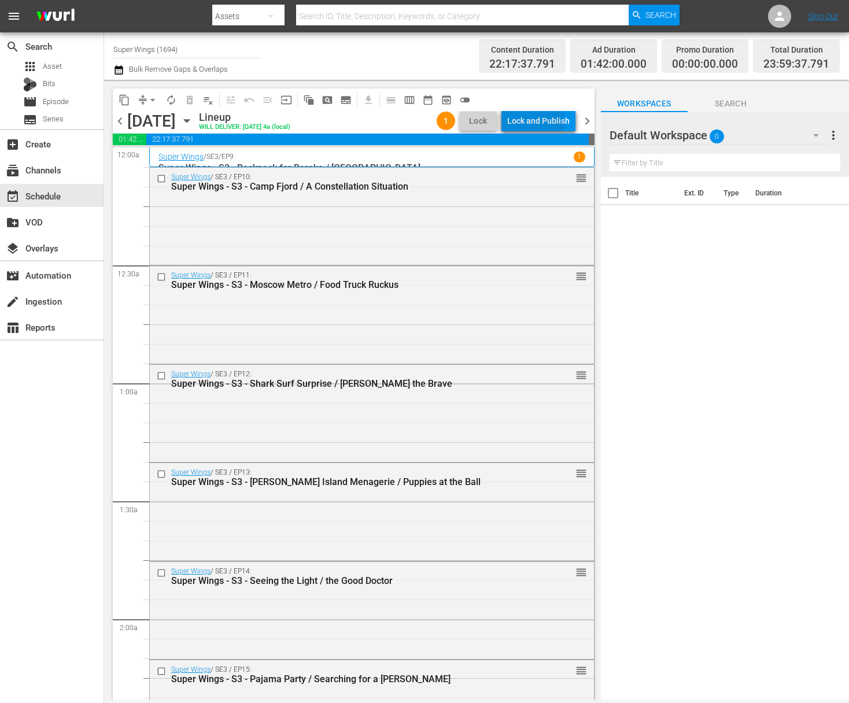
click at [538, 120] on div "Lock and Publish" at bounding box center [538, 120] width 62 height 21
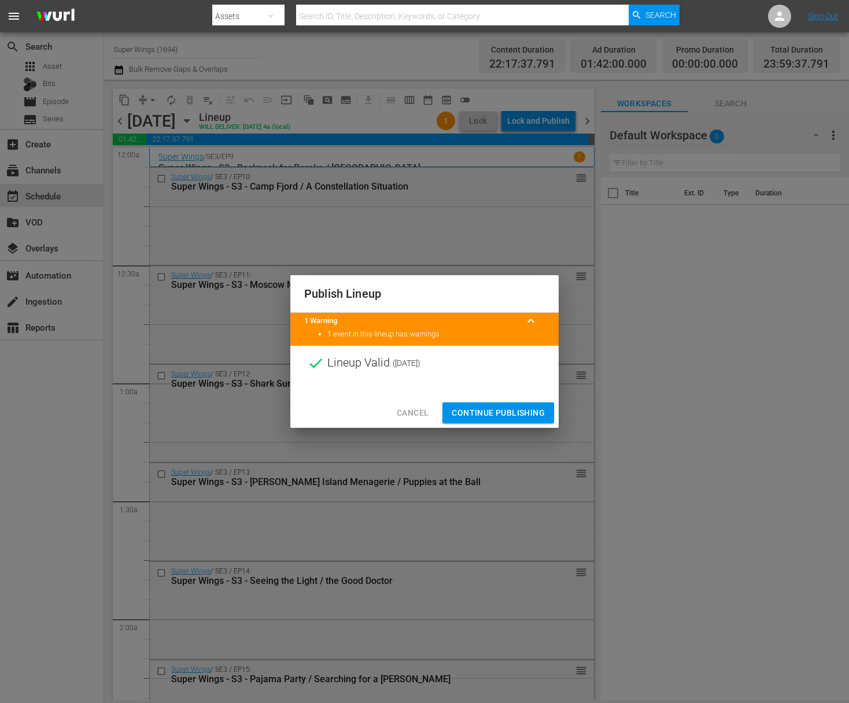
click at [498, 413] on span "Continue Publishing" at bounding box center [498, 413] width 93 height 14
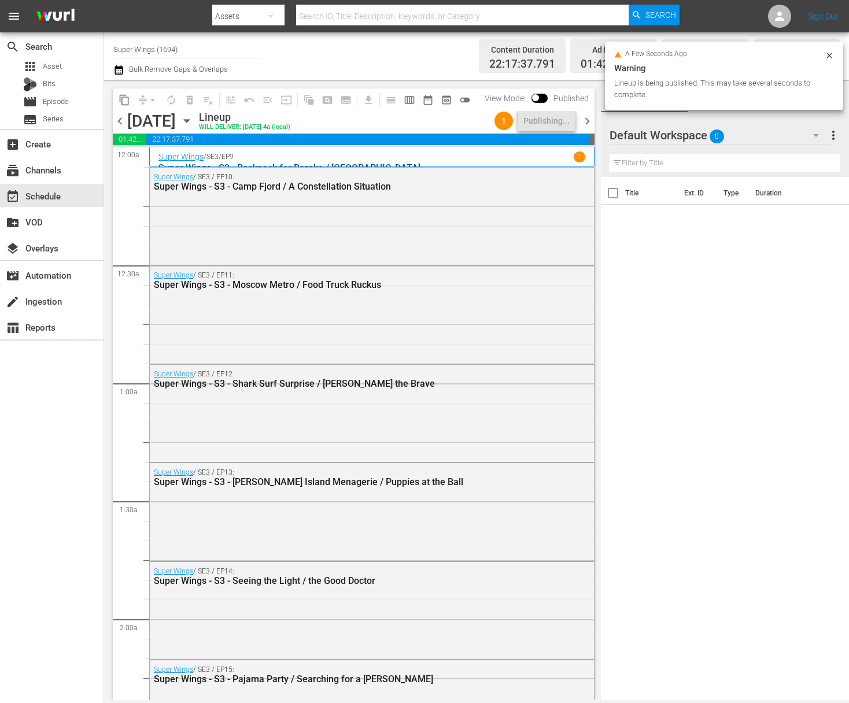
click at [189, 121] on icon "button" at bounding box center [186, 121] width 5 height 3
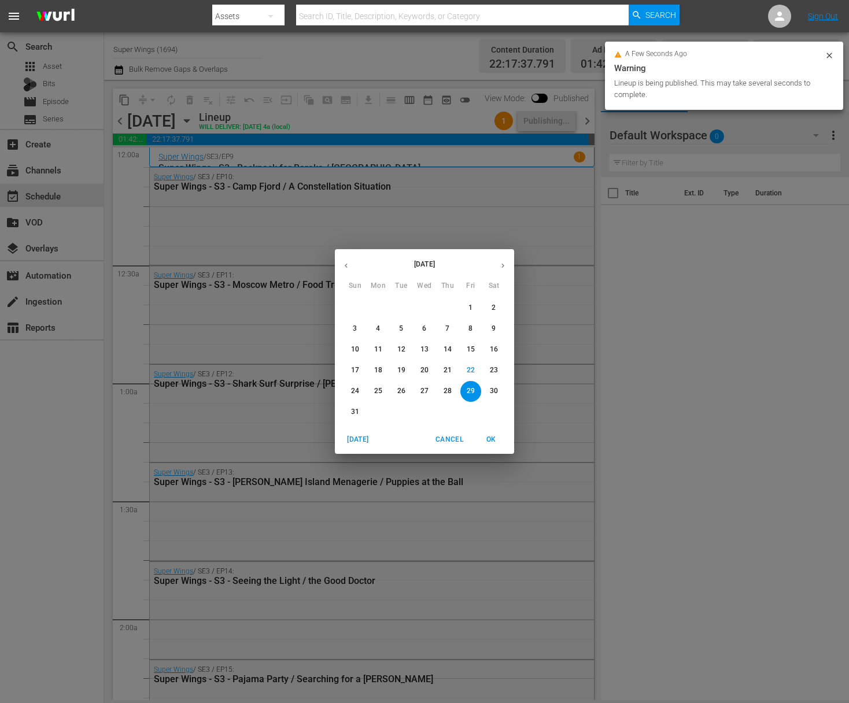
click at [492, 392] on p "30" at bounding box center [494, 391] width 8 height 10
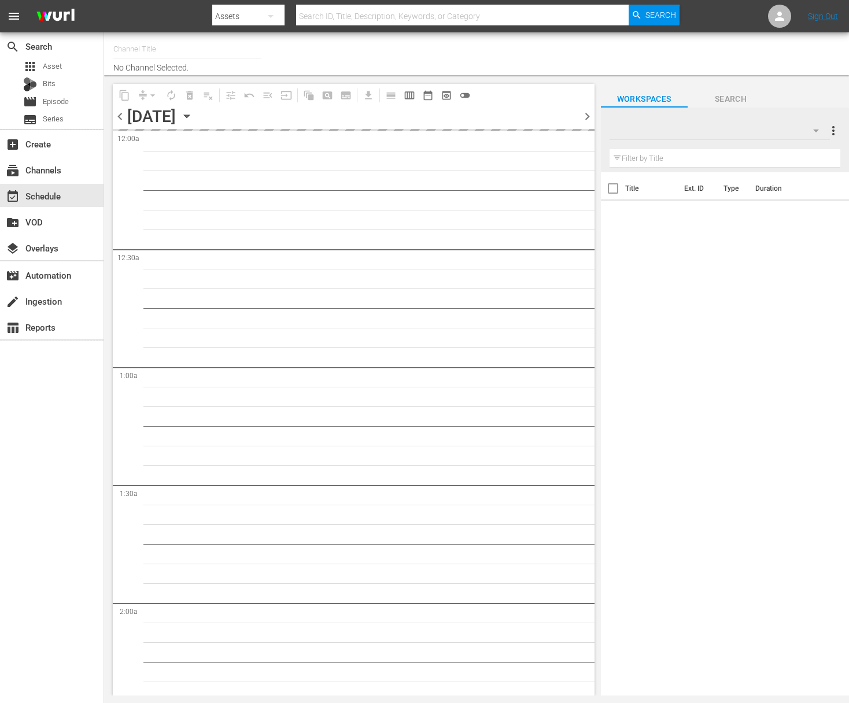
type input "Super Wings (1694)"
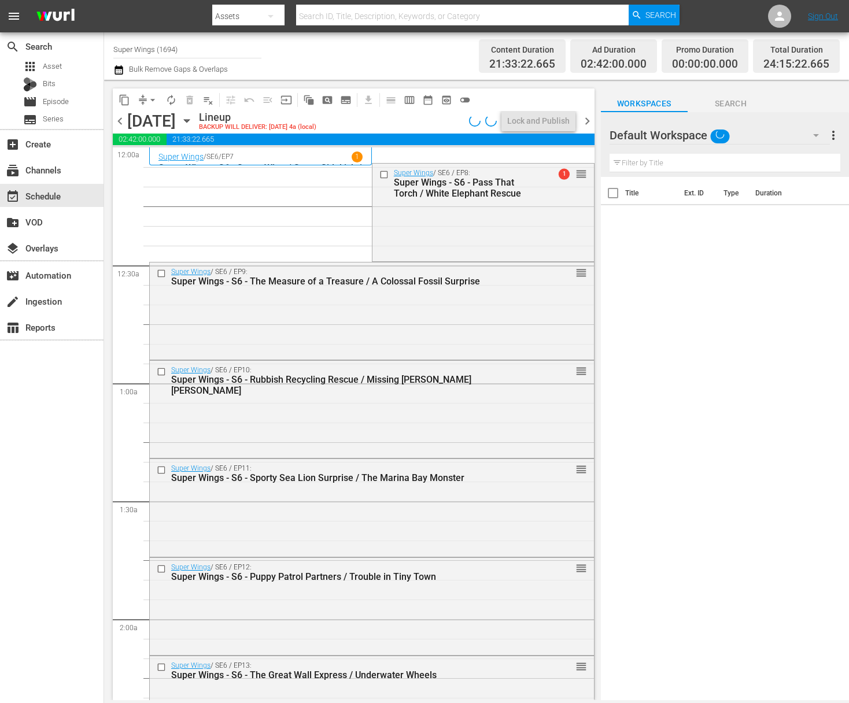
click at [151, 97] on span "arrow_drop_down" at bounding box center [153, 100] width 12 height 12
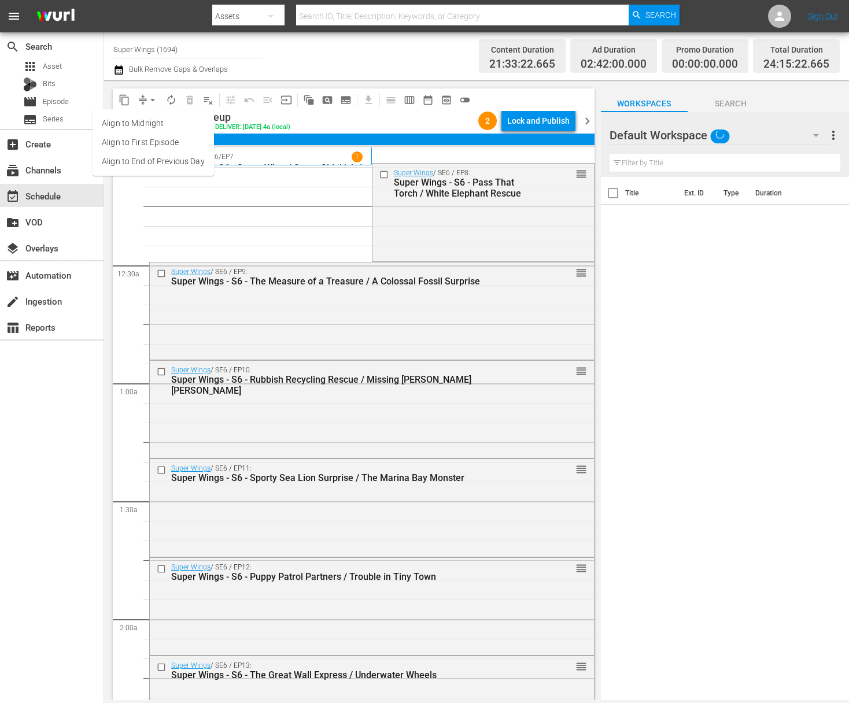
click at [154, 153] on li "Align to End of Previous Day" at bounding box center [153, 161] width 121 height 19
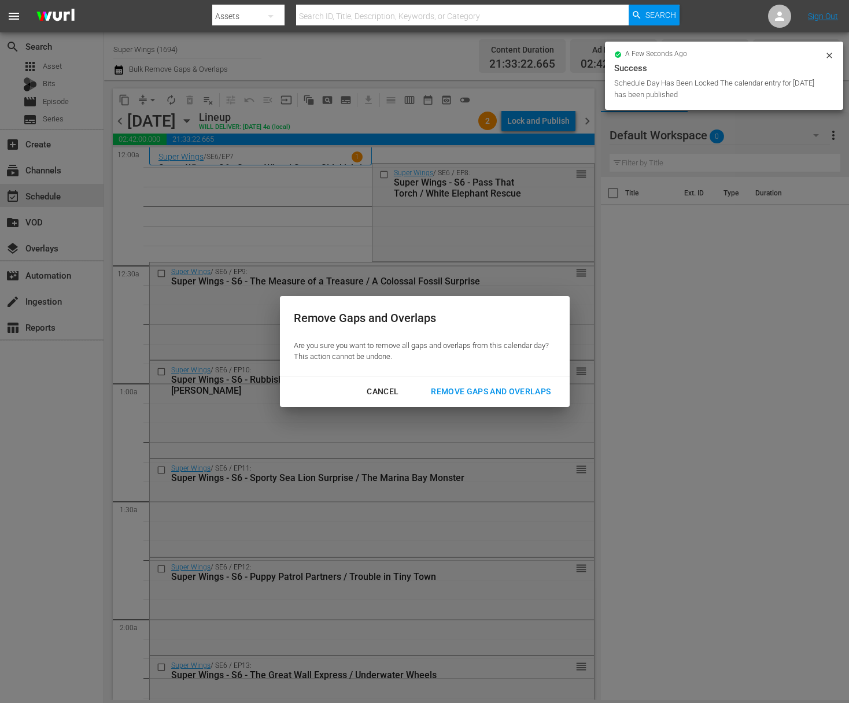
click at [484, 390] on div "Remove Gaps and Overlaps" at bounding box center [491, 392] width 138 height 14
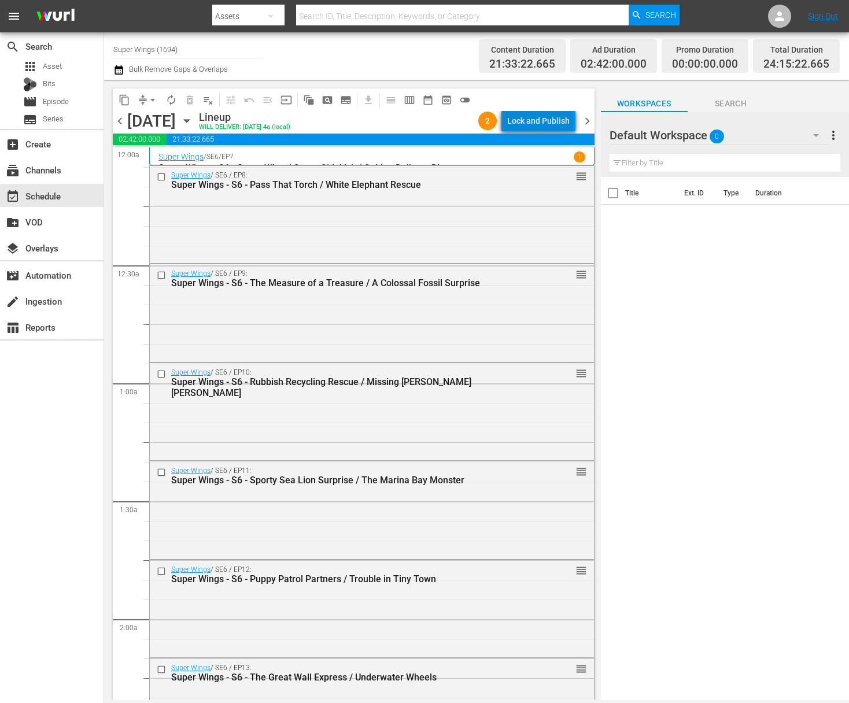
click at [543, 122] on div "Lock and Publish" at bounding box center [538, 120] width 62 height 21
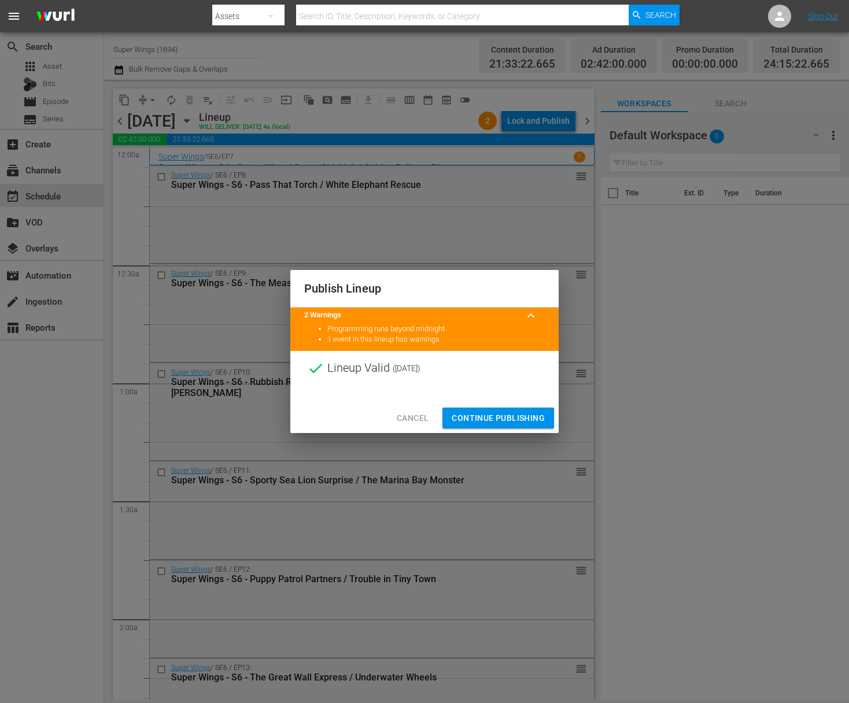
click at [498, 411] on span "Continue Publishing" at bounding box center [498, 418] width 93 height 14
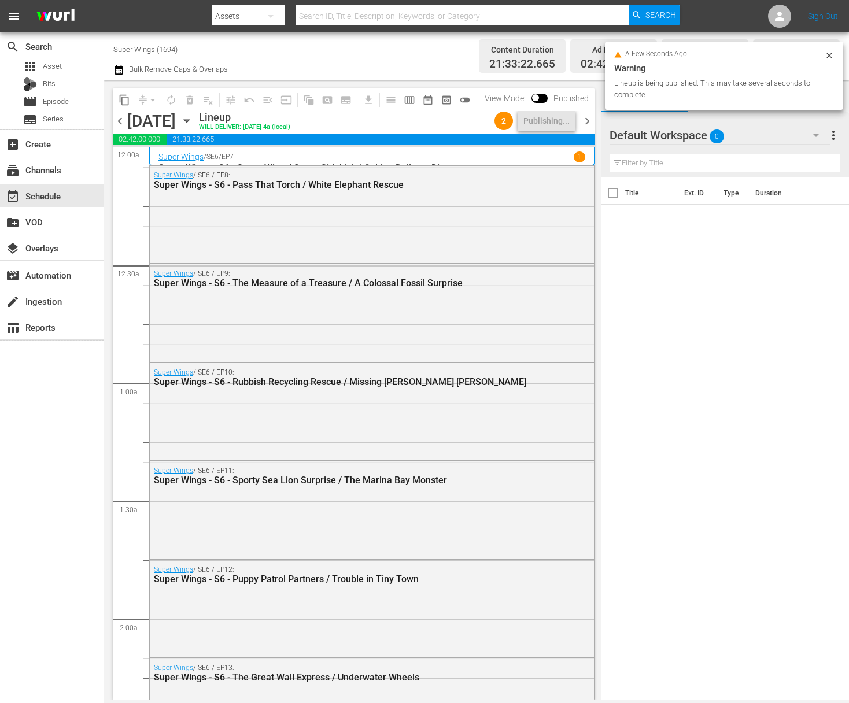
click at [193, 119] on icon "button" at bounding box center [186, 121] width 13 height 13
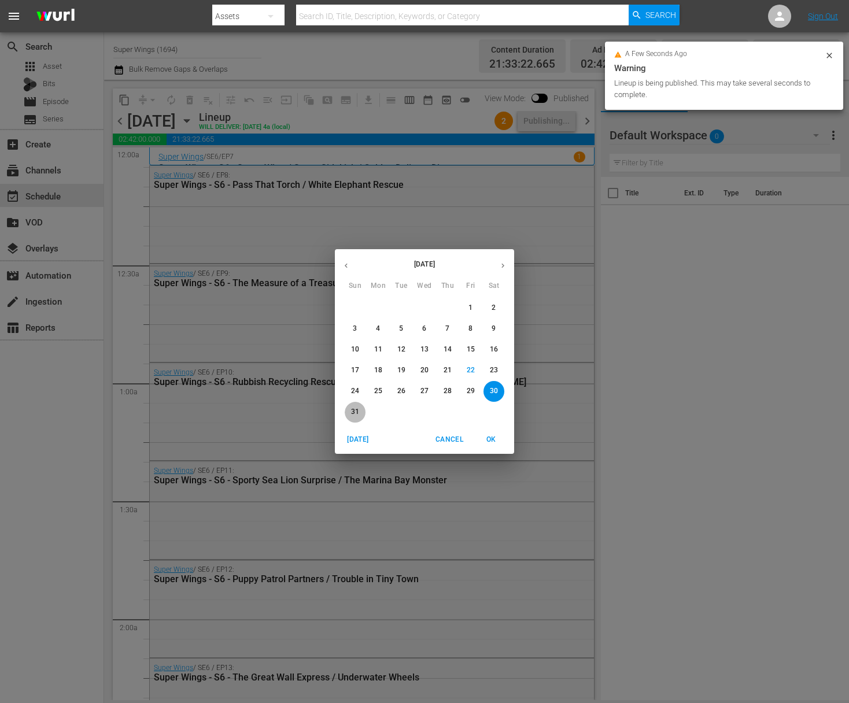
click at [354, 404] on button "31" at bounding box center [355, 412] width 21 height 21
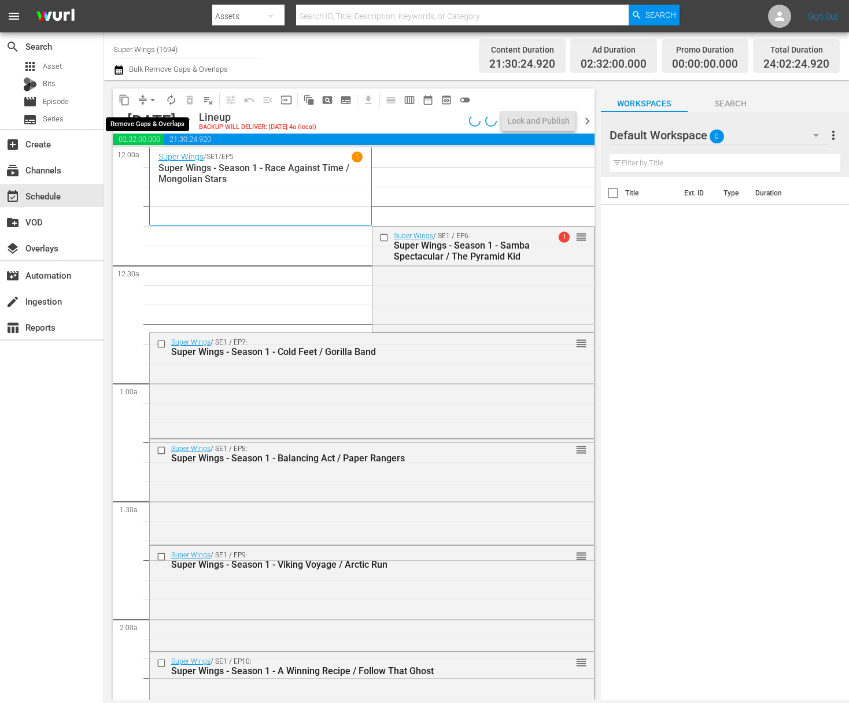
click at [151, 97] on span "arrow_drop_down" at bounding box center [153, 100] width 12 height 12
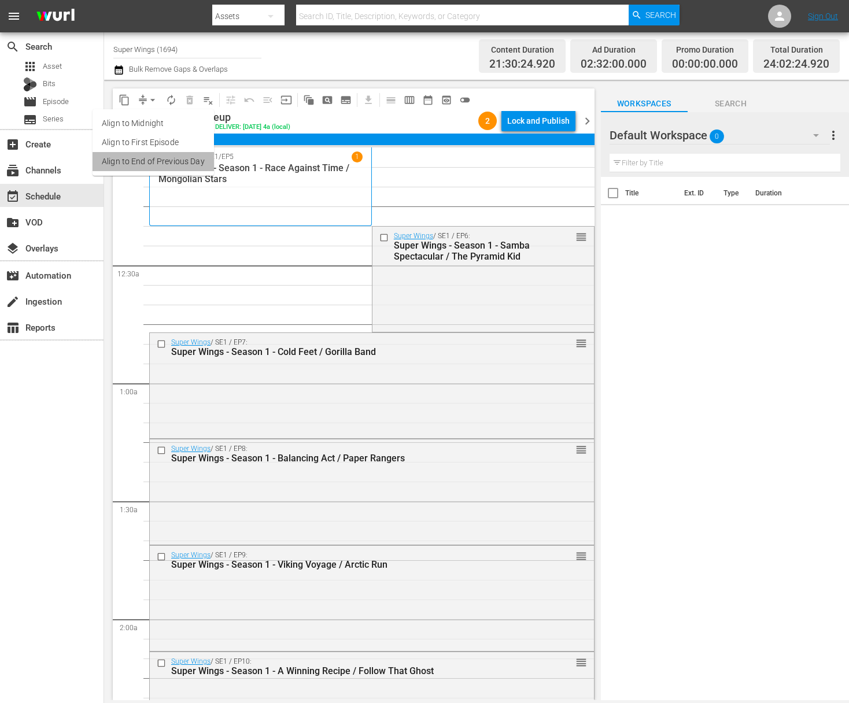
click at [155, 157] on li "Align to End of Previous Day" at bounding box center [153, 161] width 121 height 19
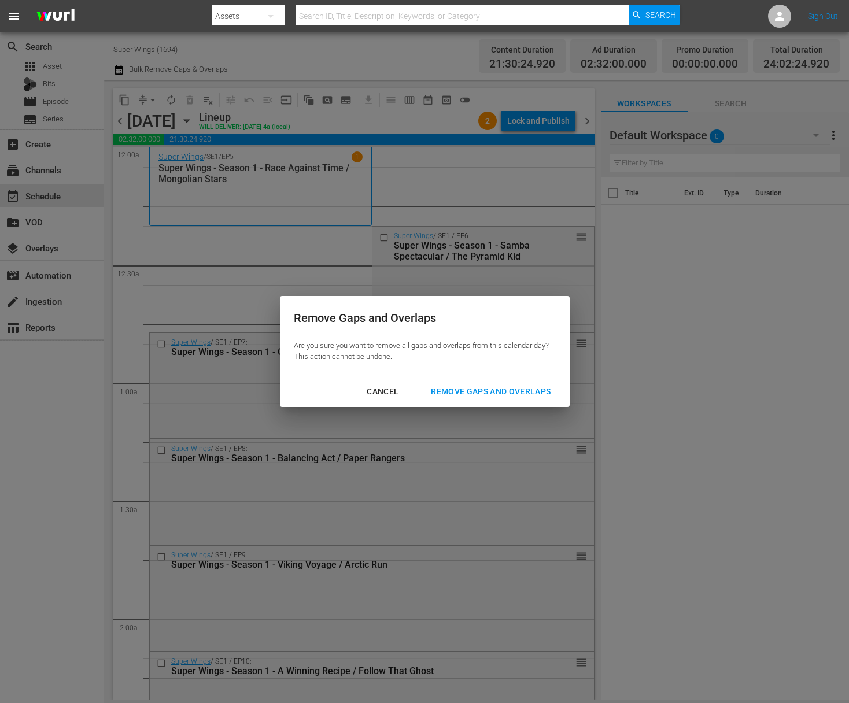
click at [517, 389] on div "Remove Gaps and Overlaps" at bounding box center [491, 392] width 138 height 14
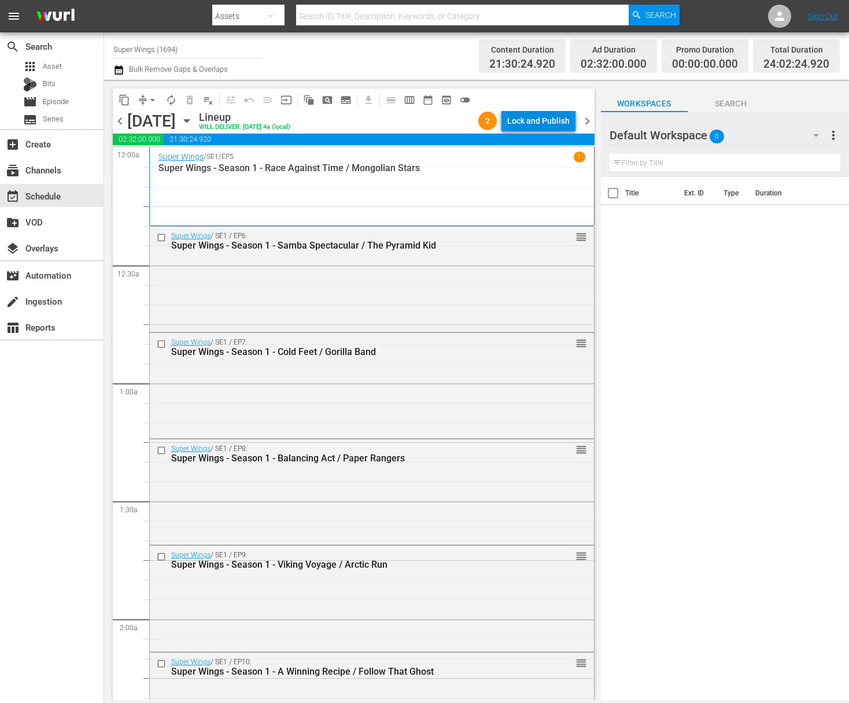
click at [544, 123] on div "Lock and Publish" at bounding box center [538, 120] width 62 height 21
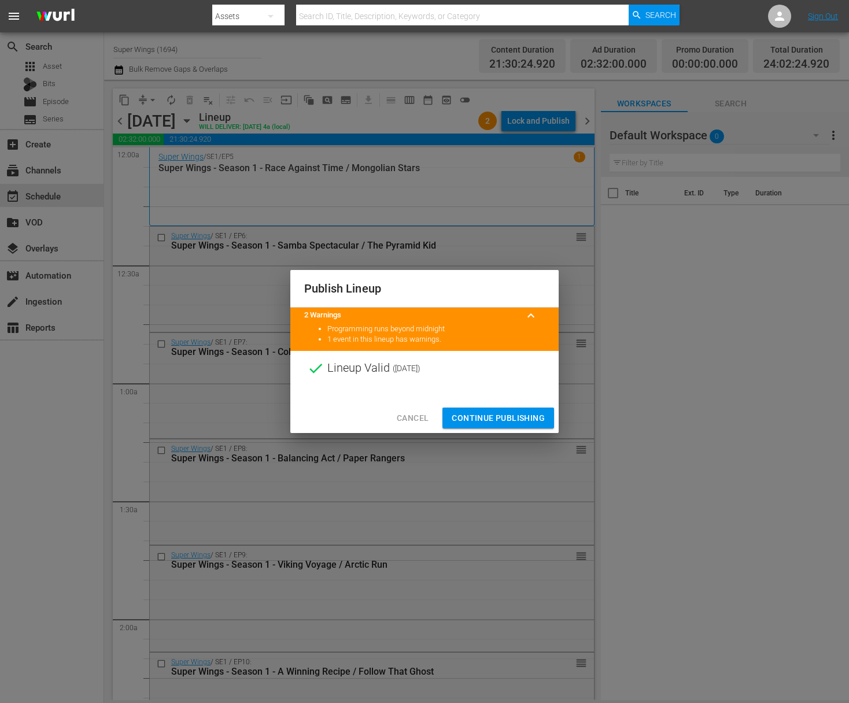
click at [499, 414] on span "Continue Publishing" at bounding box center [498, 418] width 93 height 14
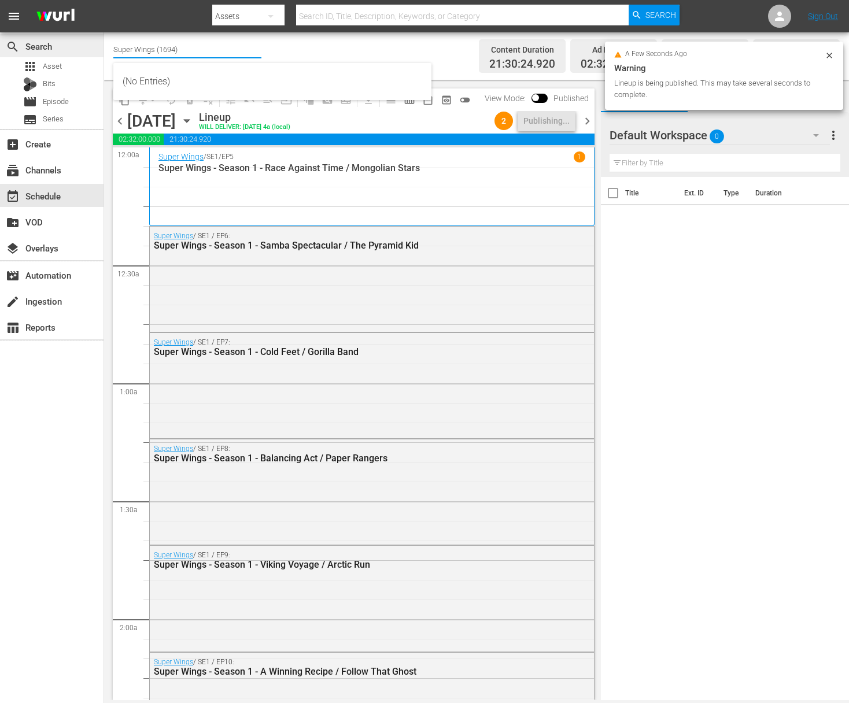
drag, startPoint x: 184, startPoint y: 51, endPoint x: 73, endPoint y: 52, distance: 110.5
click at [104, 0] on div "search Search apps Asset Bits movie Episode subtitles Series add_box Create sub…" at bounding box center [476, 0] width 745 height 0
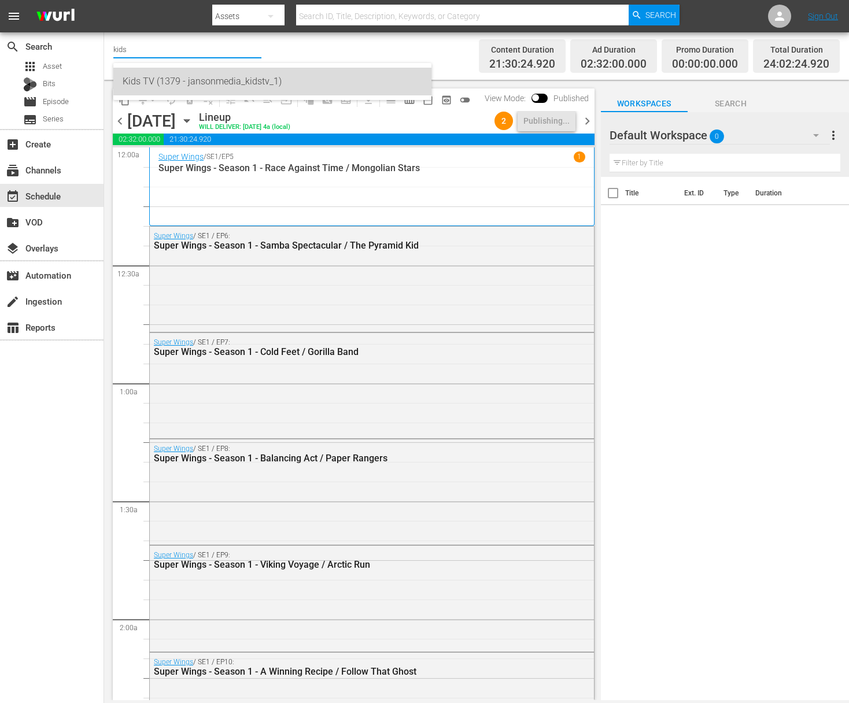
click at [145, 83] on div "Kids TV (1379 - jansonmedia_kidstv_1)" at bounding box center [273, 82] width 300 height 28
type input "Kids TV (1379 - jansonmedia_kidstv_1)"
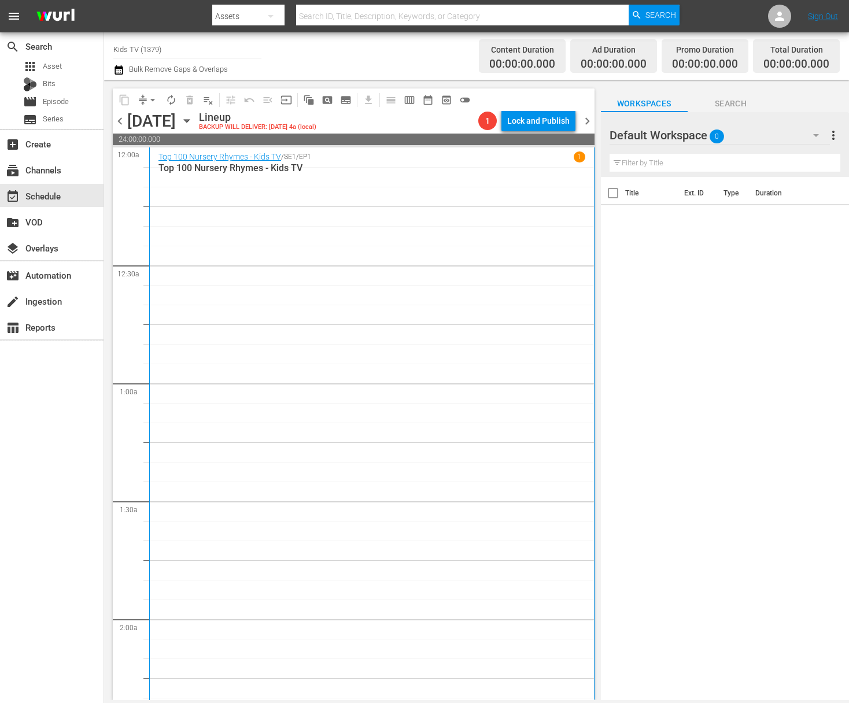
click at [193, 118] on icon "button" at bounding box center [186, 121] width 13 height 13
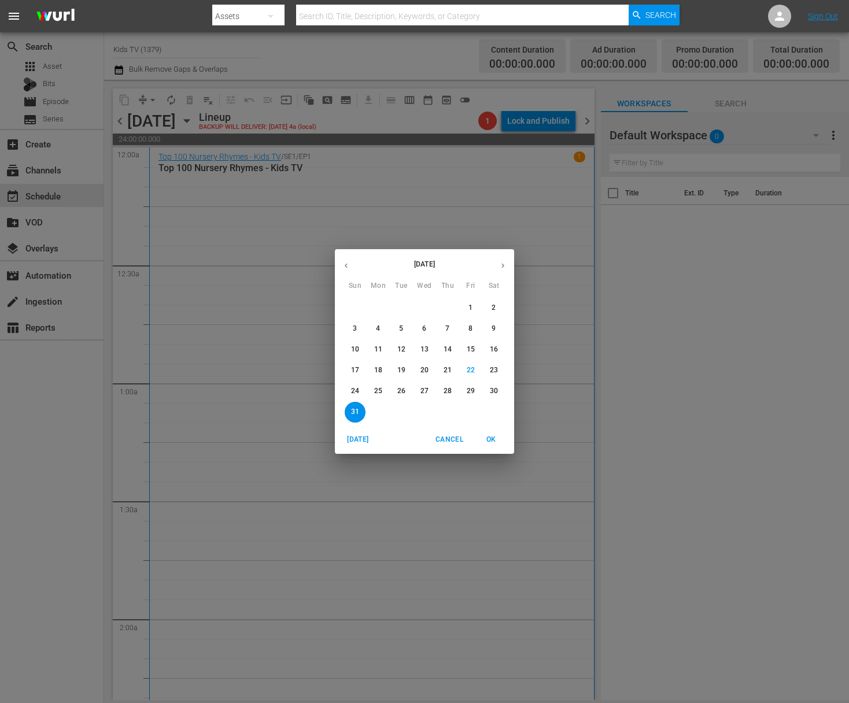
click at [382, 390] on span "25" at bounding box center [378, 391] width 21 height 10
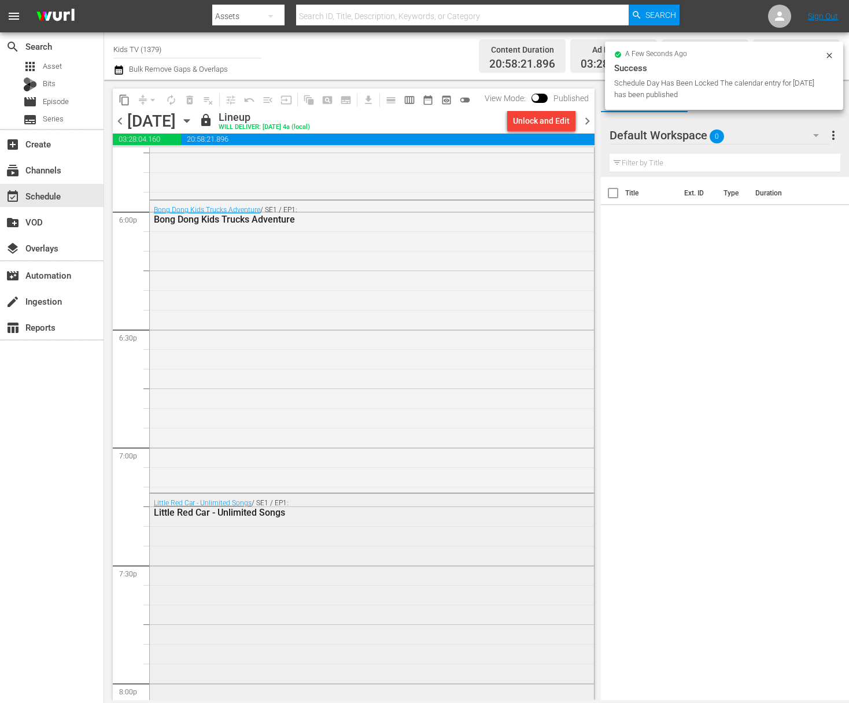
scroll to position [4727, 0]
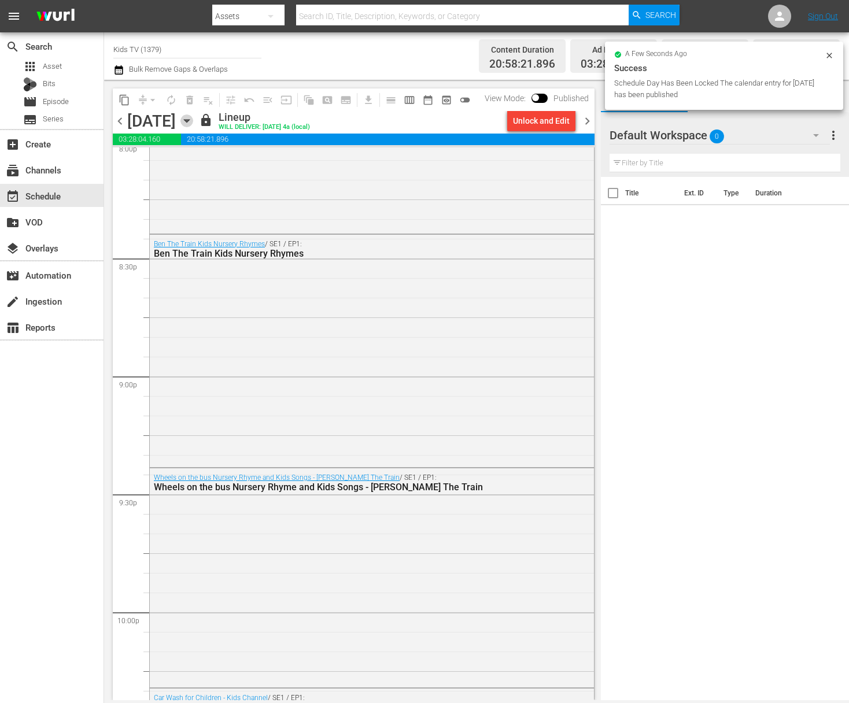
click at [193, 120] on icon "button" at bounding box center [186, 121] width 13 height 13
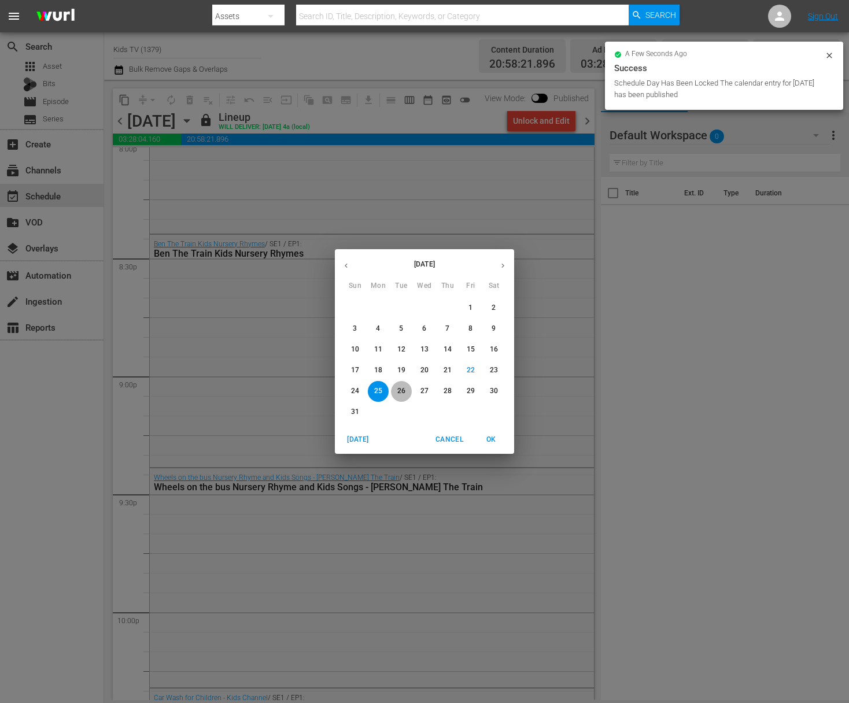
click at [411, 392] on span "26" at bounding box center [401, 391] width 21 height 10
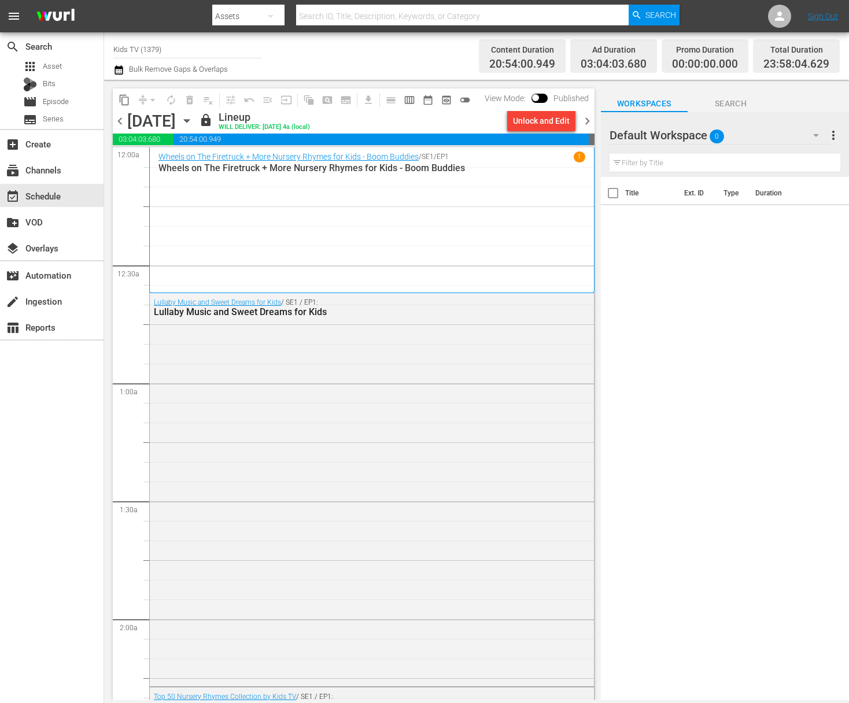
click at [193, 118] on icon "button" at bounding box center [186, 121] width 13 height 13
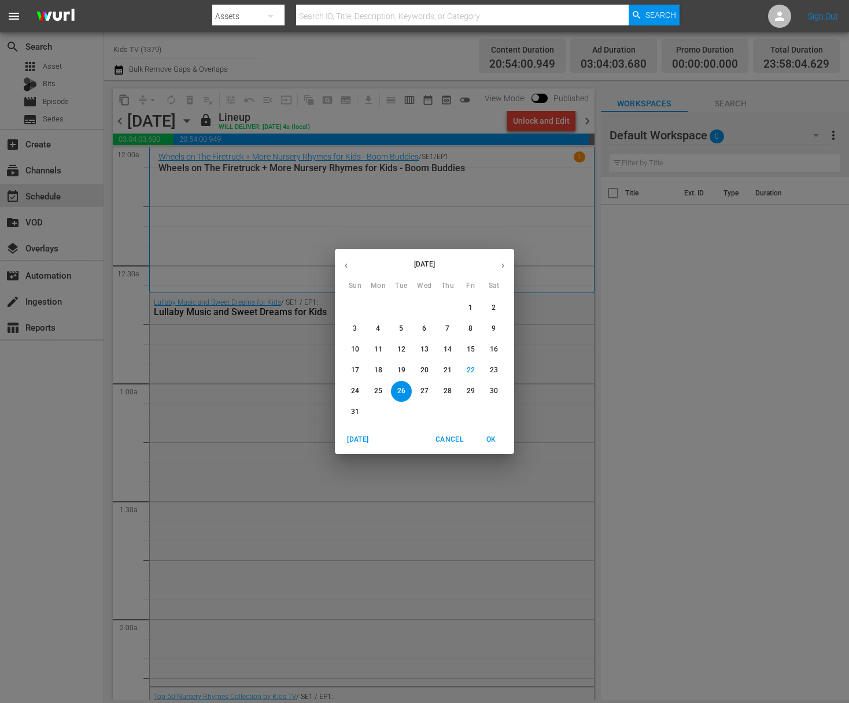
click at [431, 396] on button "27" at bounding box center [424, 391] width 21 height 21
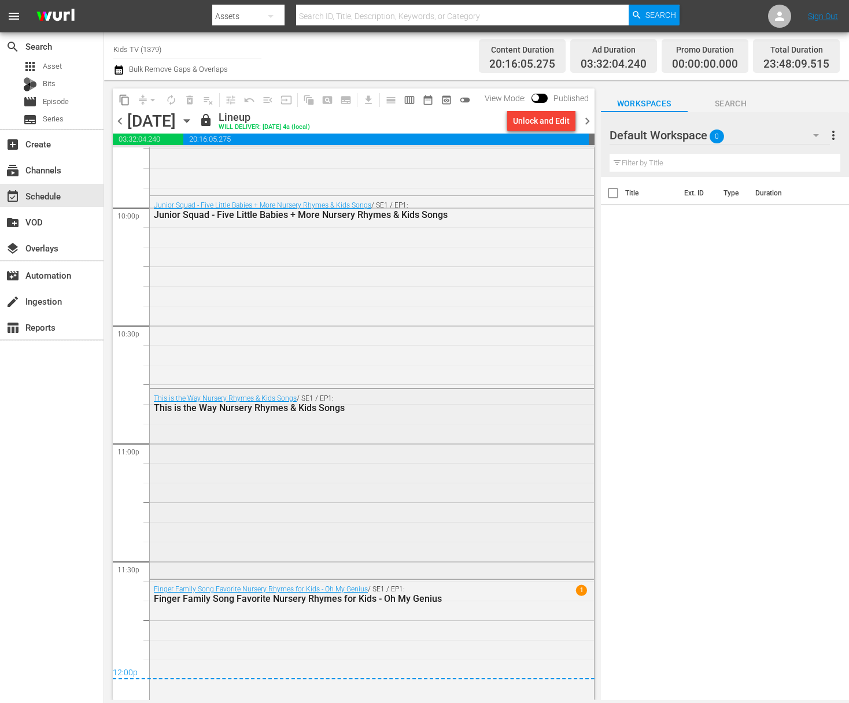
scroll to position [5202, 0]
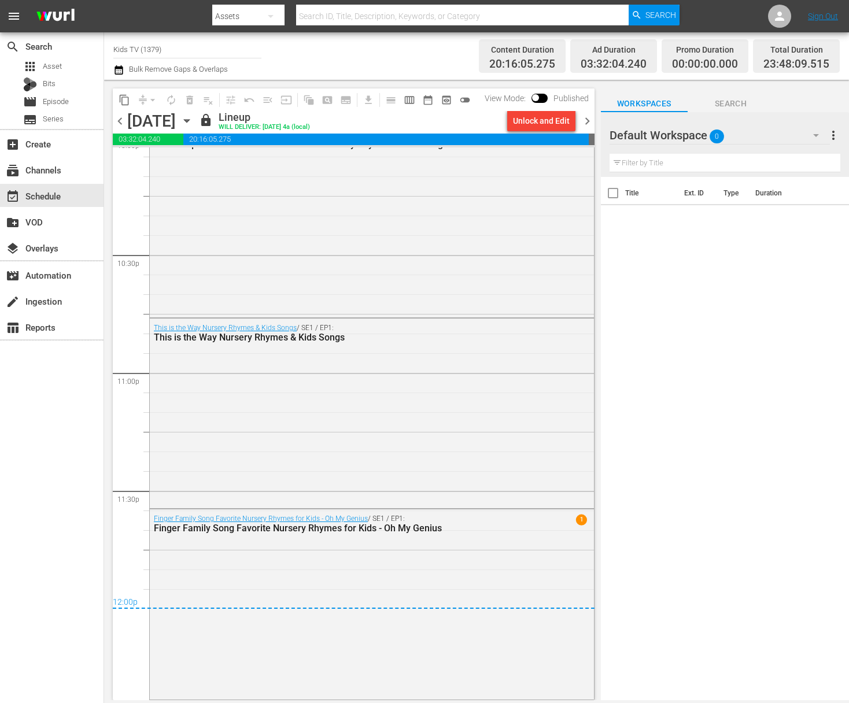
click at [189, 120] on icon "button" at bounding box center [186, 121] width 5 height 3
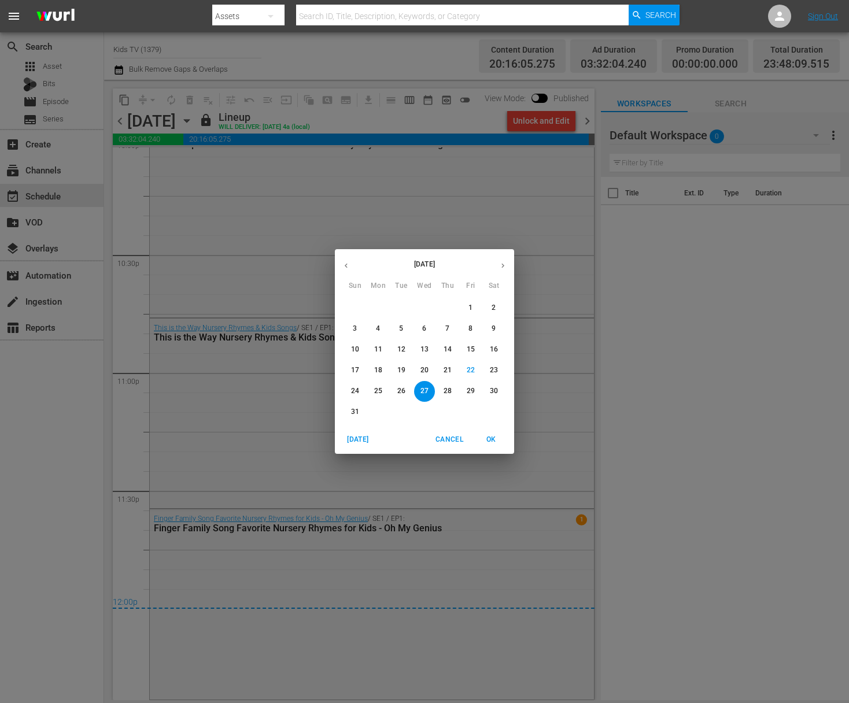
click at [451, 392] on p "28" at bounding box center [448, 391] width 8 height 10
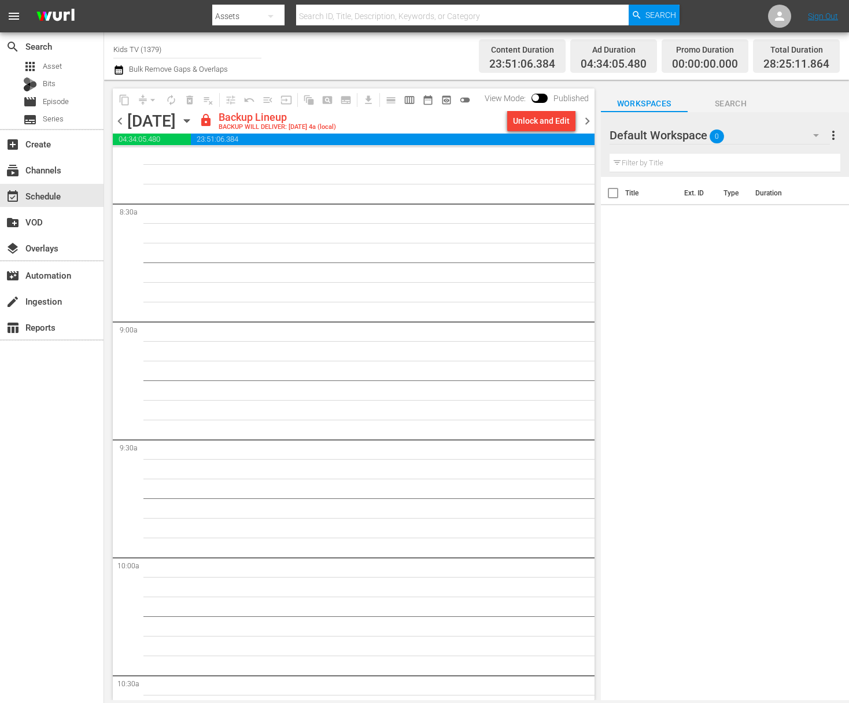
scroll to position [1877, 0]
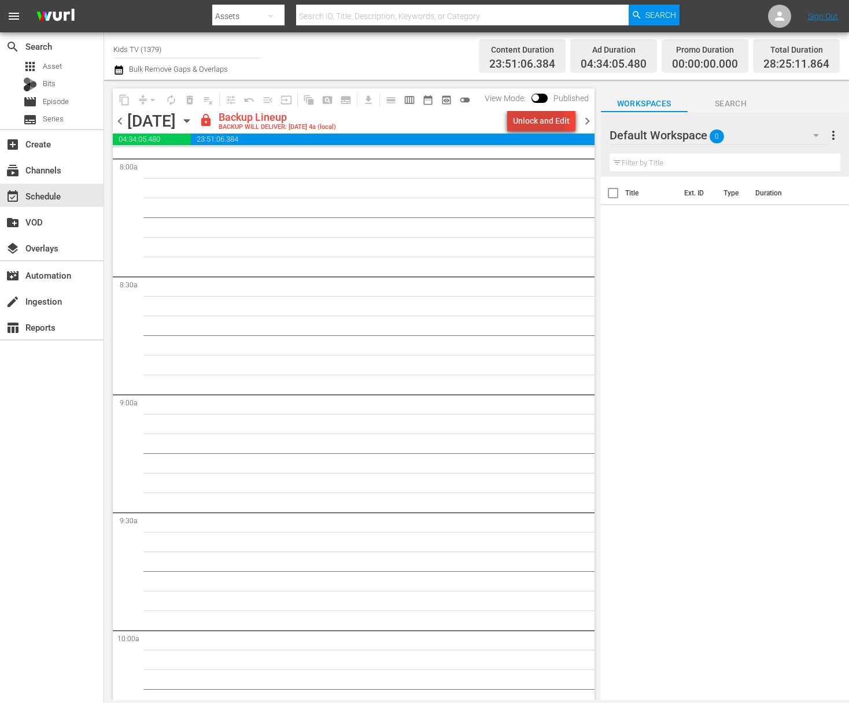
click at [534, 120] on div "Unlock and Edit" at bounding box center [541, 120] width 57 height 21
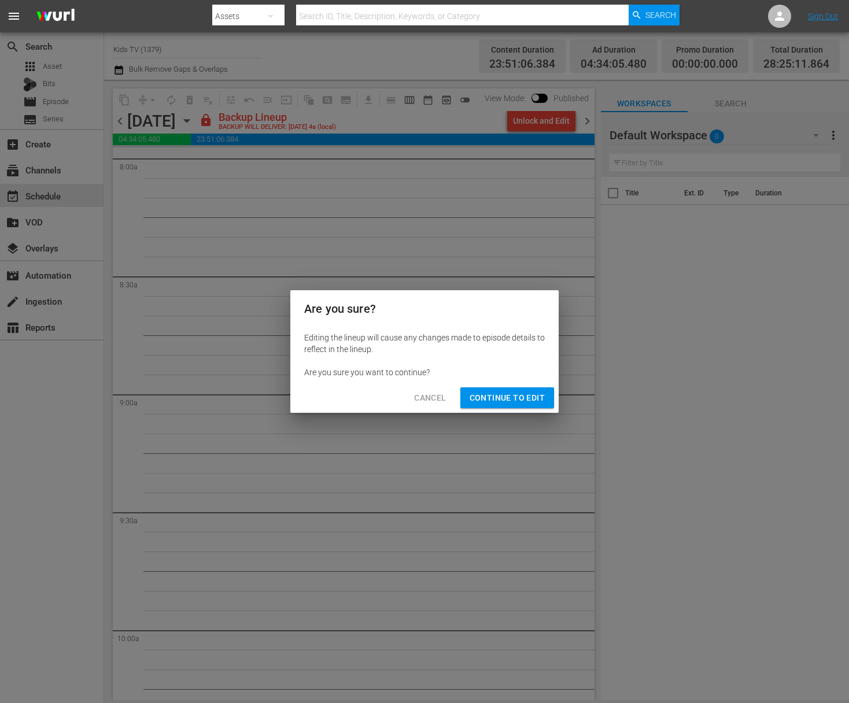
click at [510, 403] on span "Continue to Edit" at bounding box center [507, 398] width 75 height 14
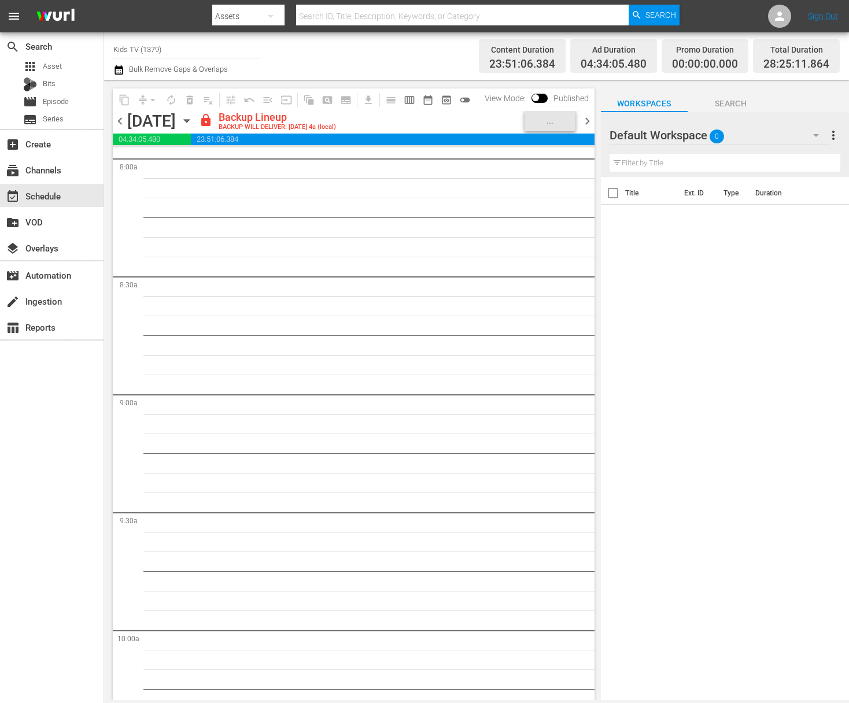
click at [193, 116] on icon "button" at bounding box center [186, 121] width 13 height 13
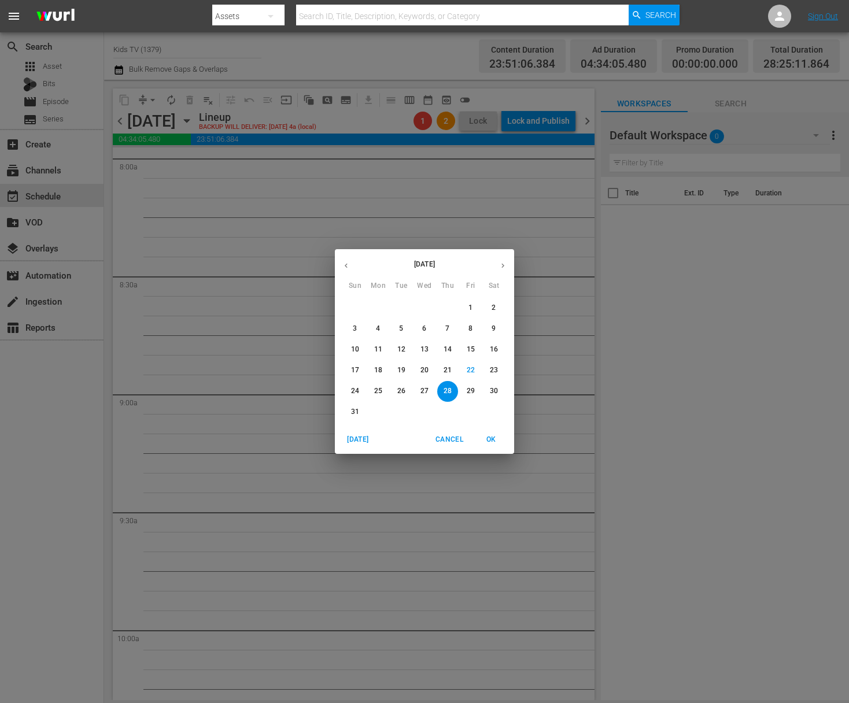
click at [465, 389] on span "29" at bounding box center [470, 391] width 21 height 10
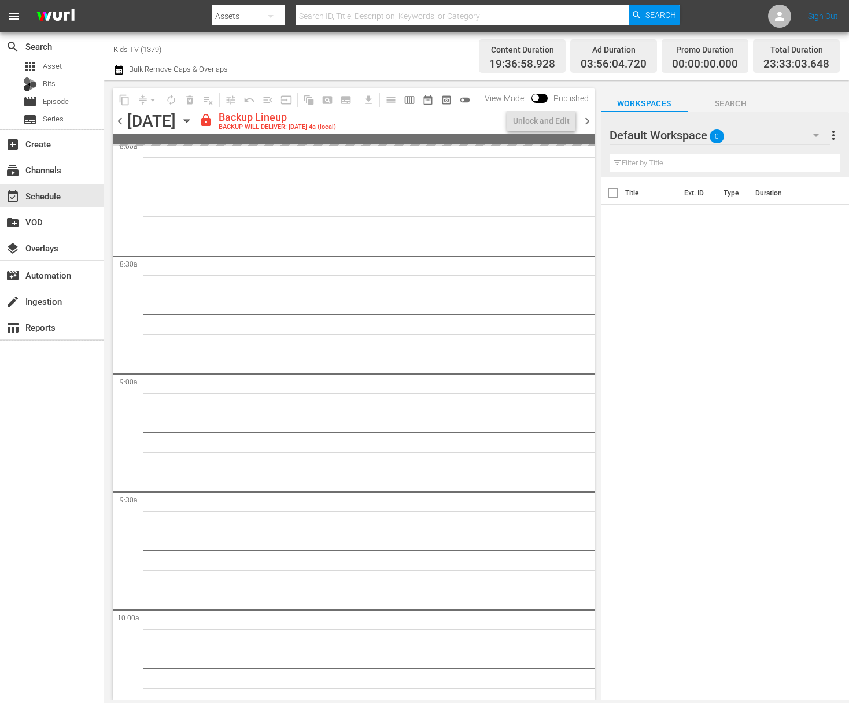
scroll to position [1877, 0]
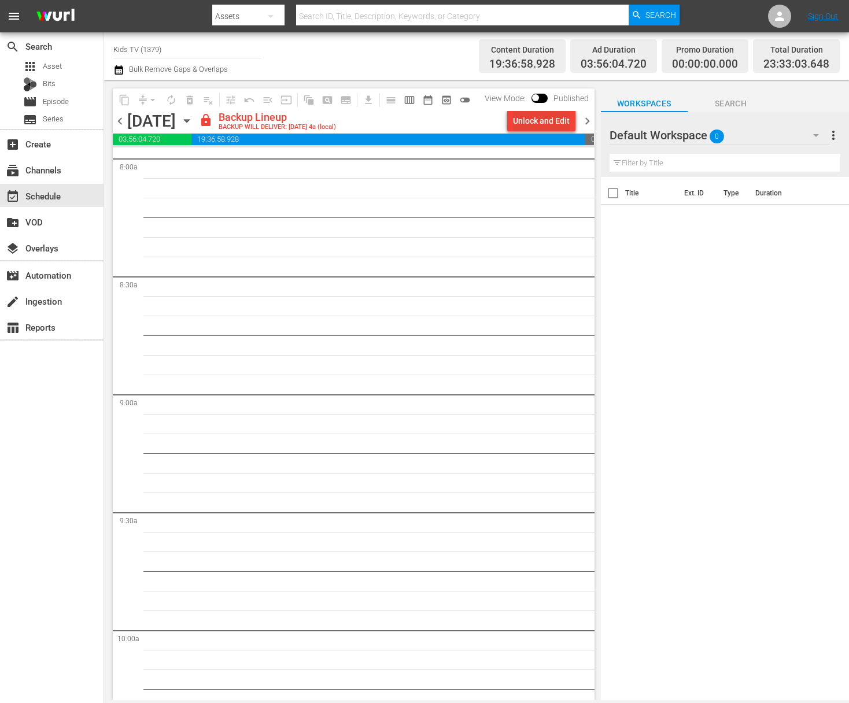
click at [546, 126] on div "Unlock and Edit" at bounding box center [541, 120] width 57 height 21
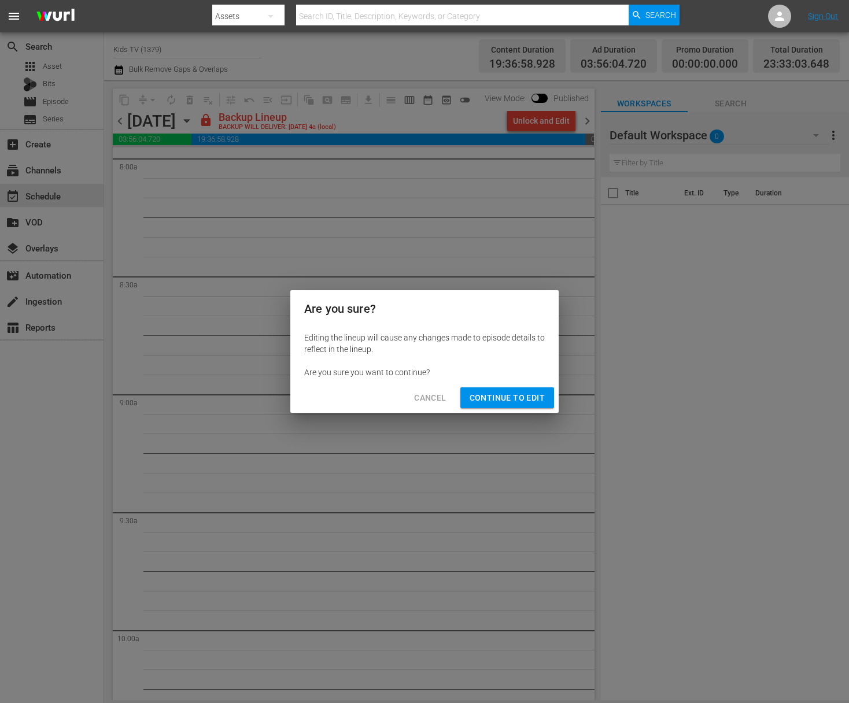
click at [515, 395] on span "Continue to Edit" at bounding box center [507, 398] width 75 height 14
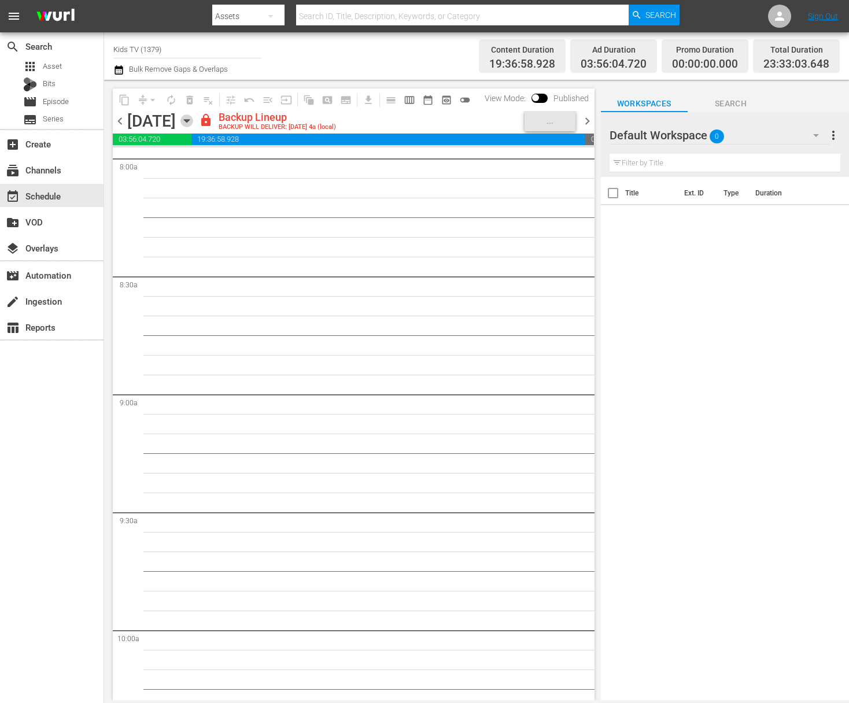
click at [193, 118] on icon "button" at bounding box center [186, 121] width 13 height 13
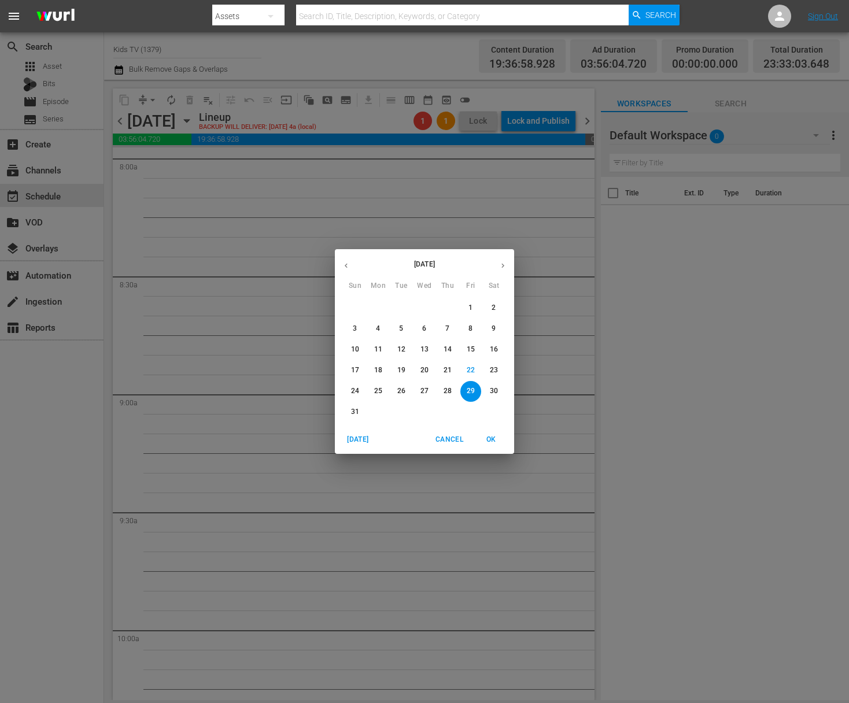
click at [495, 393] on p "30" at bounding box center [494, 391] width 8 height 10
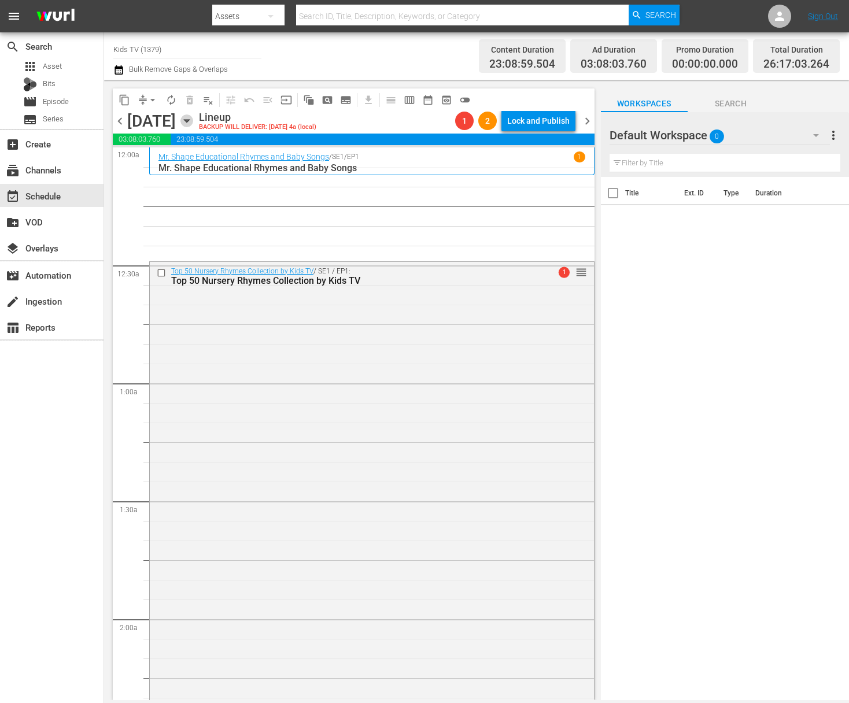
click at [193, 124] on icon "button" at bounding box center [186, 121] width 13 height 13
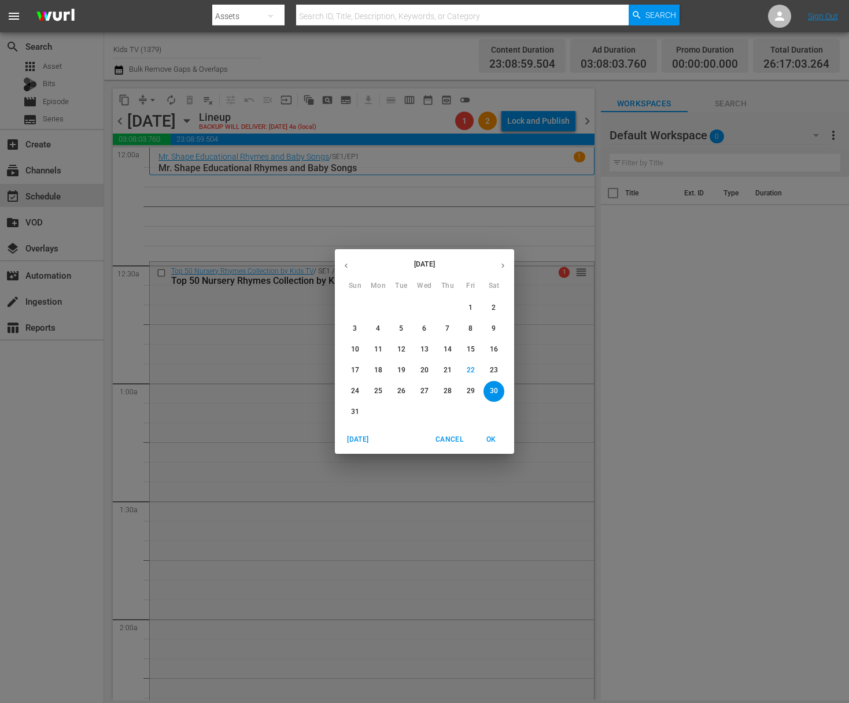
click at [448, 393] on p "28" at bounding box center [448, 391] width 8 height 10
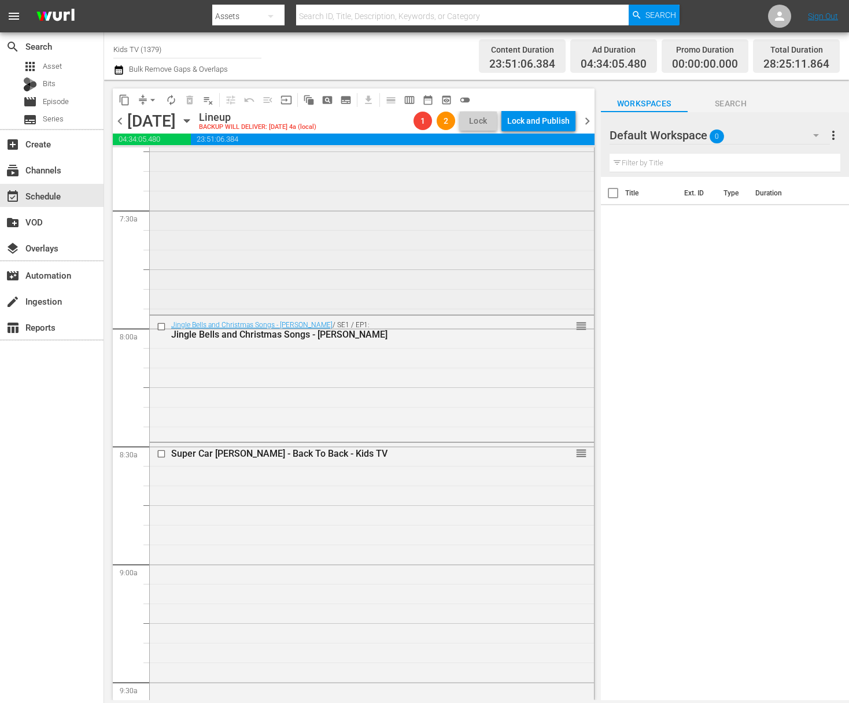
scroll to position [1723, 0]
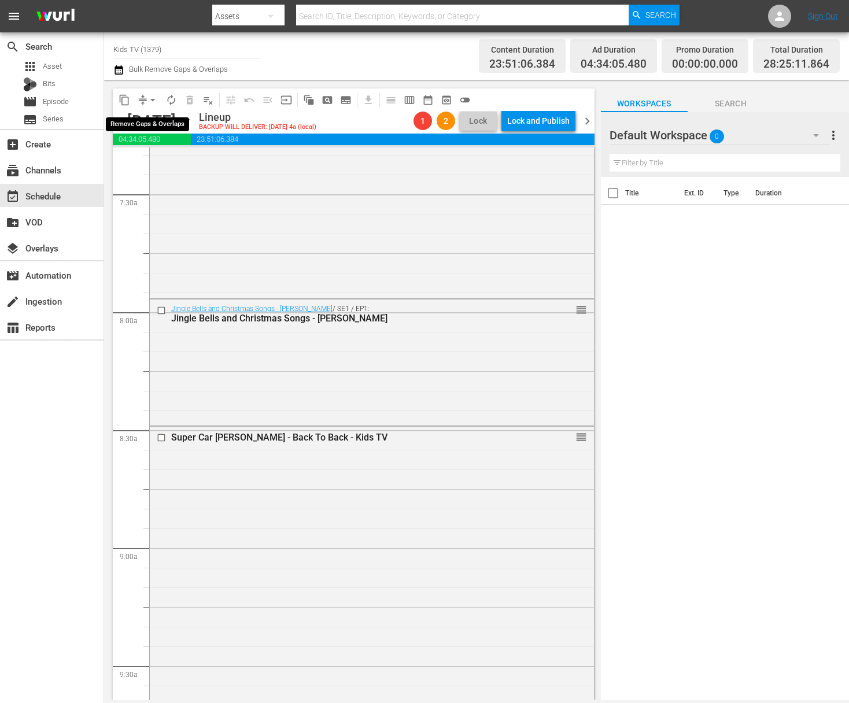
click at [152, 97] on span "arrow_drop_down" at bounding box center [153, 100] width 12 height 12
click at [154, 161] on li "Align to End of Previous Day" at bounding box center [153, 161] width 121 height 19
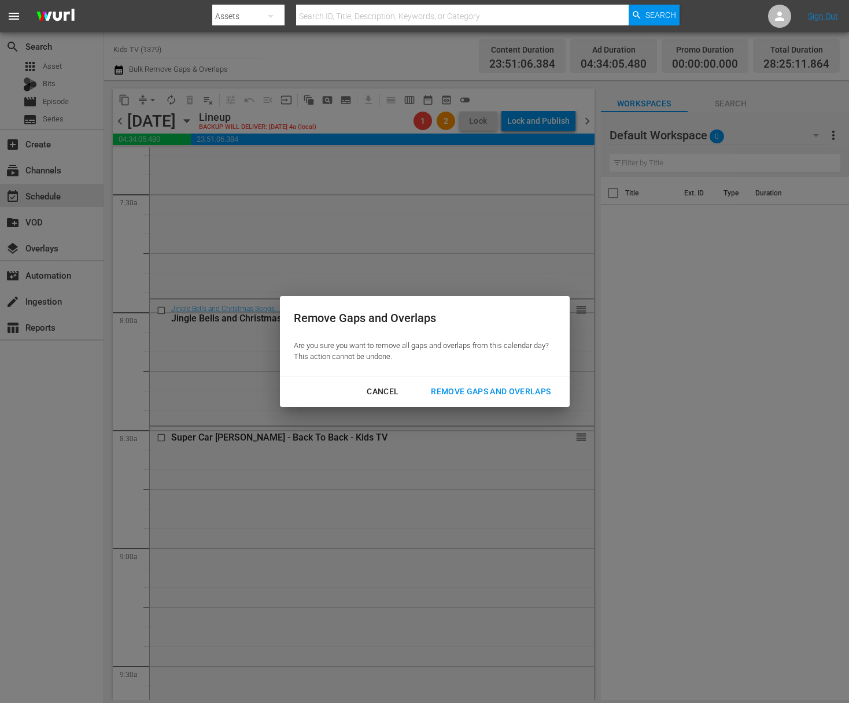
click at [499, 396] on div "Remove Gaps and Overlaps" at bounding box center [491, 392] width 138 height 14
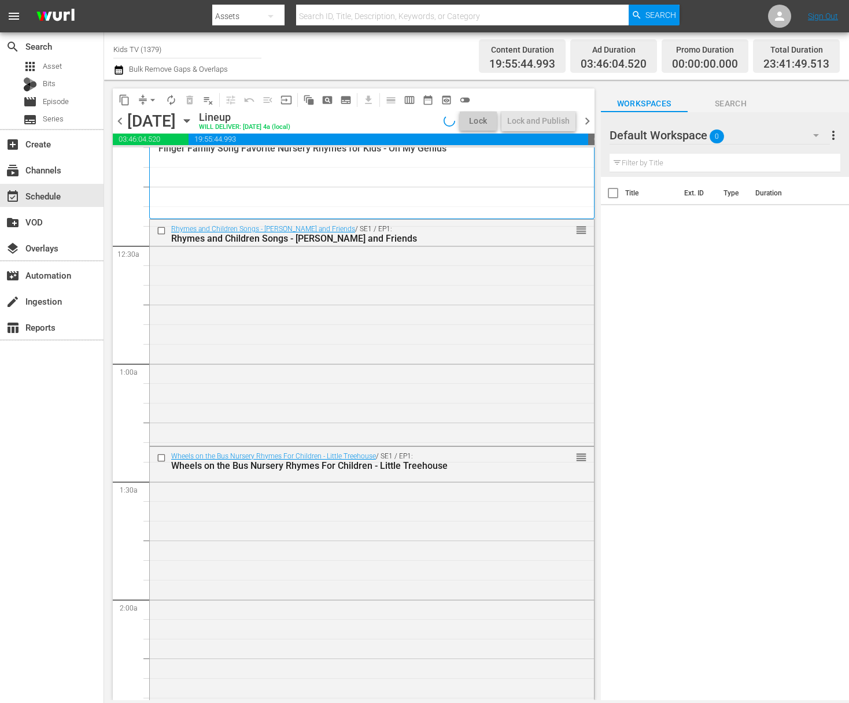
scroll to position [0, 0]
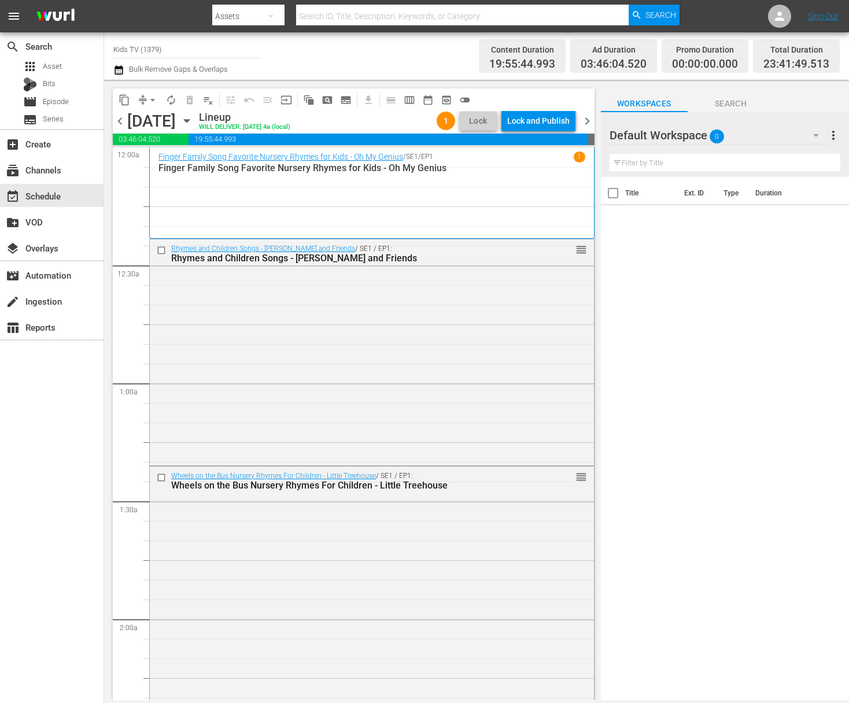
click at [543, 120] on div "Lock and Publish" at bounding box center [538, 120] width 62 height 21
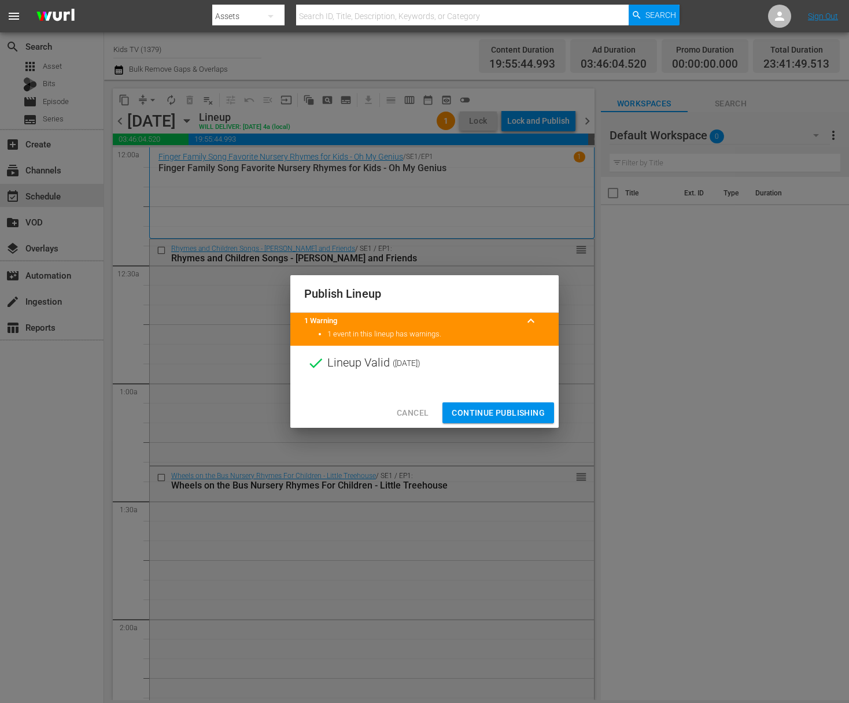
click at [499, 407] on span "Continue Publishing" at bounding box center [498, 413] width 93 height 14
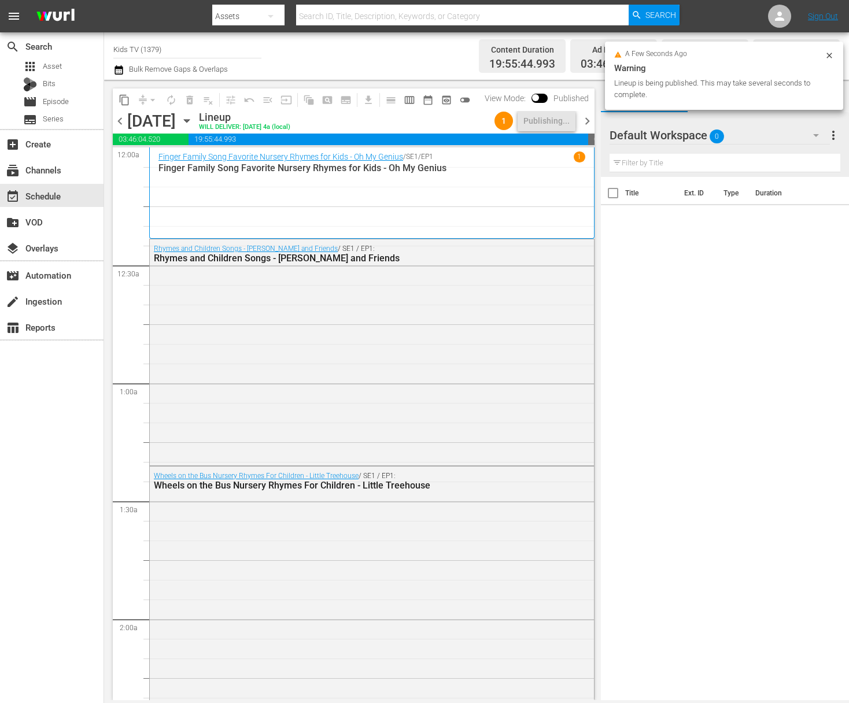
click at [193, 117] on icon "button" at bounding box center [186, 121] width 13 height 13
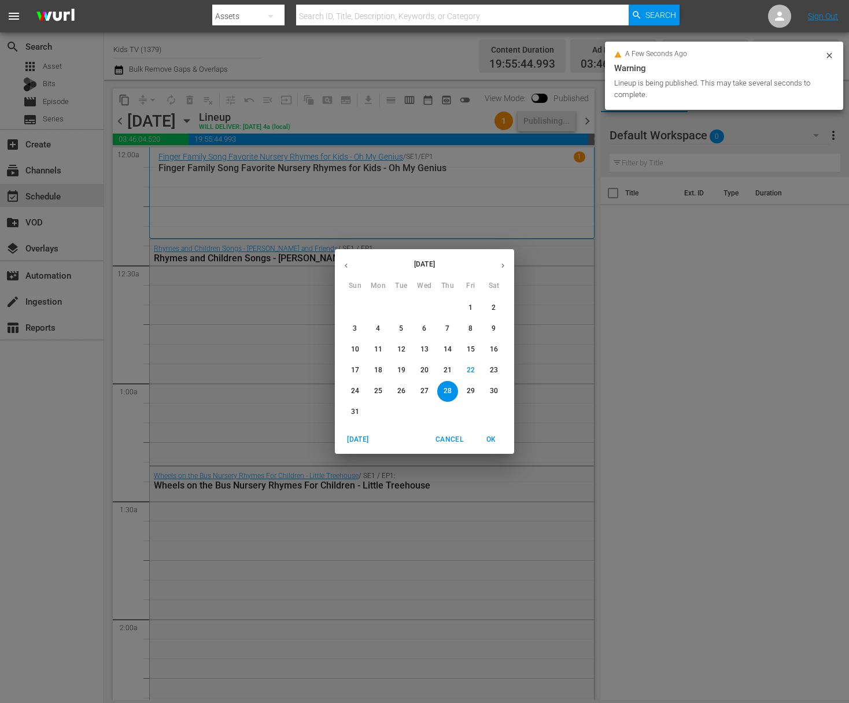
click at [470, 393] on p "29" at bounding box center [471, 391] width 8 height 10
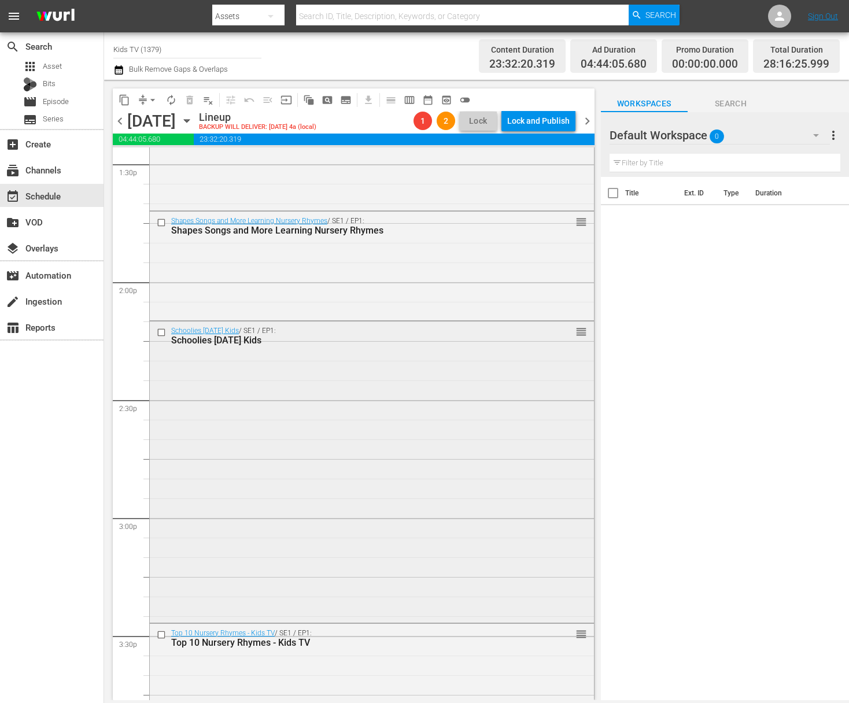
scroll to position [3544, 0]
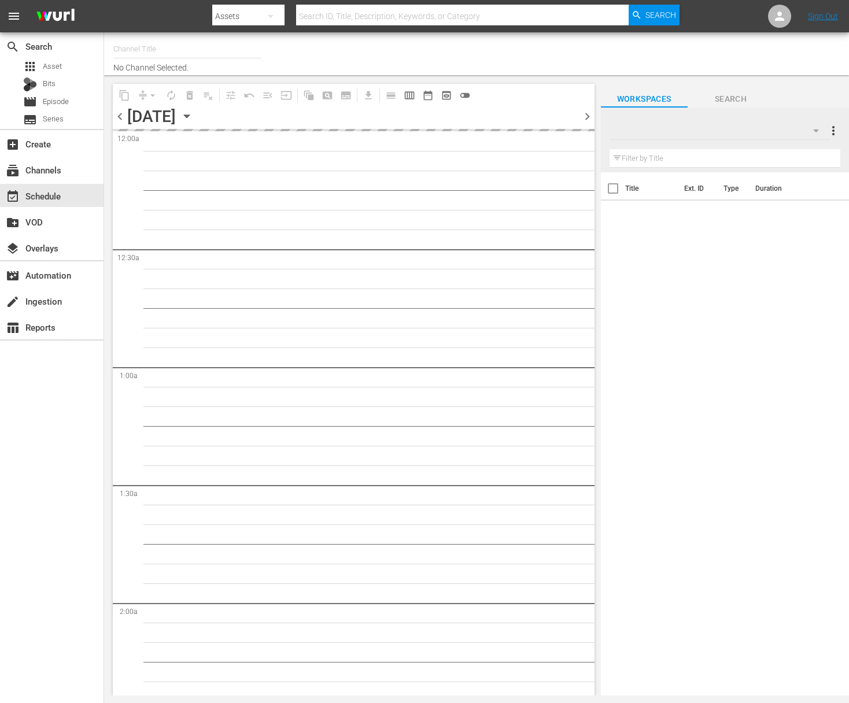
type input "Kids TV (1379)"
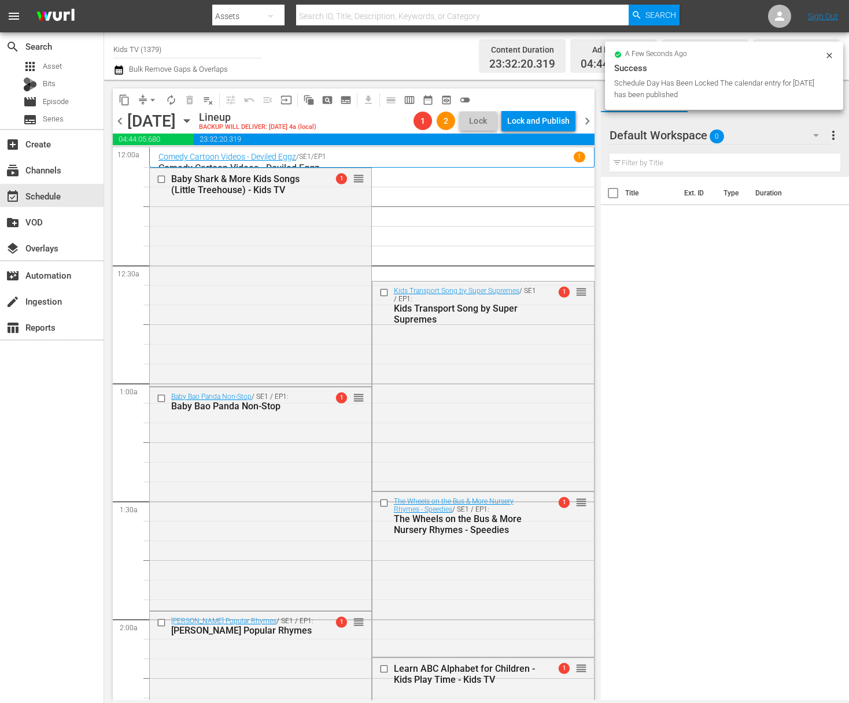
click at [146, 97] on button "arrow_drop_down" at bounding box center [152, 100] width 19 height 19
click at [145, 158] on li "Align to End of Previous Day" at bounding box center [153, 161] width 121 height 19
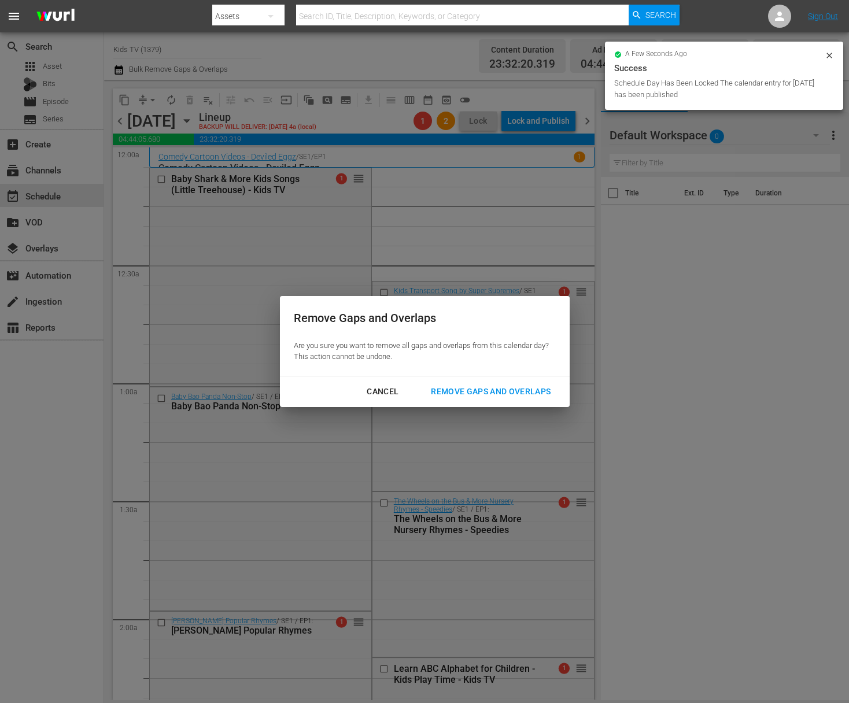
click at [482, 392] on div "Remove Gaps and Overlaps" at bounding box center [491, 392] width 138 height 14
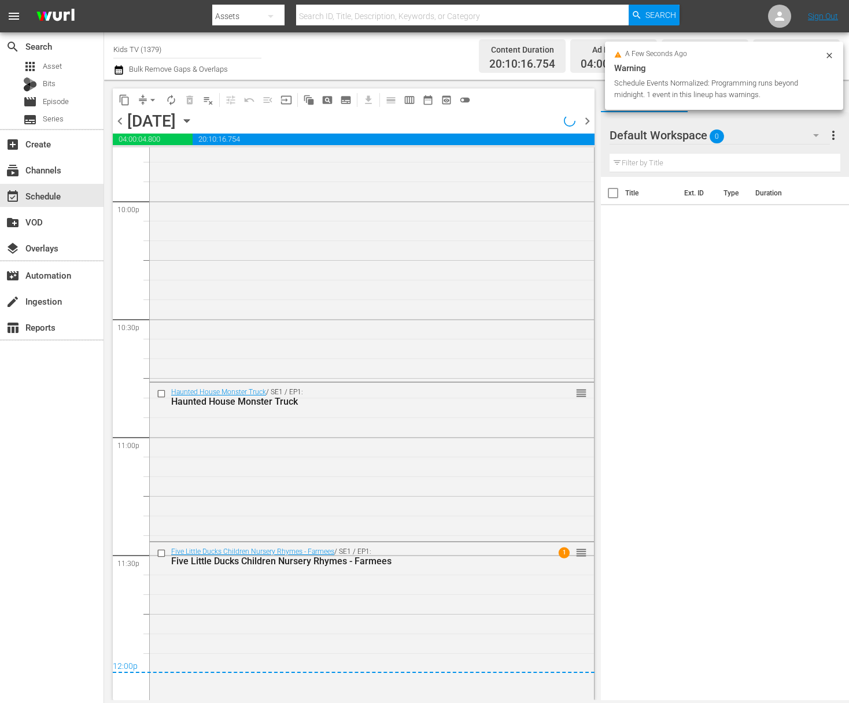
scroll to position [5158, 0]
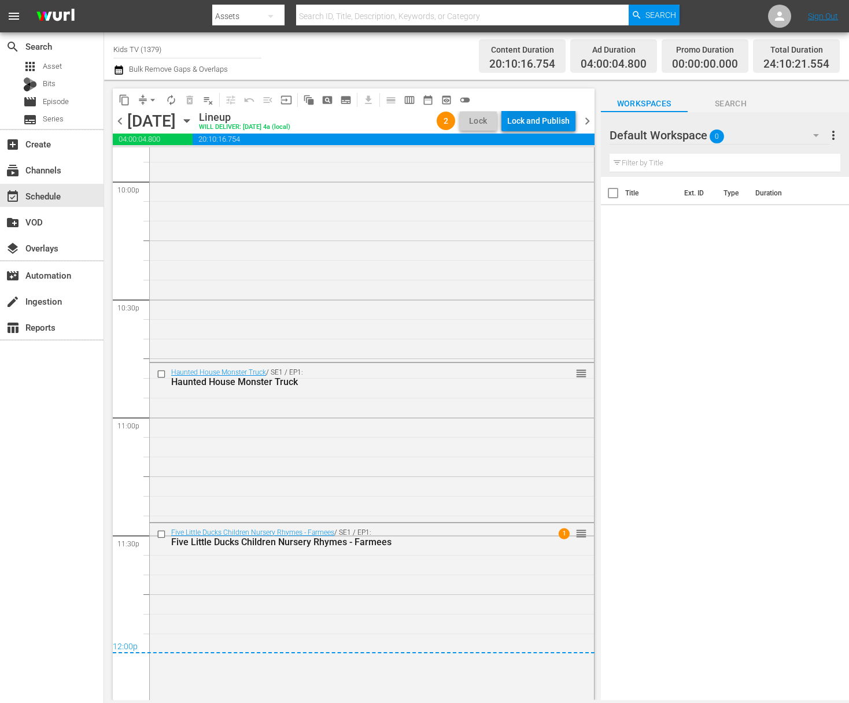
click at [541, 120] on div "Lock and Publish" at bounding box center [538, 120] width 62 height 21
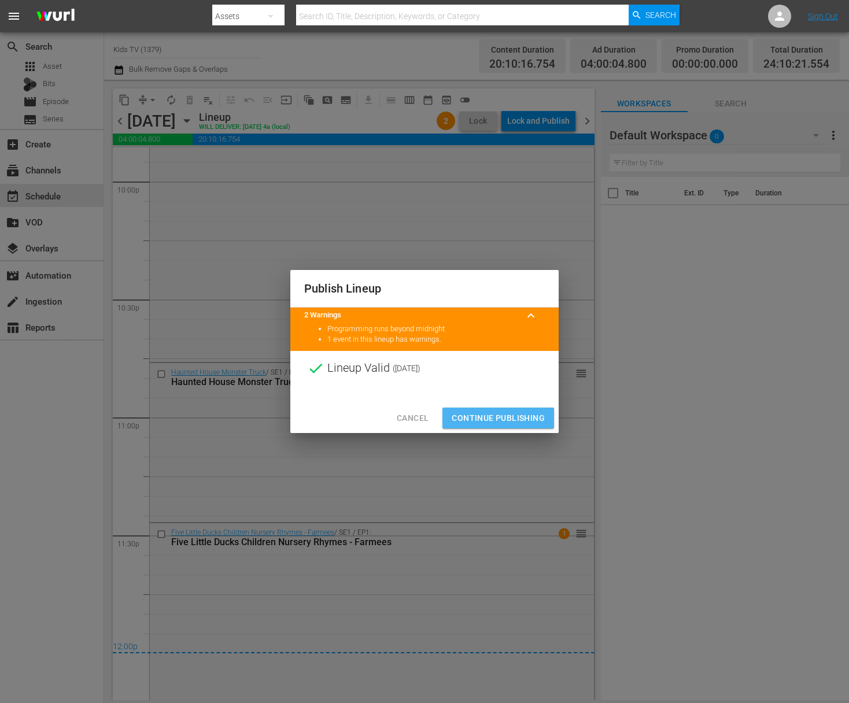
click at [507, 415] on span "Continue Publishing" at bounding box center [498, 418] width 93 height 14
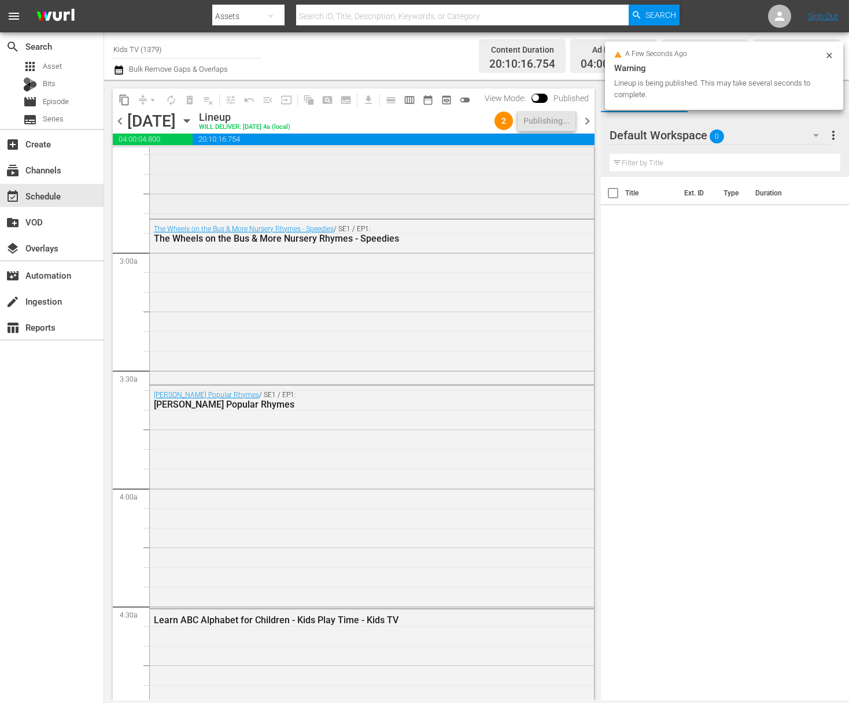
scroll to position [0, 0]
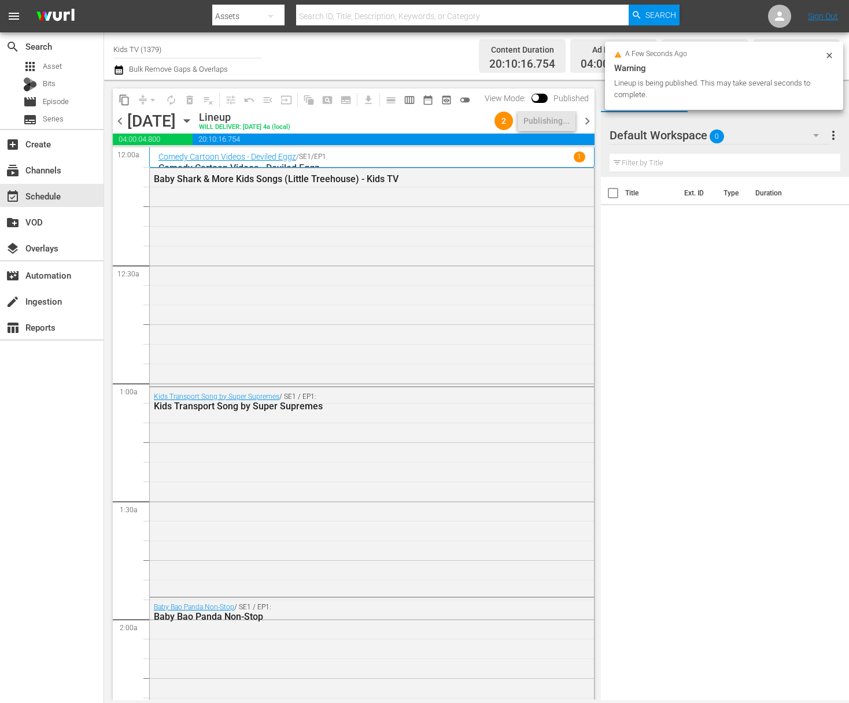
click at [193, 116] on icon "button" at bounding box center [186, 121] width 13 height 13
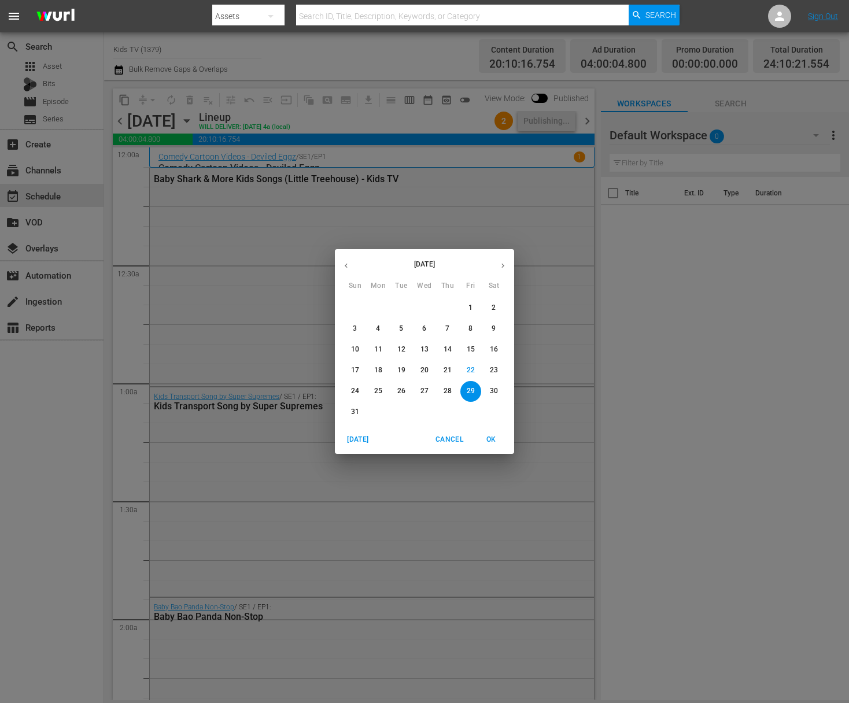
click at [495, 390] on p "30" at bounding box center [494, 391] width 8 height 10
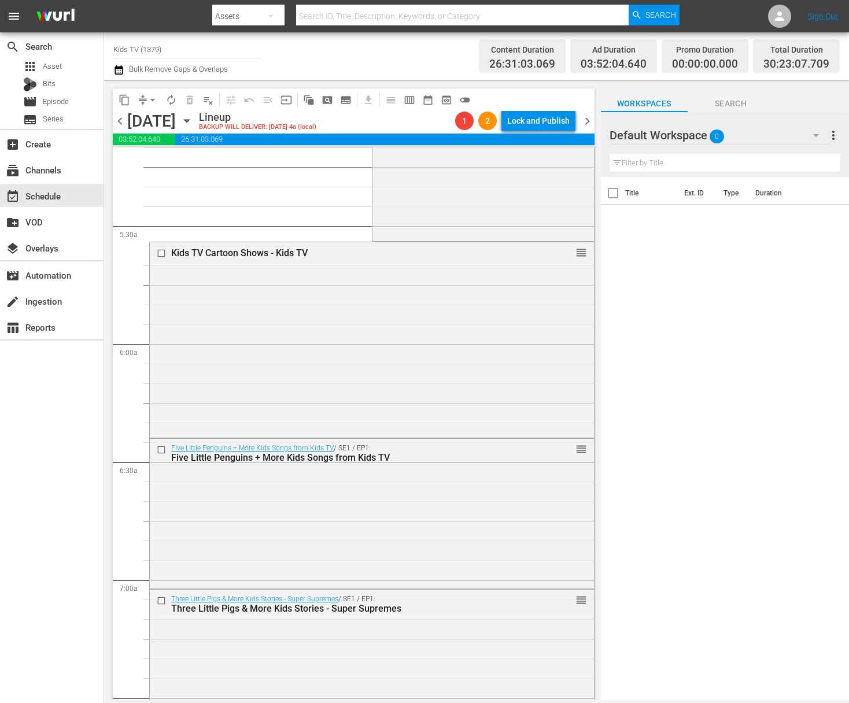
scroll to position [1412, 0]
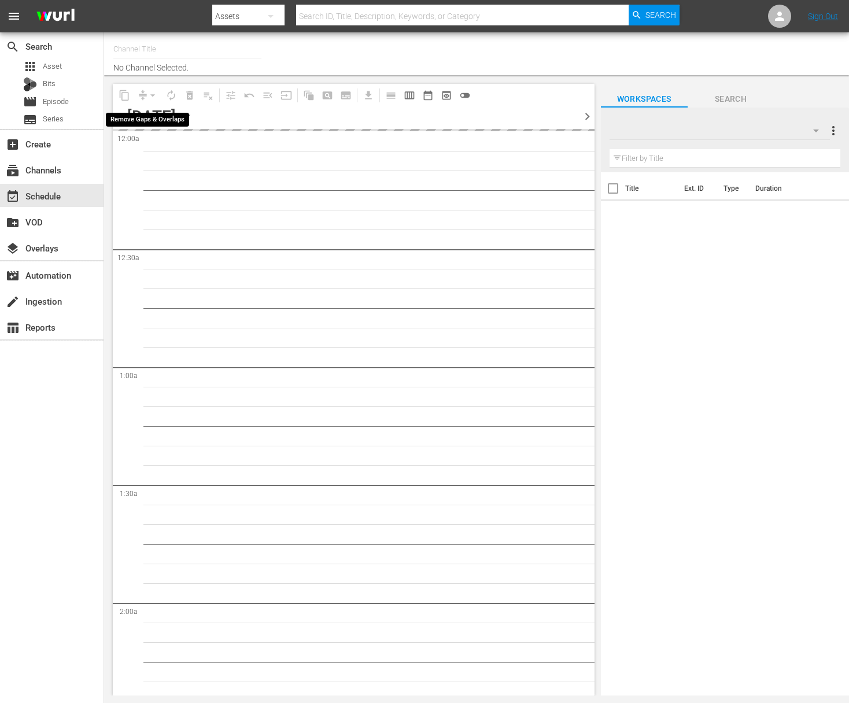
type input "Kids TV (1379)"
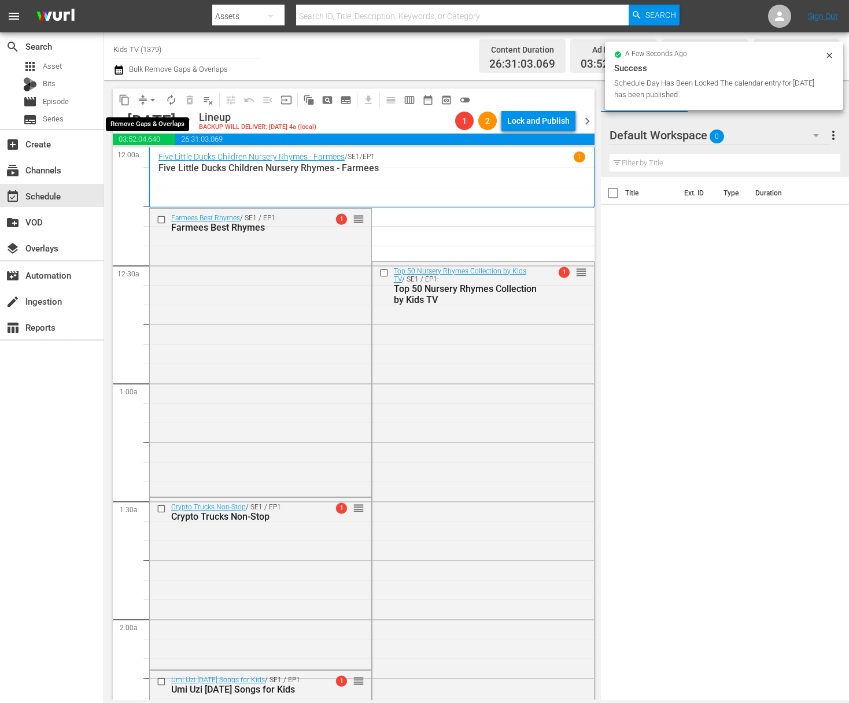
click at [150, 99] on span "arrow_drop_down" at bounding box center [153, 100] width 12 height 12
click at [152, 163] on li "Align to End of Previous Day" at bounding box center [153, 161] width 121 height 19
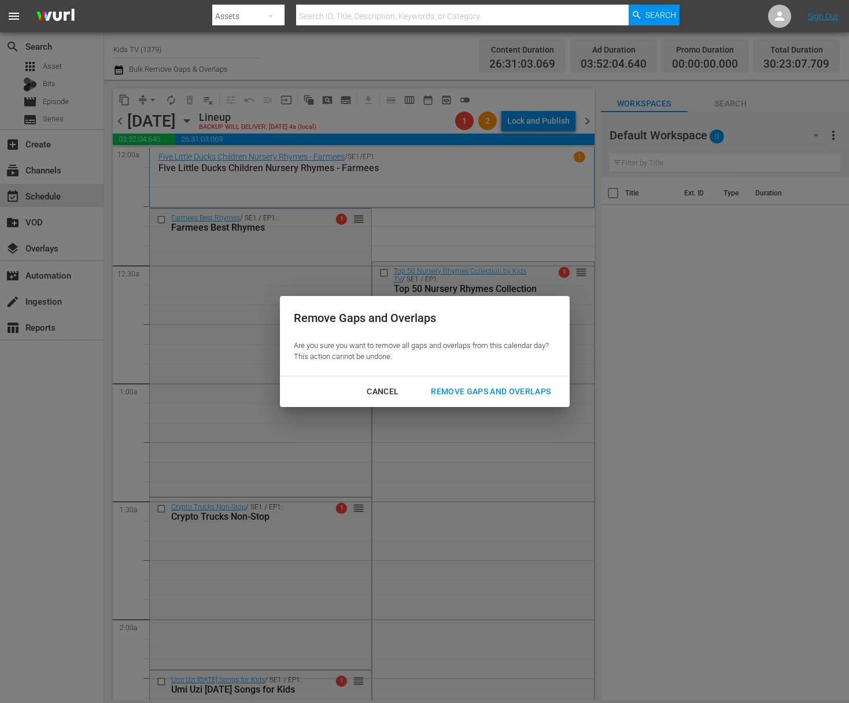
drag, startPoint x: 455, startPoint y: 389, endPoint x: 436, endPoint y: 382, distance: 20.3
click at [455, 389] on div "Remove Gaps and Overlaps" at bounding box center [491, 392] width 138 height 14
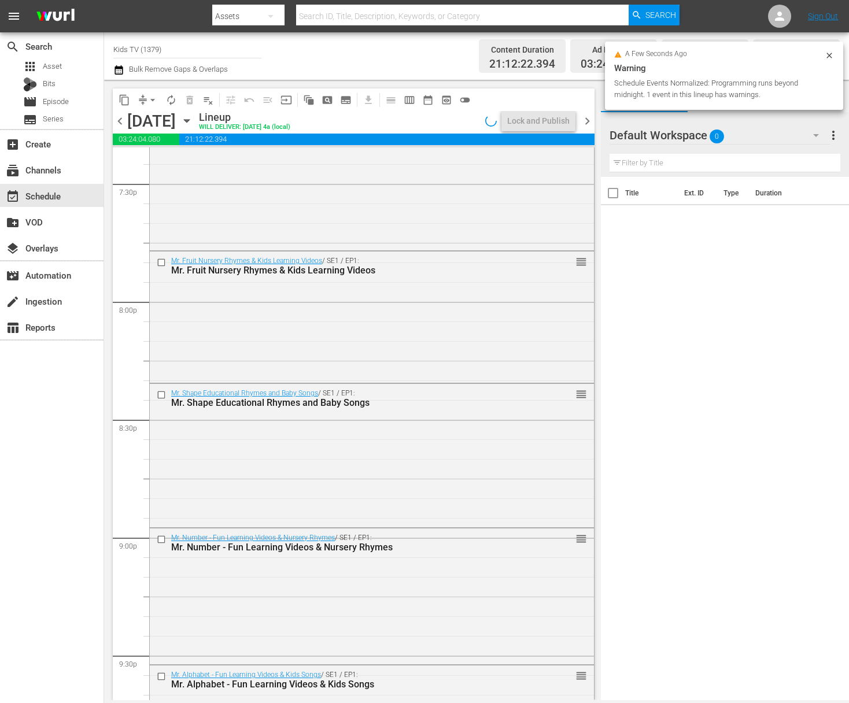
scroll to position [5315, 0]
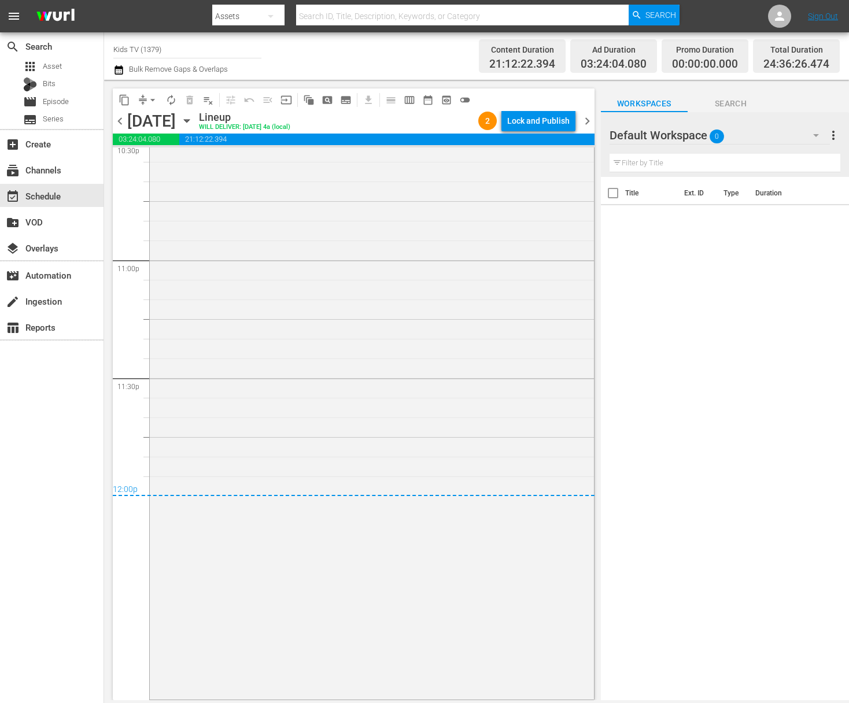
click at [546, 127] on div "Lock and Publish" at bounding box center [538, 120] width 62 height 21
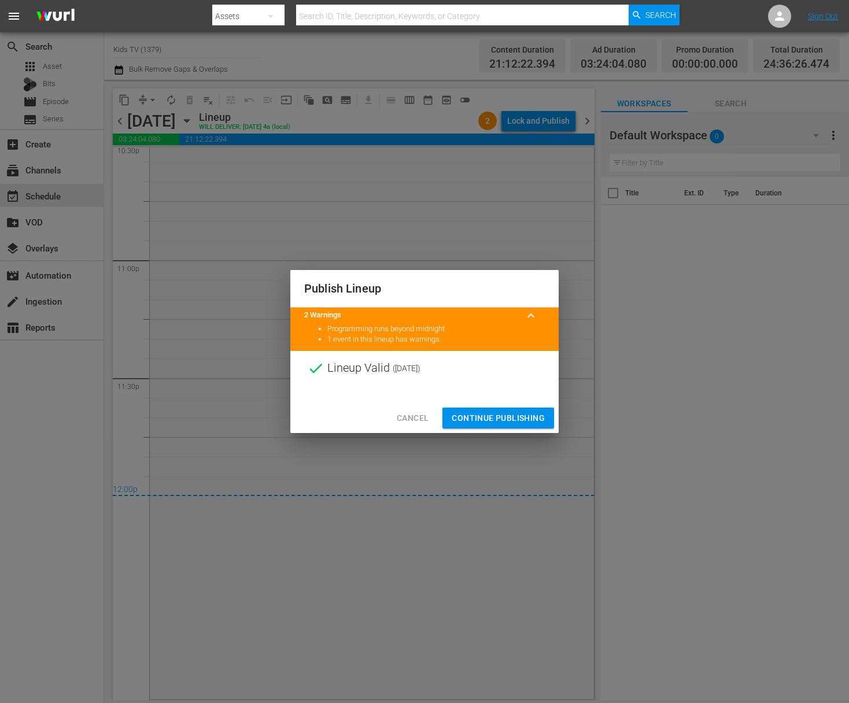
click at [502, 419] on span "Continue Publishing" at bounding box center [498, 418] width 93 height 14
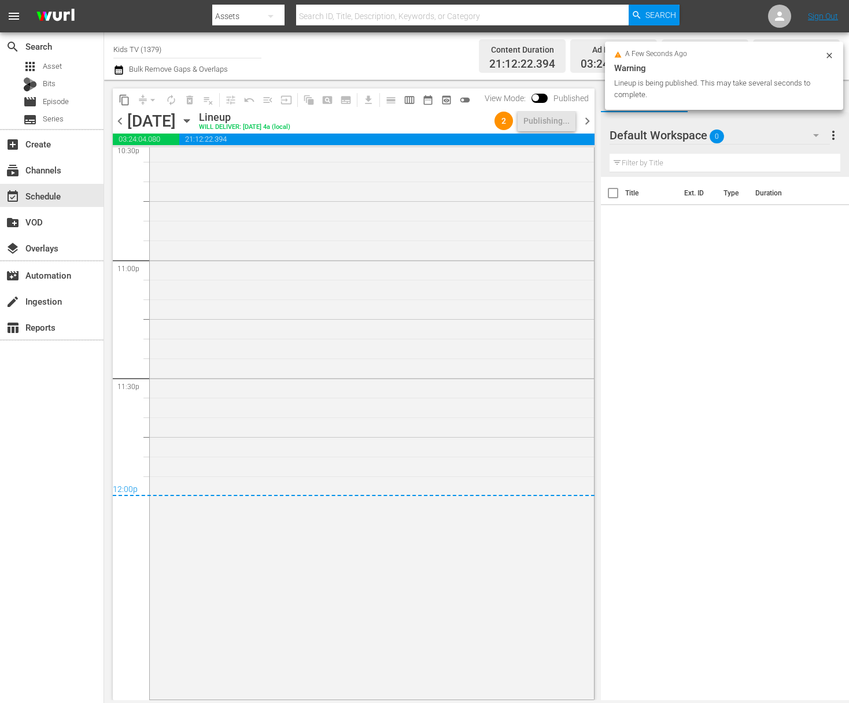
click at [189, 121] on icon "button" at bounding box center [186, 121] width 5 height 3
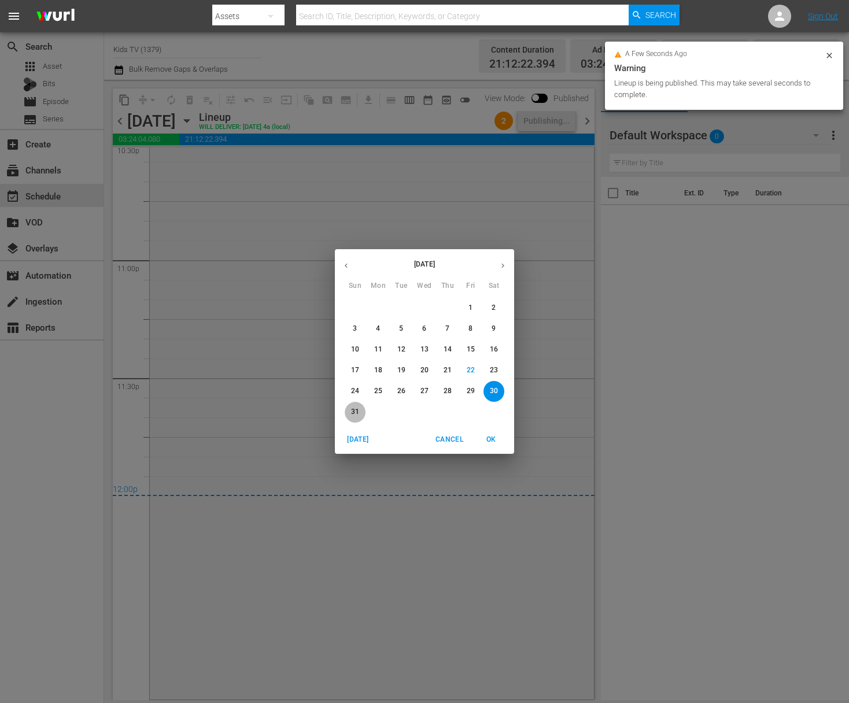
click at [361, 414] on span "31" at bounding box center [355, 412] width 21 height 10
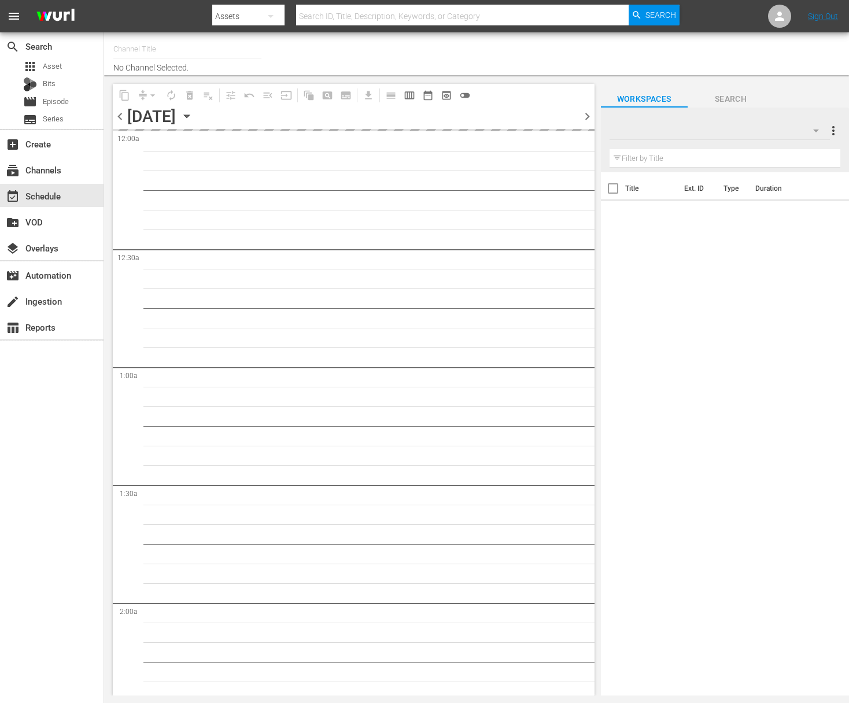
type input "Kids TV (1379)"
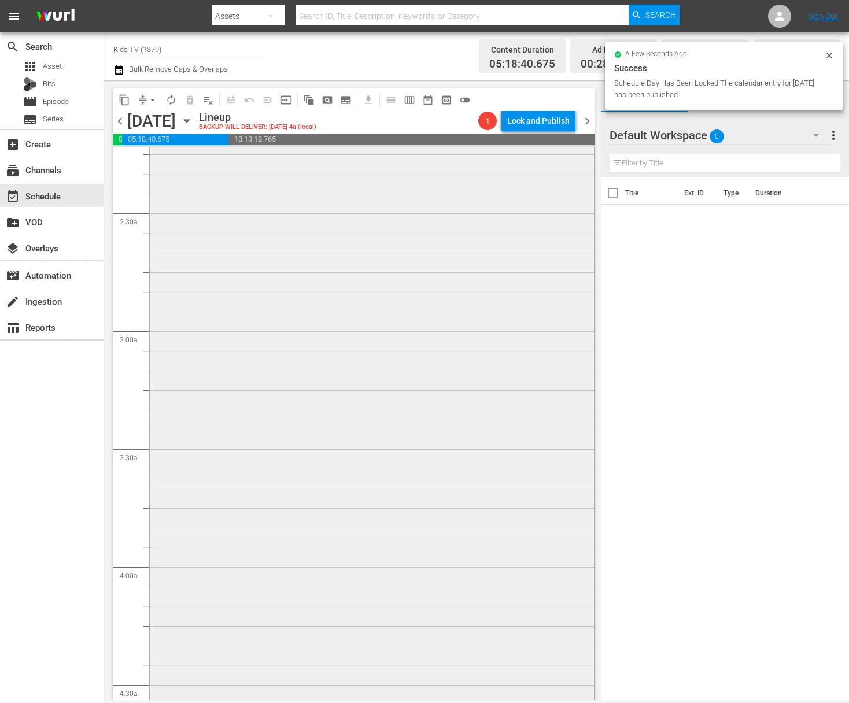
scroll to position [107, 0]
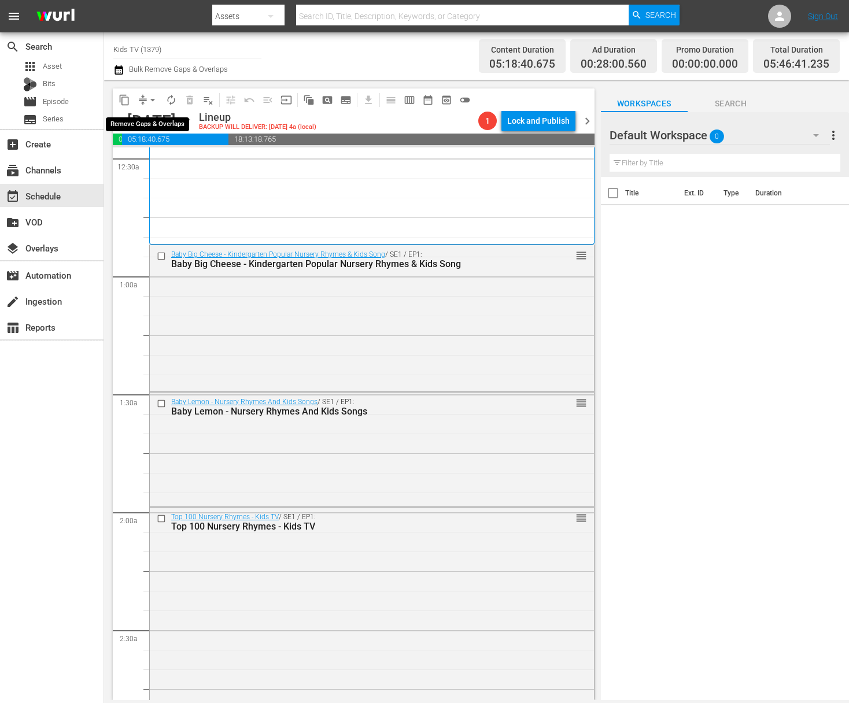
click at [154, 99] on span "arrow_drop_down" at bounding box center [153, 100] width 12 height 12
click at [161, 161] on li "Align to End of Previous Day" at bounding box center [153, 161] width 121 height 19
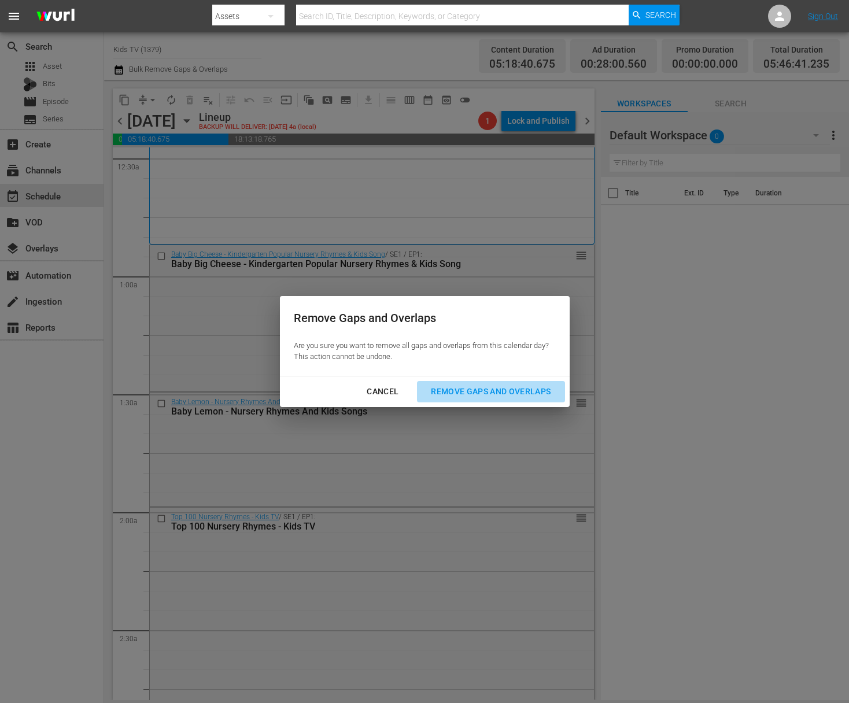
click at [484, 393] on div "Remove Gaps and Overlaps" at bounding box center [491, 392] width 138 height 14
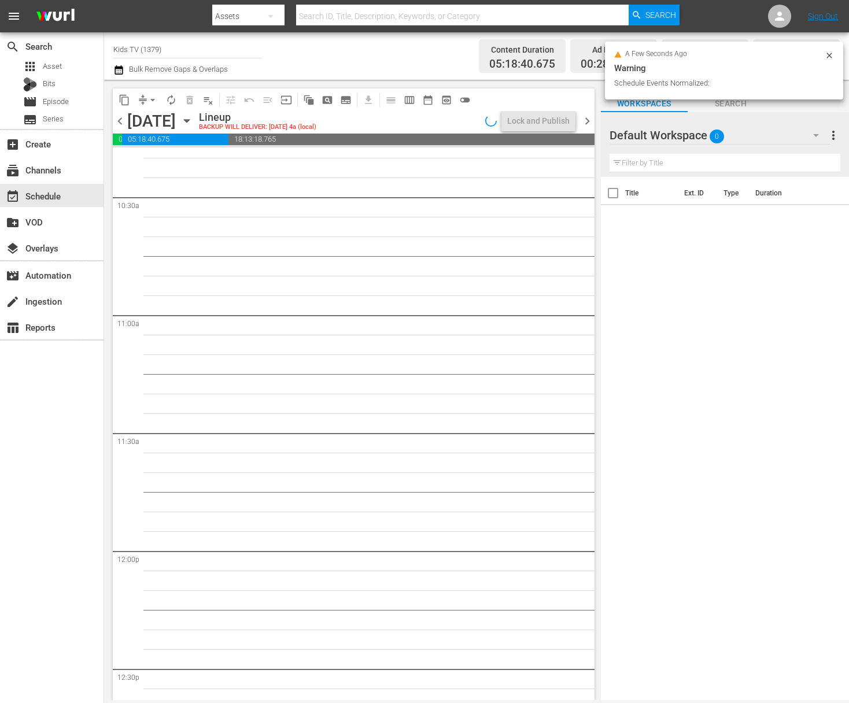
scroll to position [2810, 0]
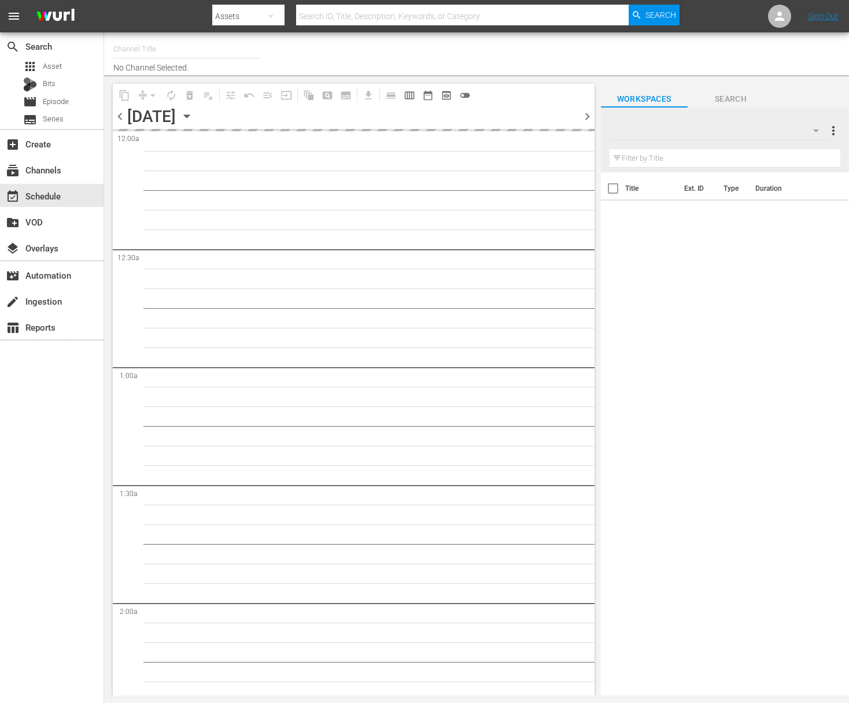
type input "Kids TV (1379)"
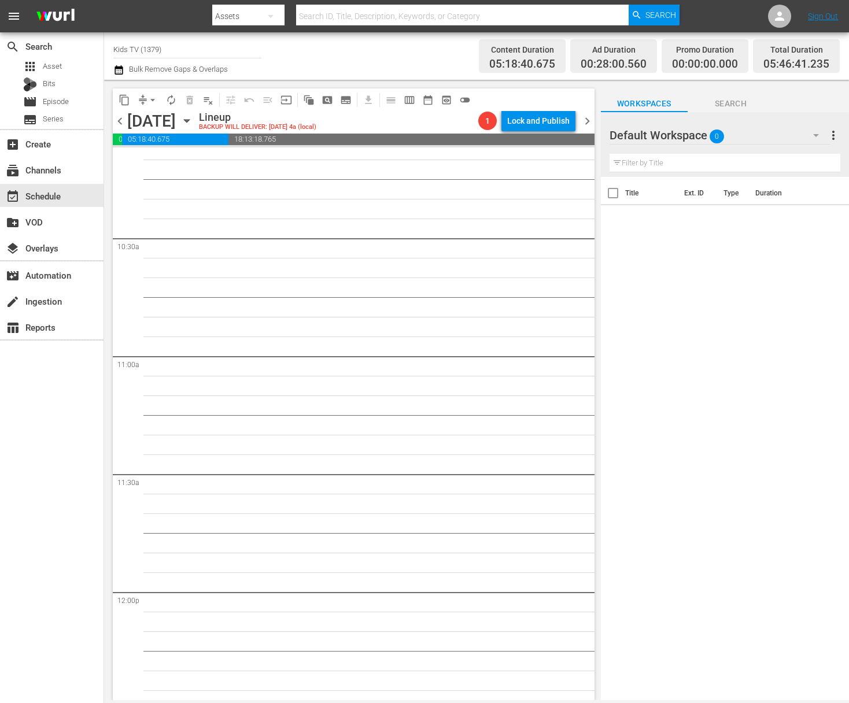
scroll to position [2559, 0]
